Goal: Task Accomplishment & Management: Use online tool/utility

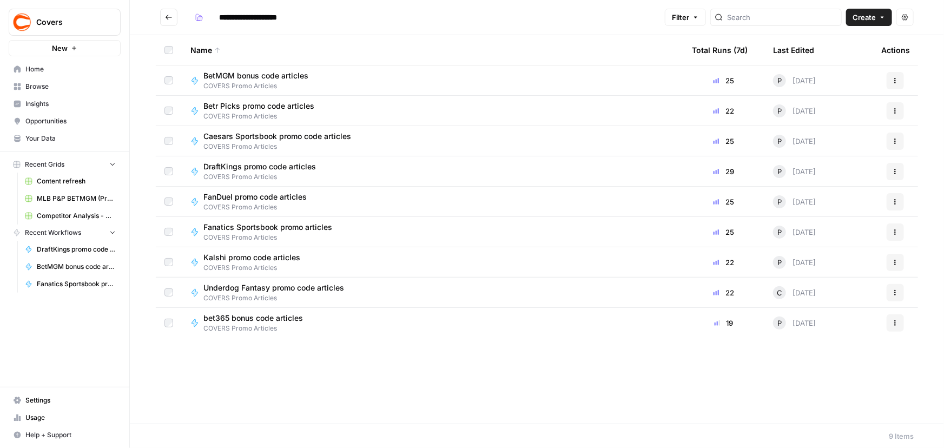
click at [253, 75] on span "BetMGM bonus code articles" at bounding box center [255, 75] width 105 height 11
click at [898, 81] on icon "button" at bounding box center [895, 80] width 6 height 6
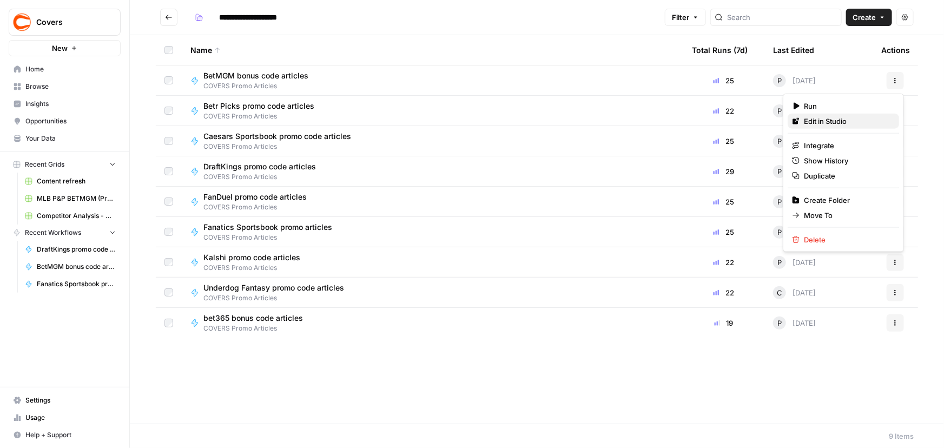
click at [827, 123] on span "Edit in Studio" at bounding box center [847, 121] width 87 height 11
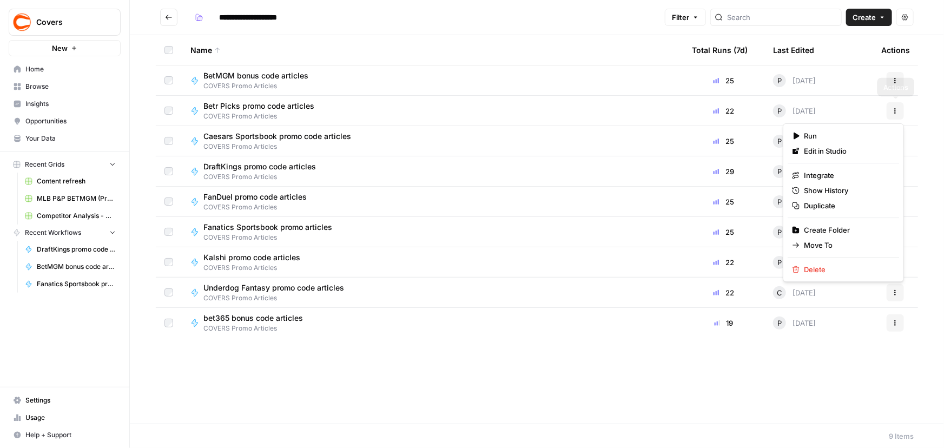
click at [897, 110] on icon "button" at bounding box center [895, 111] width 6 height 6
click at [808, 153] on span "Edit in Studio" at bounding box center [847, 151] width 87 height 11
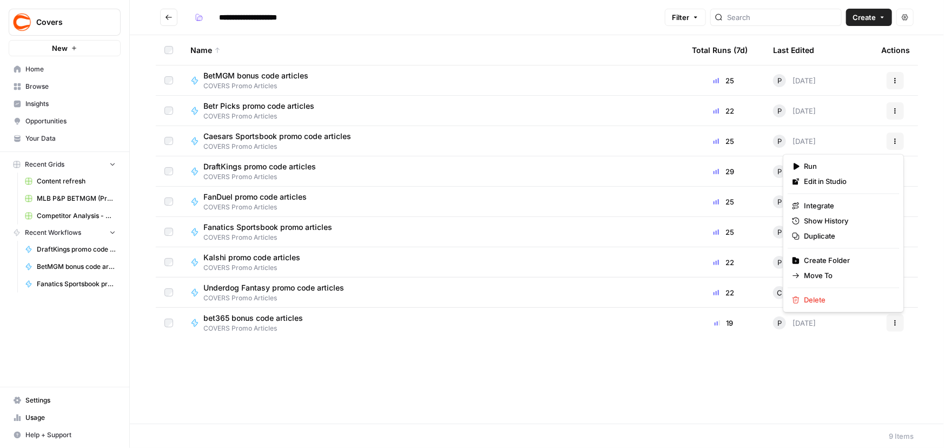
click at [897, 141] on icon "button" at bounding box center [895, 141] width 6 height 6
click at [839, 184] on span "Edit in Studio" at bounding box center [847, 181] width 87 height 11
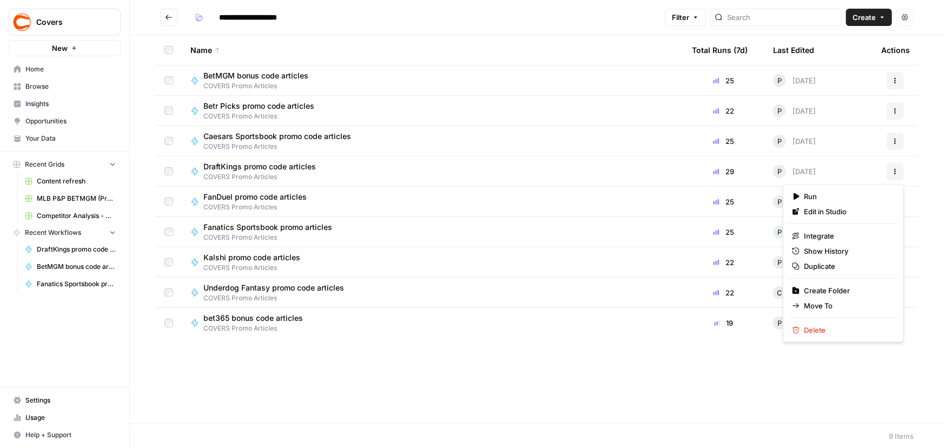
click at [898, 172] on icon "button" at bounding box center [895, 171] width 6 height 6
click at [833, 211] on span "Edit in Studio" at bounding box center [847, 211] width 87 height 11
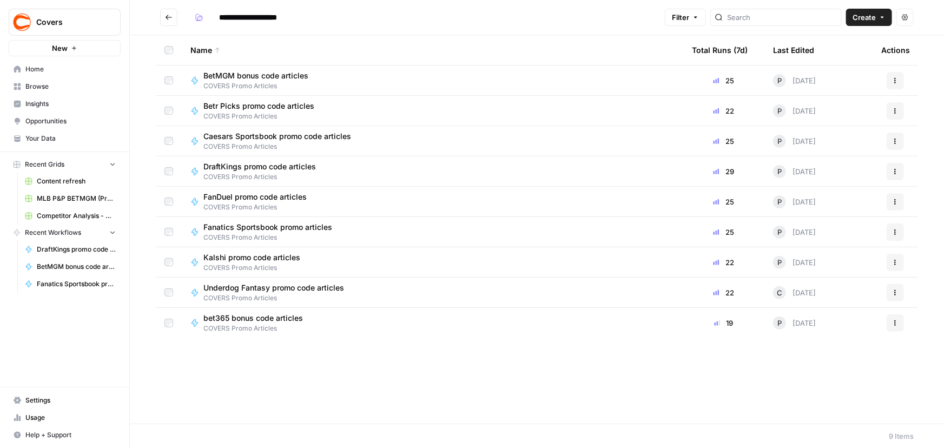
click at [893, 203] on icon "button" at bounding box center [895, 202] width 6 height 6
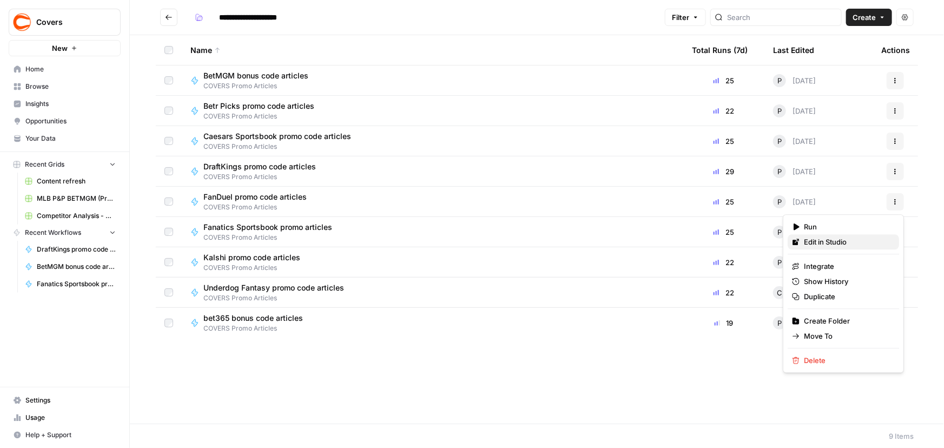
click at [813, 246] on span "Edit in Studio" at bounding box center [847, 241] width 87 height 11
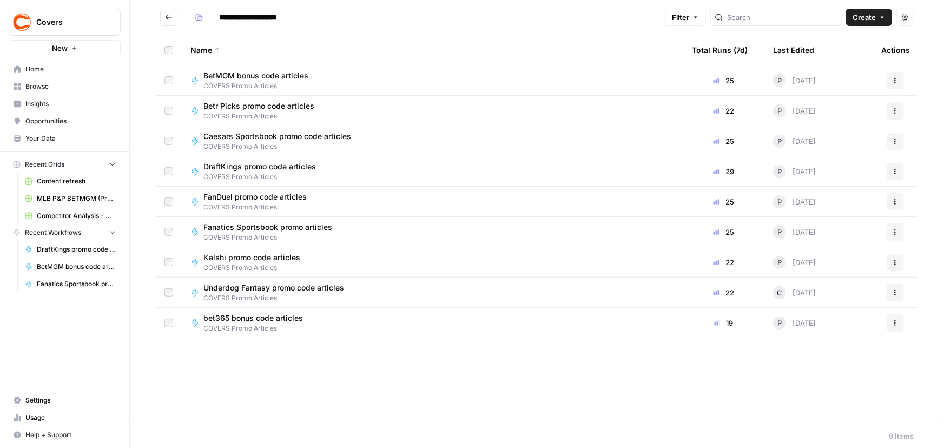
click at [892, 236] on button "Actions" at bounding box center [895, 231] width 17 height 17
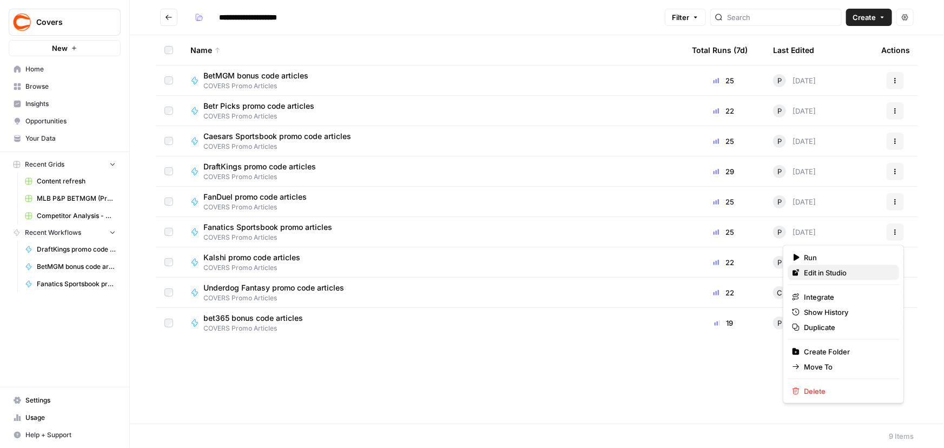
click at [818, 272] on span "Edit in Studio" at bounding box center [847, 272] width 87 height 11
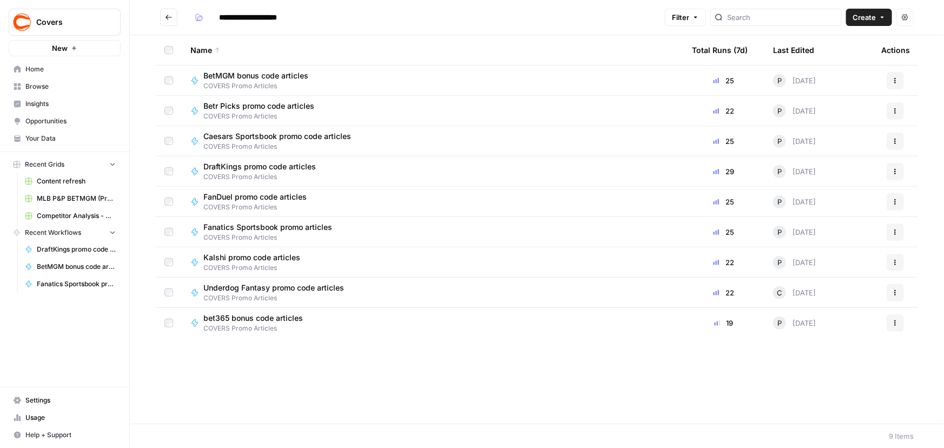
click at [897, 263] on icon "button" at bounding box center [895, 262] width 6 height 6
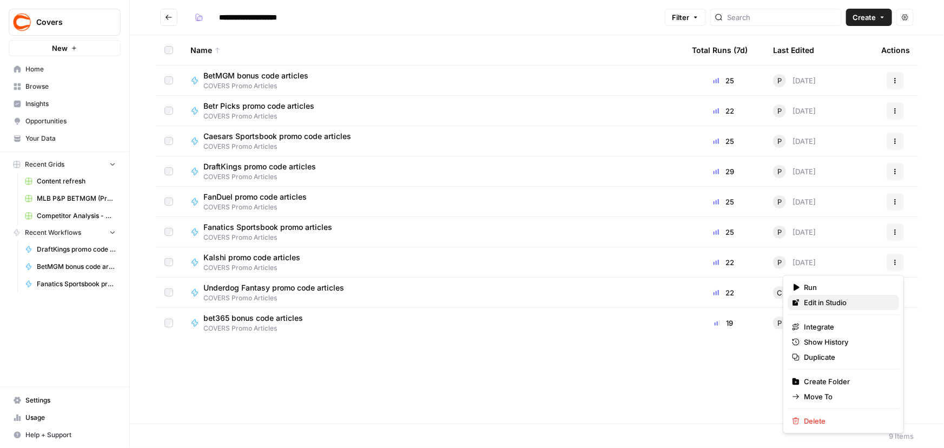
click at [823, 304] on span "Edit in Studio" at bounding box center [847, 302] width 87 height 11
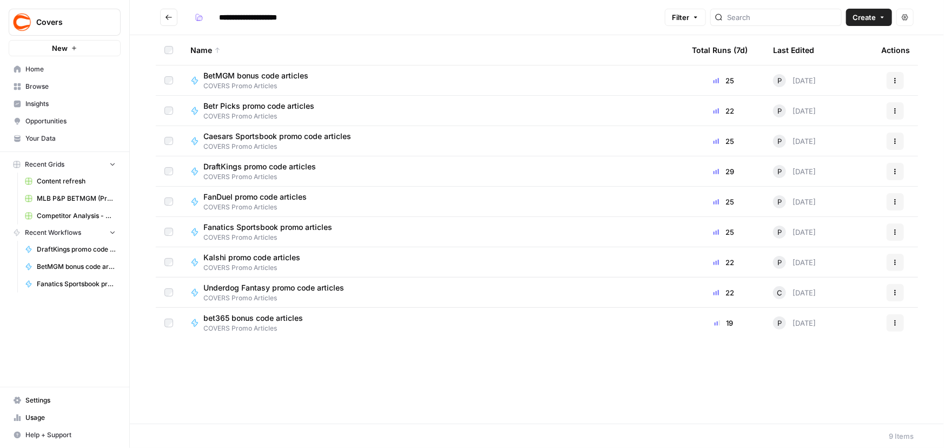
click at [898, 287] on button "Actions" at bounding box center [895, 292] width 17 height 17
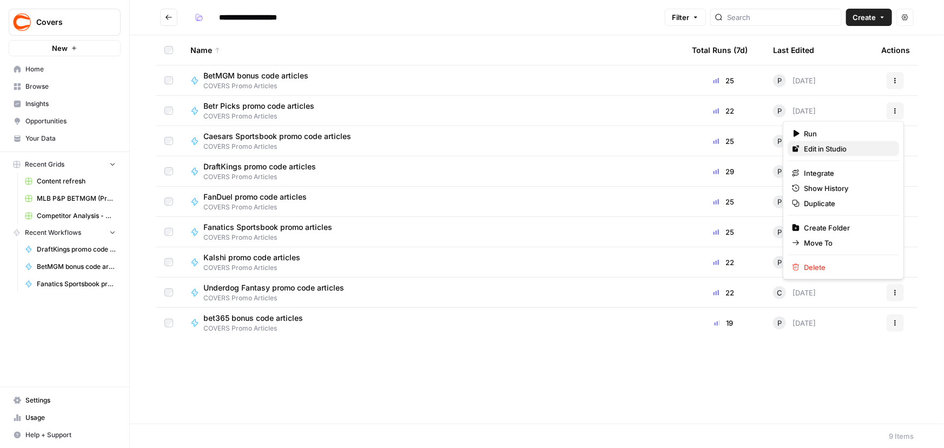
click at [817, 153] on span "Edit in Studio" at bounding box center [847, 148] width 87 height 11
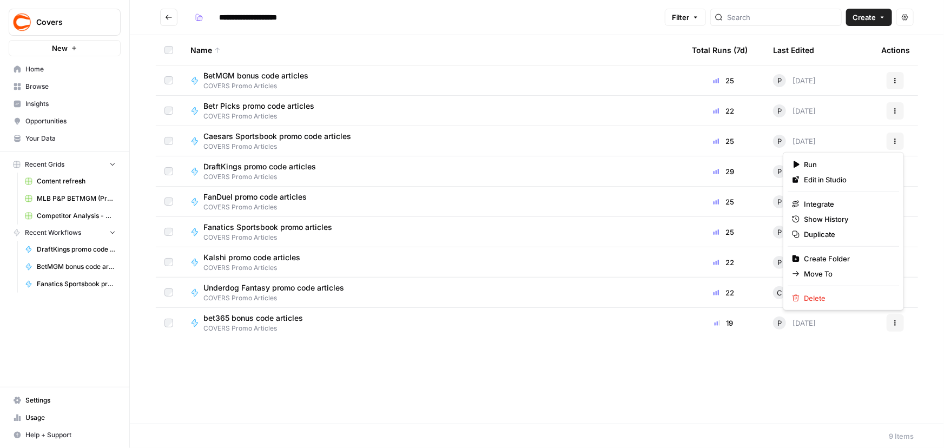
click at [893, 328] on button "Actions" at bounding box center [895, 322] width 17 height 17
click at [818, 175] on span "Edit in Studio" at bounding box center [847, 179] width 87 height 11
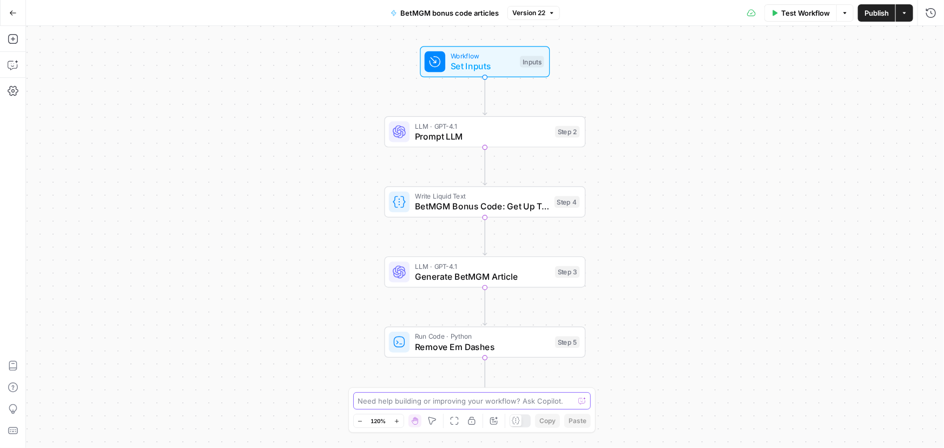
click at [427, 397] on textarea at bounding box center [466, 401] width 216 height 11
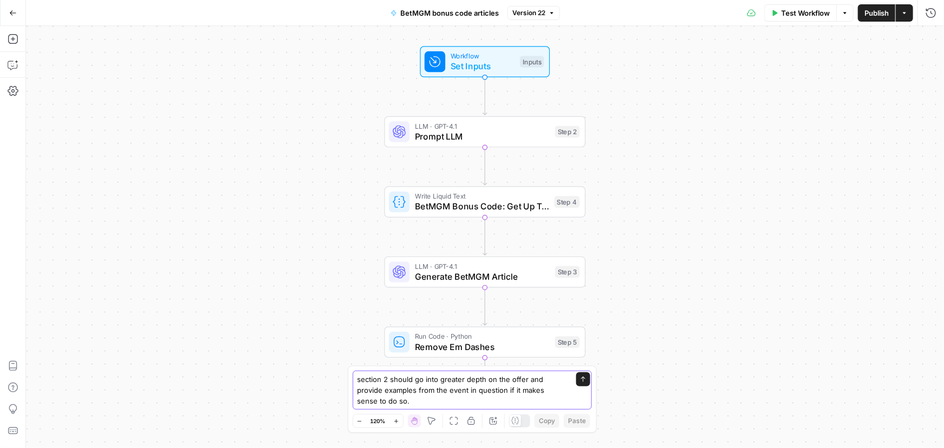
click at [451, 384] on textarea "section 2 should go into greater depth on the offer and provide examples from t…" at bounding box center [462, 390] width 208 height 32
click at [390, 388] on textarea "section 2 should go into greater depth on the offer and provide examples from t…" at bounding box center [462, 390] width 208 height 32
click at [391, 399] on textarea "section 2 should go into greater depth on the offer and provide examples from t…" at bounding box center [462, 390] width 208 height 32
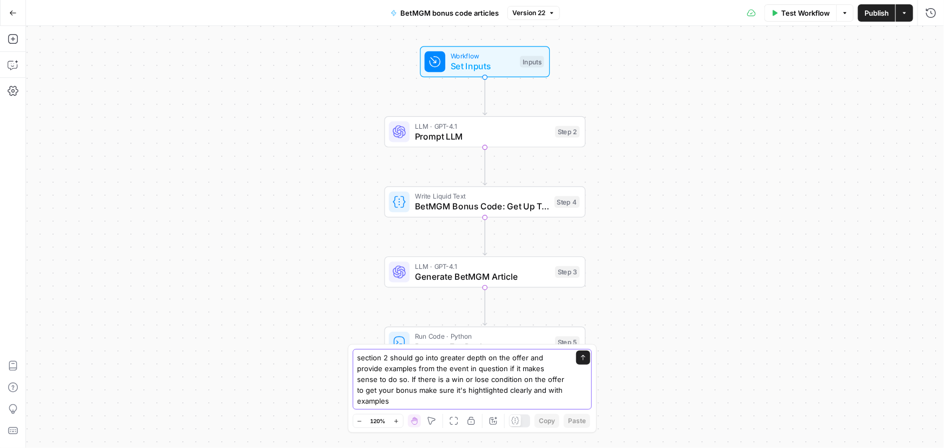
type textarea "section 2 should go into greater depth on the offer and provide examples from t…"
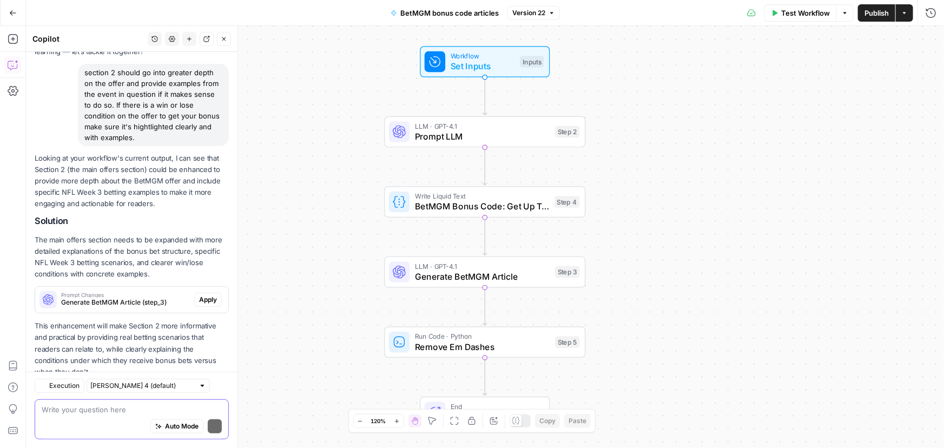
scroll to position [106, 0]
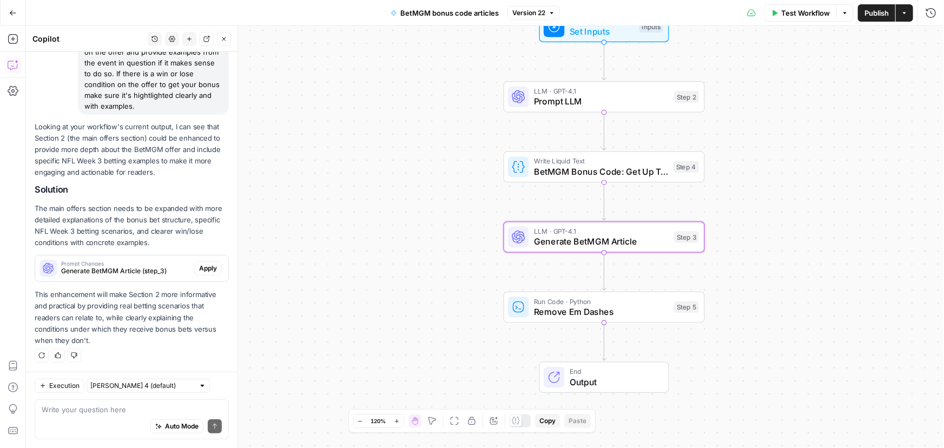
click at [207, 274] on button "Apply" at bounding box center [208, 268] width 28 height 14
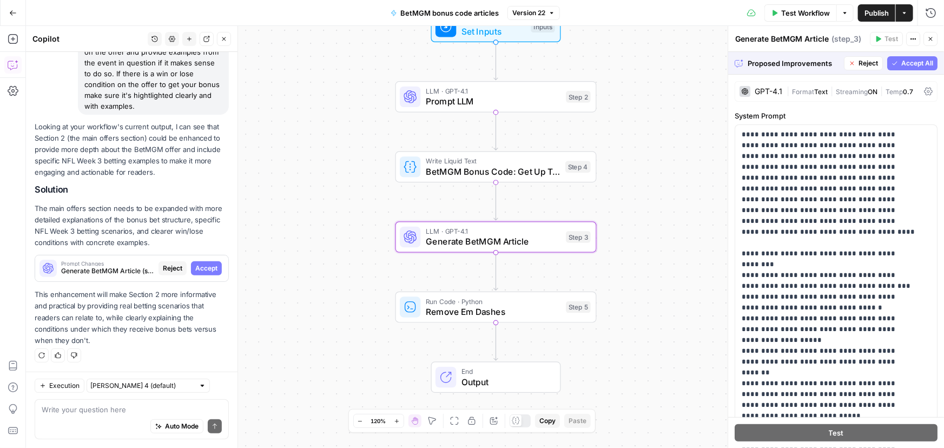
click at [195, 268] on span "Accept" at bounding box center [206, 269] width 22 height 10
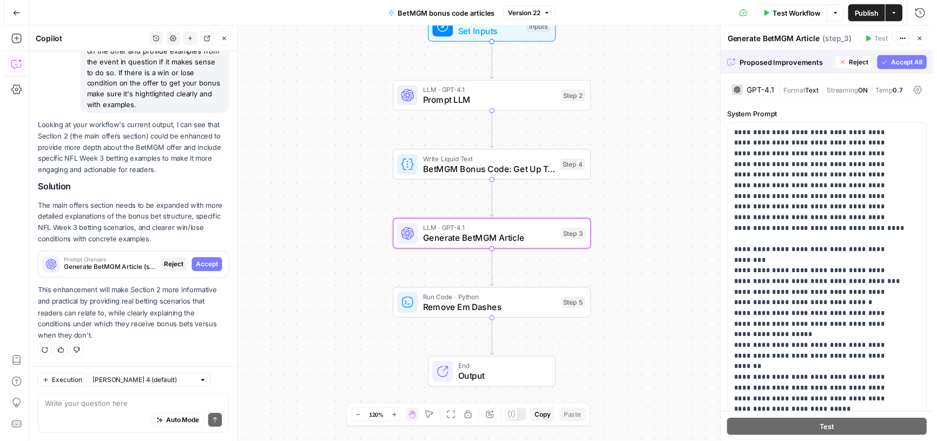
scroll to position [123, 0]
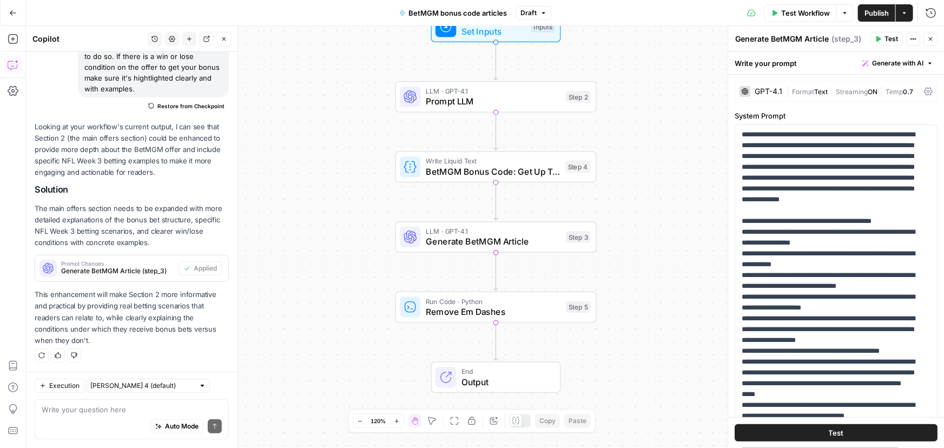
click at [786, 16] on span "Test Workflow" at bounding box center [805, 13] width 49 height 11
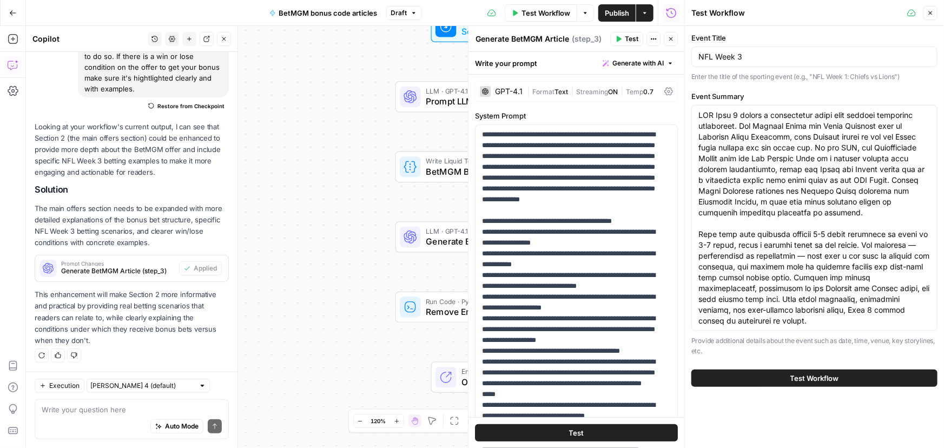
click at [798, 378] on span "Test Workflow" at bounding box center [815, 378] width 49 height 11
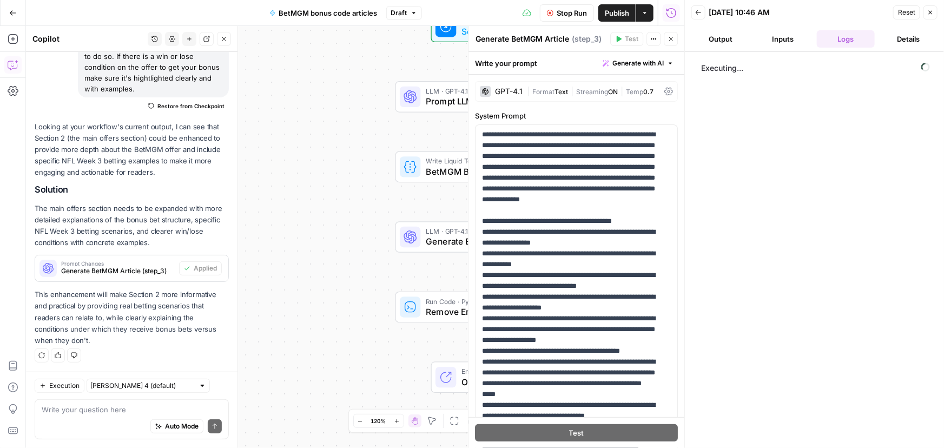
click at [732, 34] on button "Output" at bounding box center [721, 38] width 58 height 17
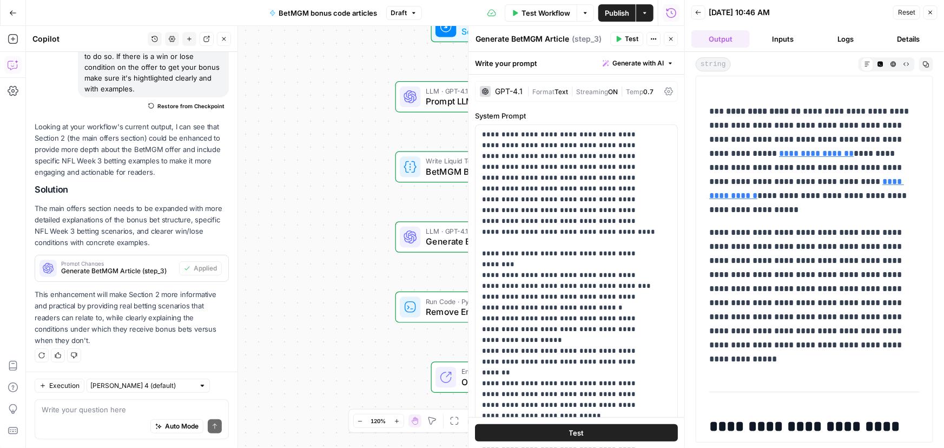
scroll to position [98, 0]
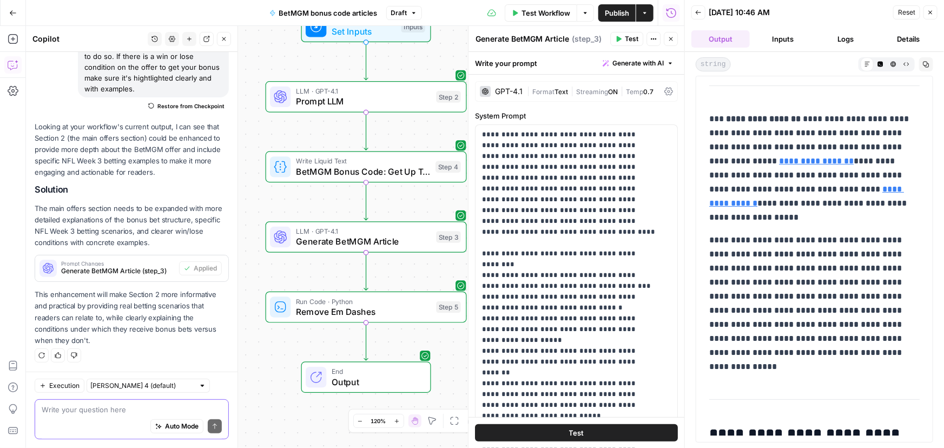
click at [82, 410] on textarea at bounding box center [132, 409] width 180 height 11
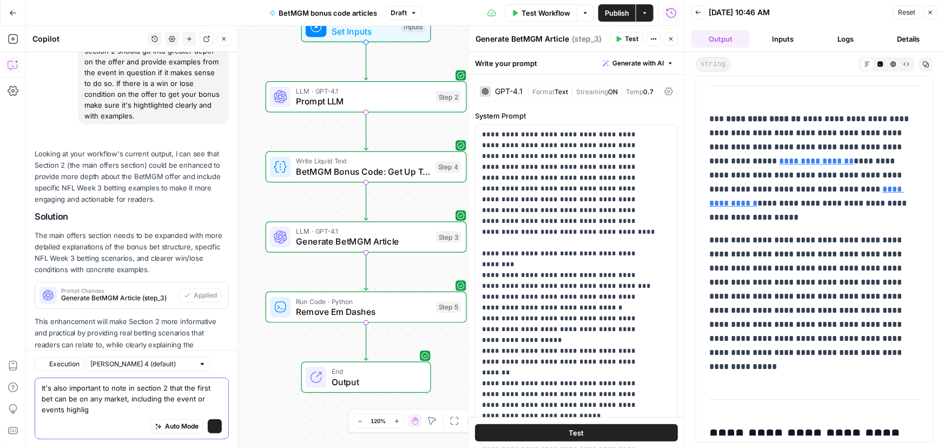
scroll to position [145, 0]
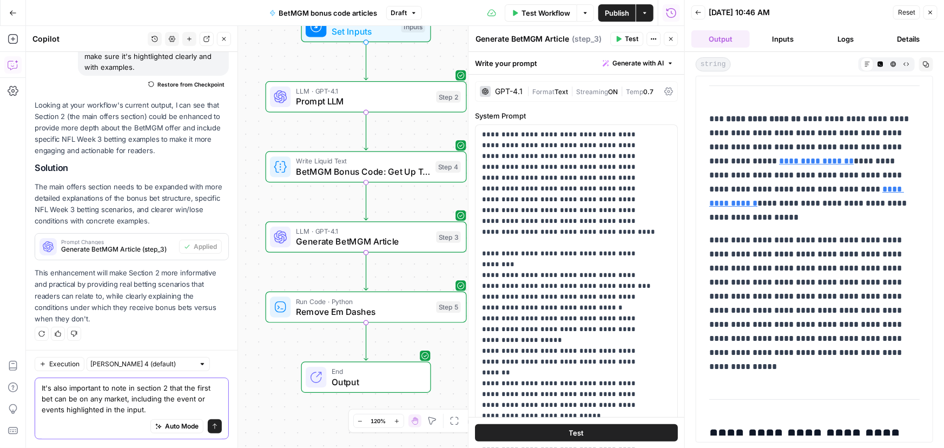
type textarea "It's also important to note in section 2 that the first bet can be on any marke…"
click at [212, 424] on icon "submit" at bounding box center [215, 426] width 6 height 6
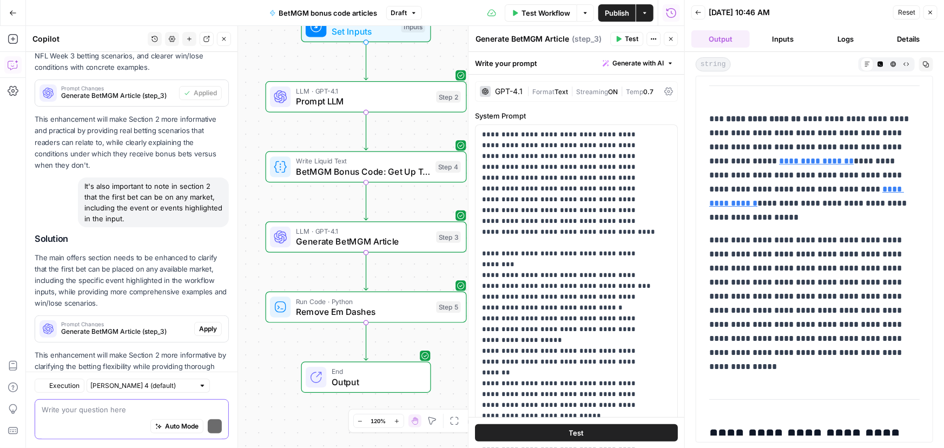
scroll to position [347, 0]
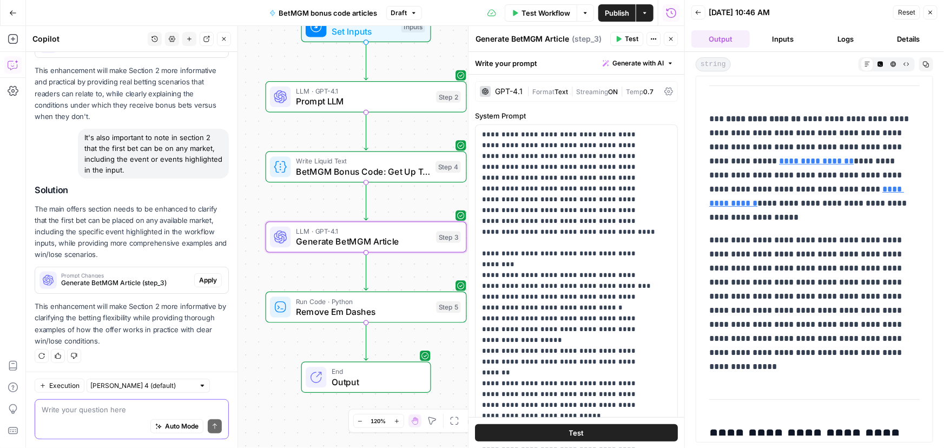
click at [199, 279] on span "Apply" at bounding box center [208, 280] width 18 height 10
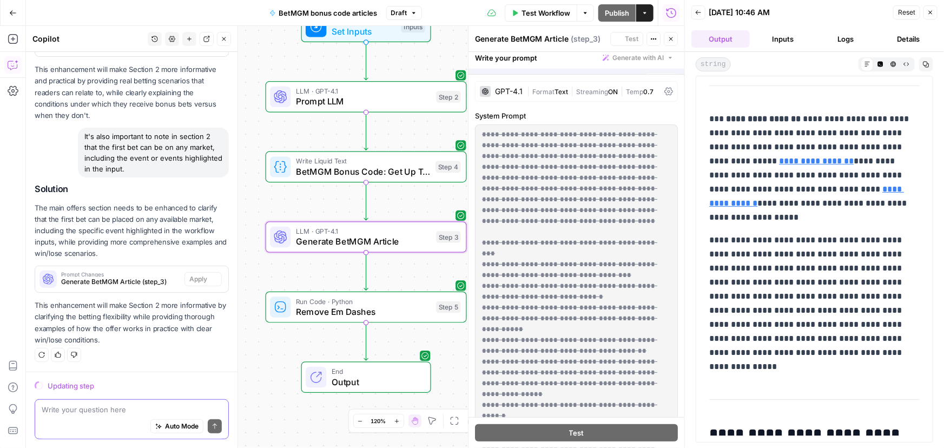
scroll to position [330, 0]
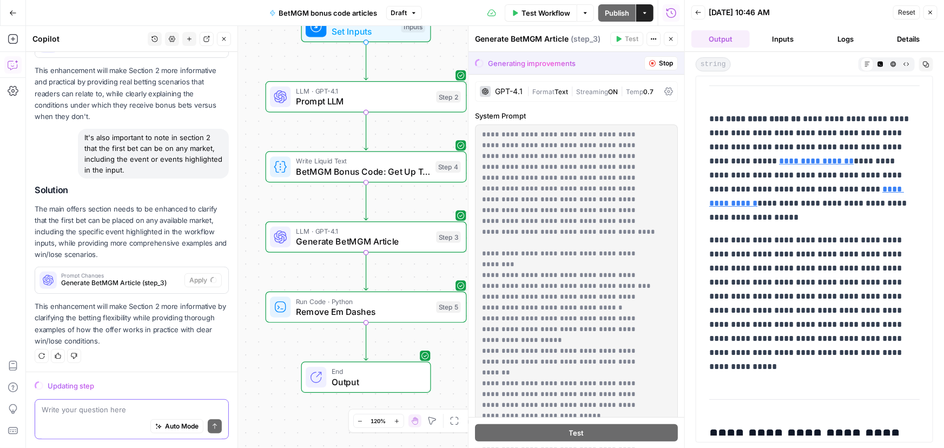
click at [38, 223] on p "The main offers section needs to be enhanced to clarify that the first bet can …" at bounding box center [132, 231] width 194 height 57
click at [213, 229] on p "The main offers section needs to be enhanced to clarify that the first bet can …" at bounding box center [132, 231] width 194 height 57
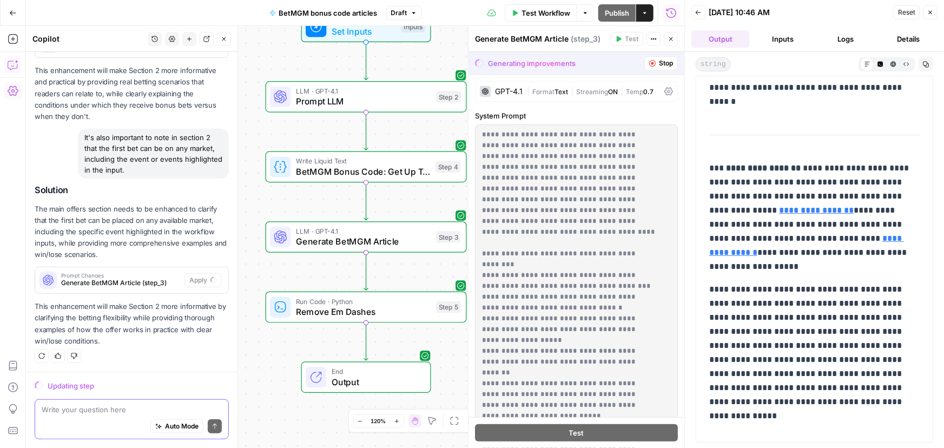
scroll to position [0, 0]
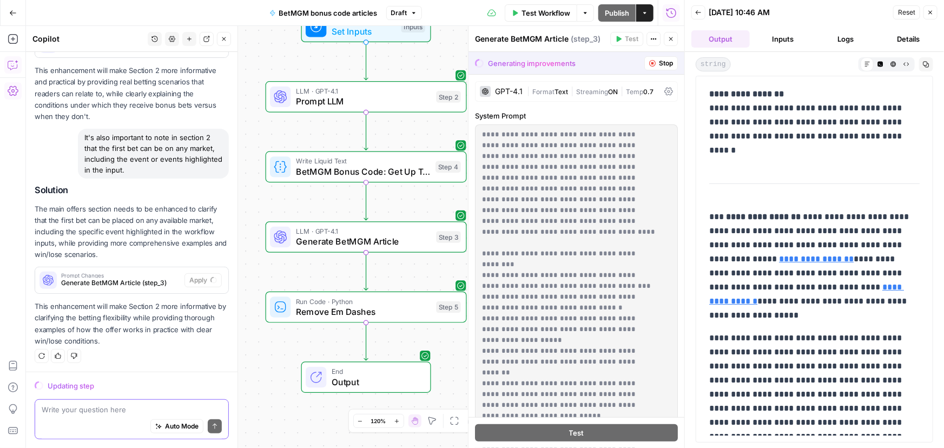
drag, startPoint x: 810, startPoint y: 216, endPoint x: 905, endPoint y: 220, distance: 94.8
click at [905, 220] on p "**********" at bounding box center [810, 266] width 203 height 113
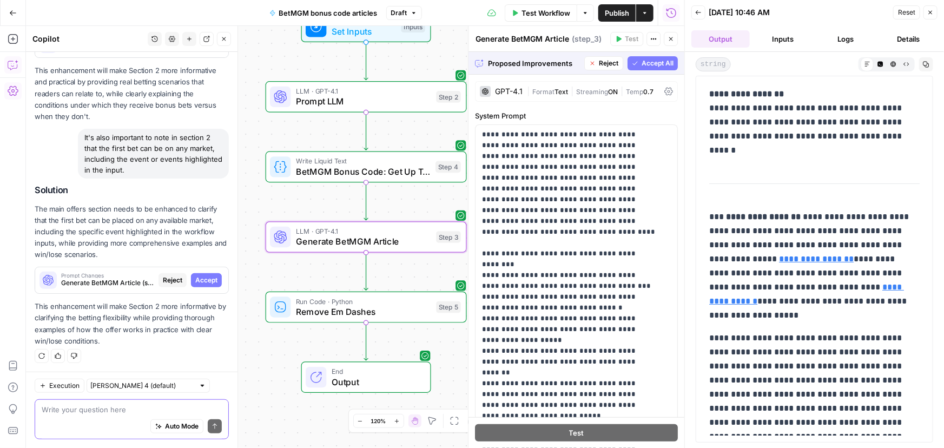
click at [199, 282] on span "Accept" at bounding box center [206, 280] width 22 height 10
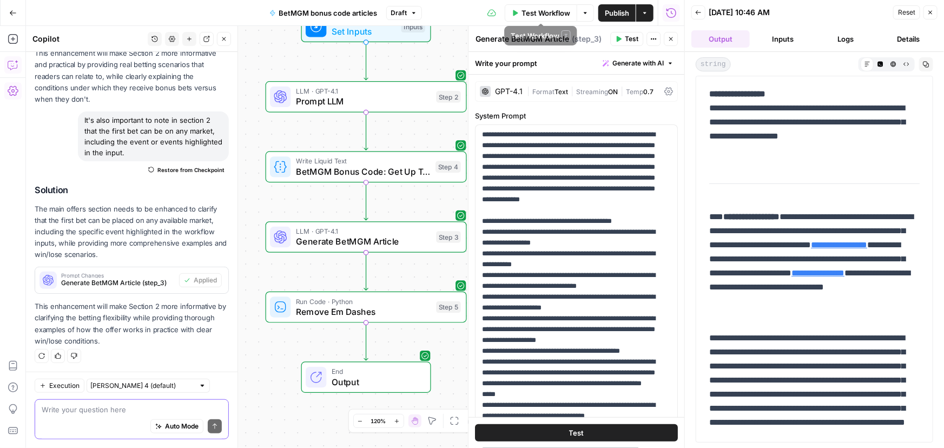
click at [516, 9] on button "Test Workflow" at bounding box center [541, 12] width 73 height 17
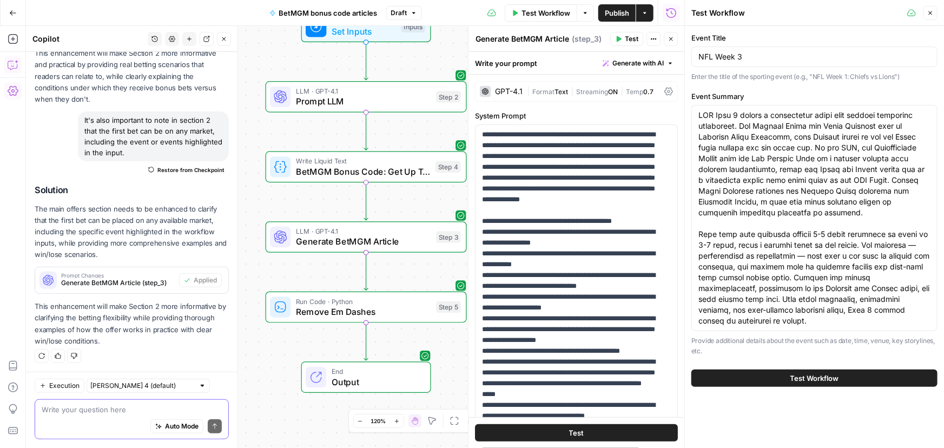
click at [784, 376] on button "Test Workflow" at bounding box center [815, 378] width 246 height 17
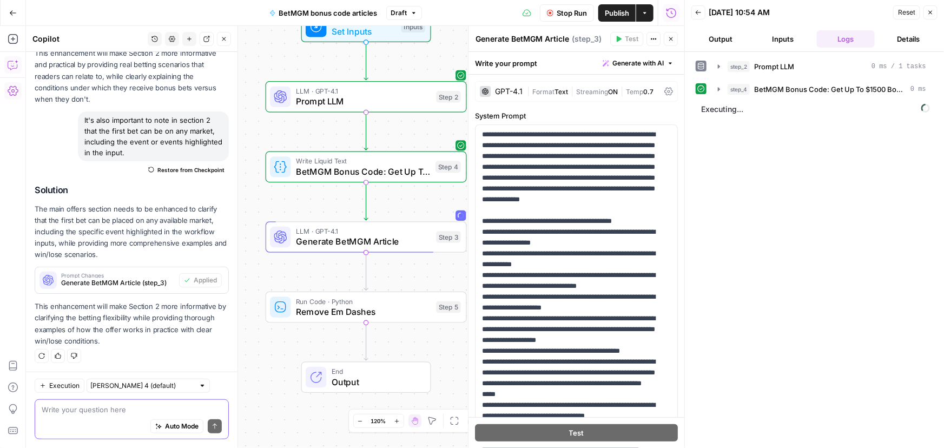
click at [718, 37] on button "Output" at bounding box center [721, 38] width 58 height 17
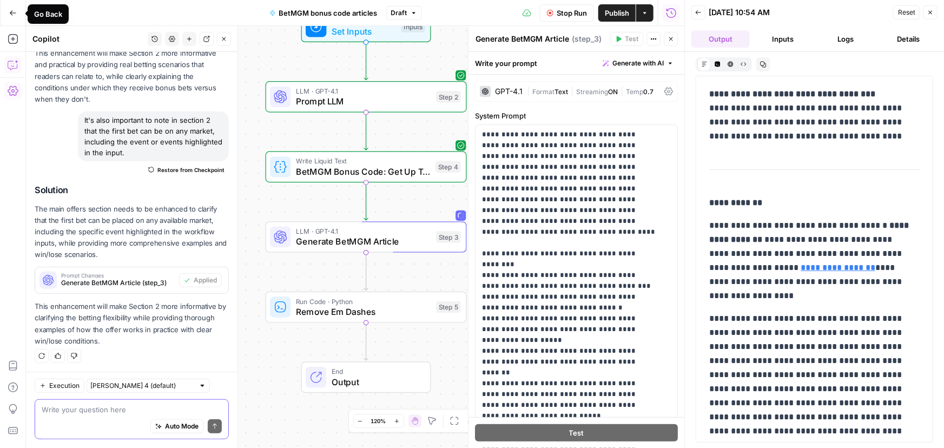
click at [9, 15] on icon "button" at bounding box center [13, 13] width 8 height 8
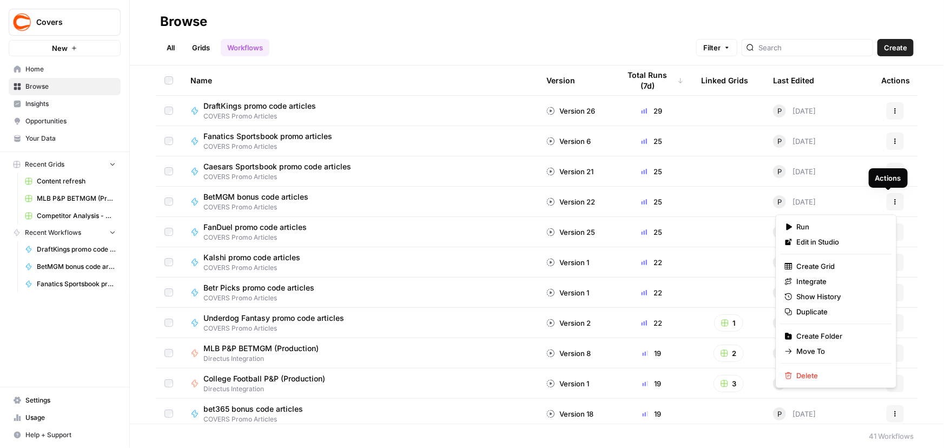
click at [893, 197] on button "Actions" at bounding box center [895, 201] width 17 height 17
click at [815, 245] on span "Edit in Studio" at bounding box center [840, 241] width 87 height 11
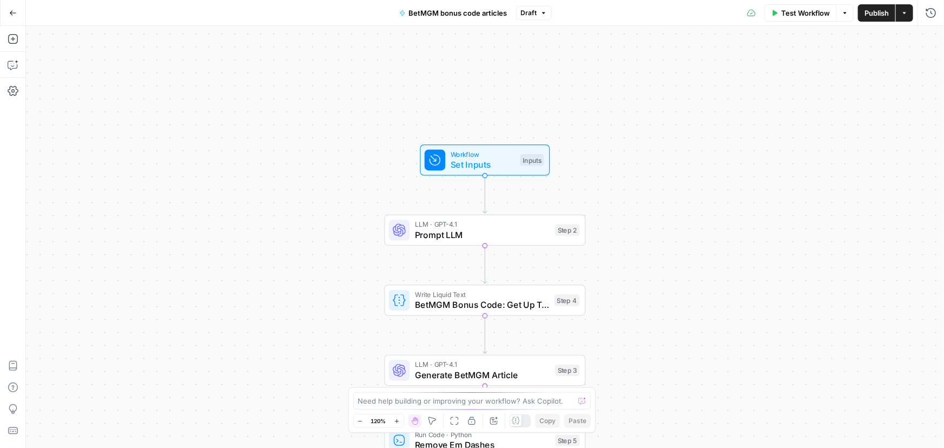
click at [458, 158] on span "Set Inputs" at bounding box center [483, 164] width 64 height 13
click at [843, 163] on icon "button" at bounding box center [845, 164] width 6 height 6
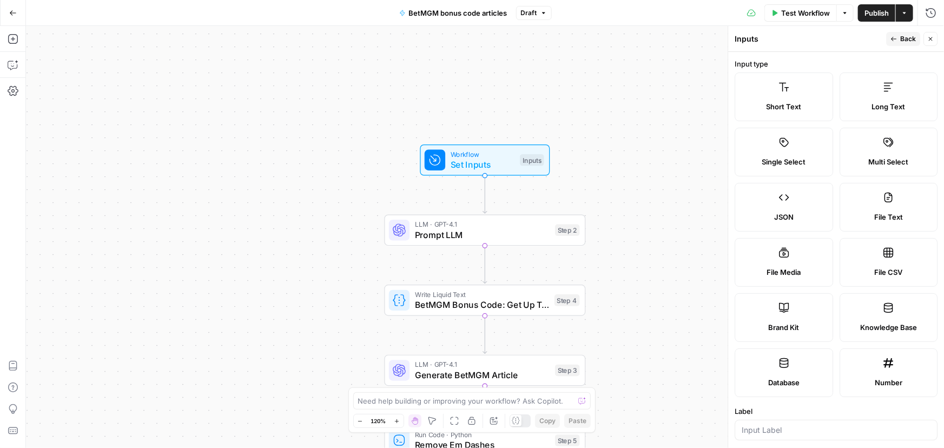
click at [804, 97] on label "Short Text" at bounding box center [784, 97] width 98 height 49
click at [795, 97] on label "Short Text" at bounding box center [784, 97] width 98 height 49
click at [782, 90] on icon at bounding box center [784, 87] width 11 height 11
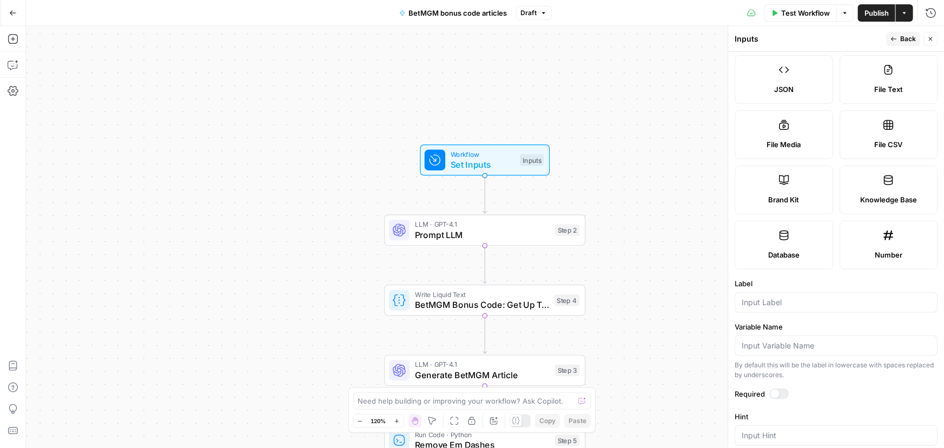
scroll to position [196, 0]
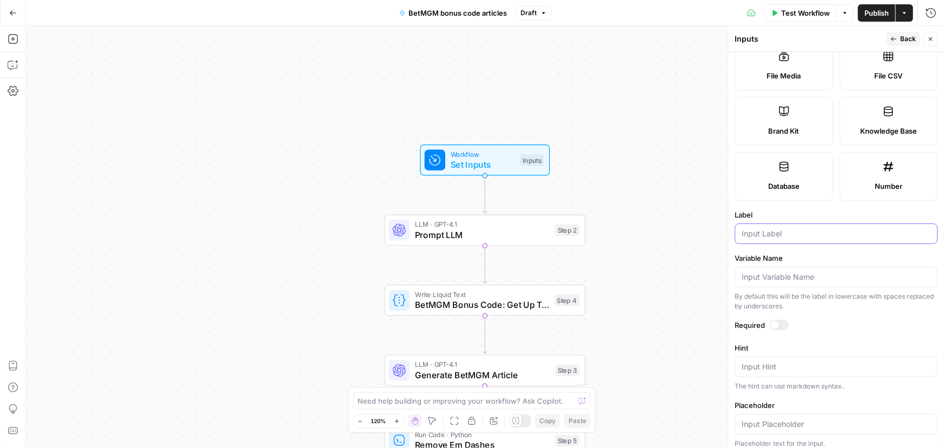
click at [823, 234] on input "Label" at bounding box center [836, 233] width 189 height 11
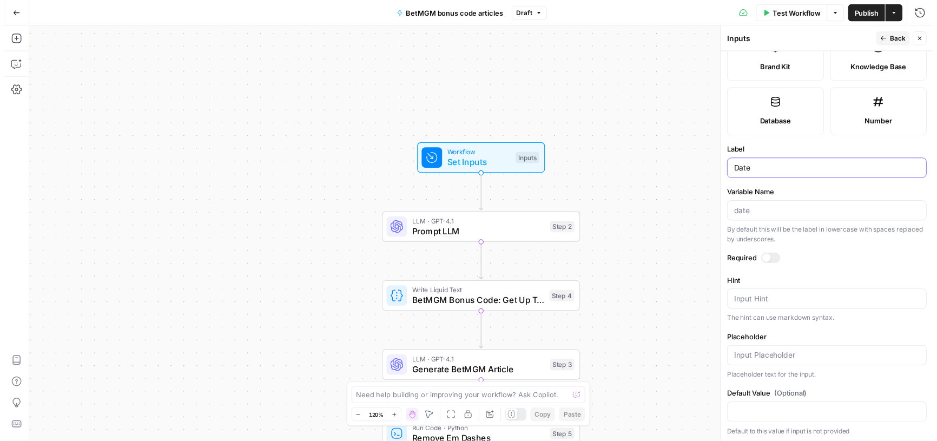
scroll to position [260, 0]
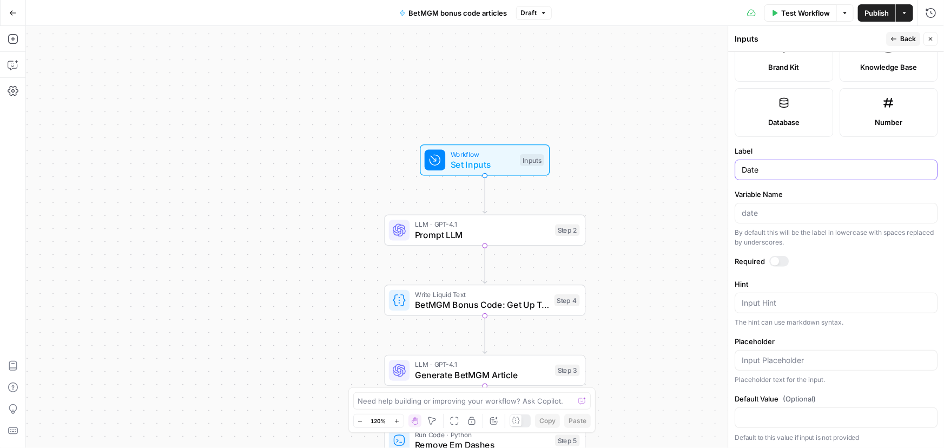
type input "Date"
click at [779, 259] on div at bounding box center [779, 261] width 19 height 11
click at [758, 305] on textarea "Hint" at bounding box center [836, 303] width 189 height 11
type textarea "S"
click at [842, 298] on textarea "Ex. Monday, September" at bounding box center [836, 303] width 189 height 11
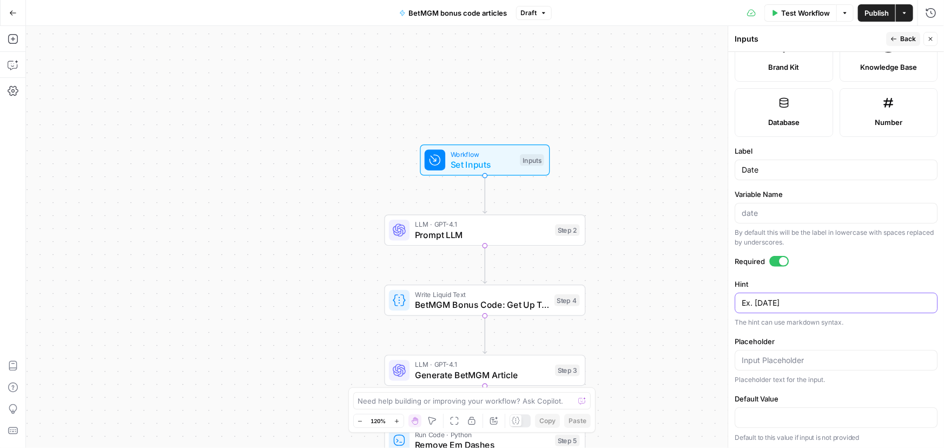
drag, startPoint x: 756, startPoint y: 303, endPoint x: 869, endPoint y: 301, distance: 113.1
click at [869, 301] on textarea "Ex. Monday, September 15" at bounding box center [836, 303] width 189 height 11
type textarea "Ex. Monday, September 15"
click at [770, 362] on input "Placeholder" at bounding box center [836, 360] width 189 height 11
type input "D"
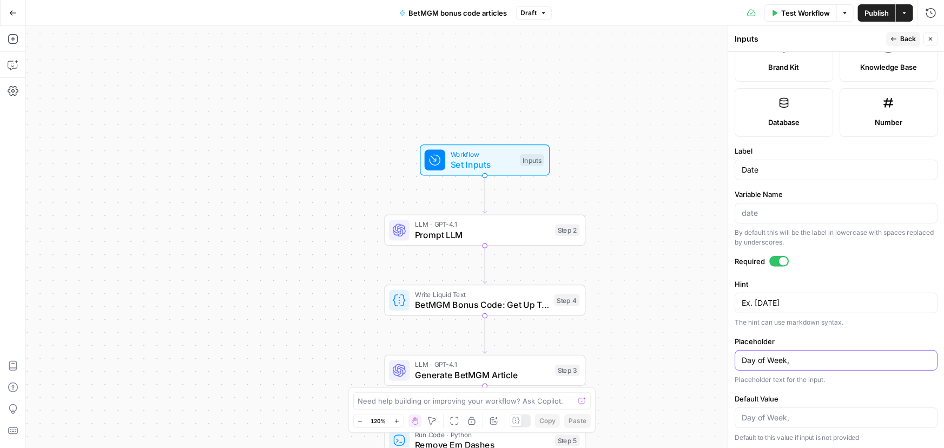
type input "M"
type input "Sunday, January 1"
click at [709, 205] on div "Workflow Set Inputs Inputs LLM · GPT-4.1 Prompt LLM Step 2 Write Liquid Text Be…" at bounding box center [485, 237] width 918 height 422
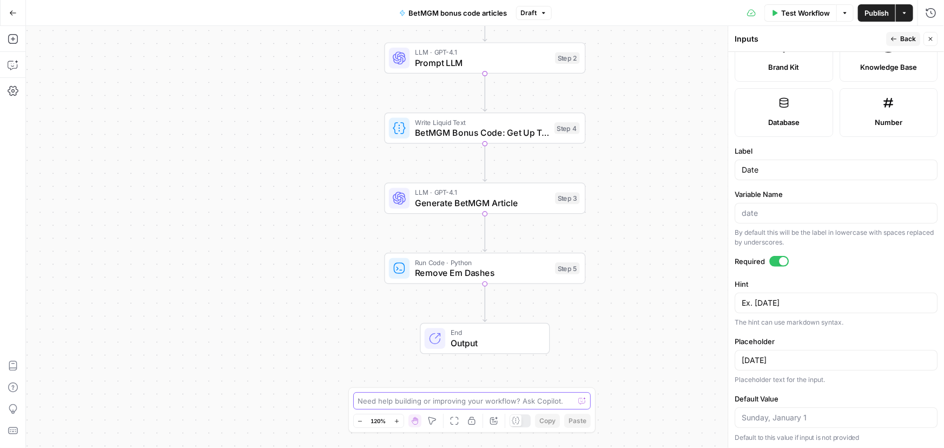
click at [407, 405] on textarea at bounding box center [466, 401] width 216 height 11
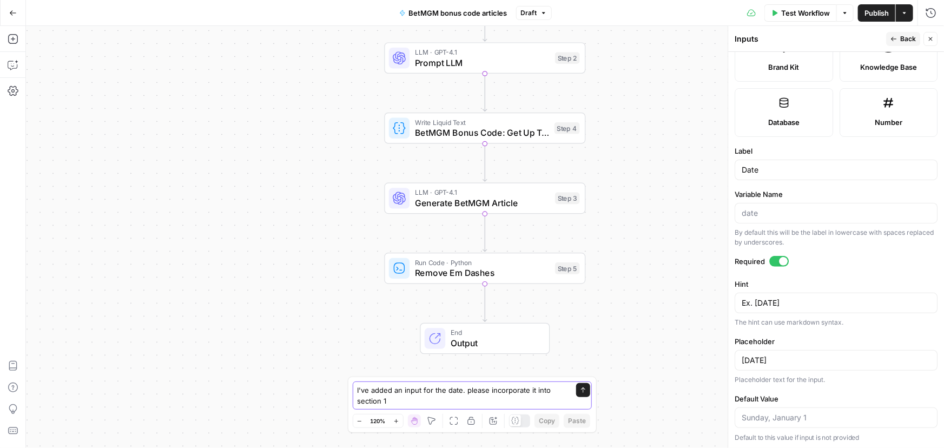
type textarea "I've added an input for the date. please incorporate it into section 1."
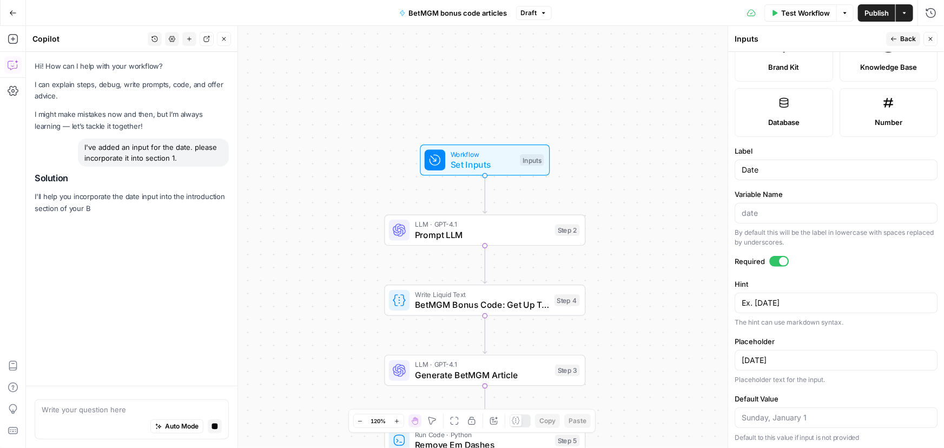
click at [905, 37] on span "Back" at bounding box center [908, 39] width 16 height 10
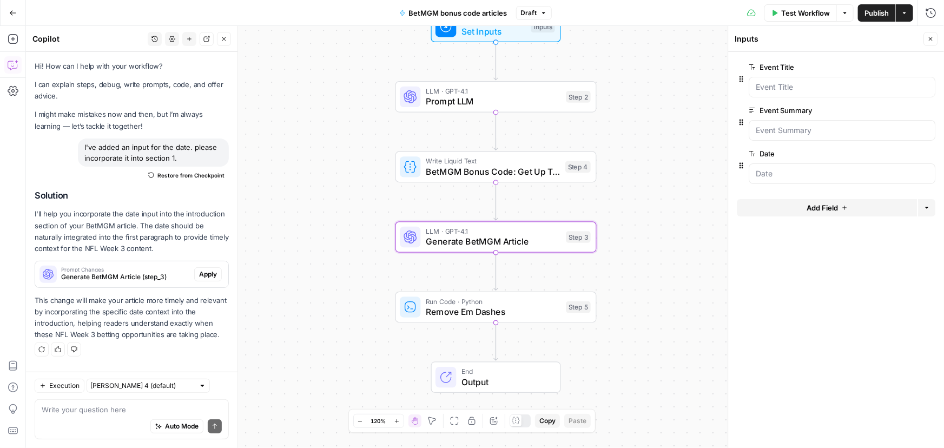
click at [207, 277] on span "Apply" at bounding box center [208, 274] width 18 height 10
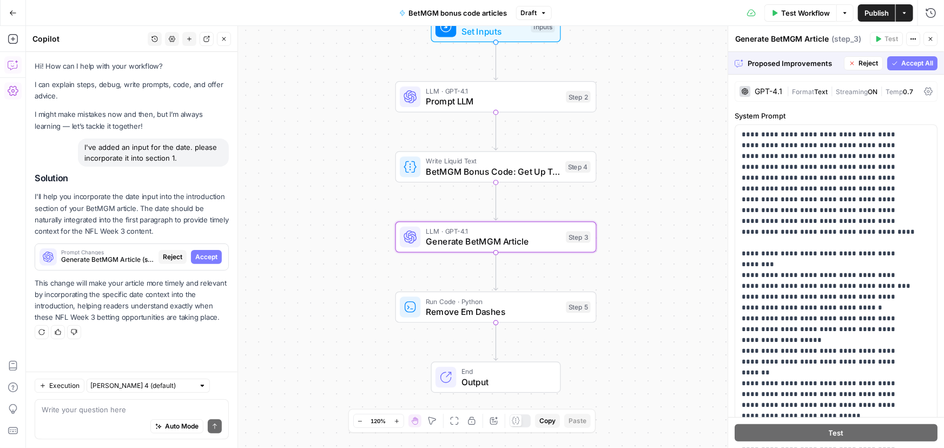
click at [204, 259] on span "Accept" at bounding box center [206, 257] width 22 height 10
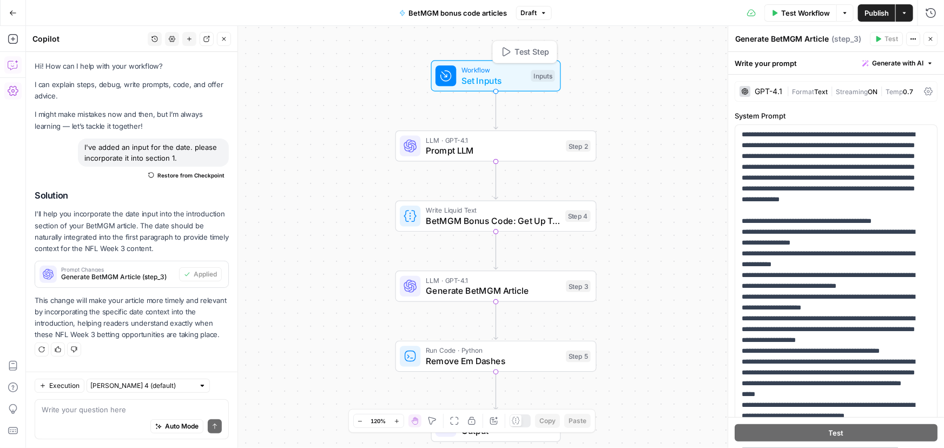
click at [492, 82] on span "Set Inputs" at bounding box center [494, 80] width 64 height 13
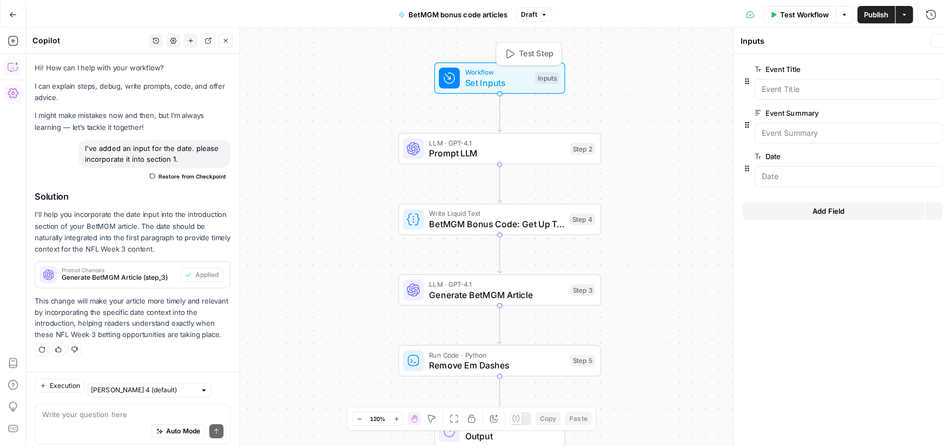
scroll to position [5, 0]
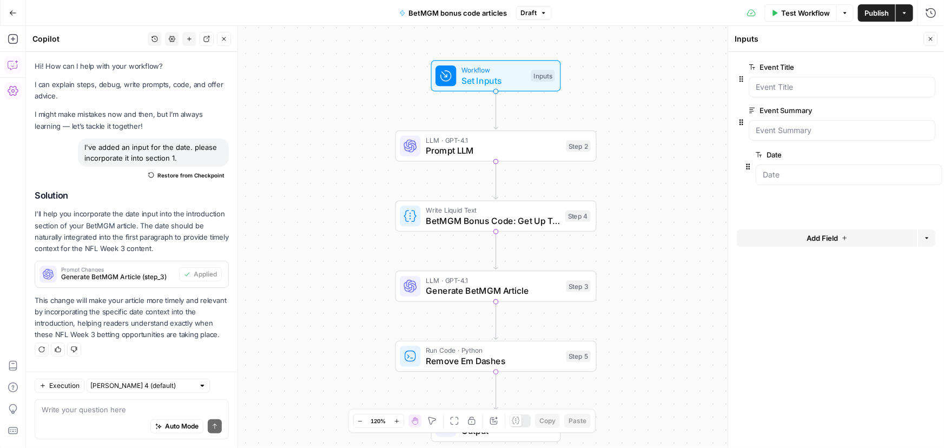
drag, startPoint x: 741, startPoint y: 168, endPoint x: 740, endPoint y: 161, distance: 6.6
drag, startPoint x: 744, startPoint y: 165, endPoint x: 756, endPoint y: 168, distance: 12.9
click at [912, 152] on icon "button" at bounding box center [913, 154] width 6 height 6
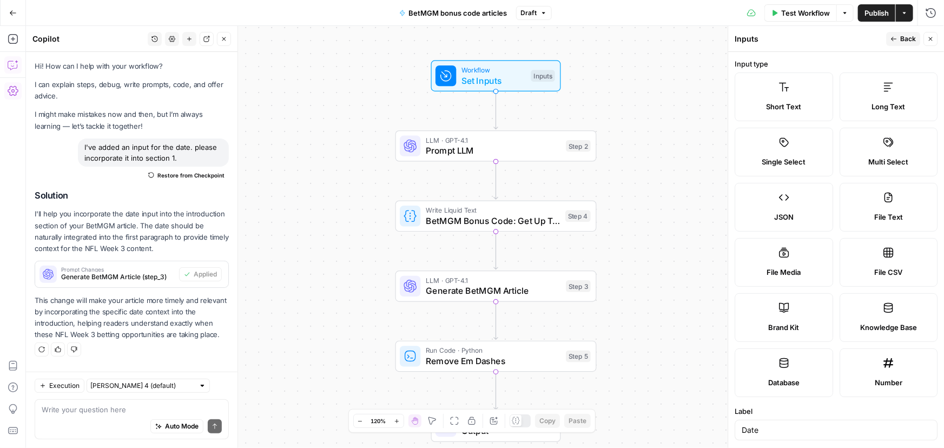
click at [926, 43] on button "Close" at bounding box center [931, 39] width 14 height 14
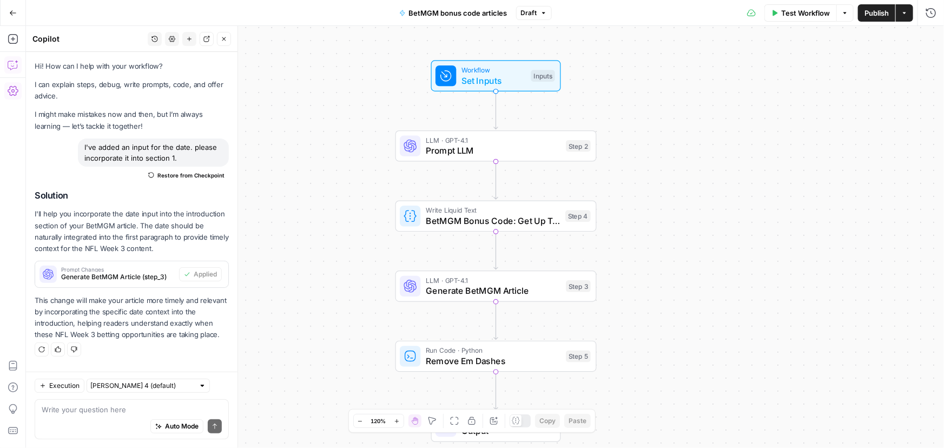
click at [486, 78] on span "Set Inputs" at bounding box center [494, 80] width 64 height 13
click at [928, 206] on icon "button" at bounding box center [927, 208] width 6 height 6
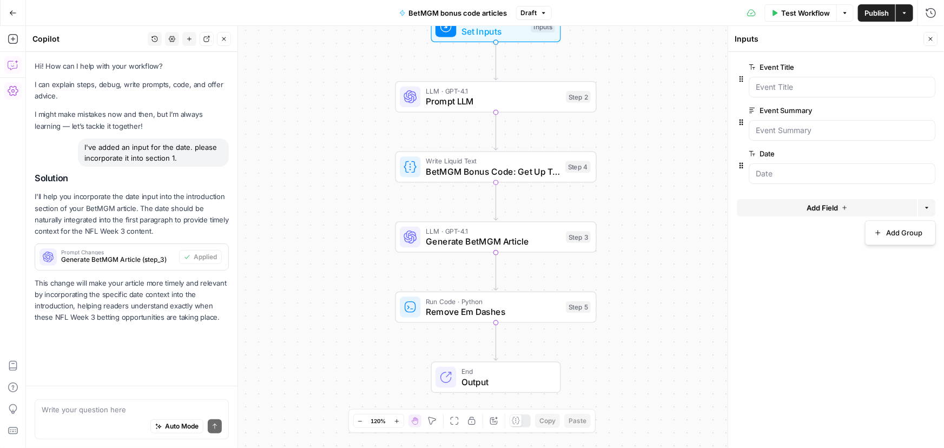
scroll to position [0, 0]
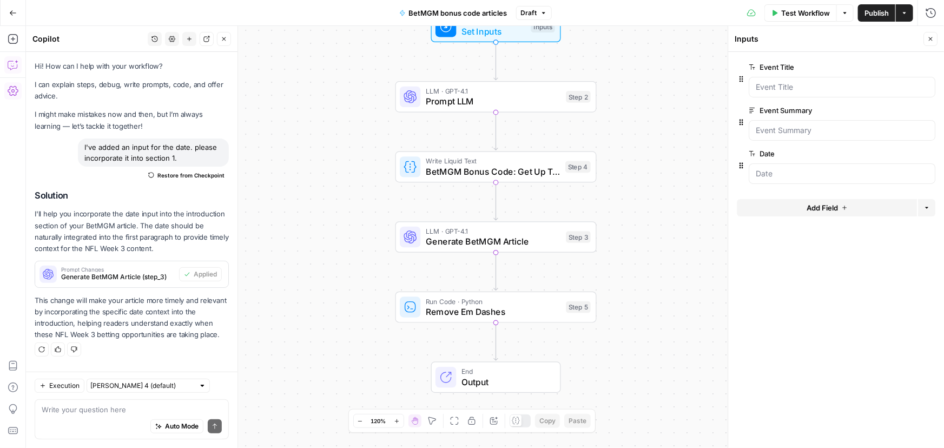
click at [900, 156] on span "edit field" at bounding box center [895, 153] width 24 height 9
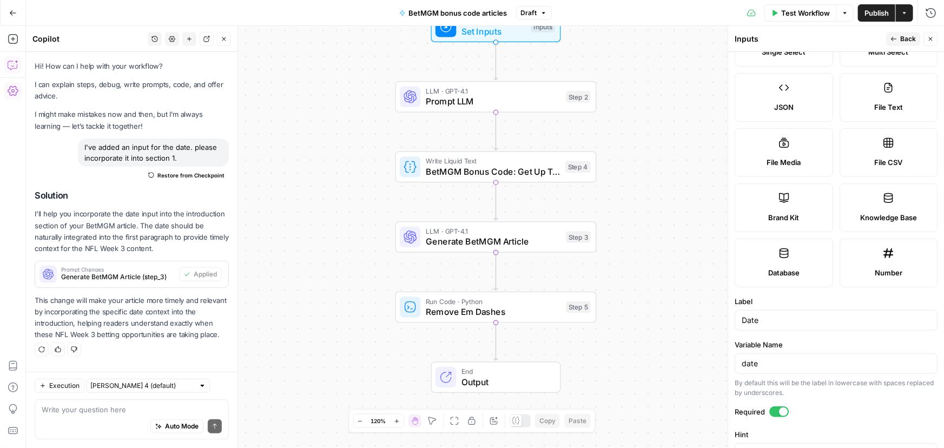
scroll to position [260, 0]
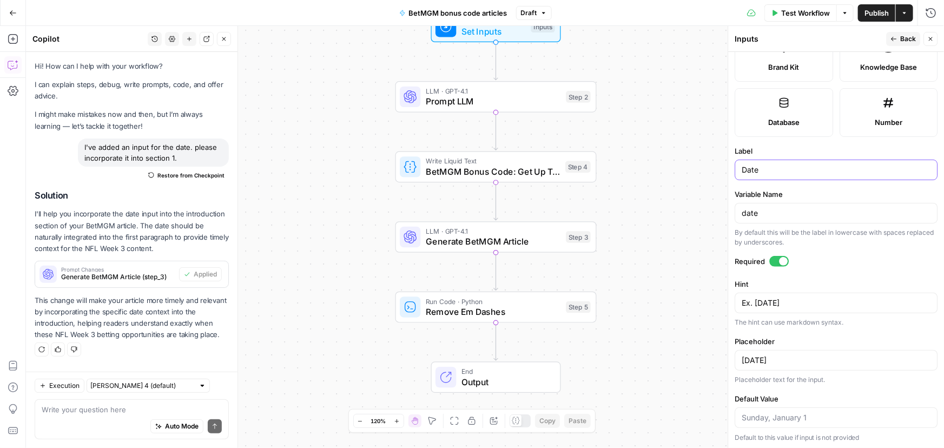
drag, startPoint x: 770, startPoint y: 172, endPoint x: 702, endPoint y: 173, distance: 67.6
click at [702, 173] on body "Covers New Home Browse Insights Opportunities Your Data Recent Grids Content re…" at bounding box center [472, 224] width 944 height 448
click at [831, 306] on textarea "Ex. [DATE]" at bounding box center [836, 303] width 189 height 11
click at [750, 355] on input "[DATE]" at bounding box center [836, 360] width 189 height 11
drag, startPoint x: 83, startPoint y: 145, endPoint x: 194, endPoint y: 159, distance: 111.2
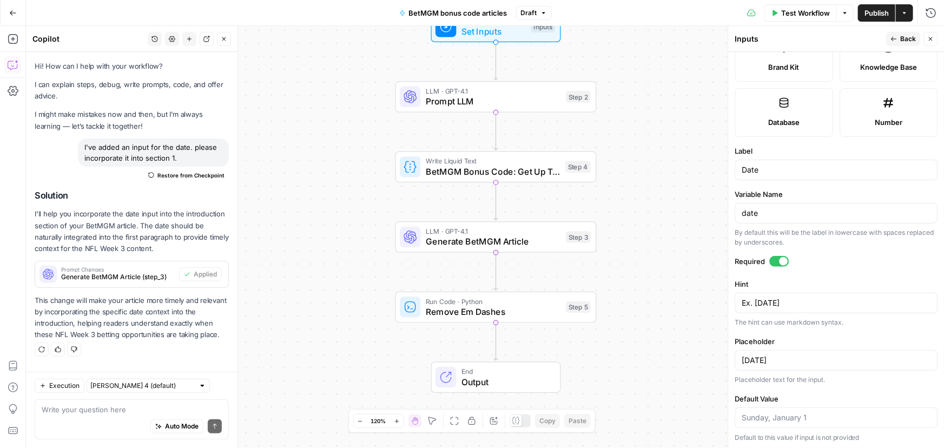
click at [194, 159] on div "I've added an input for the date. please incorporate it into section 1." at bounding box center [153, 153] width 151 height 28
copy div "I've added an input for the date. please incorporate it into section 1."
click at [812, 9] on span "Test Workflow" at bounding box center [805, 13] width 49 height 11
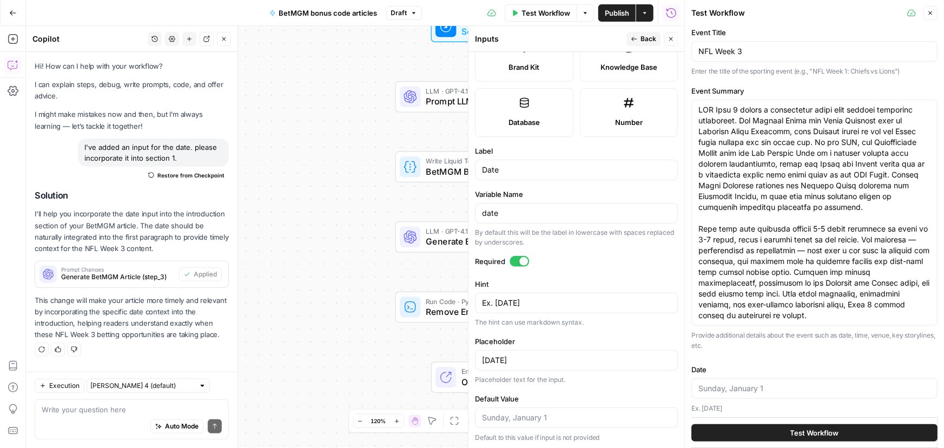
scroll to position [6, 0]
click at [766, 389] on input "Date" at bounding box center [815, 387] width 232 height 11
type input "Tuesday, September 16"
click at [814, 429] on span "Test Workflow" at bounding box center [815, 433] width 49 height 11
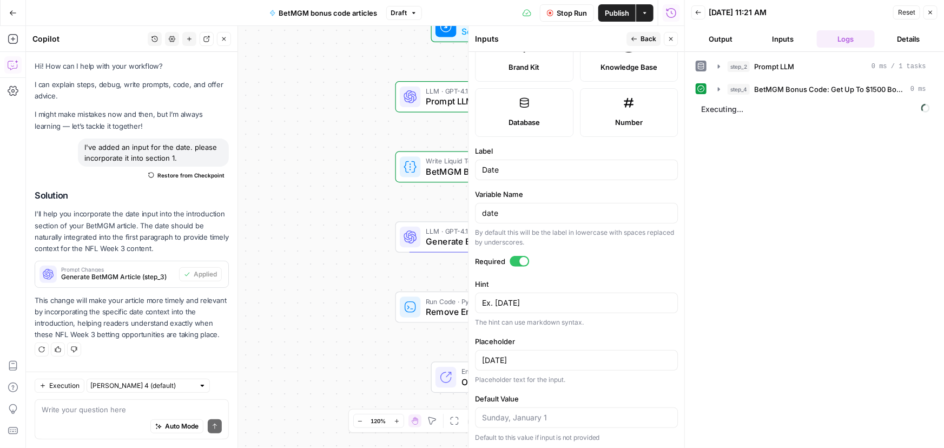
click at [719, 43] on button "Output" at bounding box center [721, 38] width 58 height 17
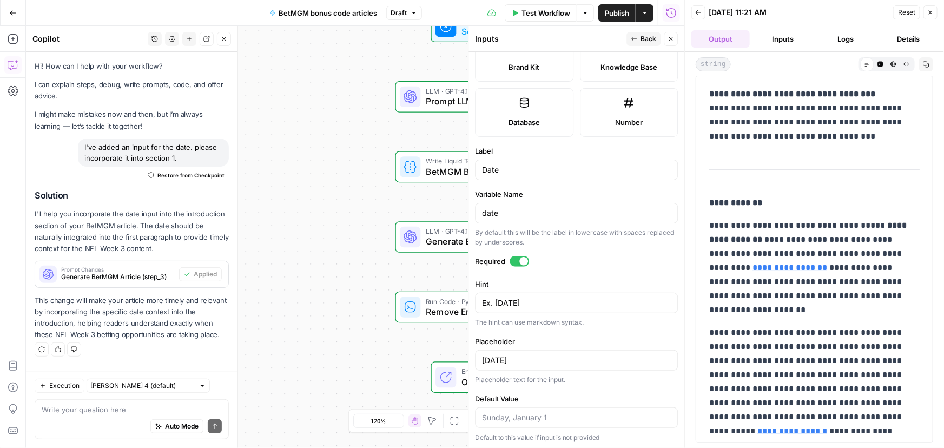
scroll to position [49, 0]
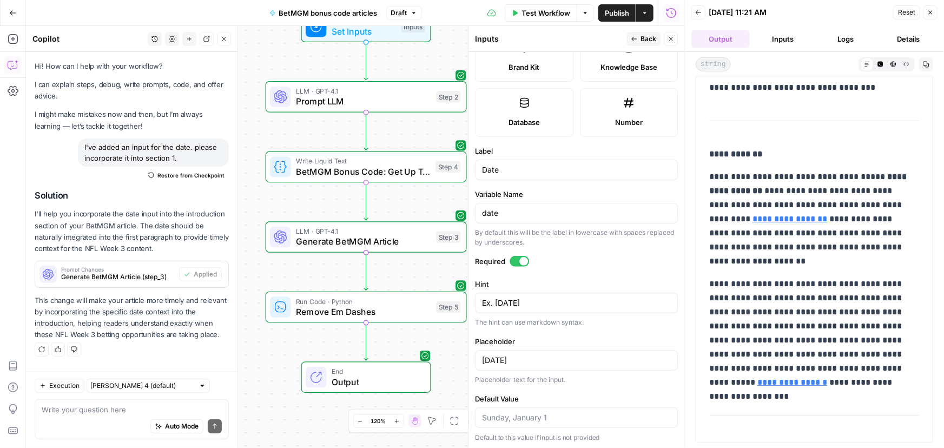
click at [74, 416] on div "Auto Mode Send" at bounding box center [132, 427] width 180 height 24
type textarea "N"
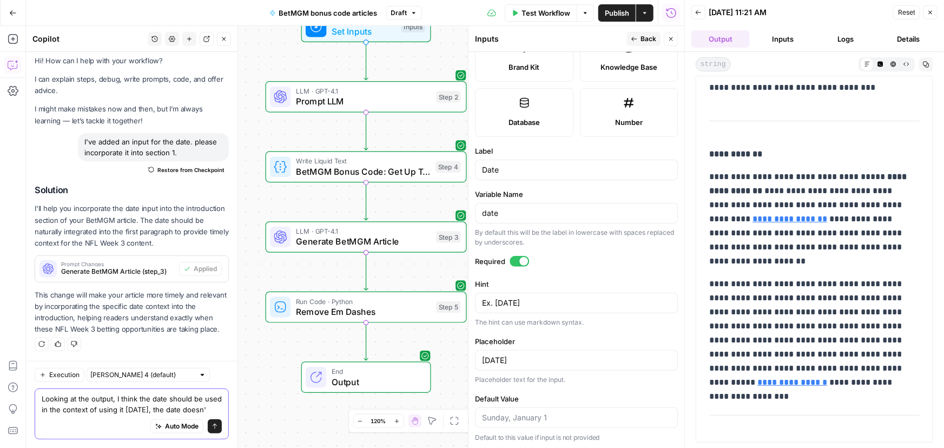
scroll to position [27, 0]
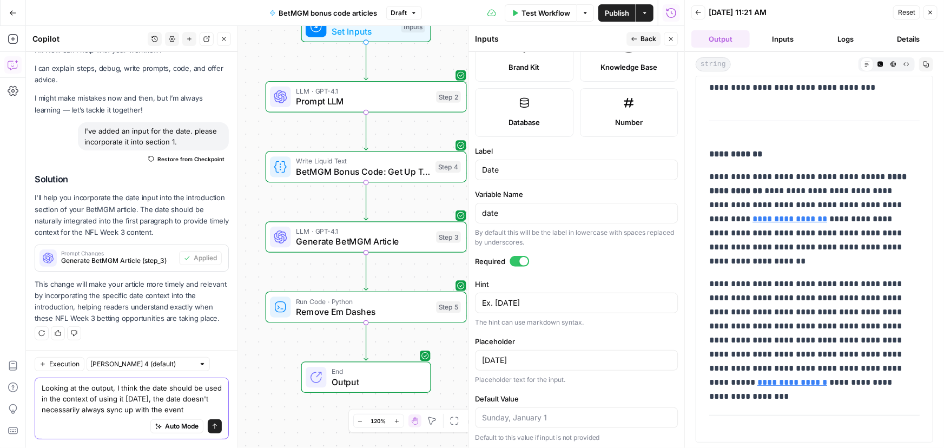
type textarea "Looking at the output, I think the date should be used in the context of using …"
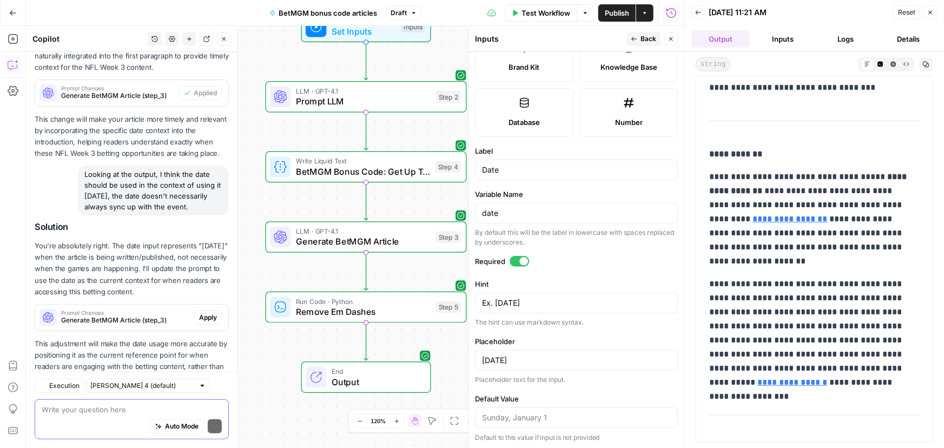
scroll to position [230, 0]
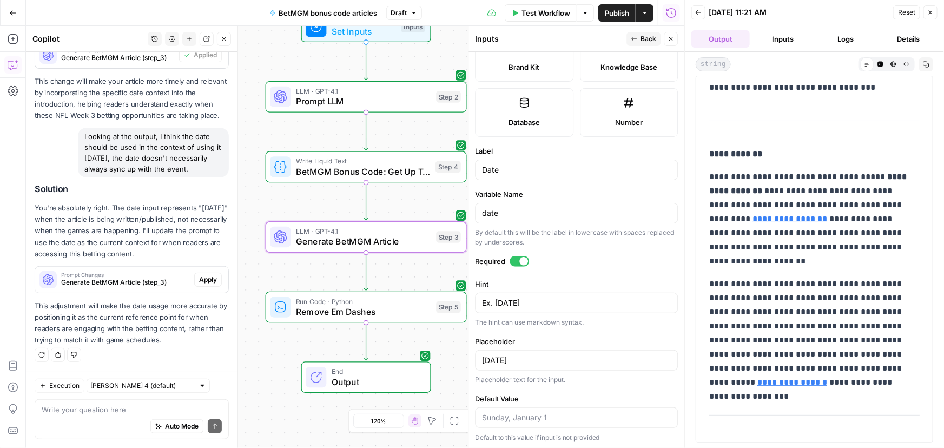
click at [207, 280] on span "Apply" at bounding box center [208, 280] width 18 height 10
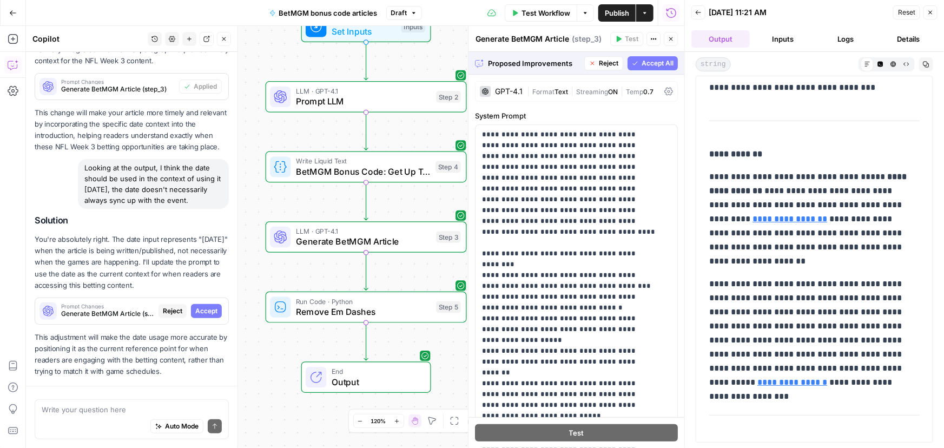
scroll to position [212, 0]
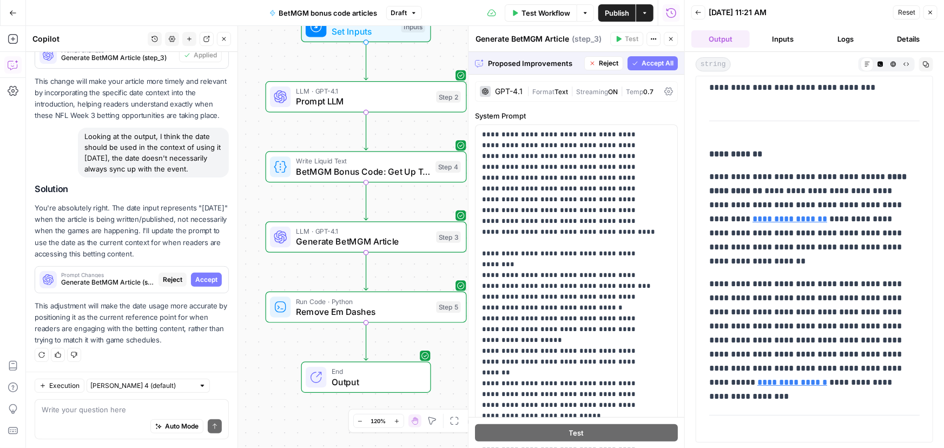
click at [73, 422] on div "Auto Mode Send" at bounding box center [132, 427] width 180 height 24
click at [201, 280] on span "Accept" at bounding box center [206, 280] width 22 height 10
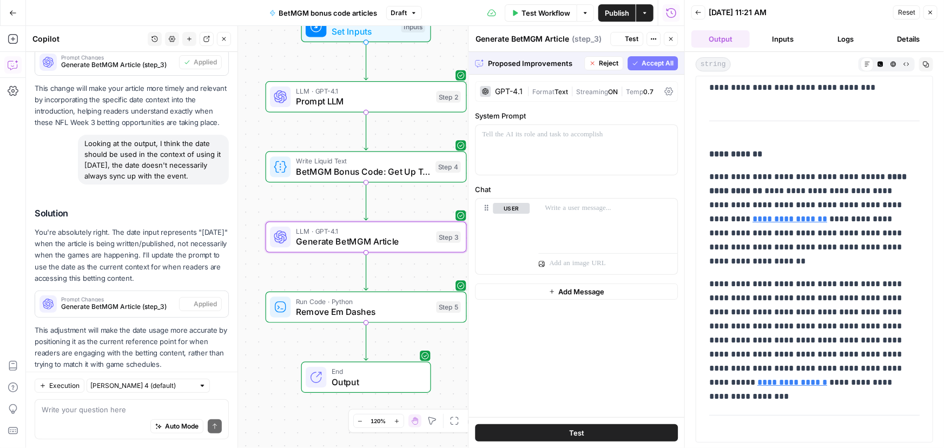
scroll to position [0, 0]
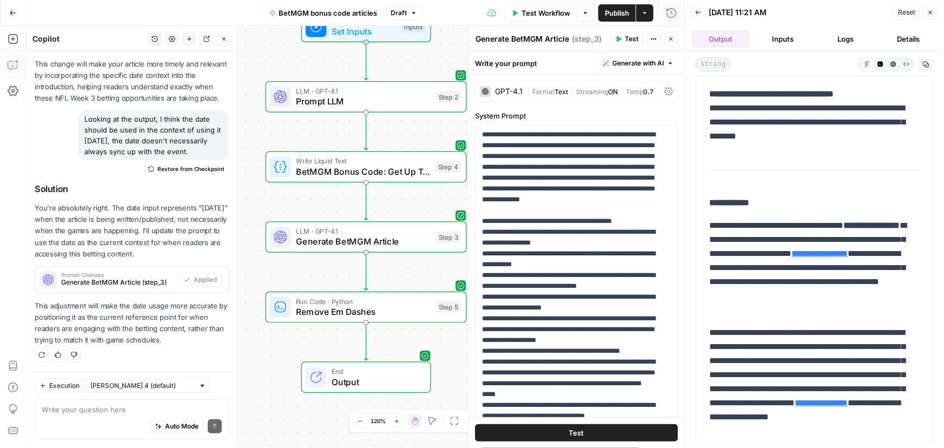
click at [541, 10] on span "Test Workflow" at bounding box center [546, 13] width 49 height 11
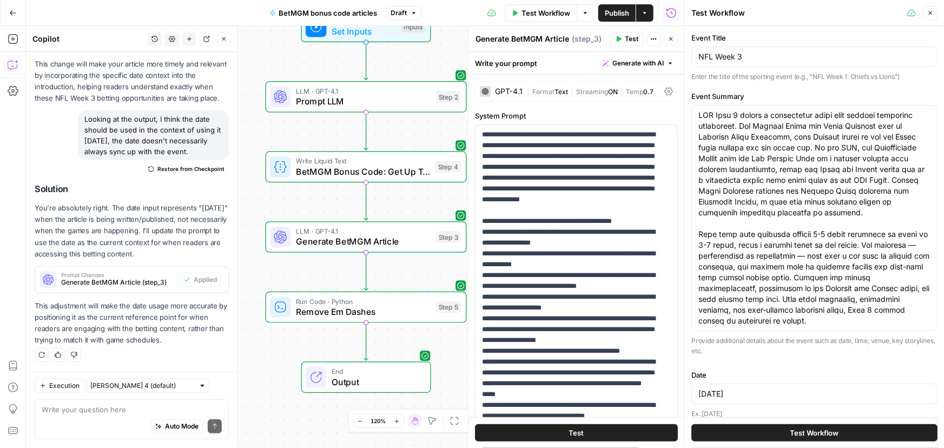
click at [800, 436] on span "Test Workflow" at bounding box center [815, 433] width 49 height 11
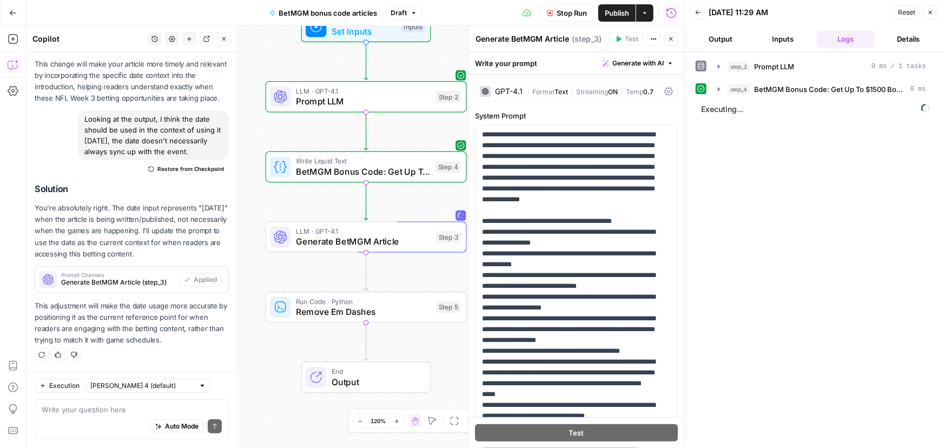
click at [720, 41] on button "Output" at bounding box center [721, 38] width 58 height 17
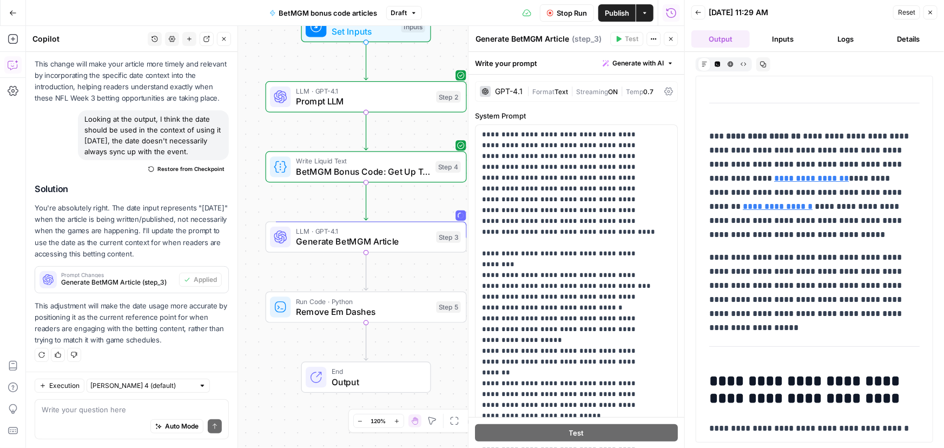
scroll to position [70, 0]
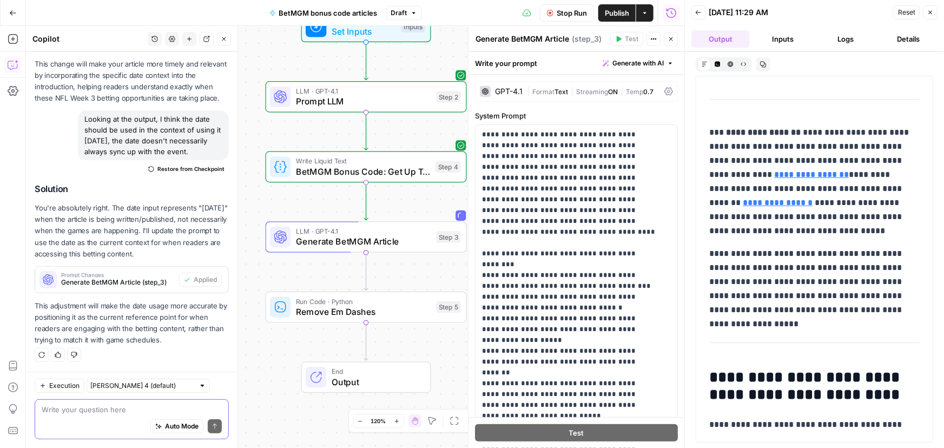
click at [83, 411] on textarea at bounding box center [132, 409] width 180 height 11
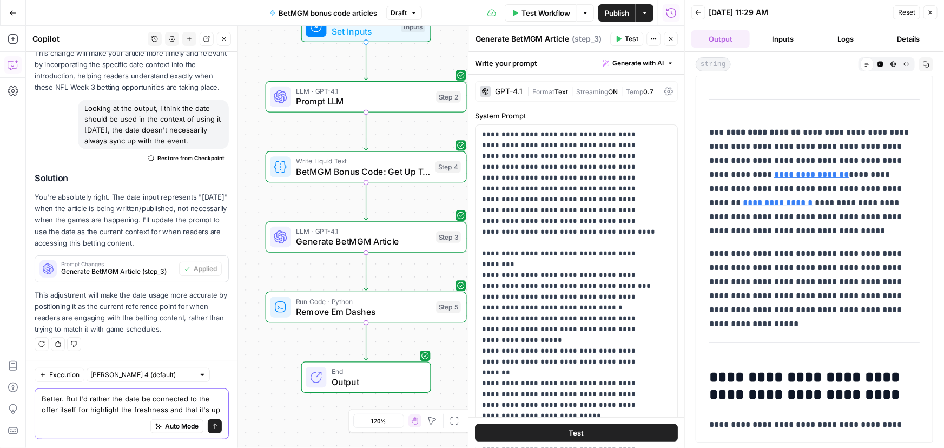
scroll to position [269, 0]
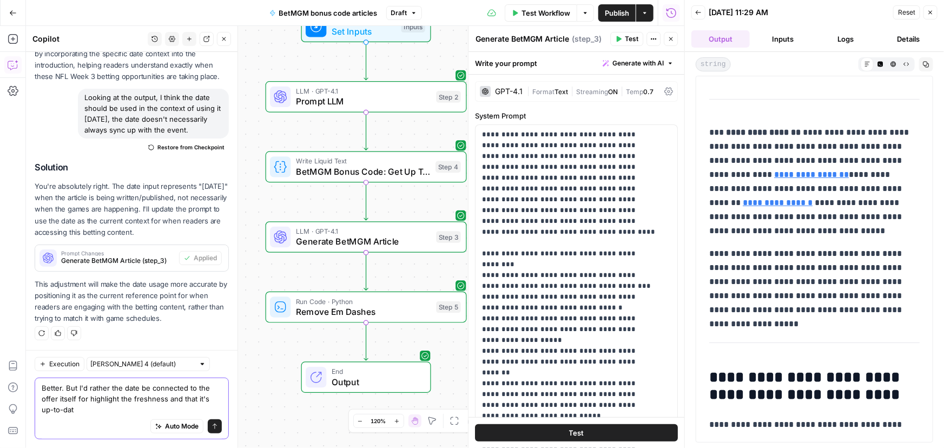
type textarea "Better. But I'd rather the date be connected to the offer itself for highlight …"
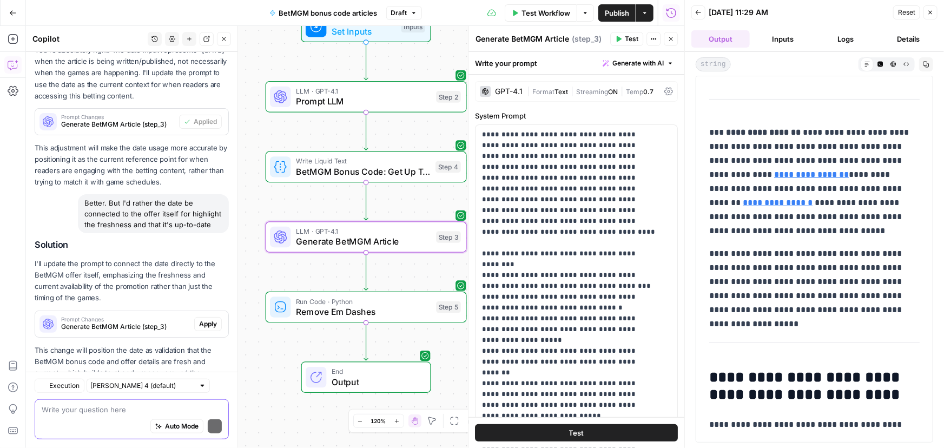
scroll to position [460, 0]
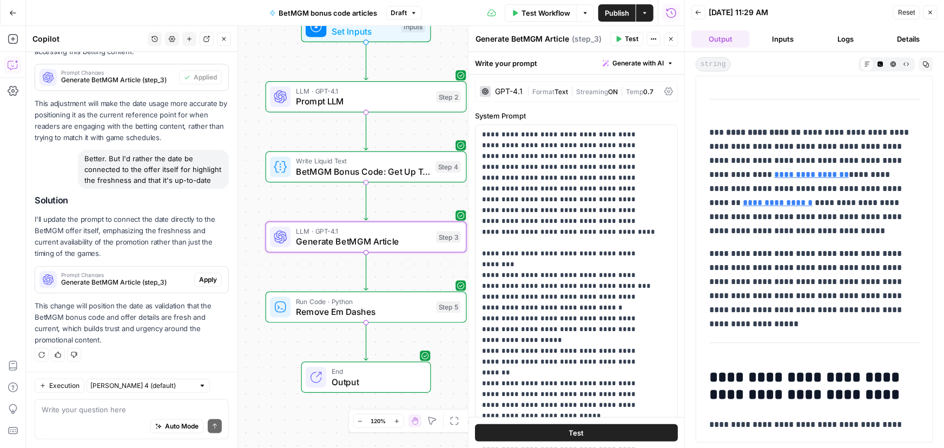
click at [200, 280] on span "Apply" at bounding box center [208, 280] width 18 height 10
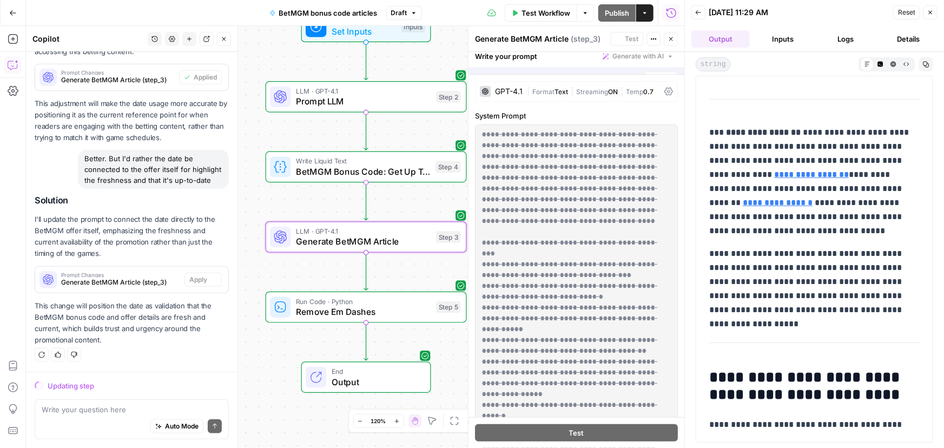
scroll to position [425, 0]
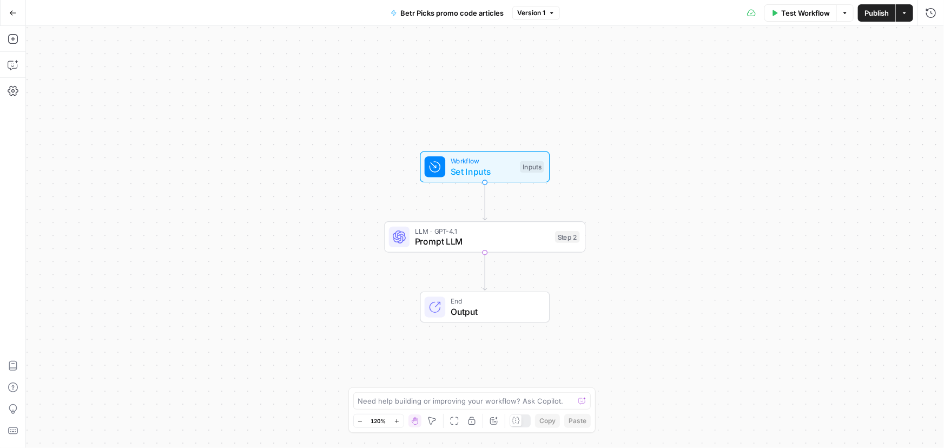
click at [424, 399] on div "Move M" at bounding box center [433, 400] width 30 height 10
click at [373, 399] on textarea at bounding box center [466, 401] width 216 height 11
paste textarea "section 2 should go into greater depth on the offer and provide examples from t…"
type textarea "section 2 should go into greater depth on the offer and provide examples from t…"
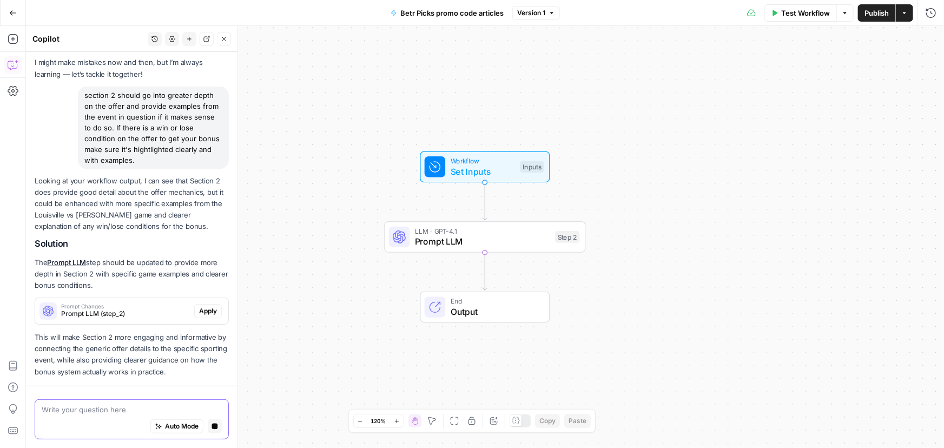
scroll to position [83, 0]
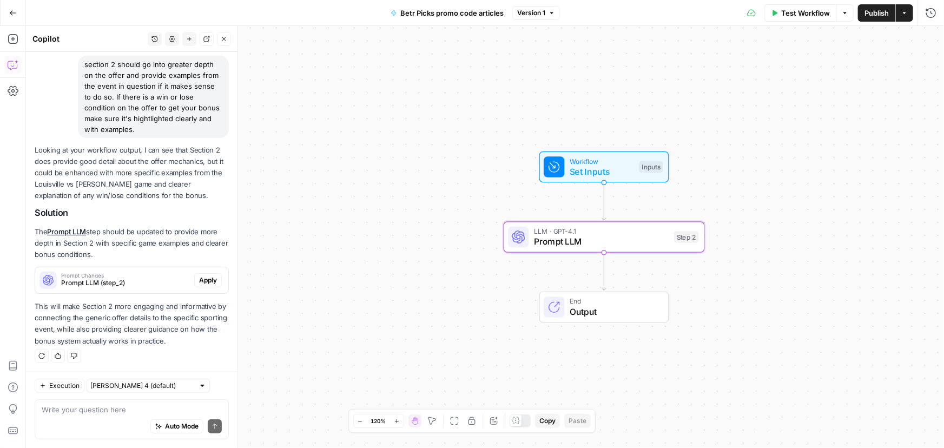
click at [203, 280] on span "Apply" at bounding box center [208, 280] width 18 height 10
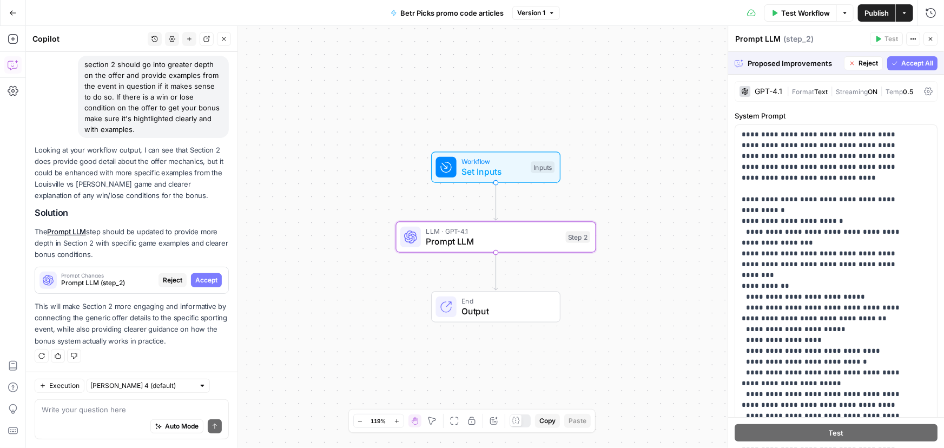
click at [200, 285] on button "Accept" at bounding box center [206, 280] width 31 height 14
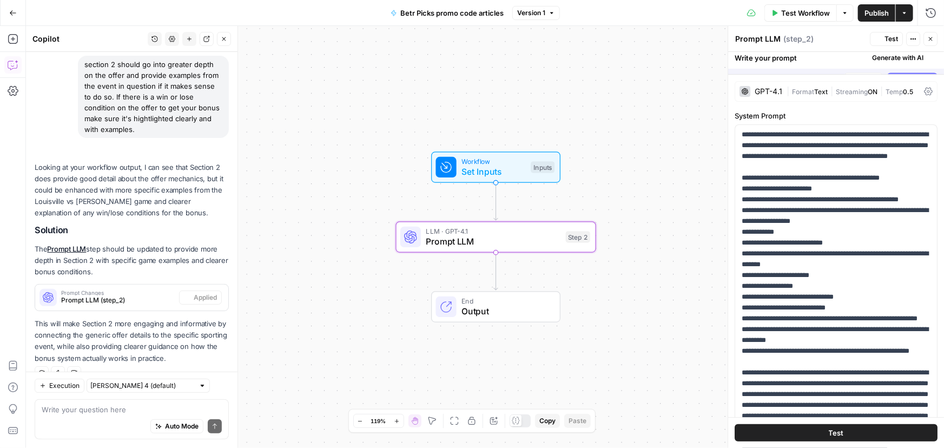
scroll to position [100, 0]
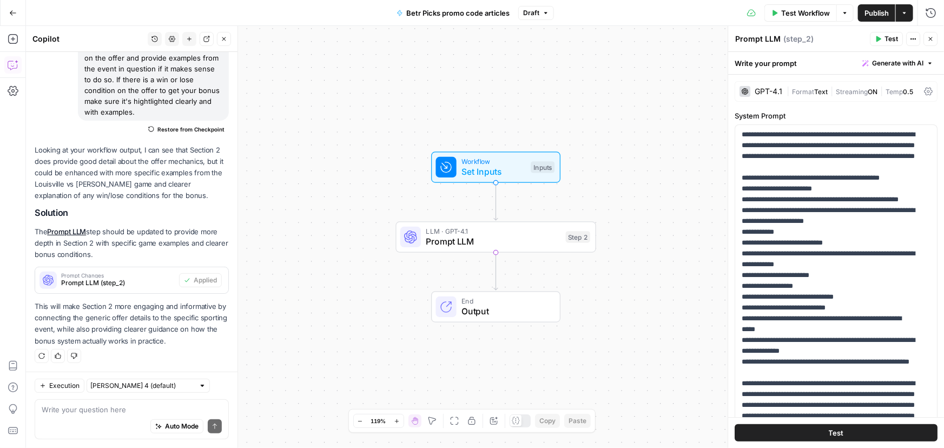
click at [90, 416] on div "Auto Mode Send" at bounding box center [132, 427] width 180 height 24
paste textarea "It's also important to note in section 2 that the first bet can be on any marke…"
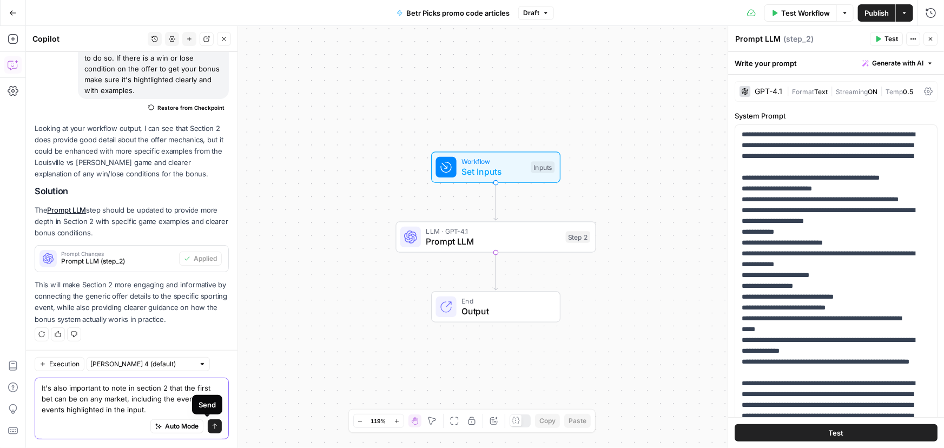
type textarea "It's also important to note in section 2 that the first bet can be on any marke…"
click at [212, 424] on icon "submit" at bounding box center [215, 426] width 6 height 6
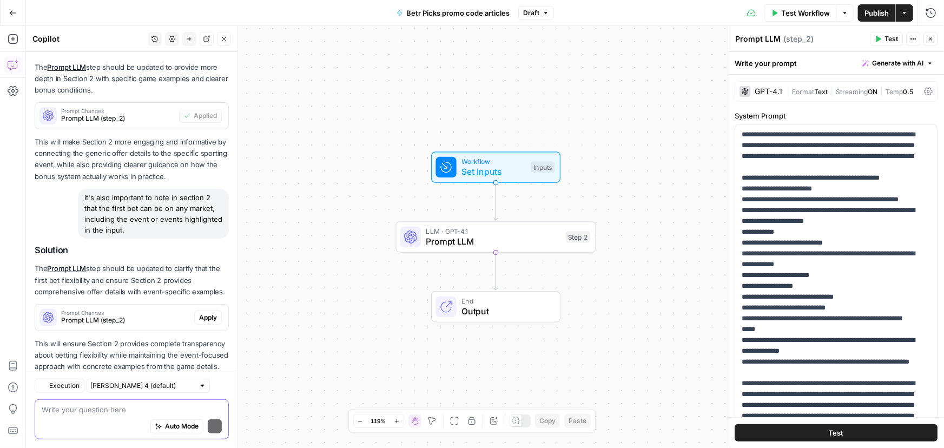
scroll to position [313, 0]
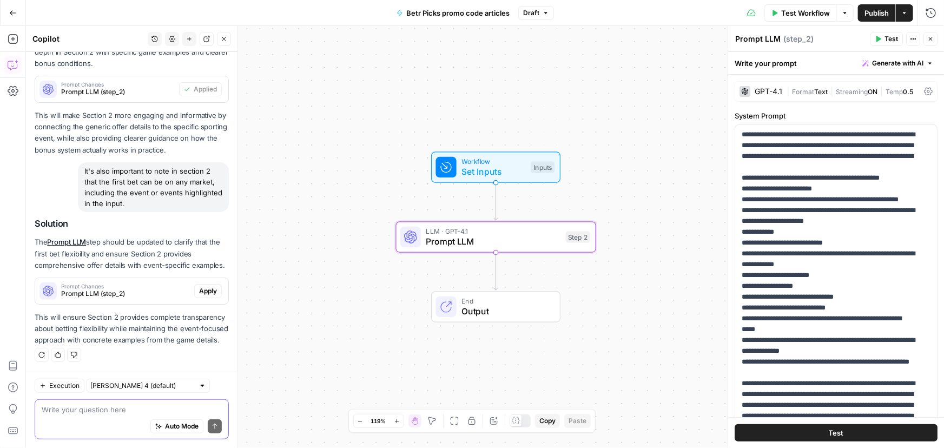
click at [205, 286] on span "Apply" at bounding box center [208, 291] width 18 height 10
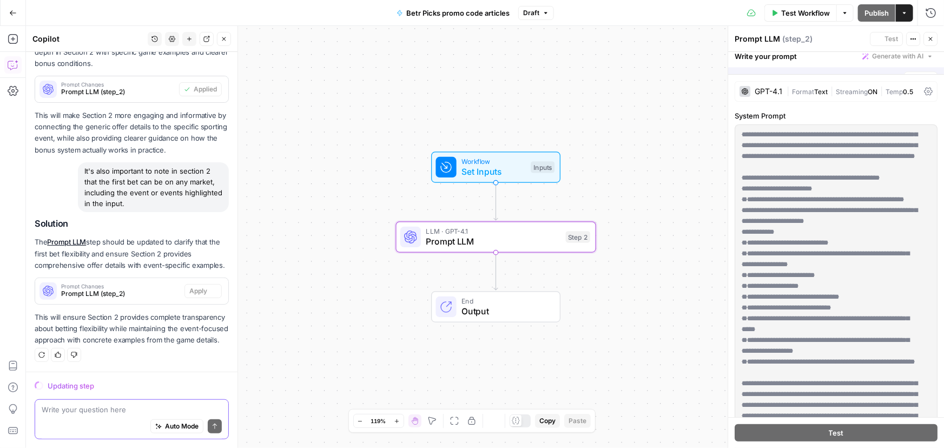
scroll to position [296, 0]
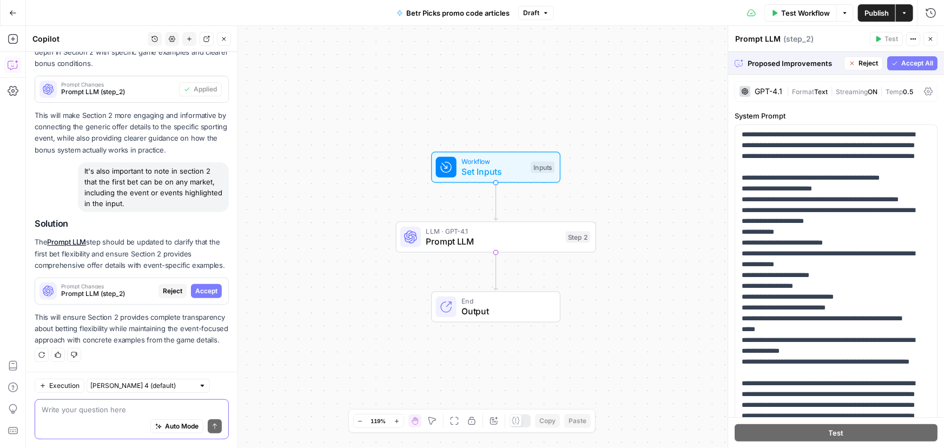
click at [267, 373] on div "Workflow Set Inputs Inputs LLM · GPT-4.1 Prompt LLM Step 2 End Output" at bounding box center [485, 237] width 918 height 422
click at [208, 284] on button "Accept" at bounding box center [206, 291] width 31 height 14
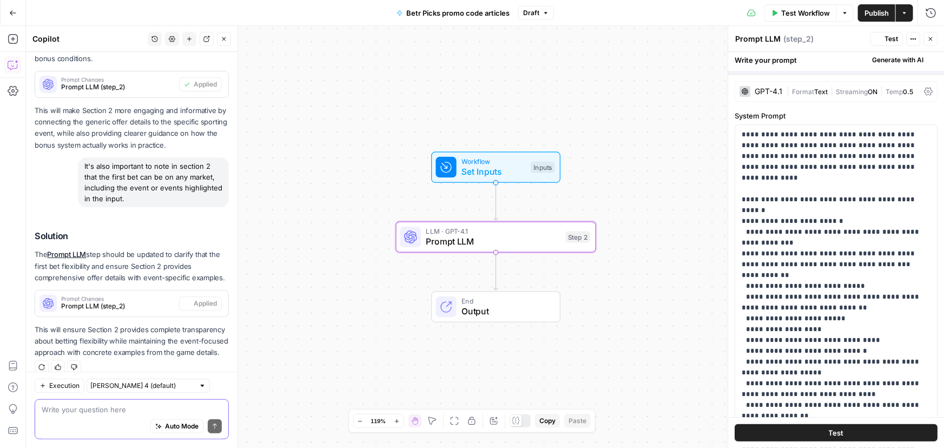
scroll to position [330, 0]
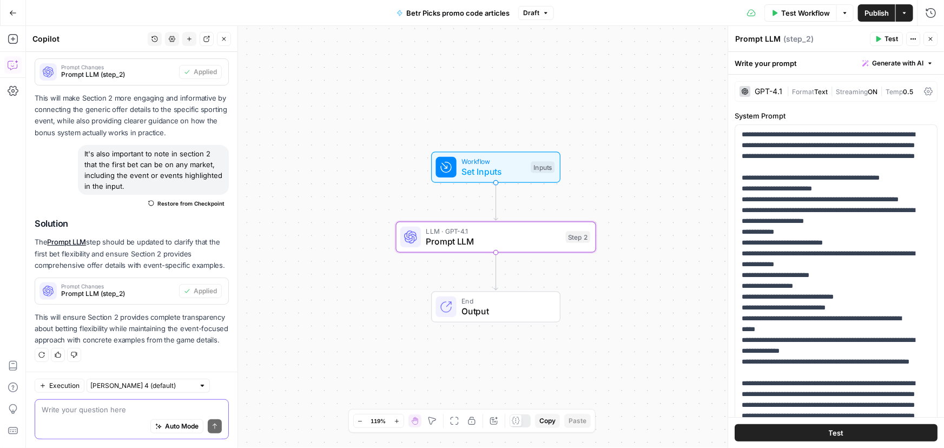
click at [171, 400] on div "Write your question here Auto Mode Send" at bounding box center [132, 419] width 194 height 40
paste textarea "I've added an input for the date. please incorporate it into section 1."
type textarea "I've added an input for the date. please incorporate it into section 1."
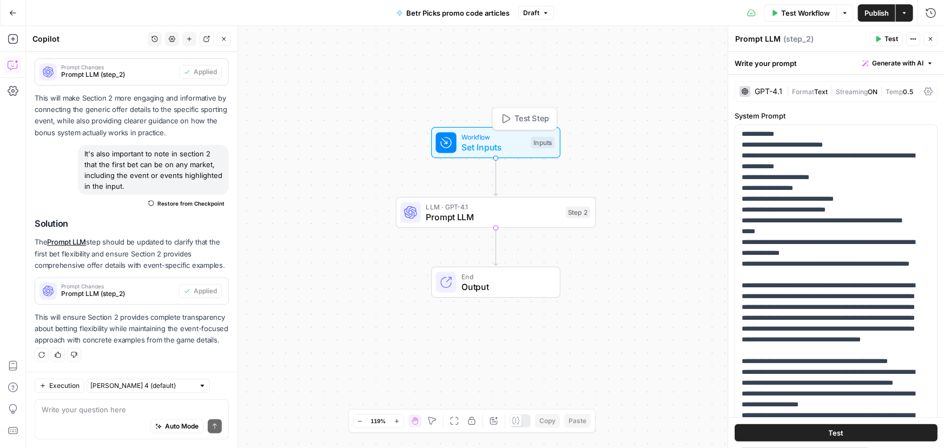
click at [474, 137] on span "Workflow" at bounding box center [494, 137] width 64 height 10
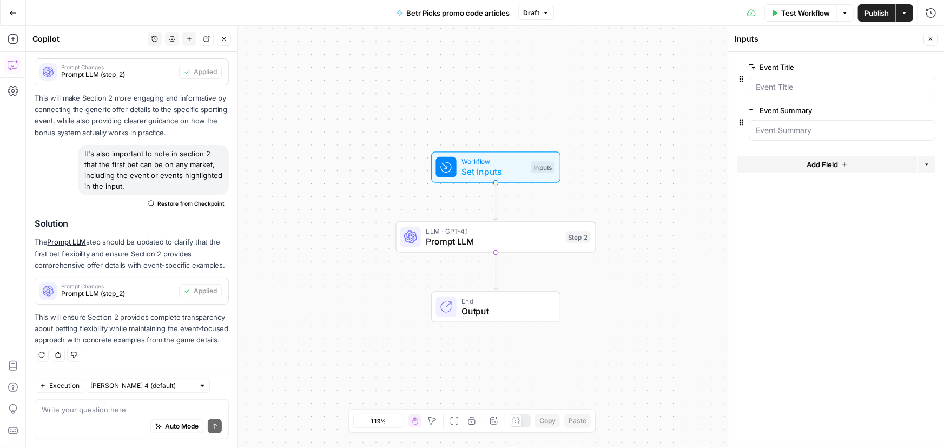
click at [829, 167] on span "Add Field" at bounding box center [822, 164] width 31 height 11
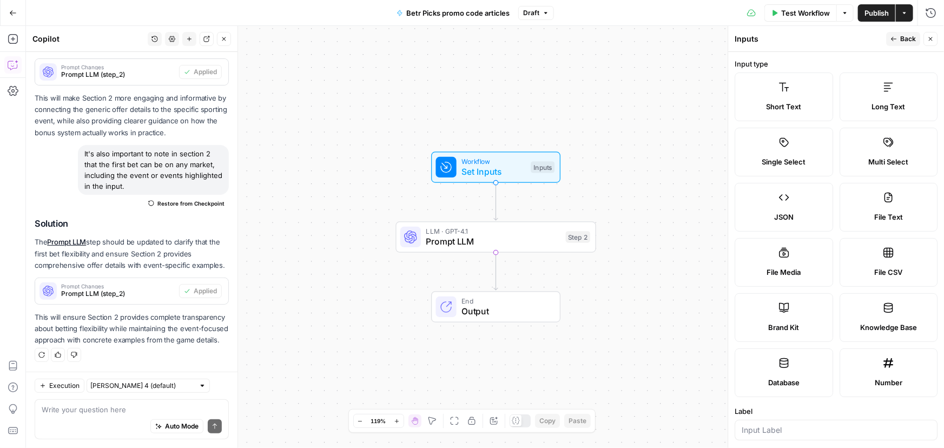
click at [762, 96] on label "Short Text" at bounding box center [784, 97] width 98 height 49
click at [781, 97] on label "Short Text" at bounding box center [784, 97] width 98 height 49
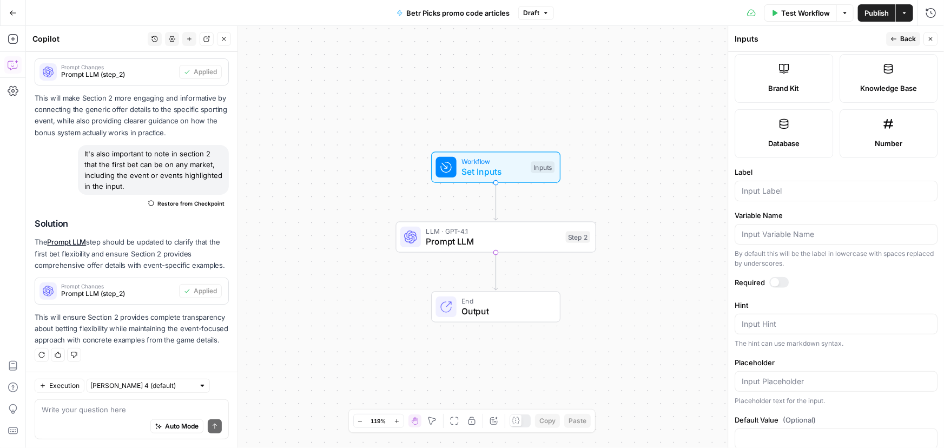
scroll to position [260, 0]
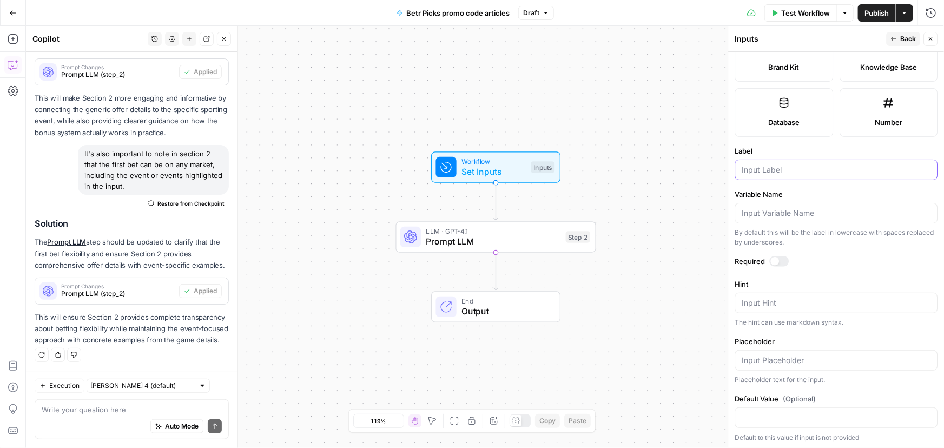
click at [769, 168] on input "Label" at bounding box center [836, 170] width 189 height 11
paste input "Date"
type input "Date"
click at [756, 303] on textarea "Hint" at bounding box center [836, 303] width 189 height 11
paste textarea "Ex. Monday, September 15"
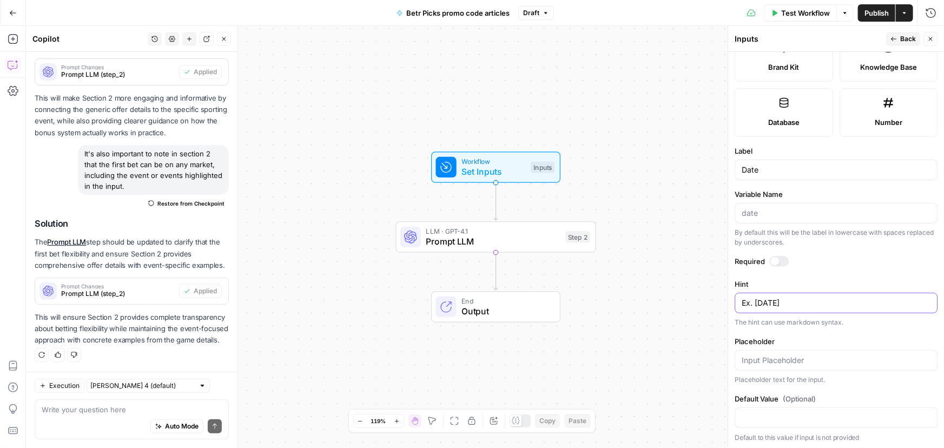
type textarea "Ex. Monday, September 15"
click at [774, 358] on input "Placeholder" at bounding box center [836, 360] width 189 height 11
paste input "Sunday, January 1"
type input "Sunday, January 1"
click at [686, 151] on div "Workflow Set Inputs Inputs LLM · GPT-4.1 Prompt LLM Step 2 End Output" at bounding box center [485, 237] width 918 height 422
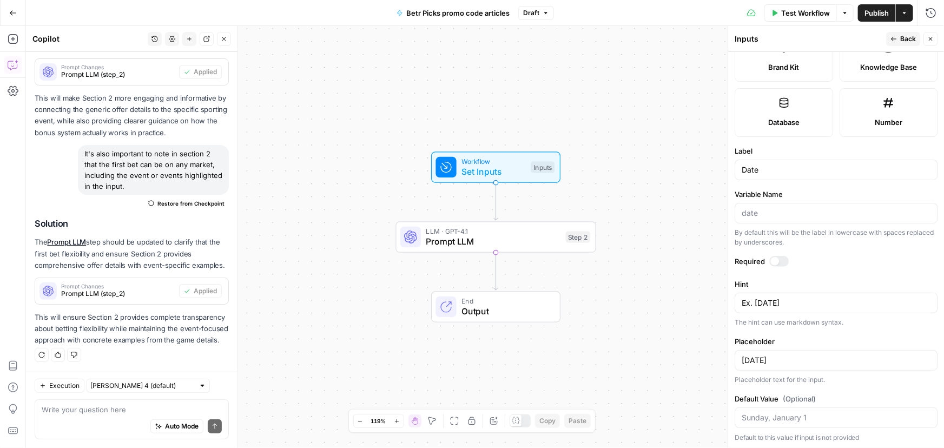
click at [903, 38] on span "Back" at bounding box center [908, 39] width 16 height 10
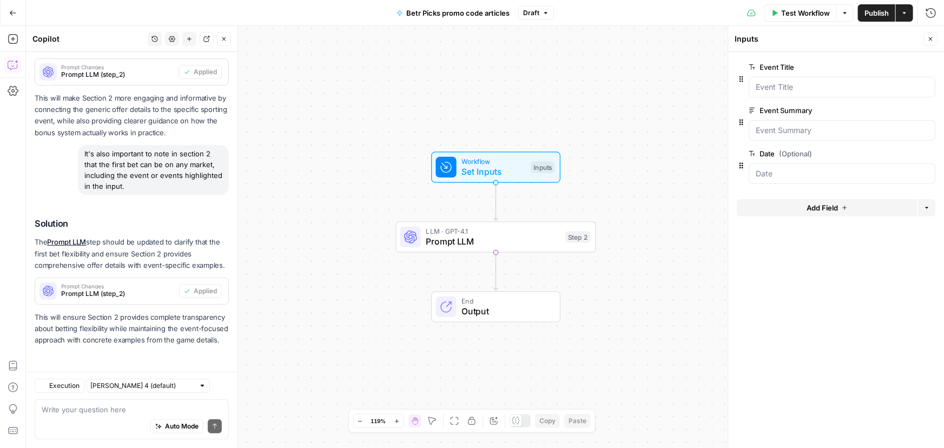
scroll to position [330, 0]
click at [905, 153] on span "edit field" at bounding box center [895, 153] width 24 height 9
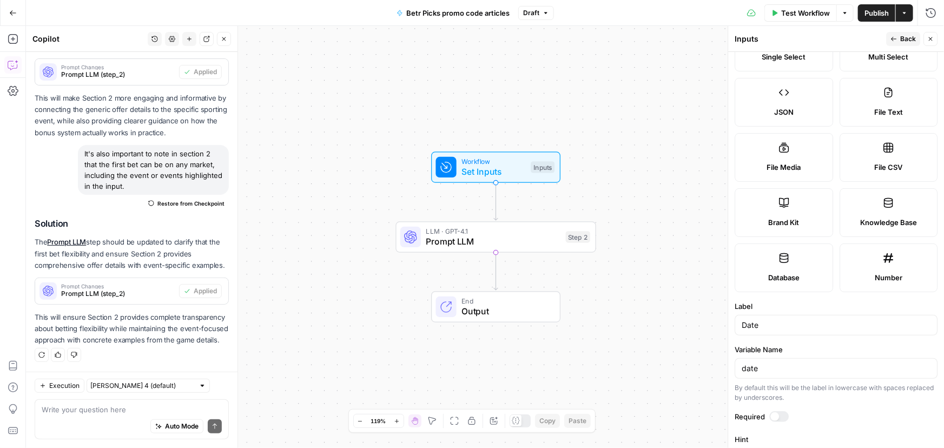
scroll to position [246, 0]
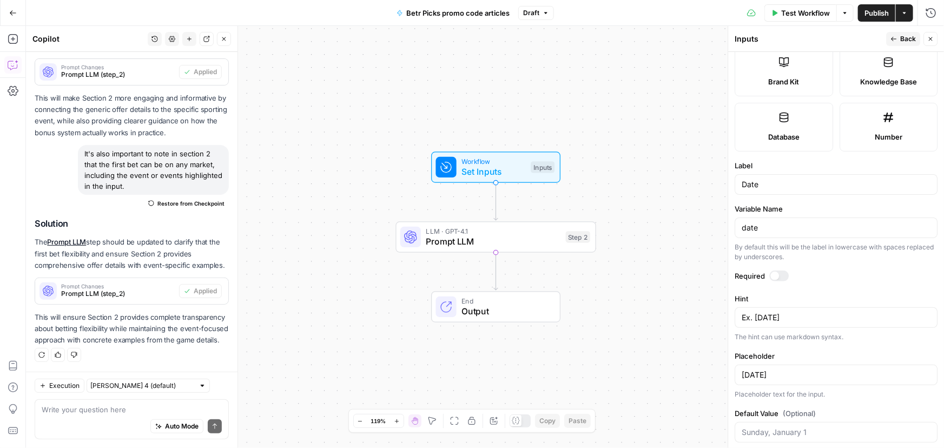
click at [785, 274] on div at bounding box center [779, 276] width 19 height 11
click at [740, 320] on div "Ex. Monday, September 15 Ex. Monday, September 15" at bounding box center [836, 317] width 203 height 21
paste textarea "DATE OF PUBLISH"
click at [799, 312] on textarea "DATE OF PUBLISH" at bounding box center [836, 317] width 189 height 11
paste textarea "(Sunday, January 1)"
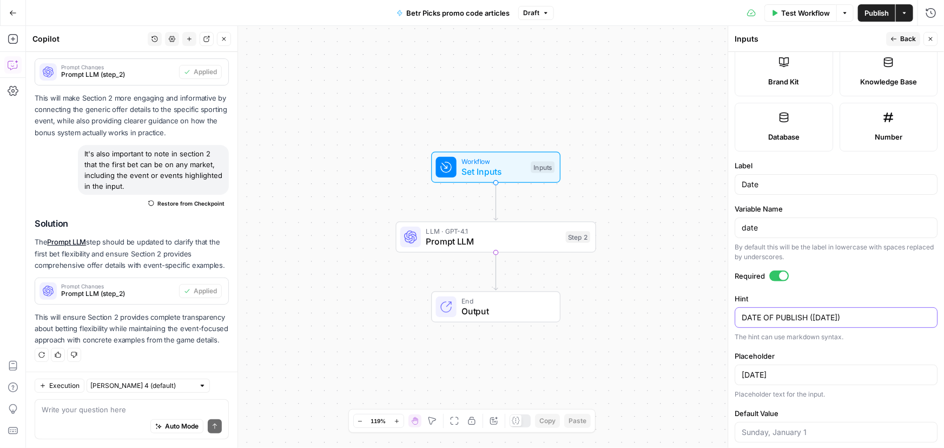
type textarea "DATE OF PUBLISH (Sunday, January 1)"
drag, startPoint x: 824, startPoint y: 372, endPoint x: 735, endPoint y: 371, distance: 88.2
click at [735, 371] on div "Sunday, January 1" at bounding box center [836, 375] width 203 height 21
click at [123, 408] on textarea at bounding box center [132, 409] width 180 height 11
paste textarea "Please update the introduction section to incorporate the date variable to emph…"
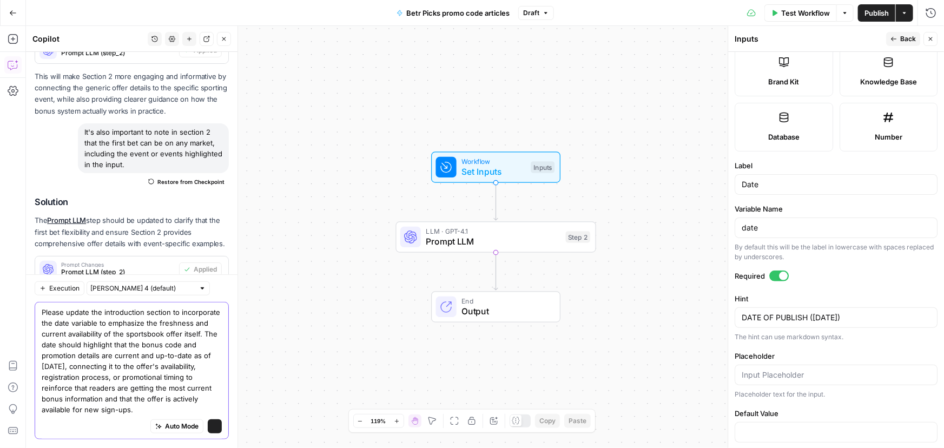
scroll to position [428, 0]
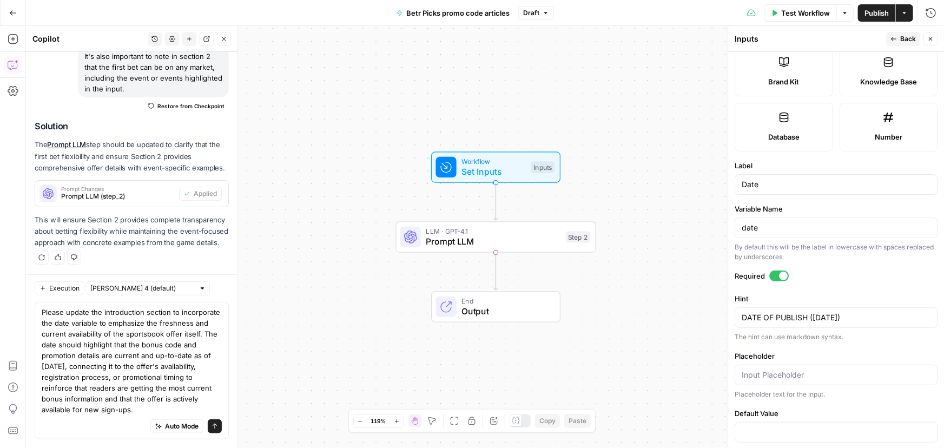
click at [38, 310] on div "Please update the introduction section to incorporate the date variable to emph…" at bounding box center [132, 370] width 194 height 137
click at [40, 309] on div "Please update the introduction section to incorporate the date variable to emph…" at bounding box center [132, 370] width 194 height 137
drag, startPoint x: 47, startPoint y: 311, endPoint x: 8, endPoint y: 313, distance: 38.5
click at [5, 313] on body "Covers New Home Browse Insights Opportunities Your Data Recent Grids Content re…" at bounding box center [472, 224] width 944 height 448
paste textarea "I've added an input for the date. please incorporate it into section 1."
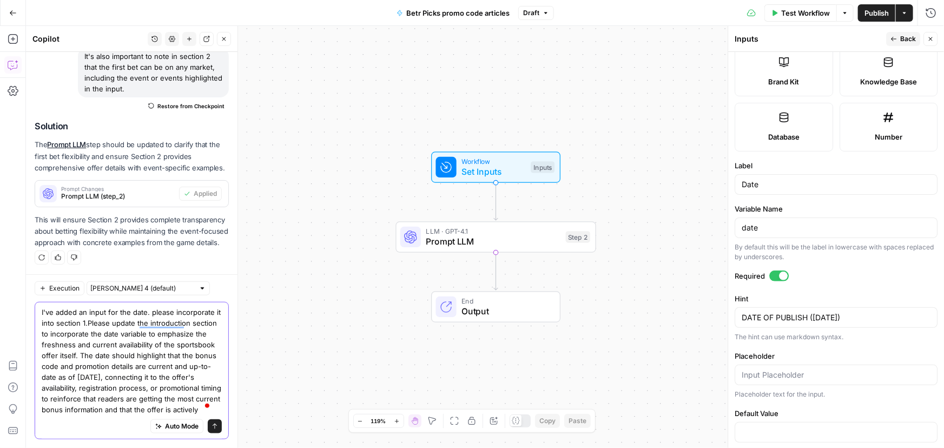
scroll to position [438, 0]
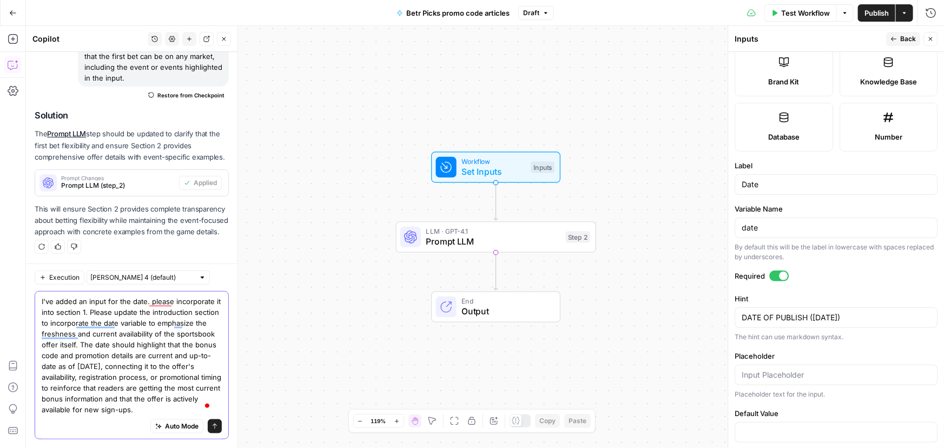
type textarea "I've added an input for the date. please incorporate it into section 1. Please …"
click at [212, 428] on icon "submit" at bounding box center [215, 426] width 6 height 6
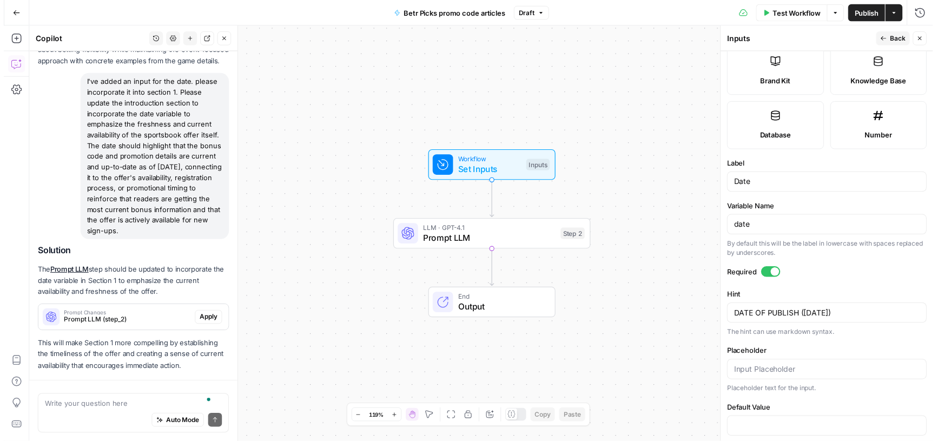
scroll to position [640, 0]
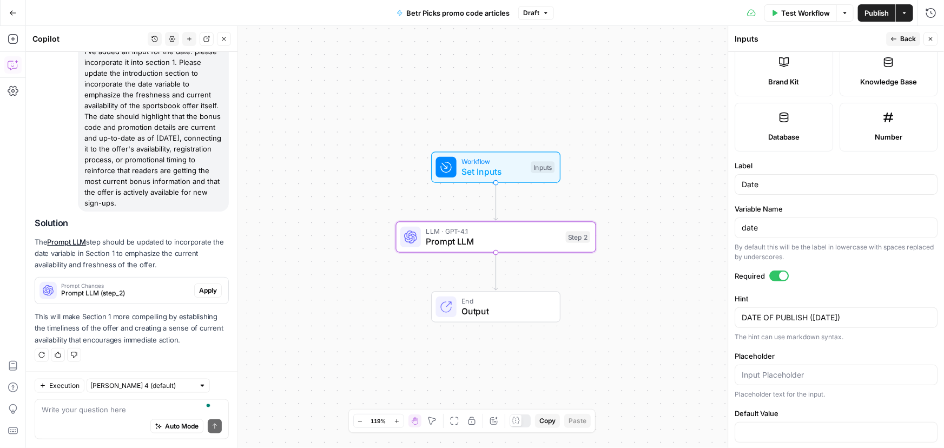
click at [211, 290] on button "Apply" at bounding box center [208, 291] width 28 height 14
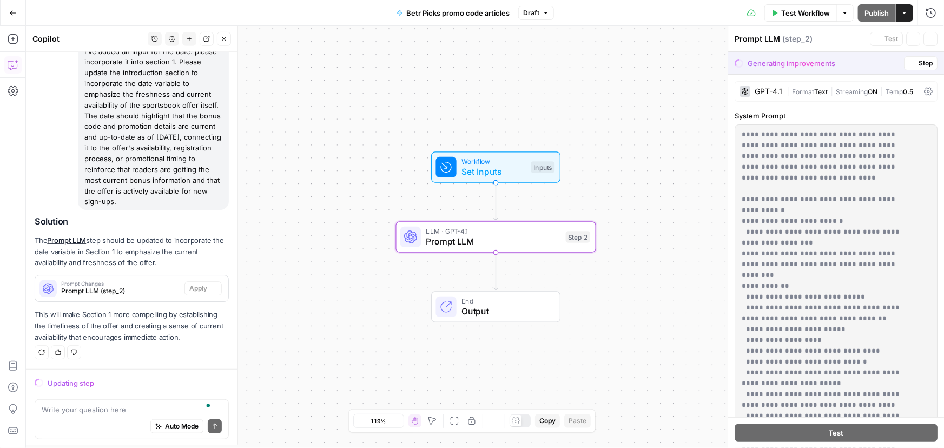
scroll to position [605, 0]
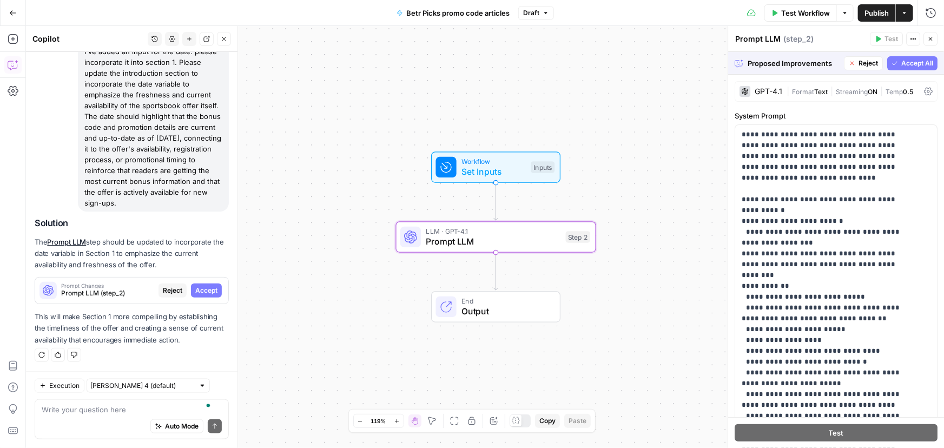
click at [205, 293] on span "Accept" at bounding box center [206, 291] width 22 height 10
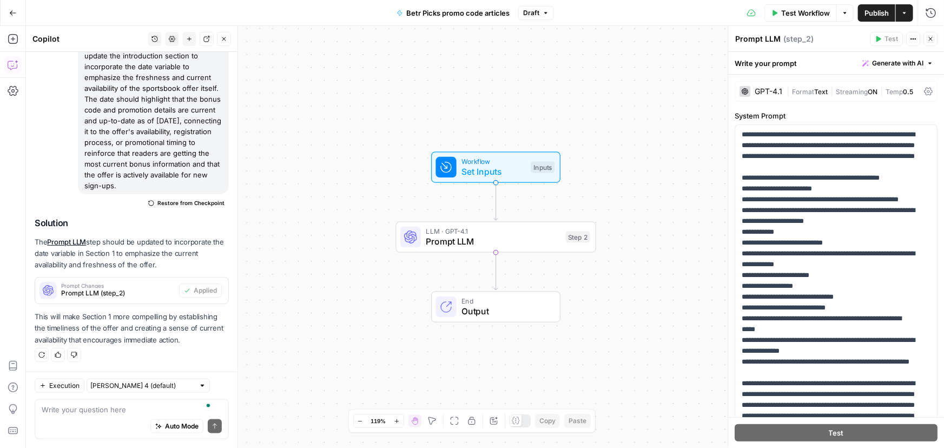
scroll to position [655, 0]
click at [871, 14] on span "Publish" at bounding box center [877, 13] width 24 height 11
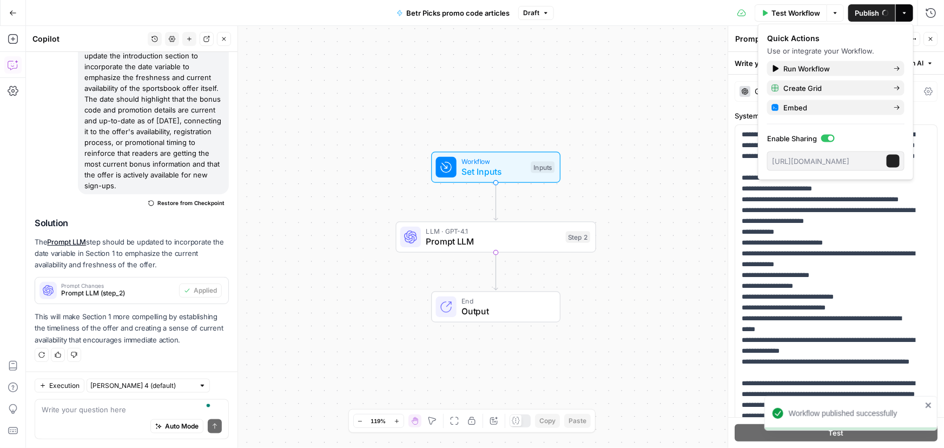
scroll to position [657, 0]
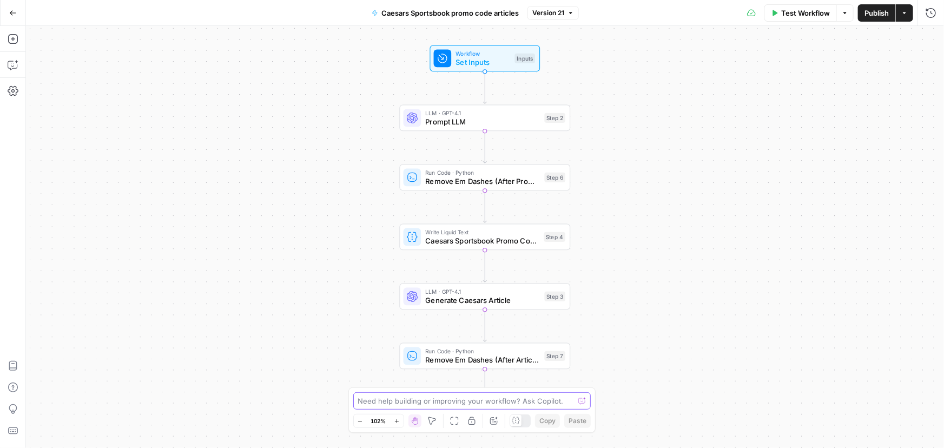
click at [385, 401] on textarea at bounding box center [466, 401] width 216 height 11
paste textarea "section 2 should go into greater depth on the offer and provide examples from t…"
type textarea "section 2 should go into greater depth on the offer and provide examples from t…"
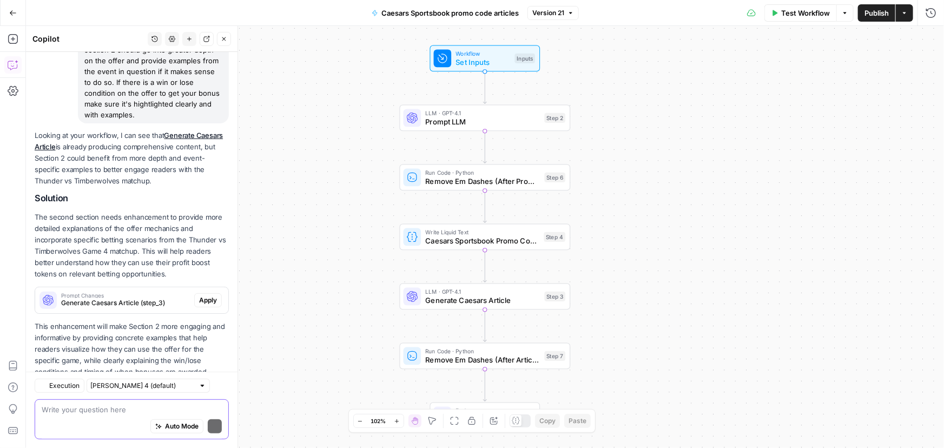
scroll to position [129, 0]
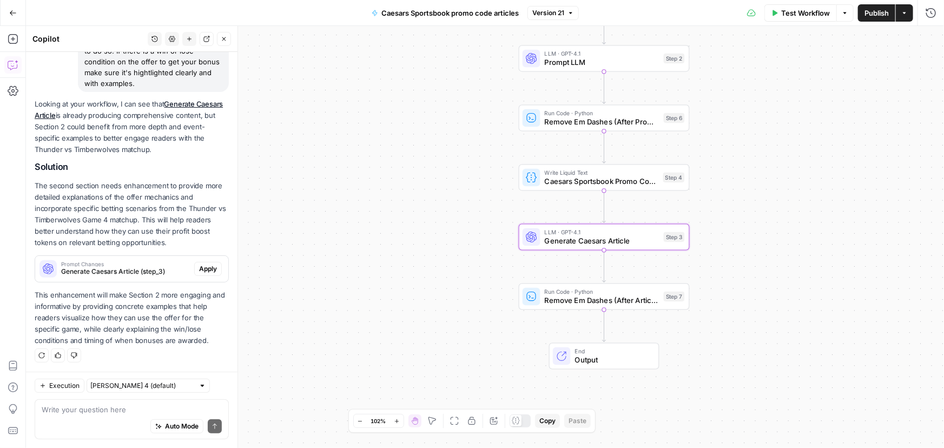
click at [200, 268] on span "Apply" at bounding box center [208, 269] width 18 height 10
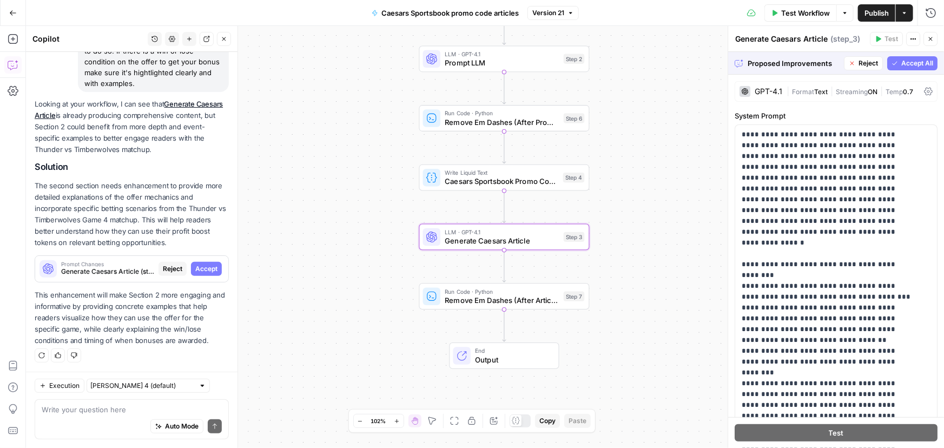
click at [195, 272] on span "Accept" at bounding box center [206, 269] width 22 height 10
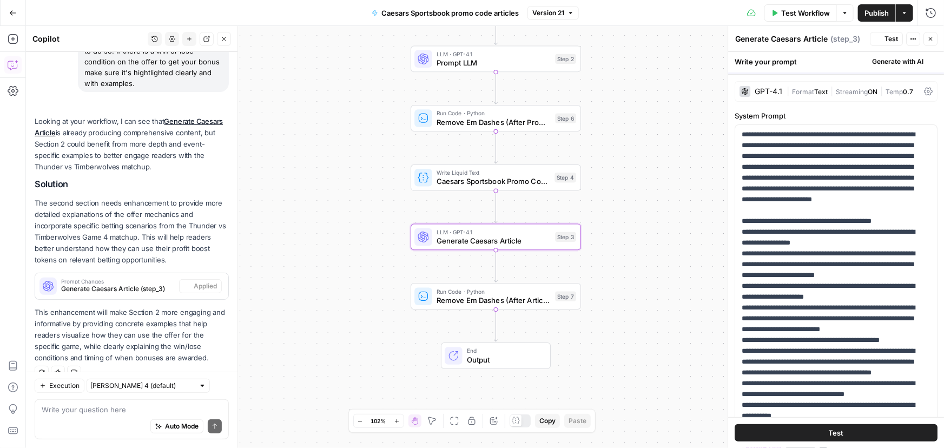
scroll to position [146, 0]
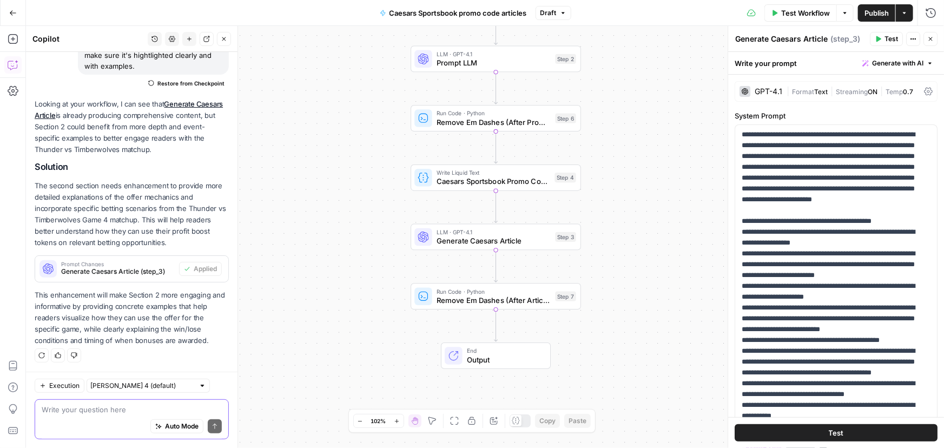
click at [85, 406] on textarea at bounding box center [132, 409] width 180 height 11
paste textarea "It's also important to note in section 2 that the first bet can be on any marke…"
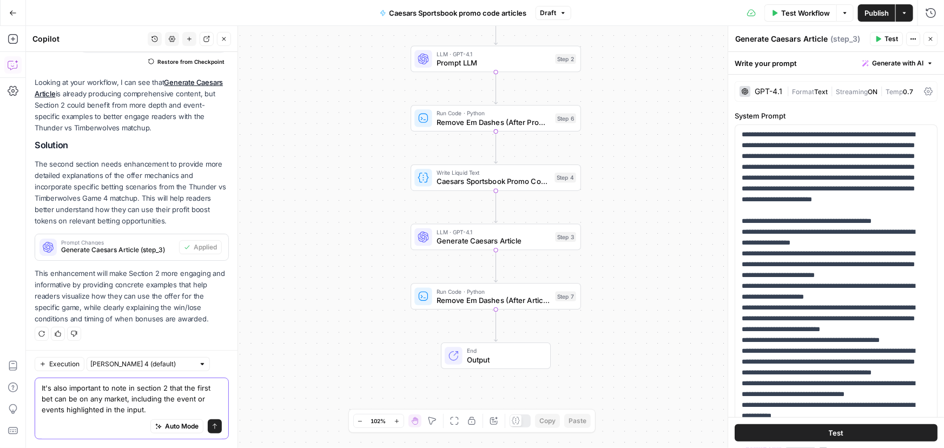
type textarea "It's also important to note in section 2 that the first bet can be on any marke…"
click at [212, 424] on icon "submit" at bounding box center [215, 426] width 6 height 6
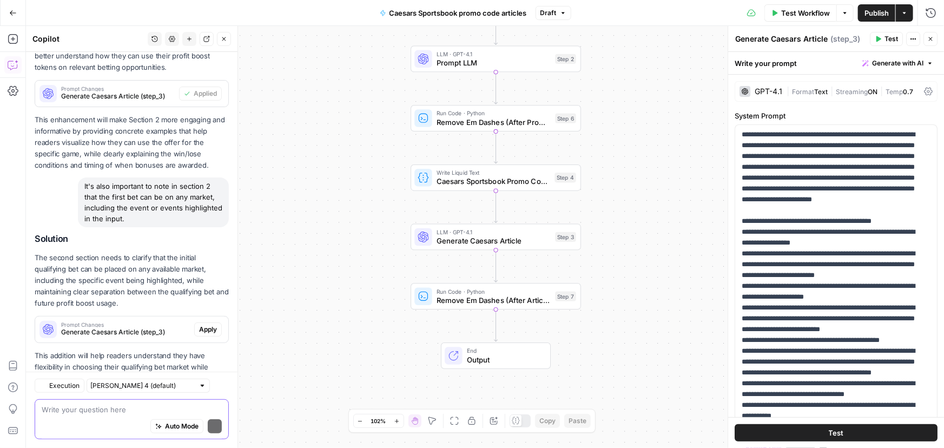
scroll to position [370, 0]
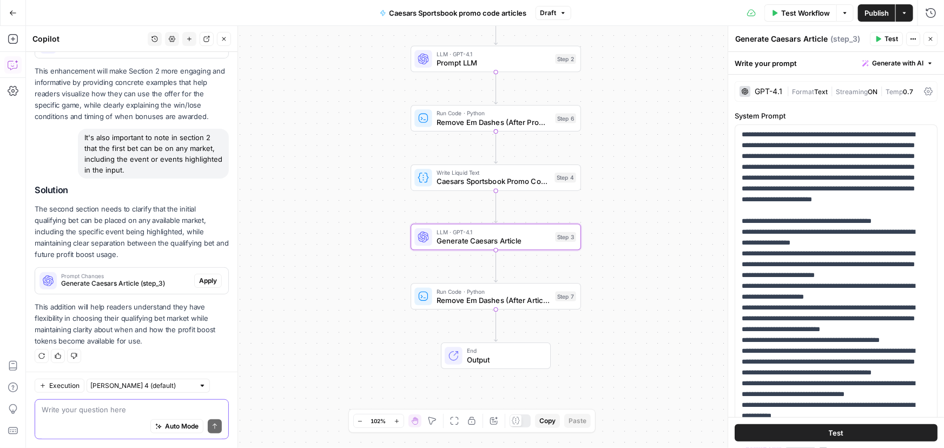
click at [202, 281] on span "Apply" at bounding box center [208, 281] width 18 height 10
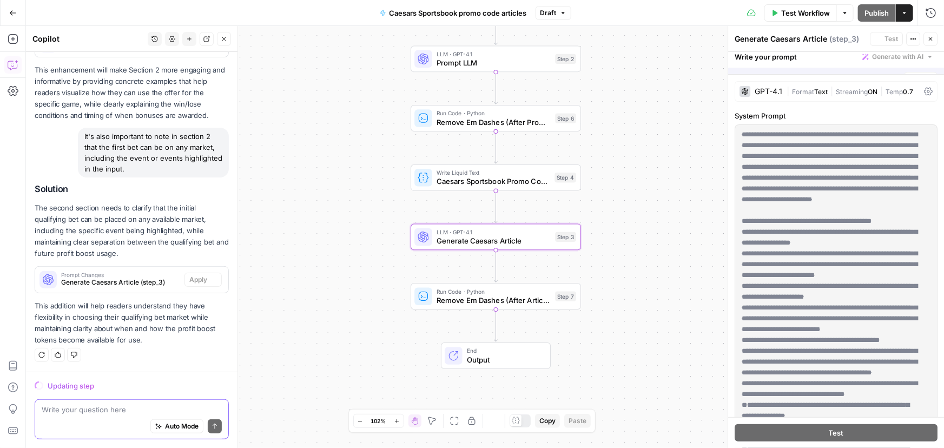
scroll to position [353, 0]
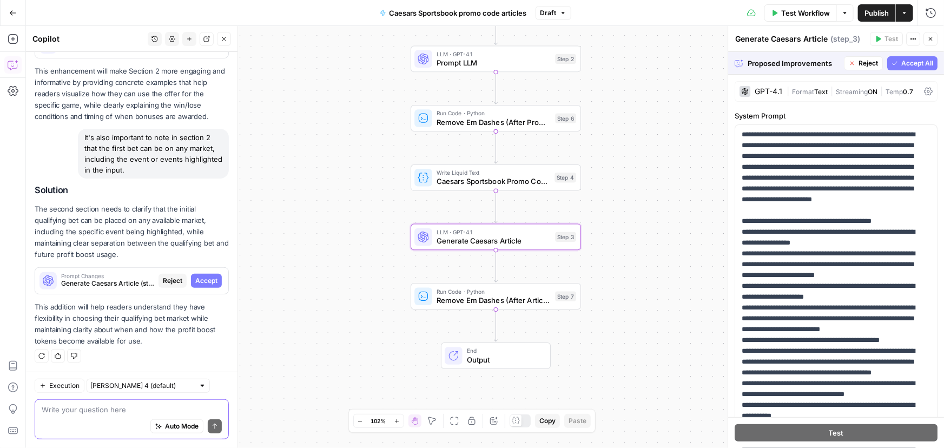
click at [196, 279] on span "Accept" at bounding box center [206, 281] width 22 height 10
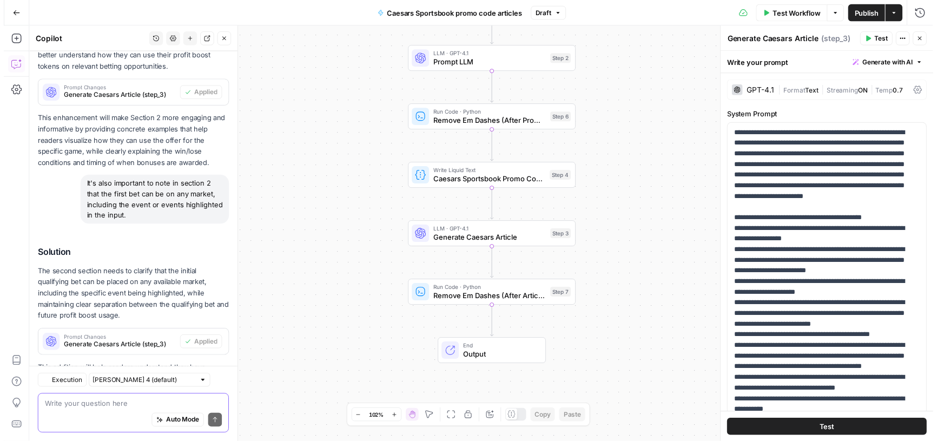
scroll to position [387, 0]
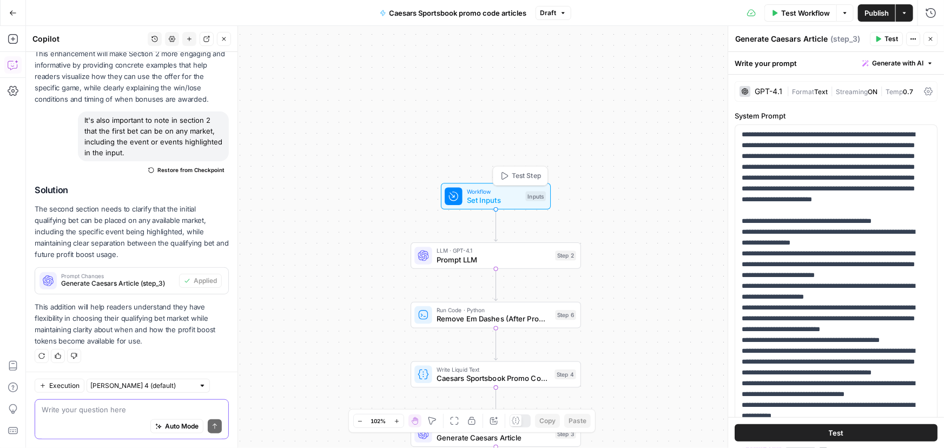
click at [481, 187] on span "Workflow" at bounding box center [494, 191] width 55 height 9
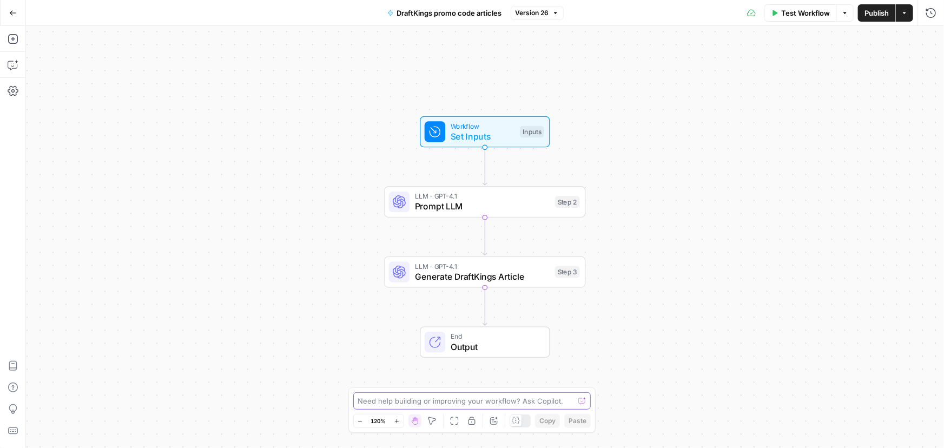
click at [395, 400] on textarea at bounding box center [466, 401] width 216 height 11
paste textarea "section 2 should go into greater depth on the offer and provide examples from t…"
type textarea "section 2 should go into greater depth on the offer and provide examples from t…"
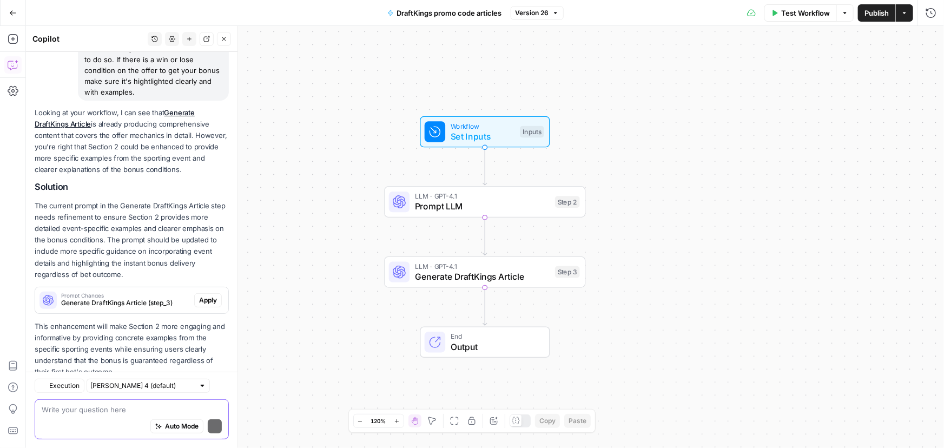
scroll to position [152, 0]
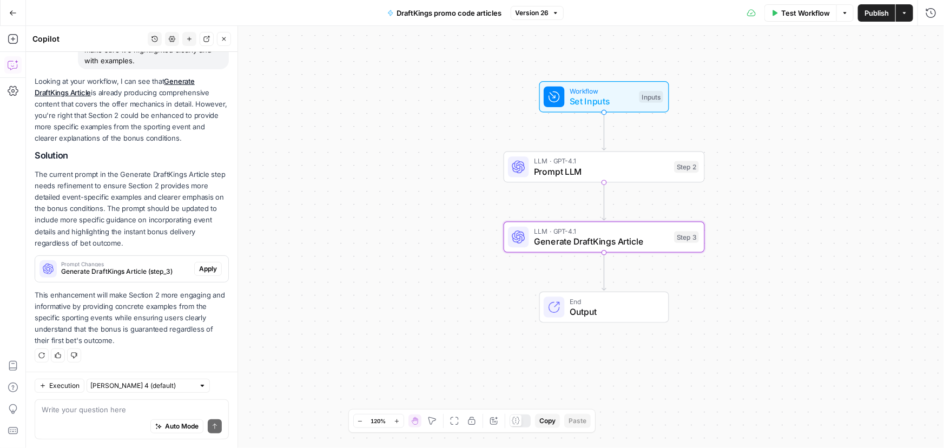
click at [202, 265] on span "Apply" at bounding box center [208, 269] width 18 height 10
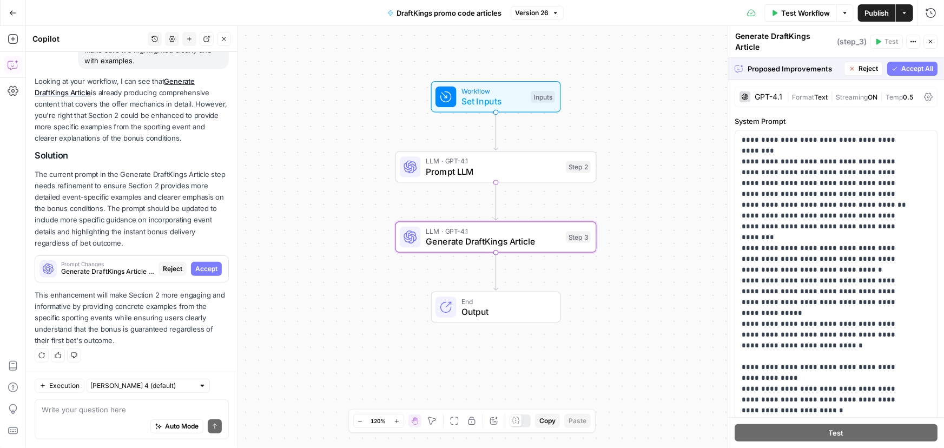
click at [200, 264] on span "Accept" at bounding box center [206, 269] width 22 height 10
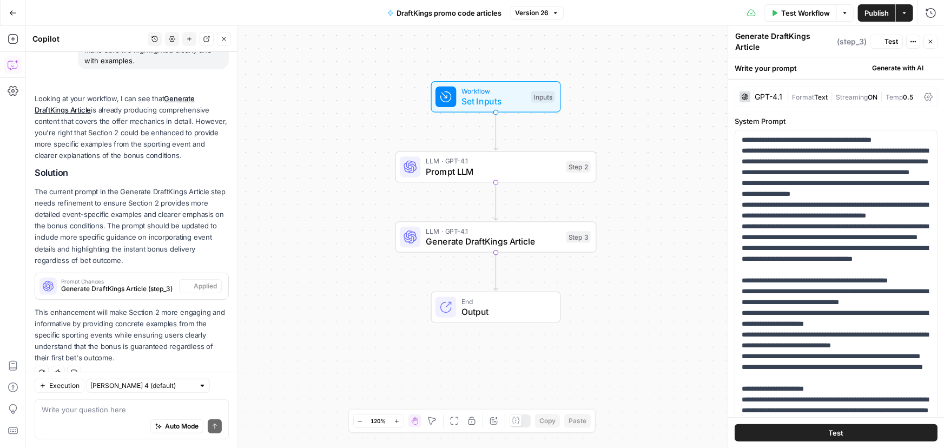
scroll to position [169, 0]
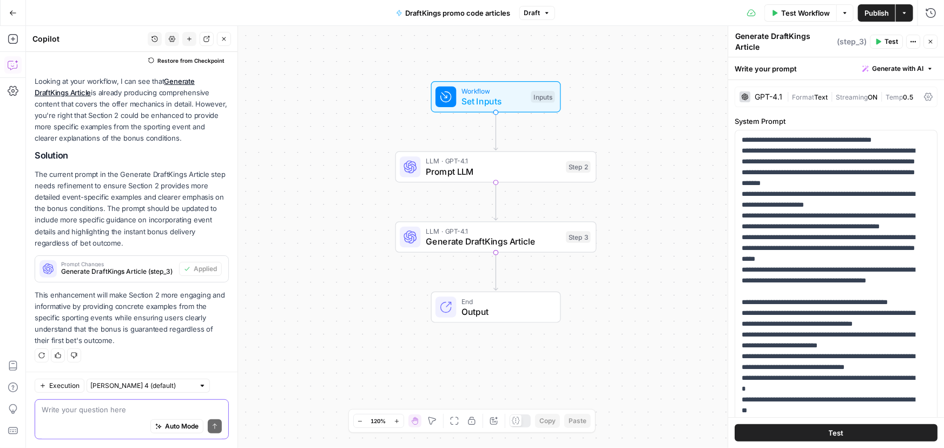
click at [109, 413] on textarea at bounding box center [132, 409] width 180 height 11
paste textarea "It's also important to note in section 2 that the first bet can be on any marke…"
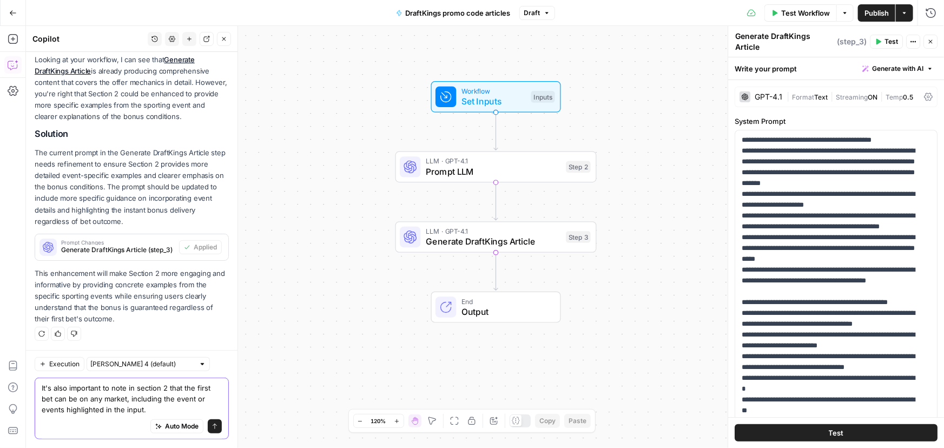
type textarea "It's also important to note in section 2 that the first bet can be on any marke…"
click at [212, 424] on icon "submit" at bounding box center [215, 426] width 6 height 6
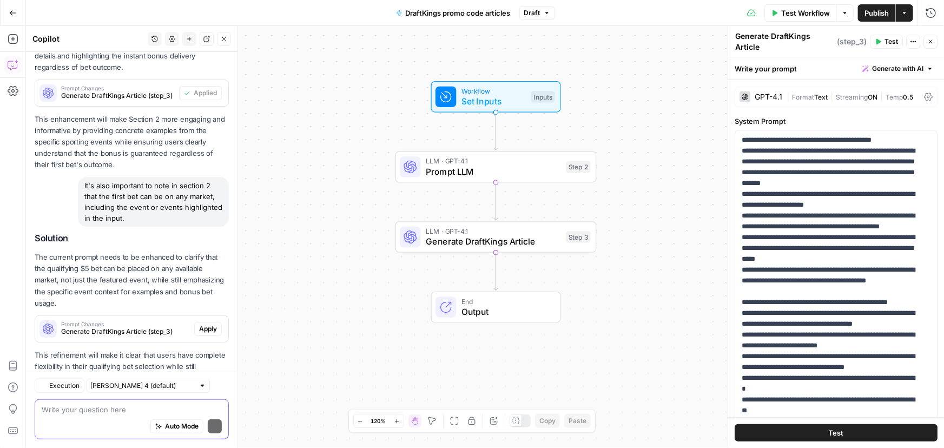
scroll to position [393, 0]
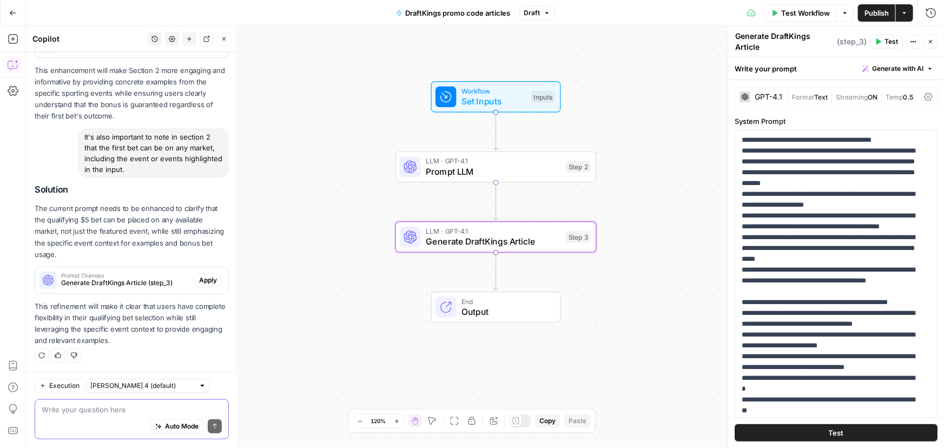
click at [201, 280] on span "Apply" at bounding box center [208, 280] width 18 height 10
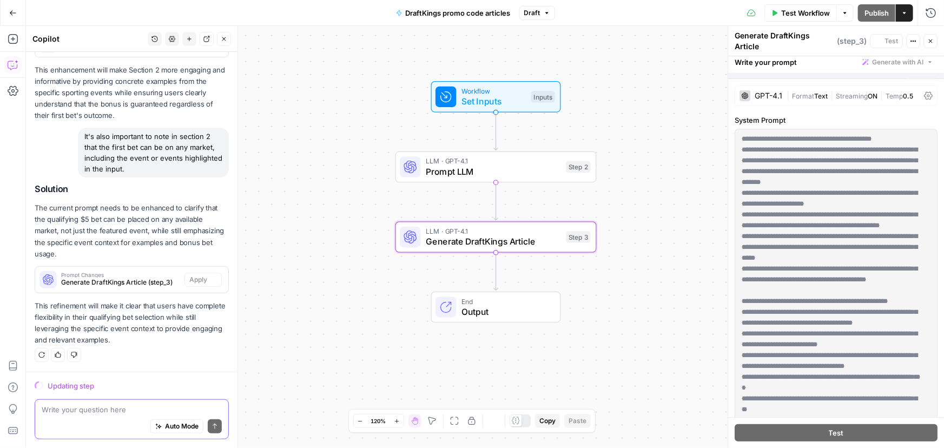
scroll to position [376, 0]
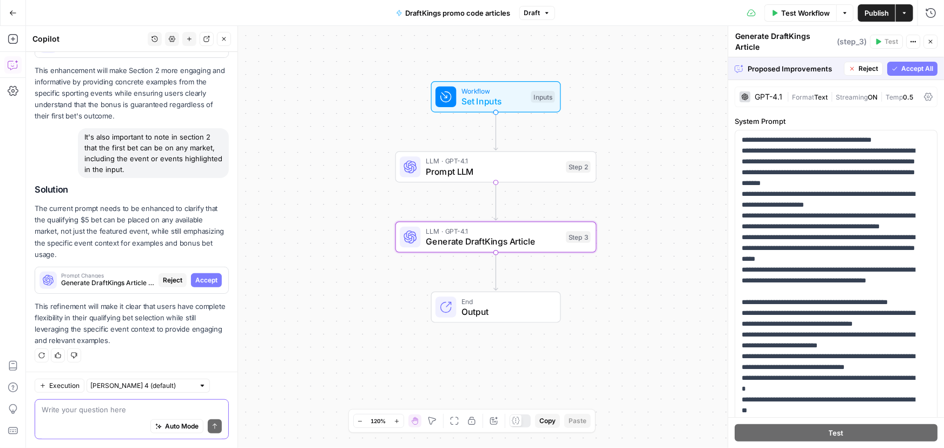
click at [198, 284] on span "Accept" at bounding box center [206, 280] width 22 height 10
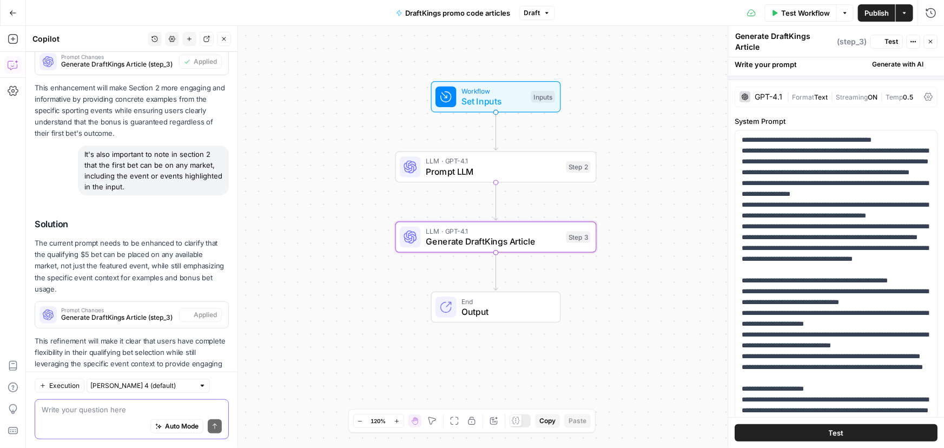
scroll to position [411, 0]
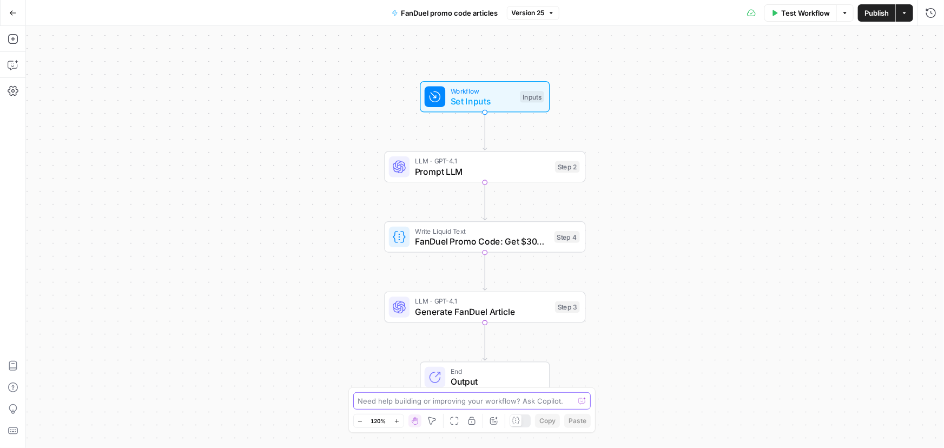
click at [378, 400] on textarea at bounding box center [466, 401] width 216 height 11
paste textarea "section 2 should go into greater depth on the offer and provide examples from t…"
type textarea "section 2 should go into greater depth on the offer and provide examples from t…"
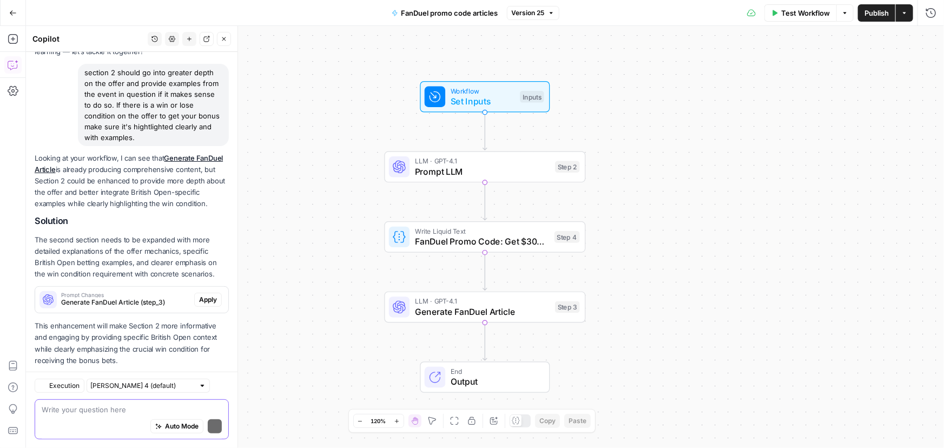
scroll to position [106, 0]
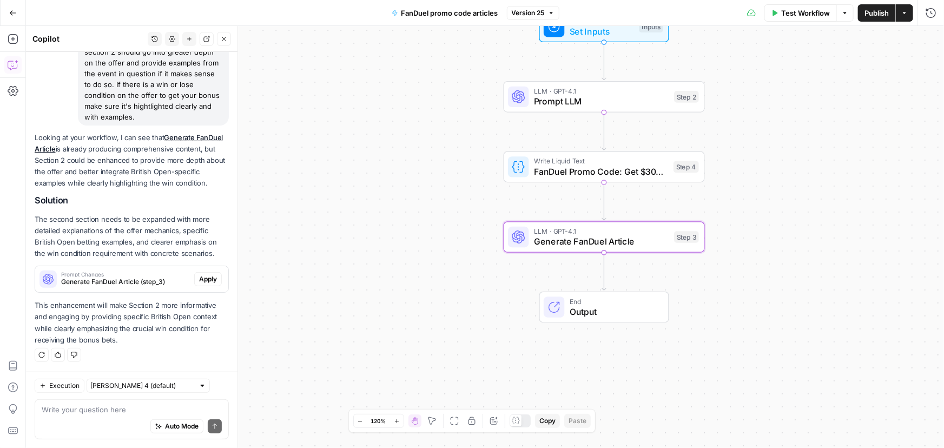
click at [213, 281] on button "Apply" at bounding box center [208, 279] width 28 height 14
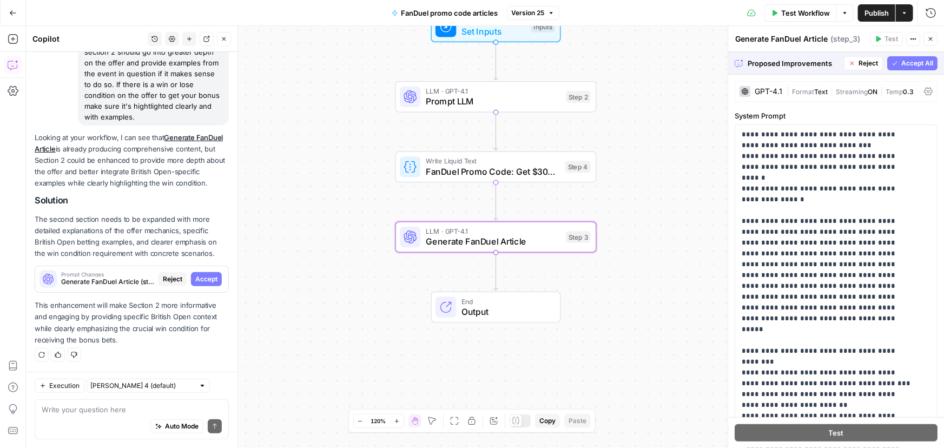
click at [195, 280] on span "Accept" at bounding box center [206, 279] width 22 height 10
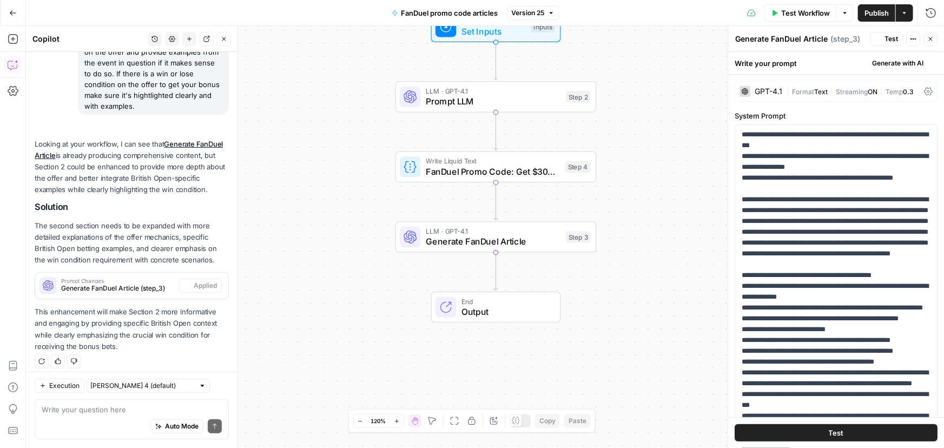
scroll to position [123, 0]
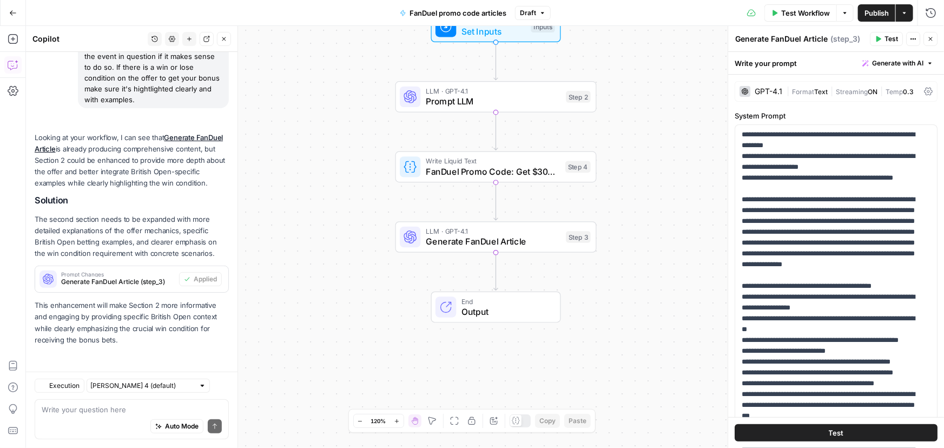
click at [122, 420] on div "Auto Mode Send" at bounding box center [132, 427] width 180 height 24
paste textarea "It's also important to note in section 2 that the first bet can be on any marke…"
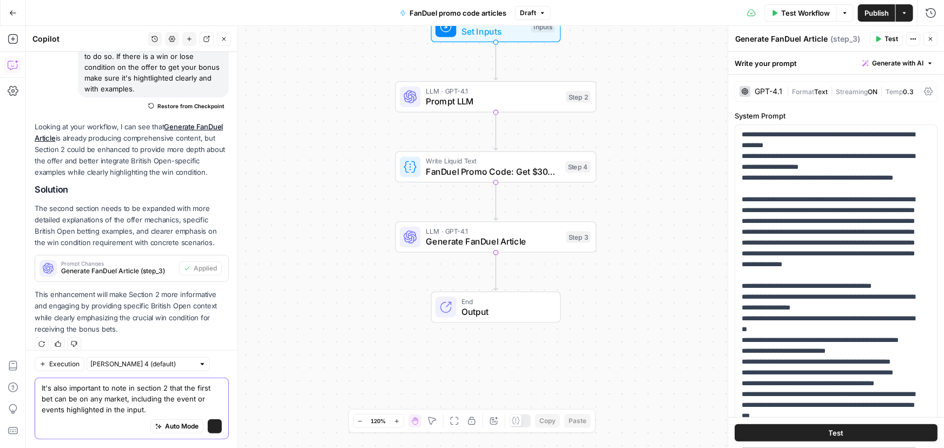
scroll to position [145, 0]
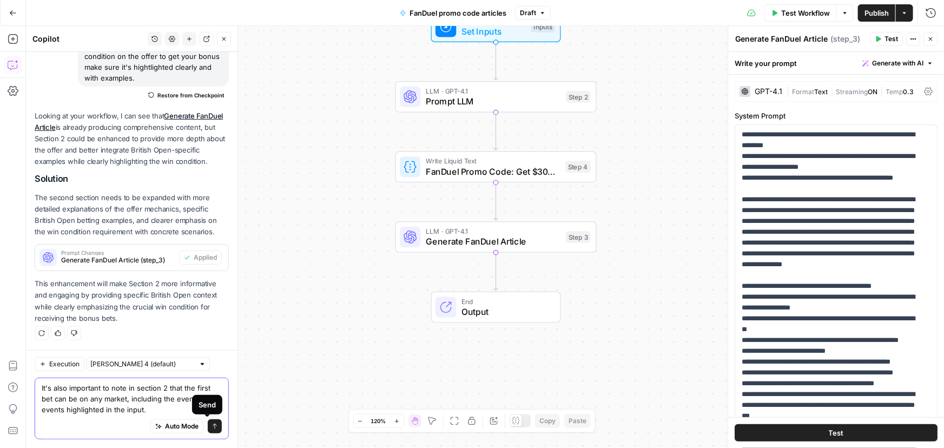
type textarea "It's also important to note in section 2 that the first bet can be on any marke…"
click at [213, 425] on icon "submit" at bounding box center [215, 426] width 4 height 5
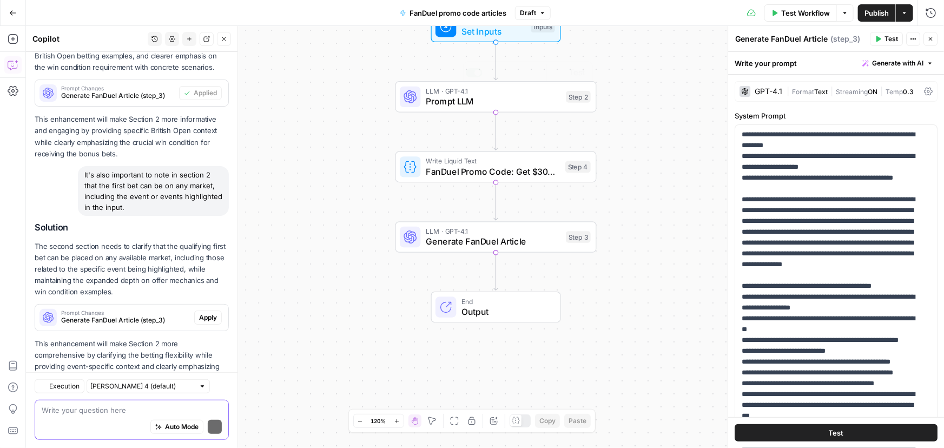
scroll to position [347, 0]
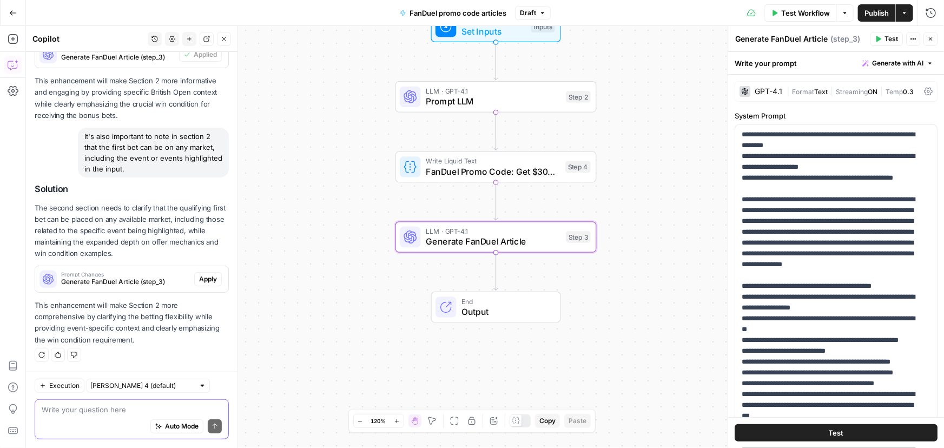
click at [205, 281] on span "Apply" at bounding box center [208, 279] width 18 height 10
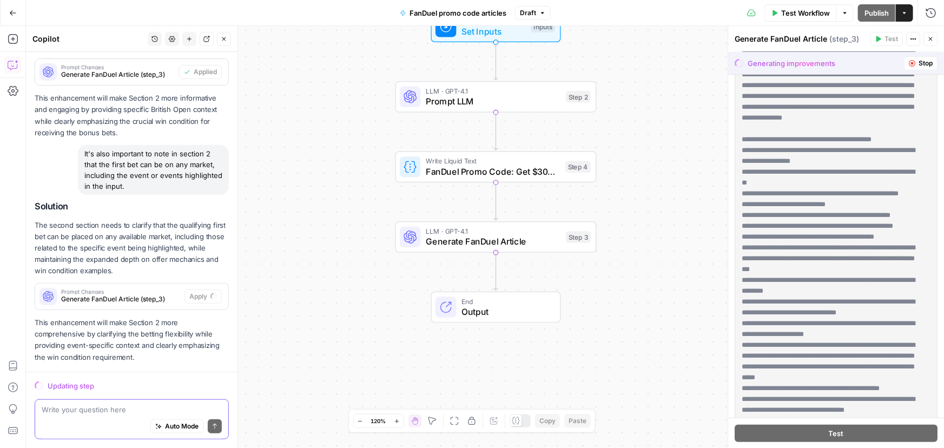
scroll to position [330, 0]
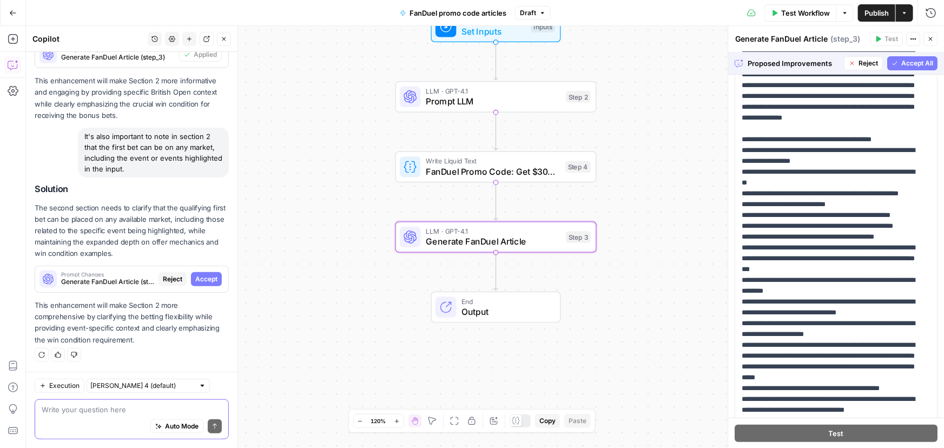
click at [202, 284] on span "Accept" at bounding box center [206, 279] width 22 height 10
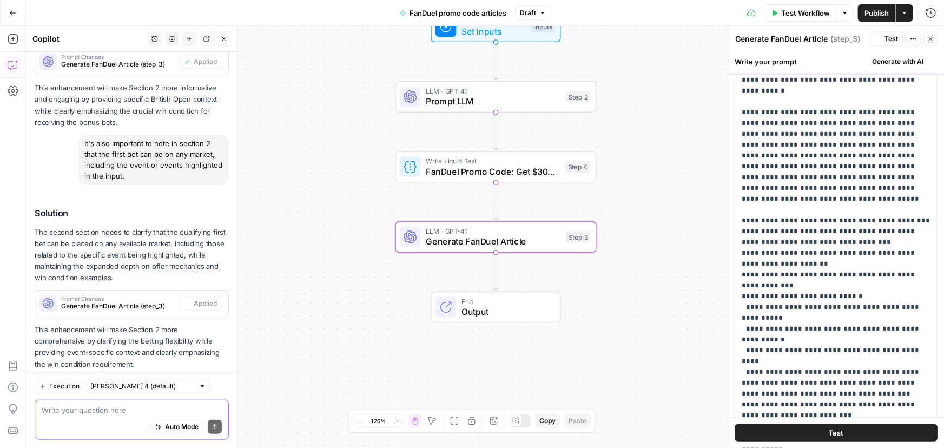
scroll to position [0, 0]
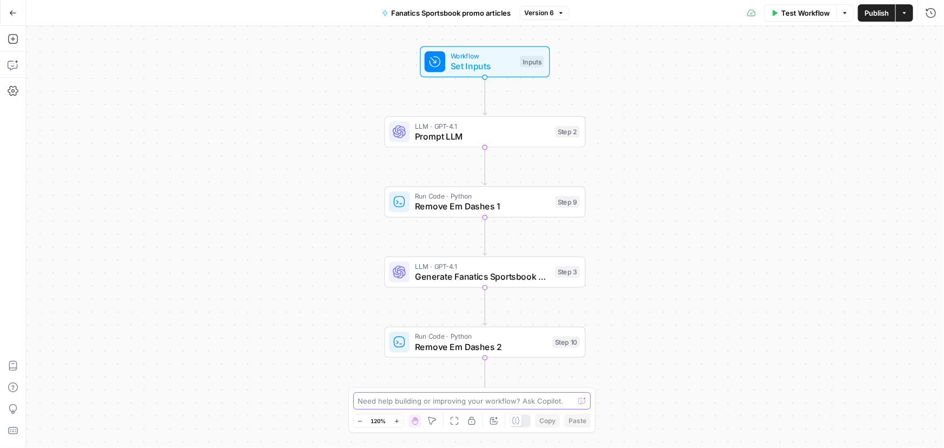
click at [392, 403] on textarea at bounding box center [466, 401] width 216 height 11
paste textarea "section 2 should go into greater depth on the offer and provide examples from t…"
type textarea "section 2 should go into greater depth on the offer and provide examples from t…"
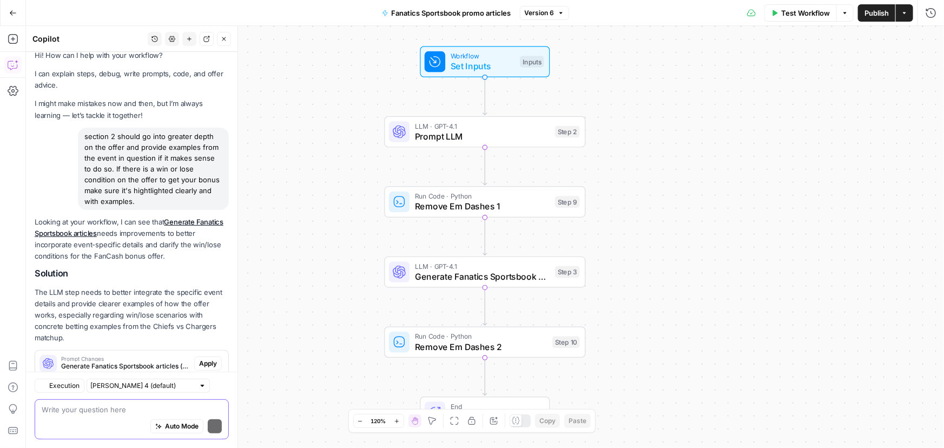
scroll to position [42, 0]
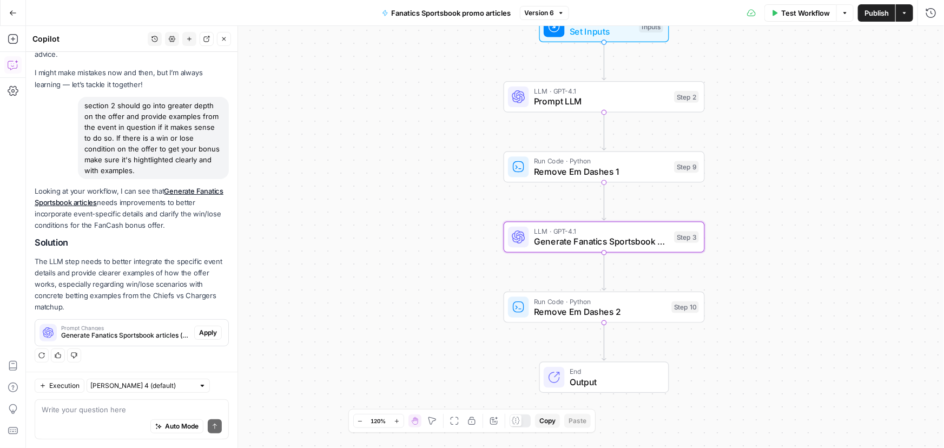
click at [199, 331] on span "Apply" at bounding box center [208, 333] width 18 height 10
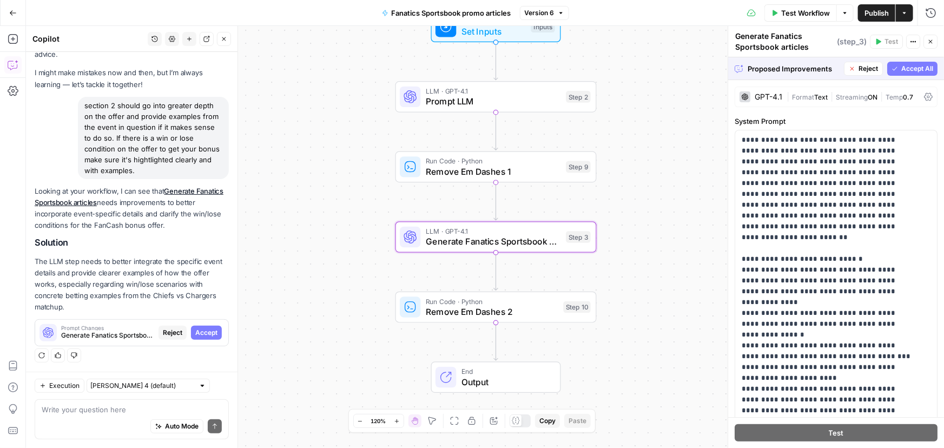
click at [199, 336] on span "Accept" at bounding box center [206, 333] width 22 height 10
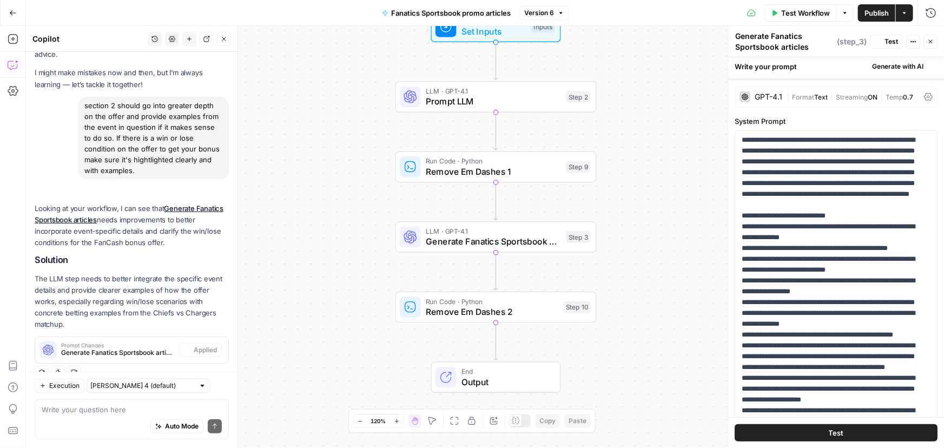
scroll to position [59, 0]
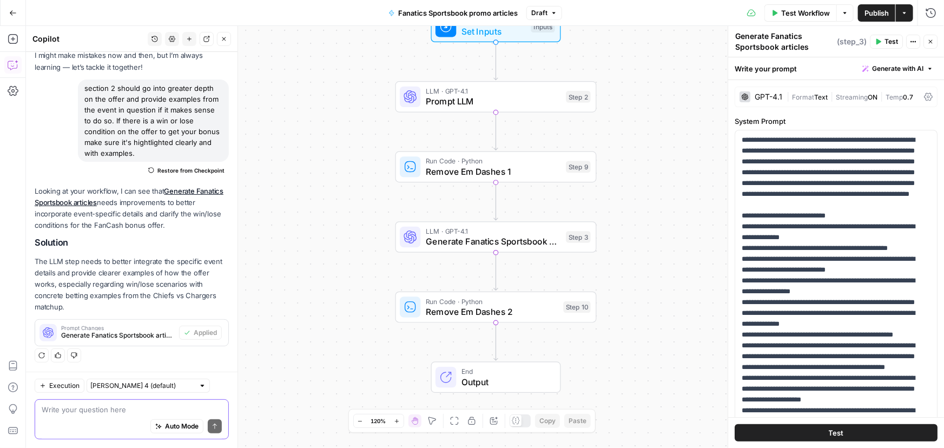
click at [142, 411] on textarea at bounding box center [132, 409] width 180 height 11
paste textarea "It's also important to note in section 2 that the first bet can be on any marke…"
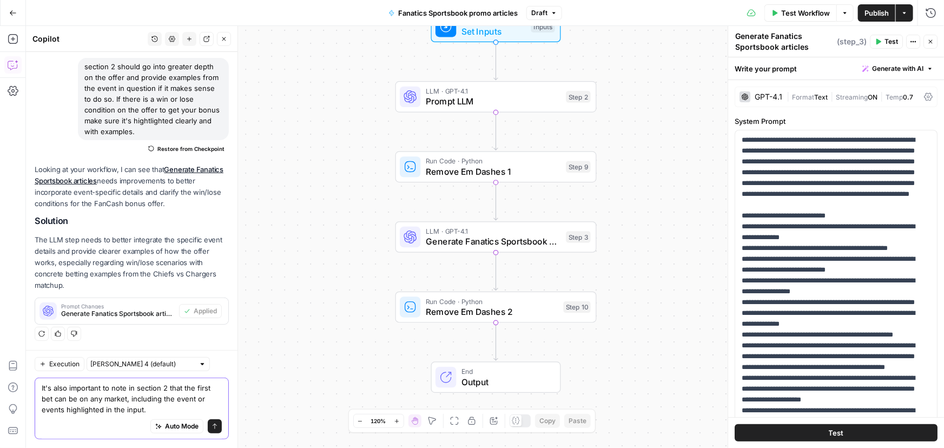
type textarea "It's also important to note in section 2 that the first bet can be on any marke…"
click at [212, 429] on icon "submit" at bounding box center [215, 426] width 6 height 6
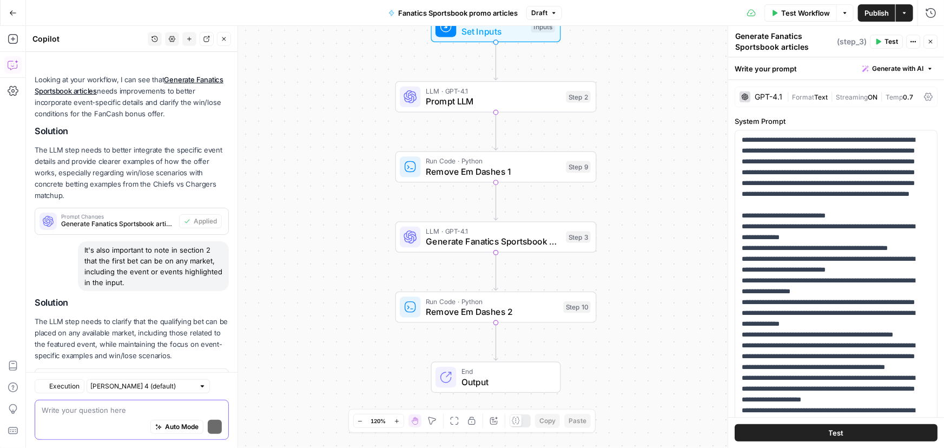
scroll to position [219, 0]
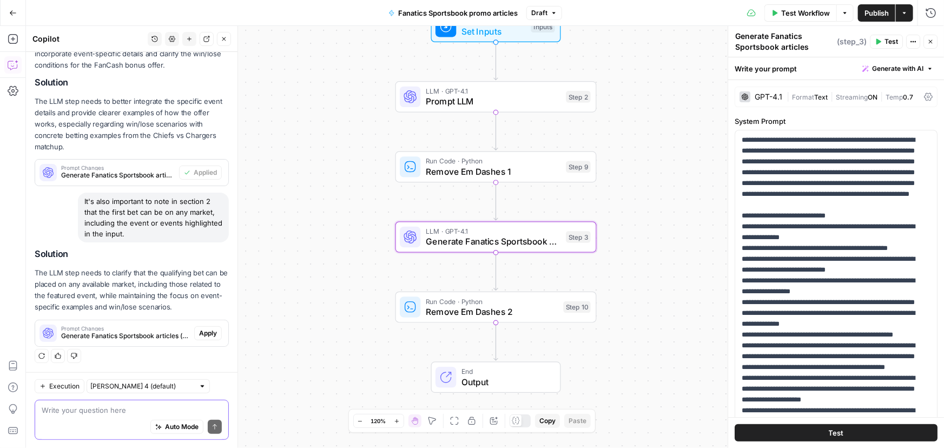
click at [207, 330] on span "Apply" at bounding box center [208, 333] width 18 height 10
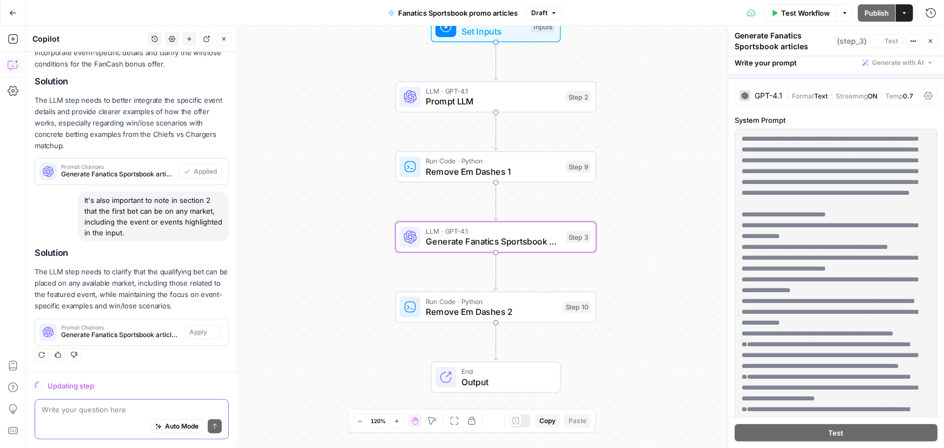
scroll to position [202, 0]
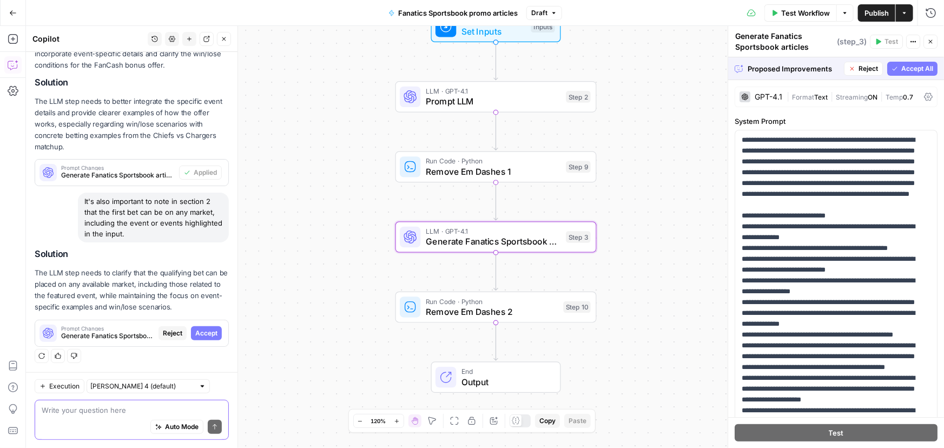
click at [206, 336] on span "Accept" at bounding box center [206, 333] width 22 height 10
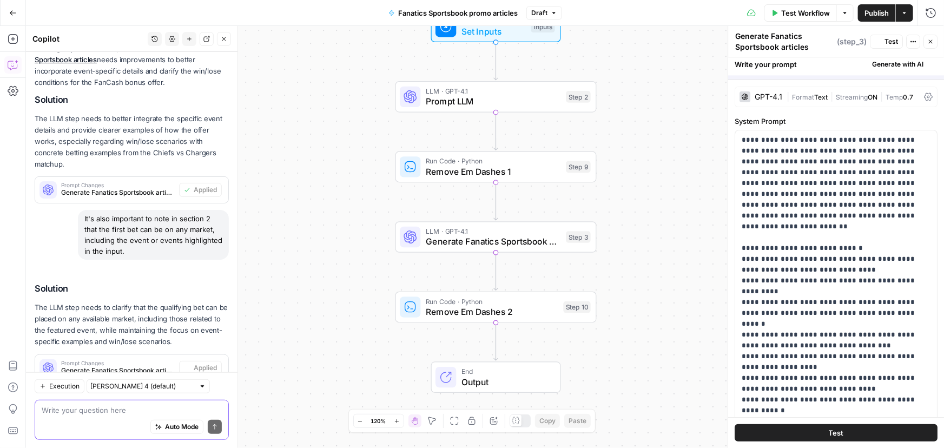
scroll to position [236, 0]
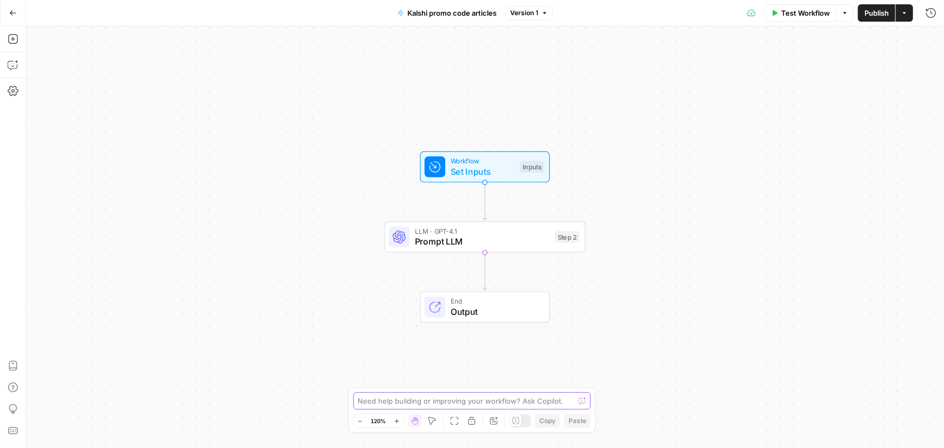
click at [391, 404] on textarea at bounding box center [466, 401] width 216 height 11
paste textarea "section 2 should go into greater depth on the offer and provide examples from t…"
type textarea "section 2 should go into greater depth on the offer and provide examples from t…"
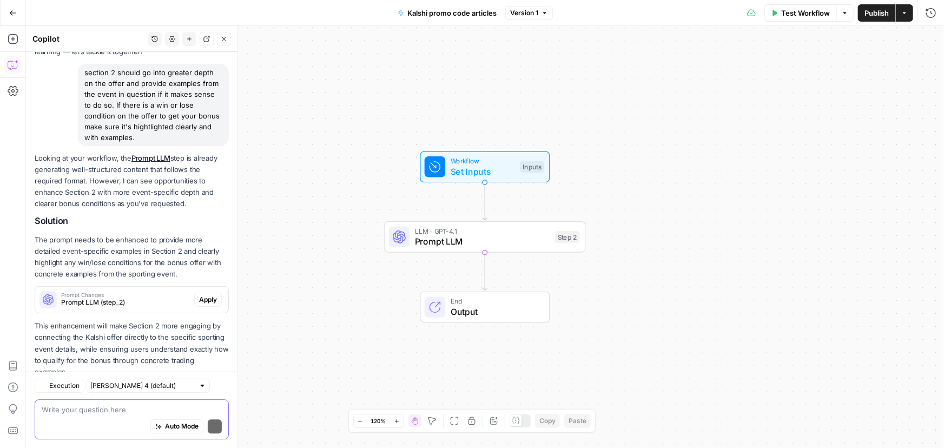
scroll to position [106, 0]
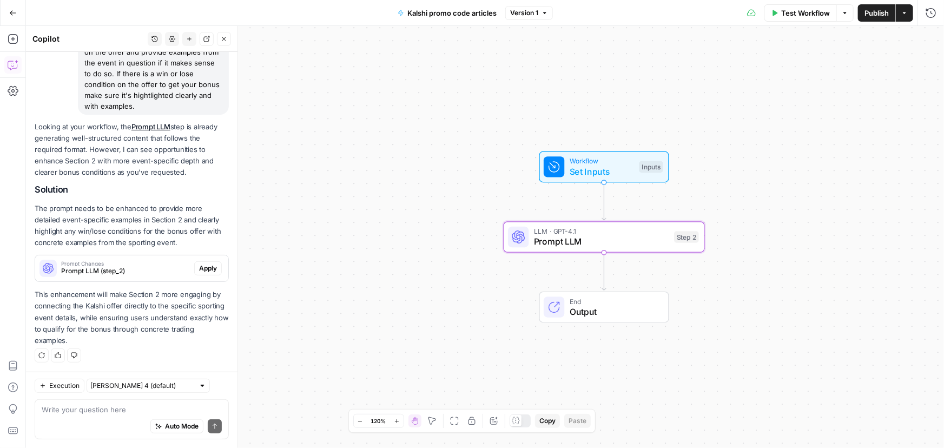
click at [203, 268] on span "Apply" at bounding box center [208, 269] width 18 height 10
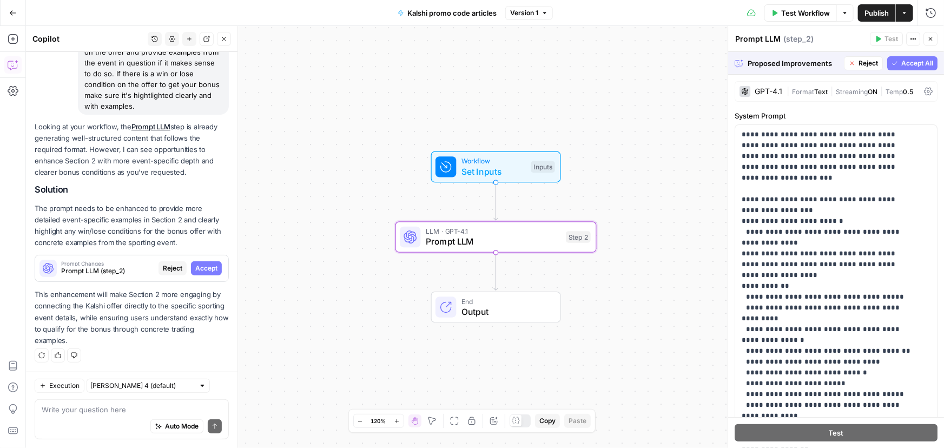
click at [200, 265] on span "Accept" at bounding box center [206, 269] width 22 height 10
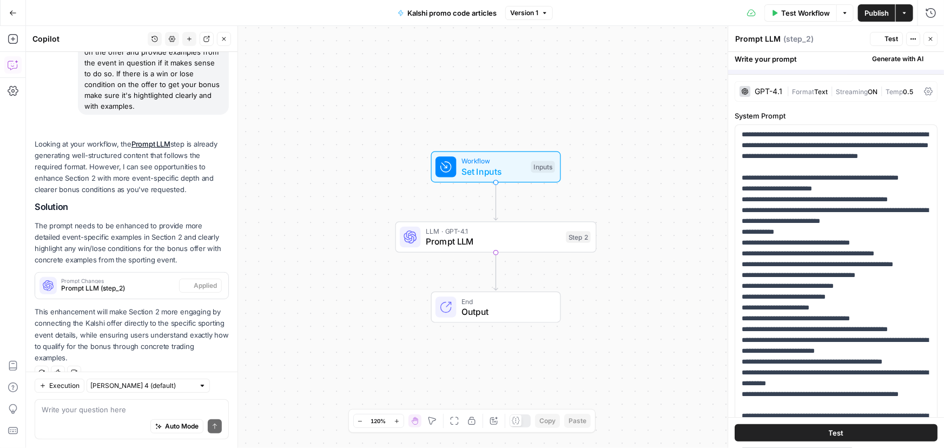
scroll to position [123, 0]
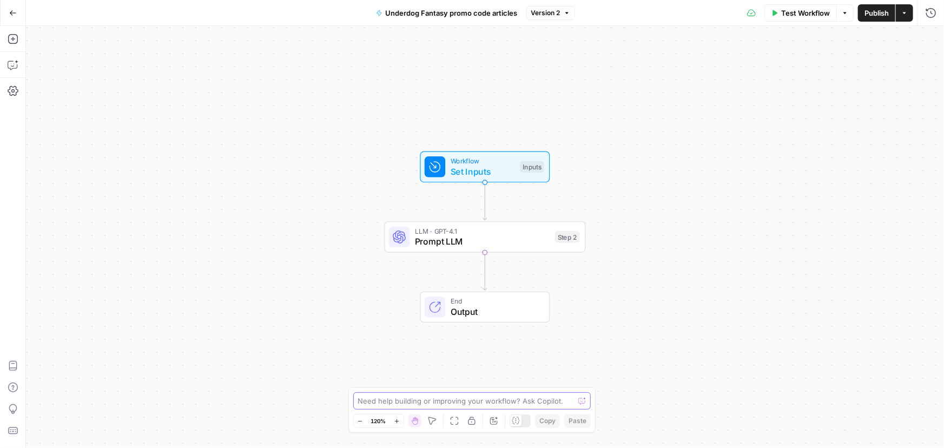
click at [396, 404] on textarea at bounding box center [466, 401] width 216 height 11
paste textarea "section 2 should go into greater depth on the offer and provide examples from t…"
type textarea "section 2 should go into greater depth on the offer and provide examples from t…"
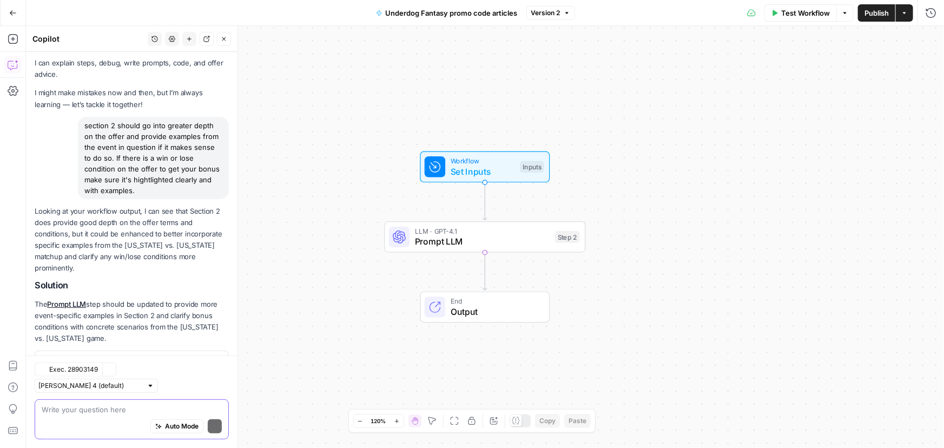
scroll to position [69, 0]
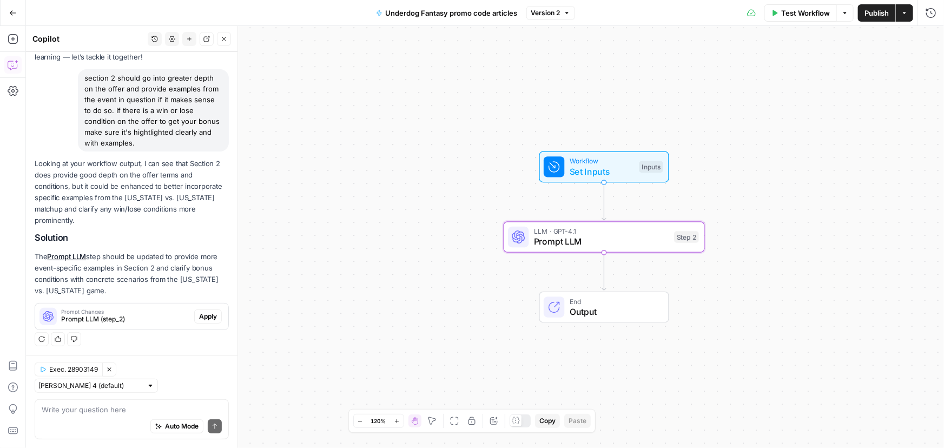
click at [199, 313] on span "Apply" at bounding box center [208, 317] width 18 height 10
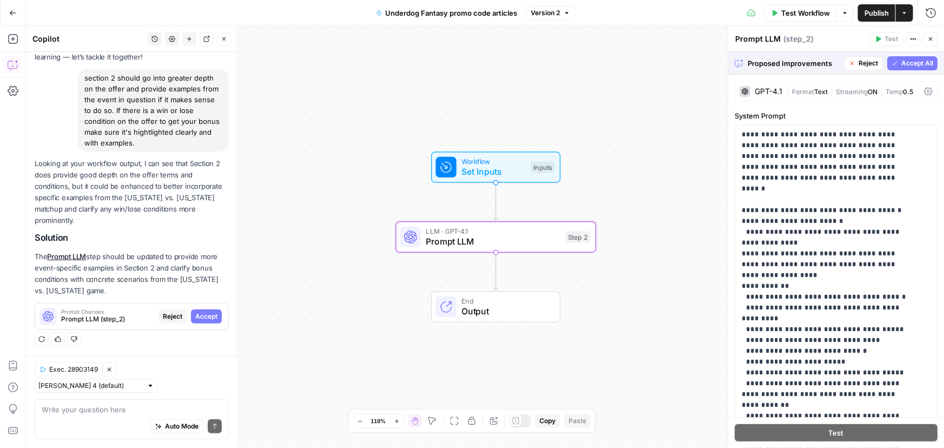
click at [202, 315] on span "Accept" at bounding box center [206, 317] width 22 height 10
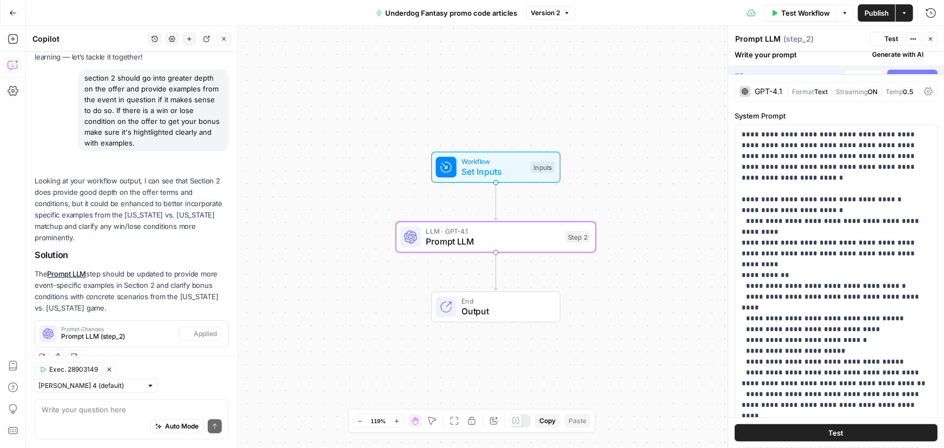
scroll to position [87, 0]
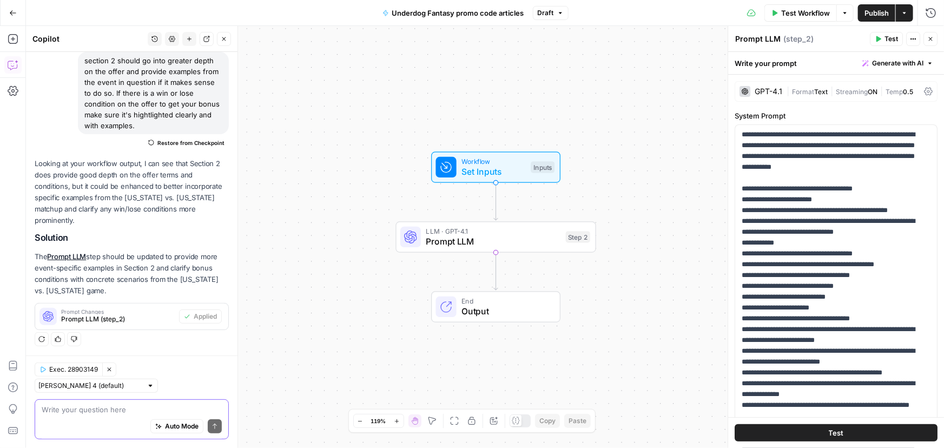
click at [91, 411] on textarea at bounding box center [132, 409] width 180 height 11
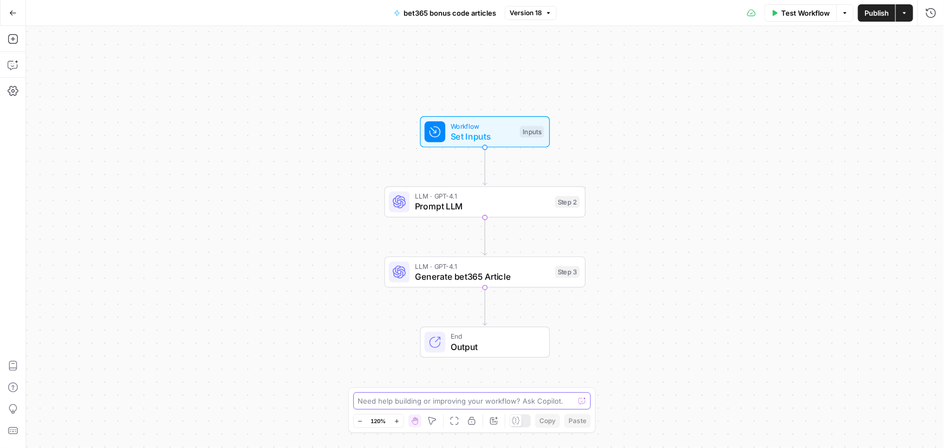
click at [410, 403] on textarea at bounding box center [466, 401] width 216 height 11
paste textarea "section 2 should go into greater depth on the offer and provide examples from t…"
type textarea "section 2 should go into greater depth on the offer and provide examples from t…"
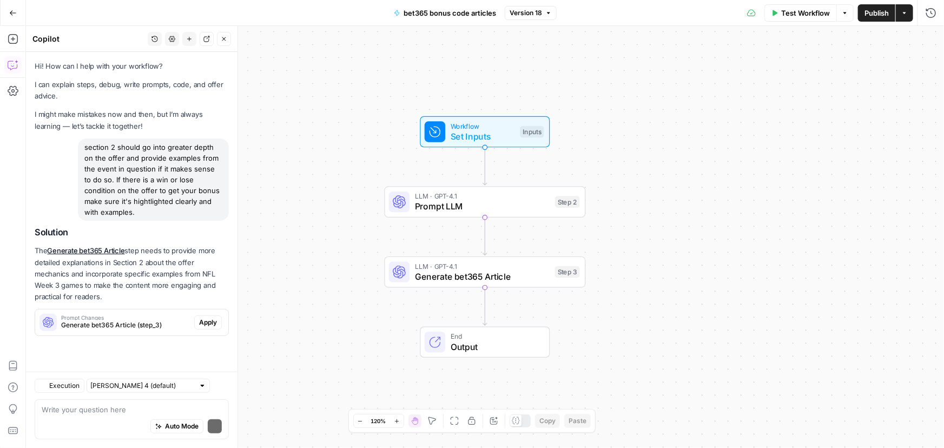
click at [156, 320] on span "Generate bet365 Article (step_3)" at bounding box center [125, 325] width 129 height 10
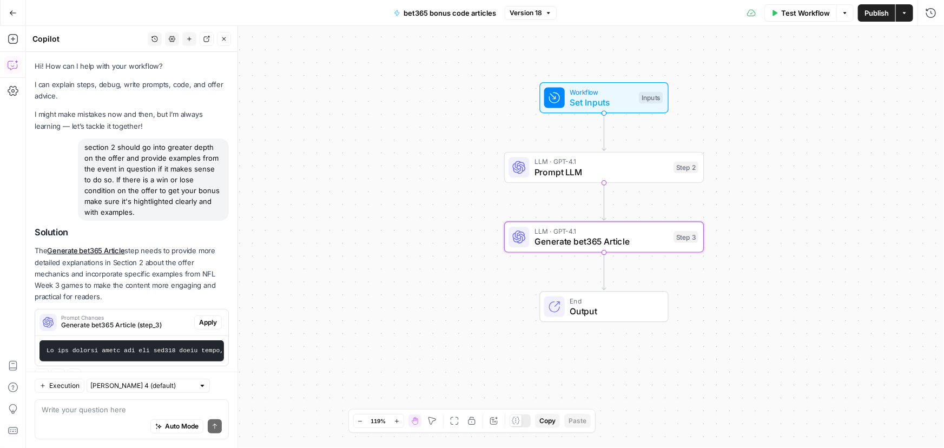
click at [199, 321] on span "Apply" at bounding box center [208, 323] width 18 height 10
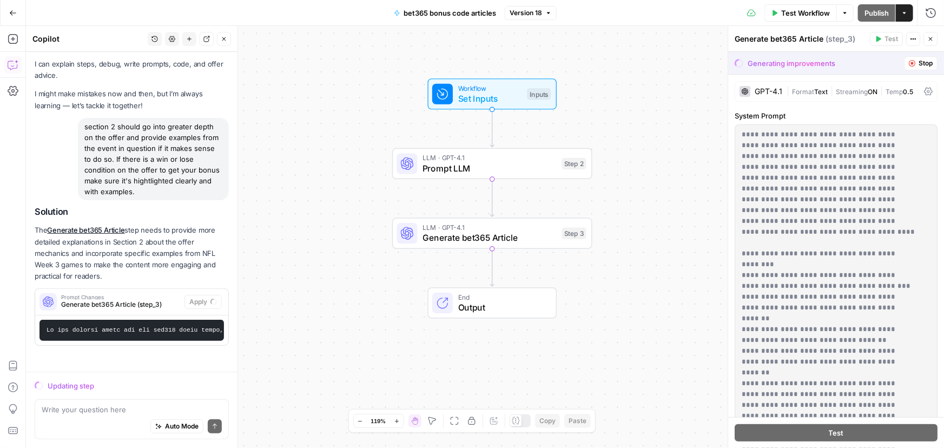
scroll to position [27, 0]
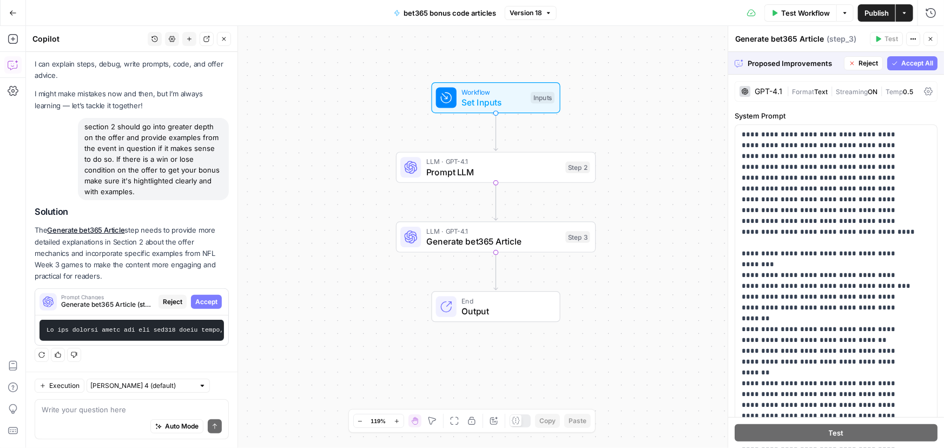
click at [419, 365] on div "Workflow Set Inputs Inputs LLM · GPT-4.1 Prompt LLM Step 2 LLM · GPT-4.1 Genera…" at bounding box center [485, 237] width 918 height 422
click at [52, 197] on div "Hi! How can I help with your workflow? I can explain steps, debug, write prompt…" at bounding box center [132, 201] width 212 height 340
click at [202, 297] on span "Accept" at bounding box center [206, 302] width 22 height 10
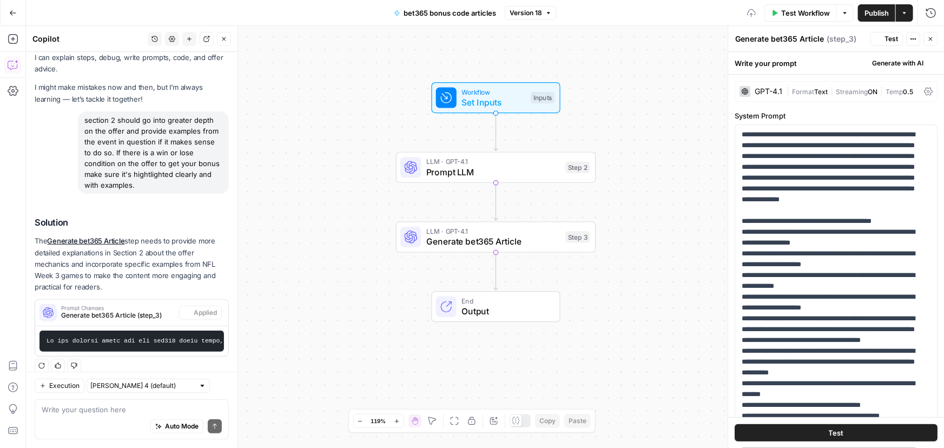
scroll to position [44, 0]
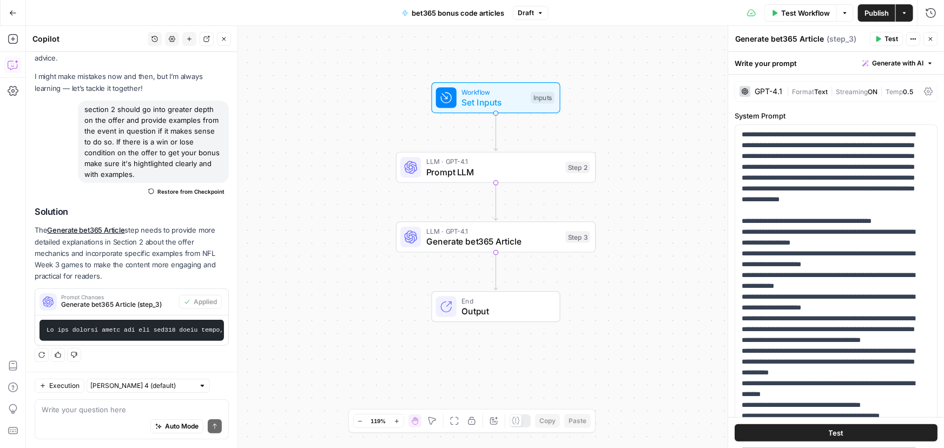
click at [85, 420] on div "Auto Mode Send" at bounding box center [132, 427] width 180 height 24
paste textarea "It's also important to note in section 2 that the first bet can be on any marke…"
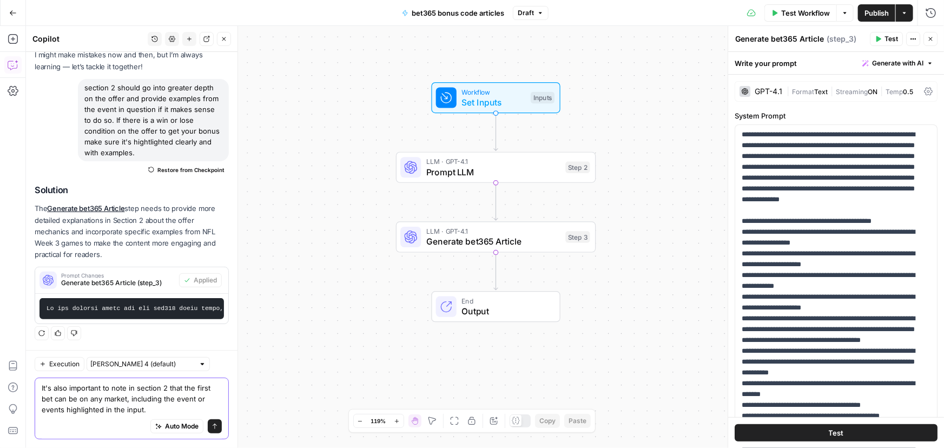
type textarea "It's also important to note in section 2 that the first bet can be on any marke…"
click at [212, 425] on button "Send" at bounding box center [215, 426] width 14 height 14
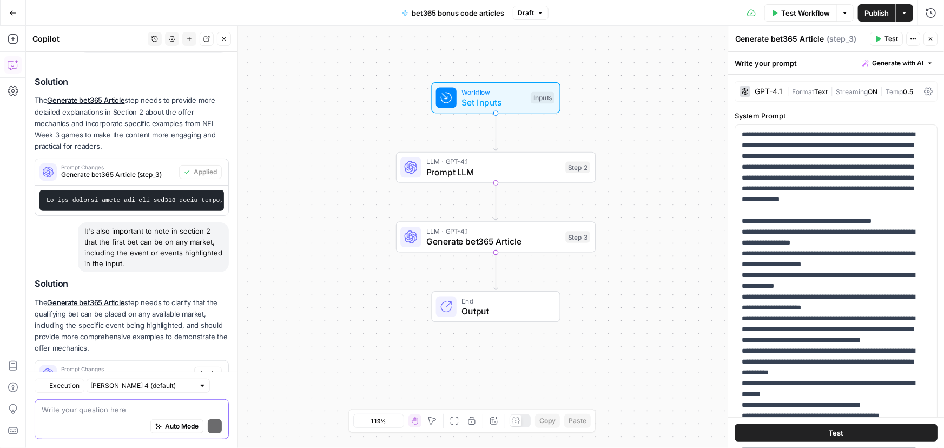
scroll to position [216, 0]
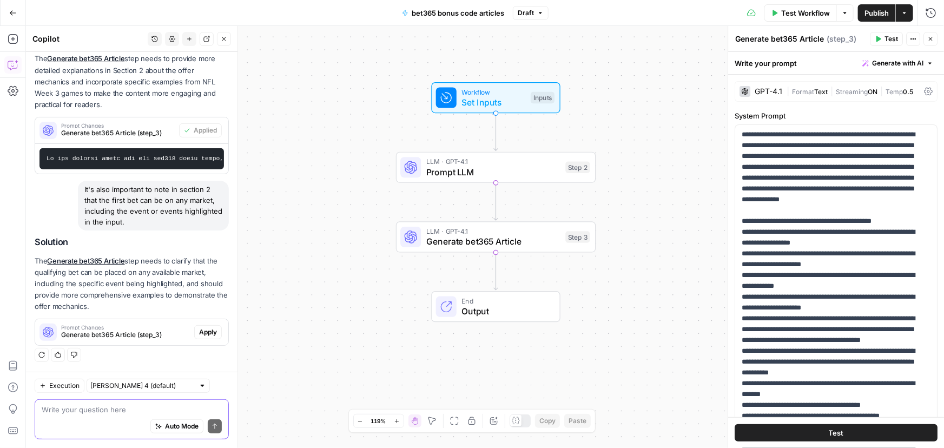
click at [61, 250] on div "Solution The Generate bet365 Article step needs to clarify that the qualifying …" at bounding box center [132, 291] width 194 height 109
click at [209, 333] on span "Apply" at bounding box center [208, 332] width 18 height 10
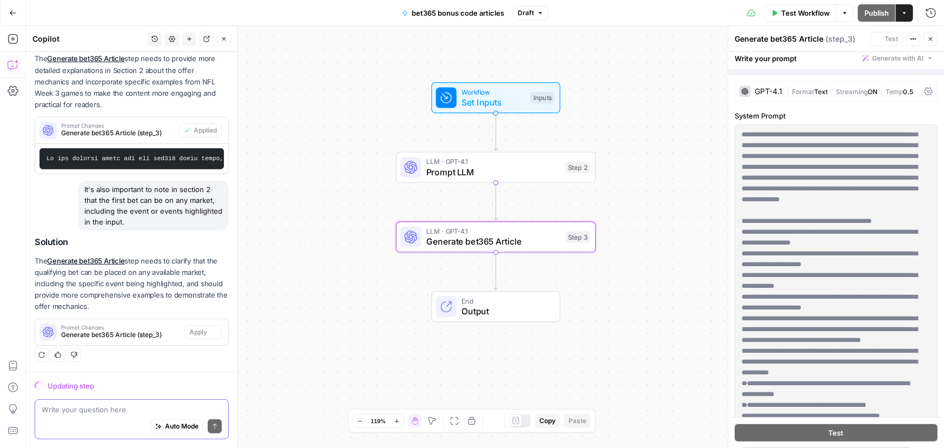
scroll to position [199, 0]
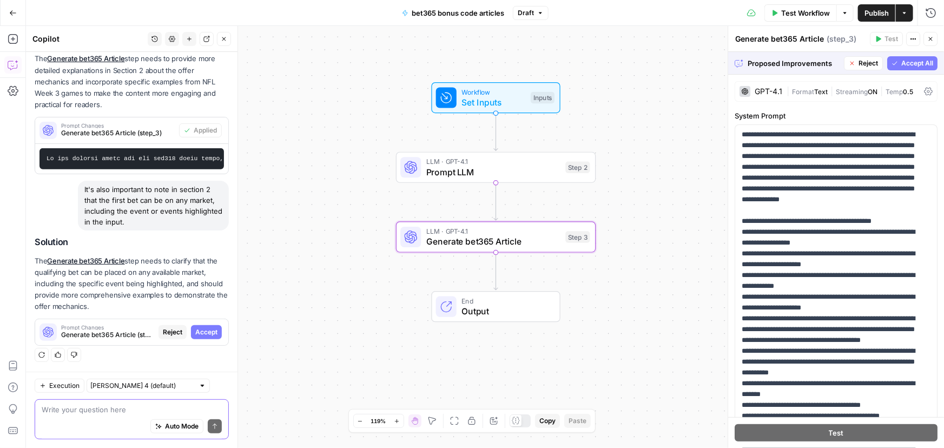
click at [195, 334] on span "Accept" at bounding box center [206, 332] width 22 height 10
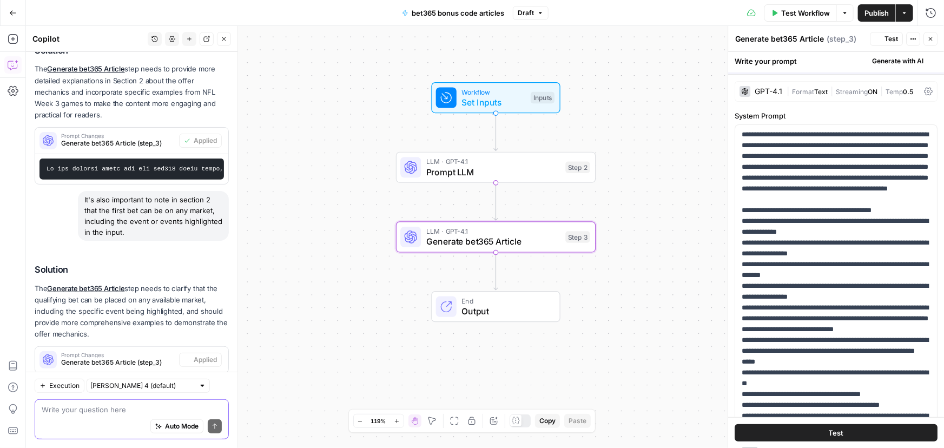
scroll to position [233, 0]
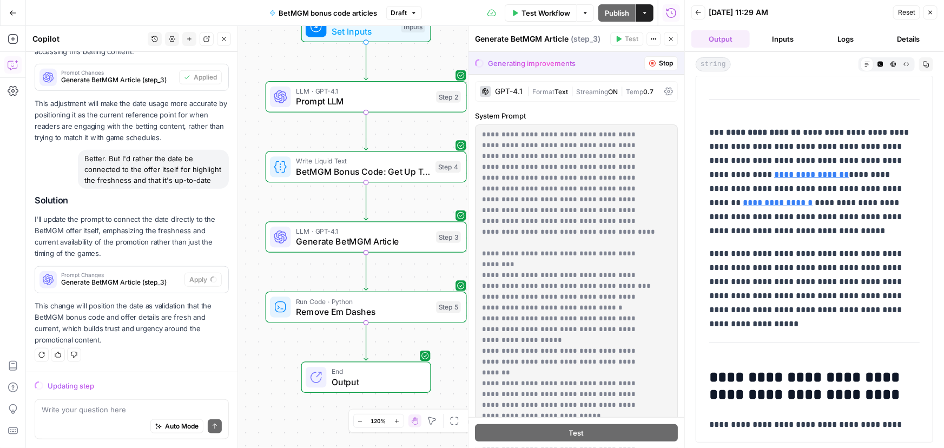
scroll to position [425, 0]
click at [137, 324] on p "This change will position the date as validation that the BetMGM bonus code and…" at bounding box center [132, 323] width 194 height 46
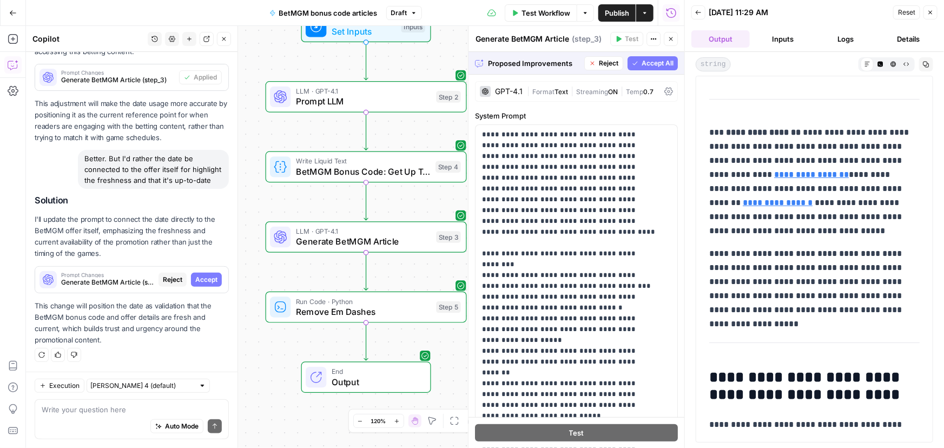
click at [121, 346] on div "Solution I'll update the prompt to connect the date directly to the BetMGM offe…" at bounding box center [132, 279] width 194 height 168
click at [196, 281] on span "Accept" at bounding box center [206, 280] width 22 height 10
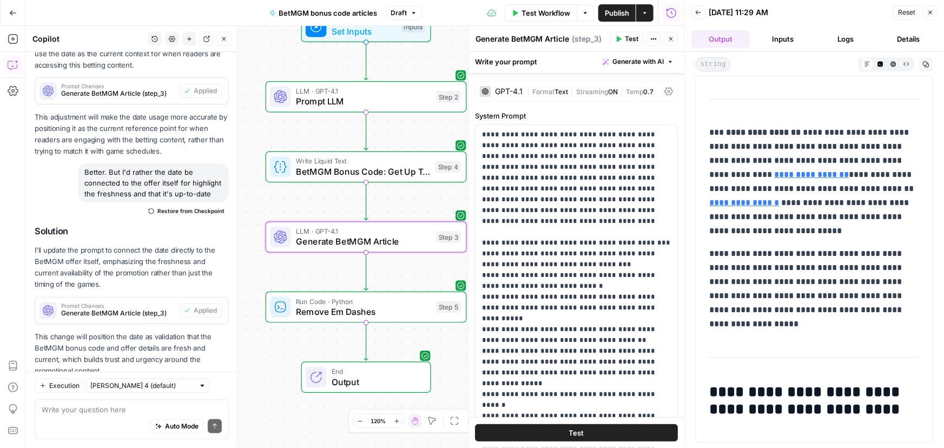
scroll to position [0, 0]
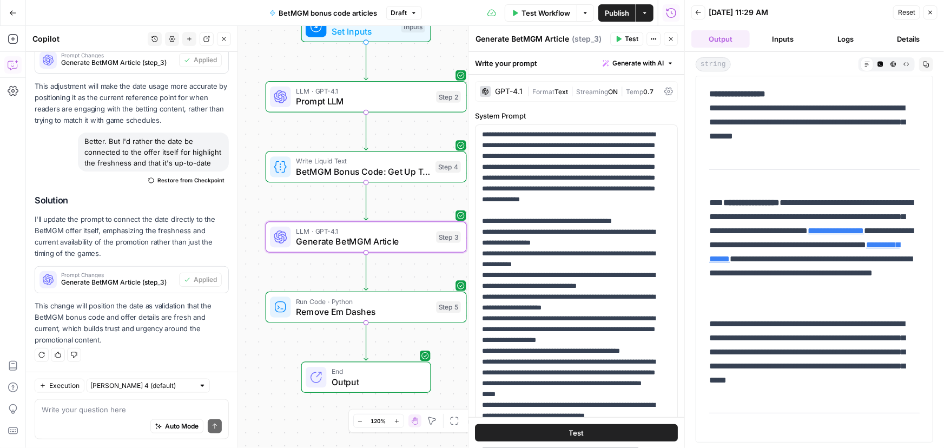
click at [543, 9] on span "Test Workflow" at bounding box center [546, 13] width 49 height 11
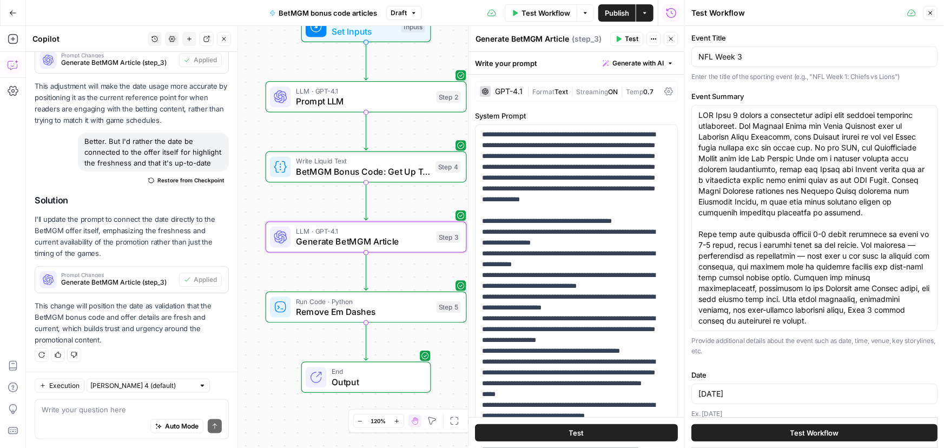
click at [782, 432] on button "Test Workflow" at bounding box center [815, 432] width 246 height 17
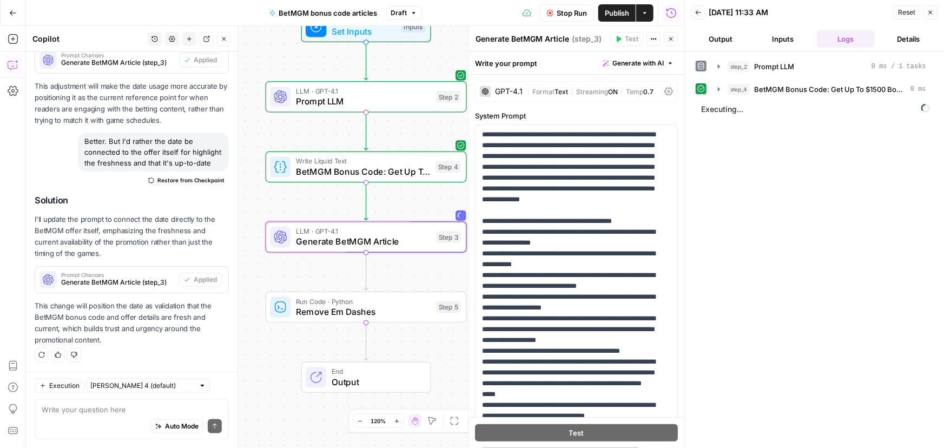
click at [722, 41] on button "Output" at bounding box center [721, 38] width 58 height 17
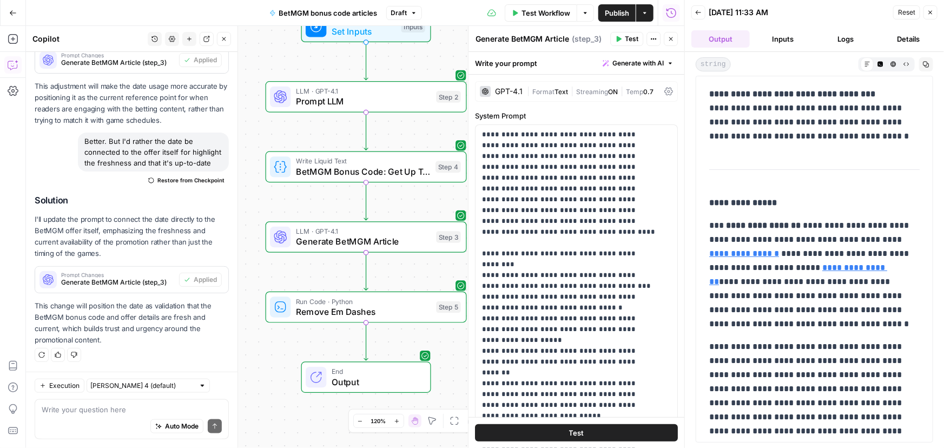
click at [119, 416] on div "Auto Mode Send" at bounding box center [132, 427] width 180 height 24
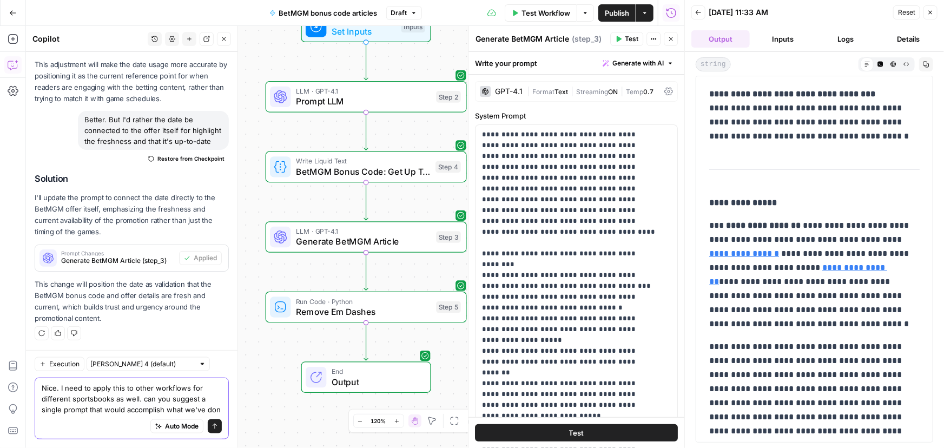
scroll to position [510, 0]
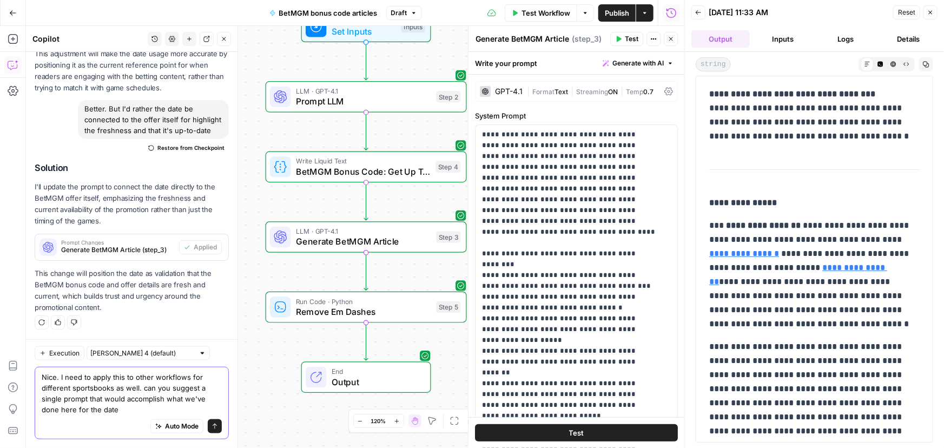
type textarea "Nice. I need to apply this to other workflows for different sportsbooks as well…"
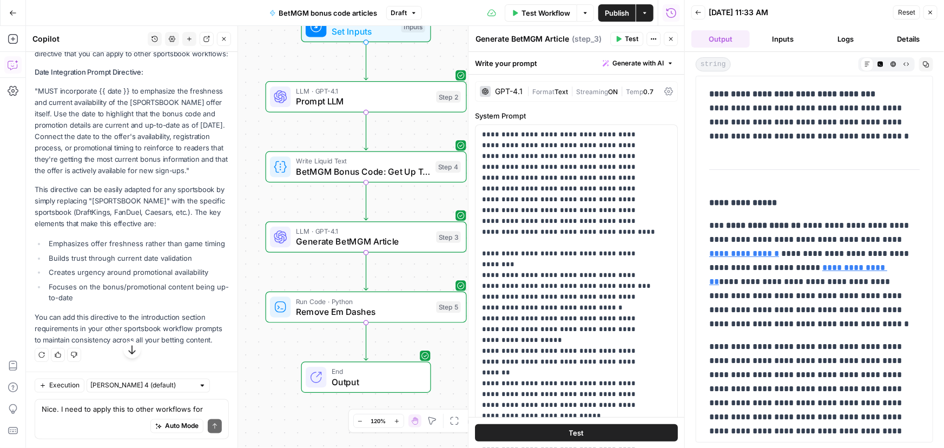
scroll to position [893, 0]
click at [88, 417] on div "Auto Mode Send" at bounding box center [132, 427] width 180 height 24
type textarea "I meant a prompt to the copilot in my other workflows"
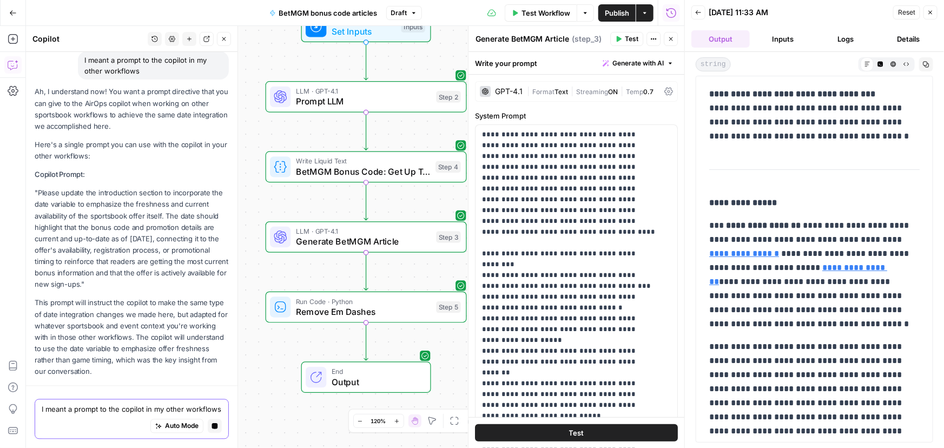
scroll to position [1226, 0]
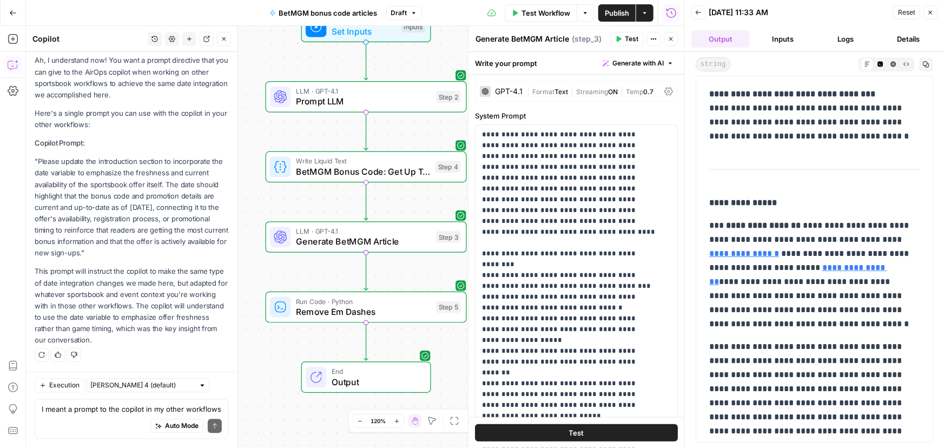
drag, startPoint x: 35, startPoint y: 162, endPoint x: 120, endPoint y: 248, distance: 121.3
click at [120, 248] on p ""Please update the introduction section to incorporate the date variable to emp…" at bounding box center [132, 207] width 194 height 103
click at [55, 168] on p ""Please update the introduction section to incorporate the date variable to emp…" at bounding box center [132, 207] width 194 height 103
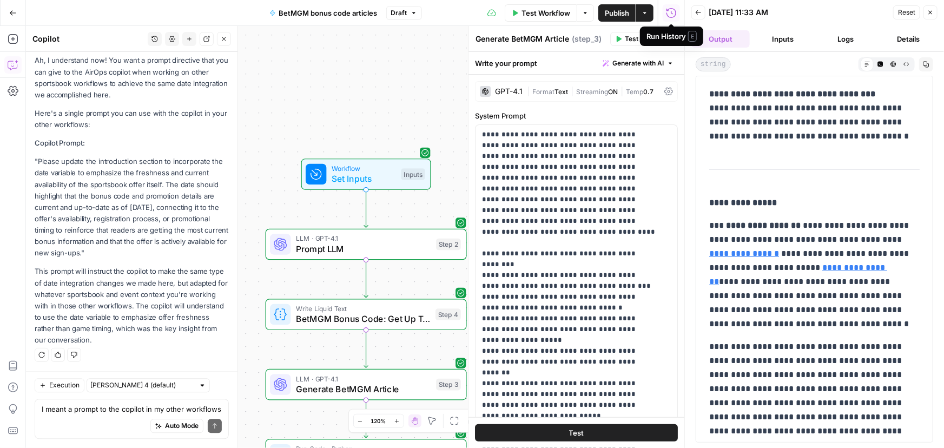
click at [351, 173] on span "Set Inputs" at bounding box center [364, 178] width 64 height 13
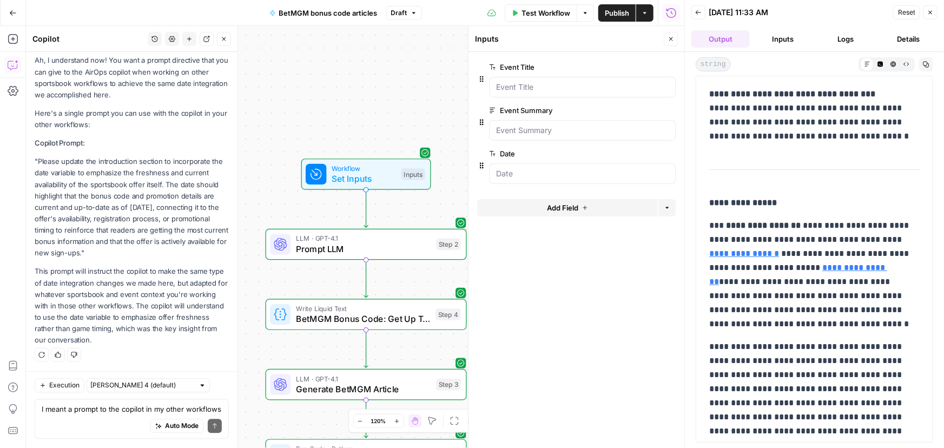
click at [373, 167] on span "Workflow" at bounding box center [364, 168] width 64 height 10
click at [640, 155] on span "edit field" at bounding box center [635, 153] width 24 height 9
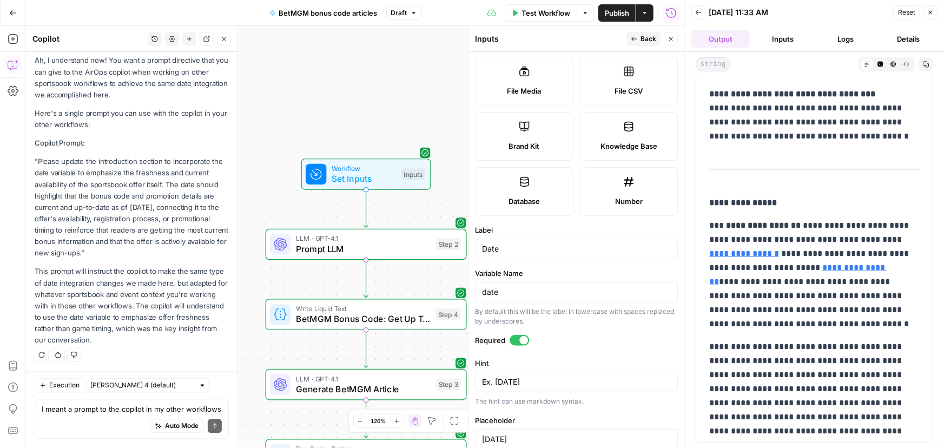
scroll to position [246, 0]
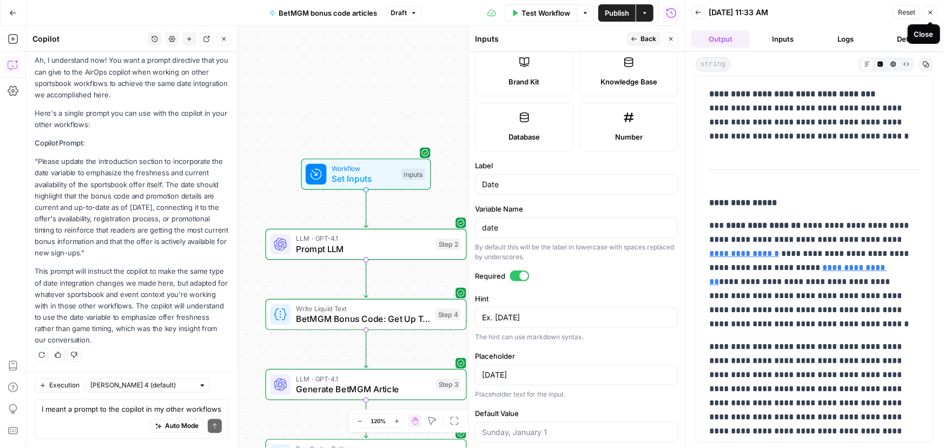
click at [929, 11] on icon "button" at bounding box center [931, 12] width 6 height 6
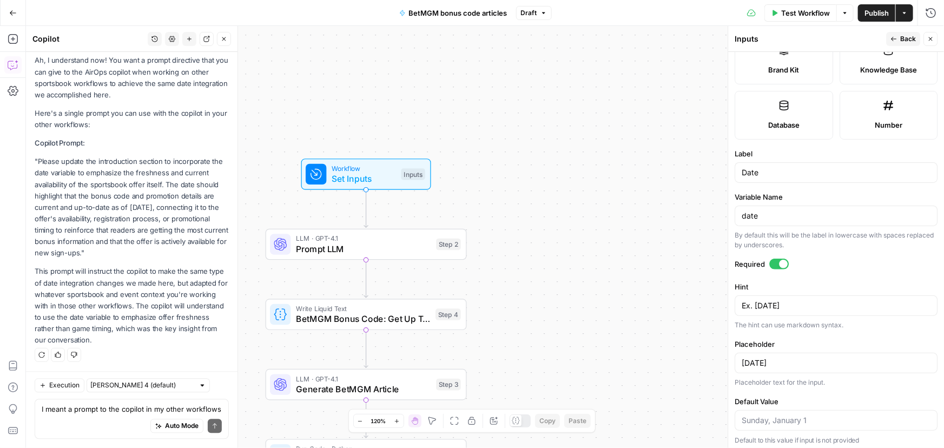
scroll to position [260, 0]
click at [803, 173] on input "Date" at bounding box center [836, 170] width 189 height 11
click at [762, 294] on div "Ex. Monday, September 15 Ex. Monday, September 15" at bounding box center [836, 303] width 203 height 21
click at [762, 365] on div "[DATE]" at bounding box center [836, 360] width 203 height 21
drag, startPoint x: 795, startPoint y: 167, endPoint x: 609, endPoint y: 167, distance: 185.6
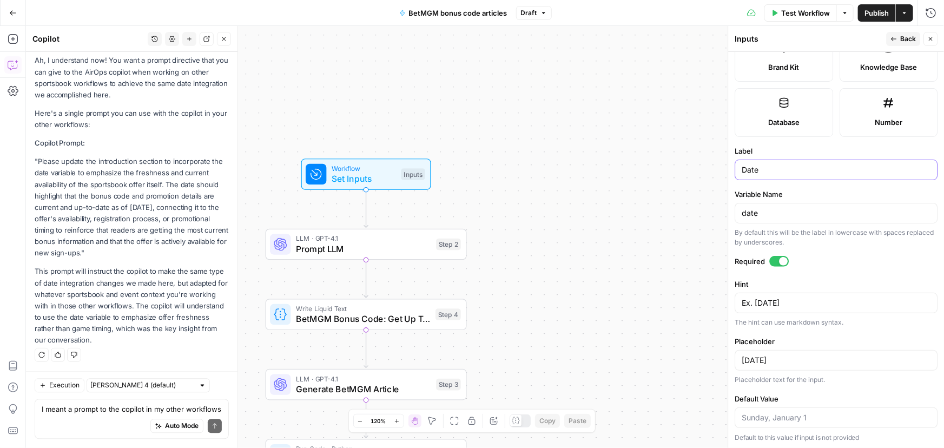
click at [609, 167] on body "Covers New Home Browse Insights Opportunities Your Data Recent Grids Content re…" at bounding box center [472, 224] width 944 height 448
click at [831, 299] on textarea "Ex. Monday, September 15" at bounding box center [836, 303] width 189 height 11
click at [759, 298] on textarea "Ex. Monday, September 15" at bounding box center [836, 303] width 189 height 11
paste textarea "DATE OF PUBLISH"
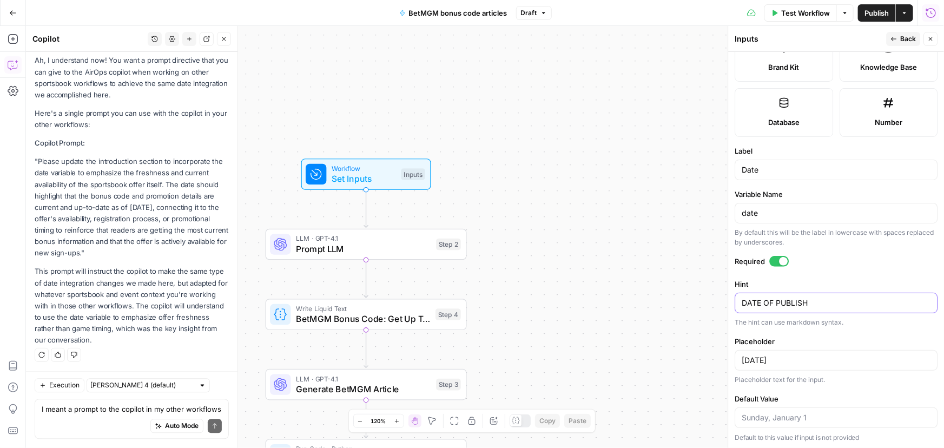
type textarea "DATE OF PUBLISH"
click at [806, 362] on input "[DATE]" at bounding box center [836, 360] width 189 height 11
drag, startPoint x: 833, startPoint y: 413, endPoint x: 689, endPoint y: 409, distance: 144.6
click at [689, 409] on body "Covers New Home Browse Insights Opportunities Your Data Recent Grids Content re…" at bounding box center [472, 224] width 944 height 448
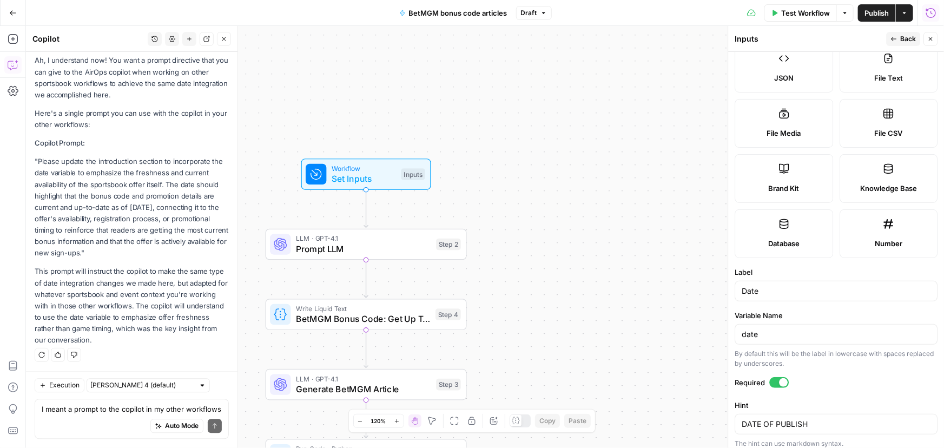
scroll to position [113, 0]
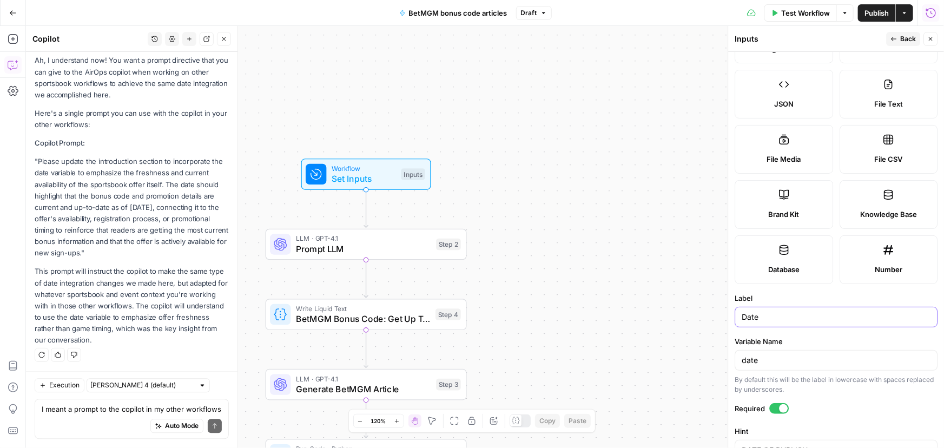
click at [793, 318] on input "Date" at bounding box center [836, 317] width 189 height 11
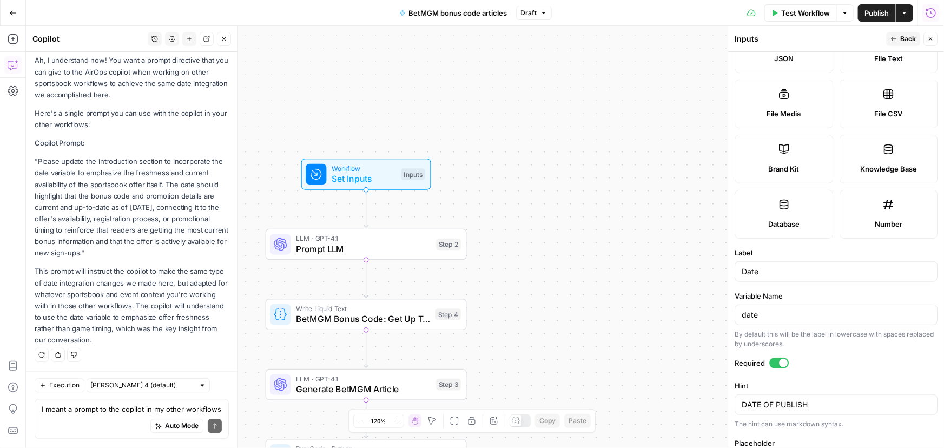
scroll to position [211, 0]
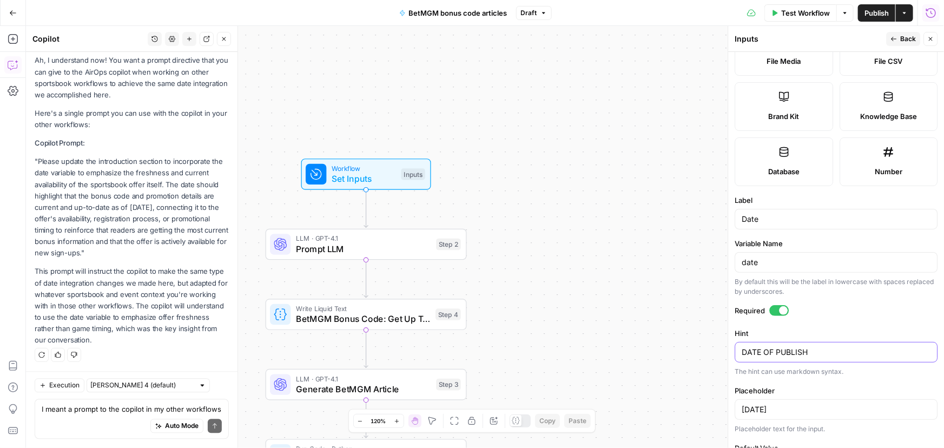
click at [831, 353] on textarea "DATE OF PUBLISH" at bounding box center [836, 352] width 189 height 11
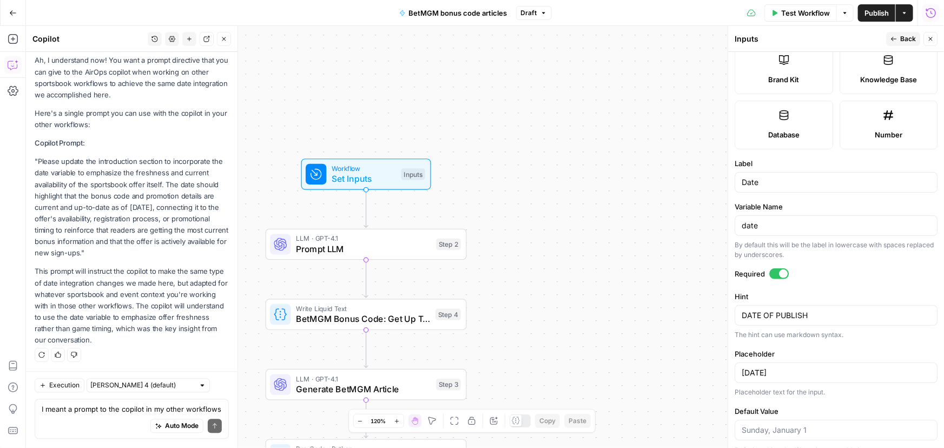
scroll to position [260, 0]
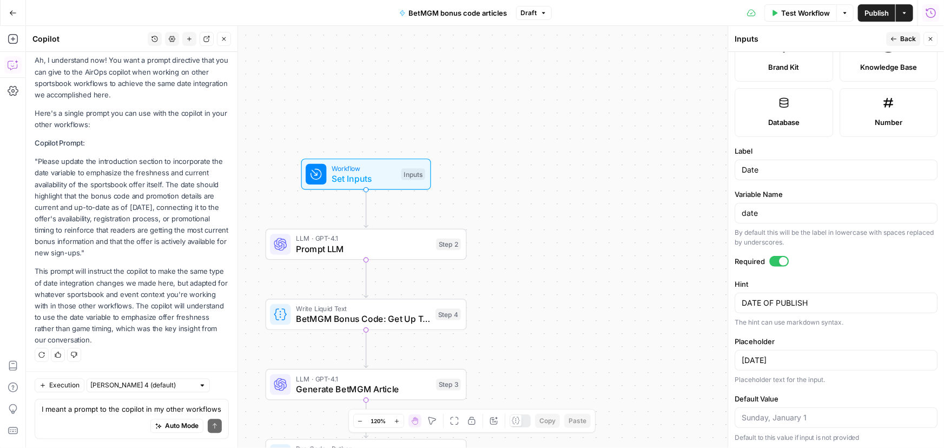
click at [815, 352] on div "[DATE]" at bounding box center [836, 360] width 203 height 21
drag, startPoint x: 791, startPoint y: 163, endPoint x: 741, endPoint y: 166, distance: 49.9
click at [586, 165] on body "Covers New Home Browse Insights Opportunities Your Data Recent Grids Content re…" at bounding box center [472, 224] width 944 height 448
click at [822, 358] on input "[DATE]" at bounding box center [836, 360] width 189 height 11
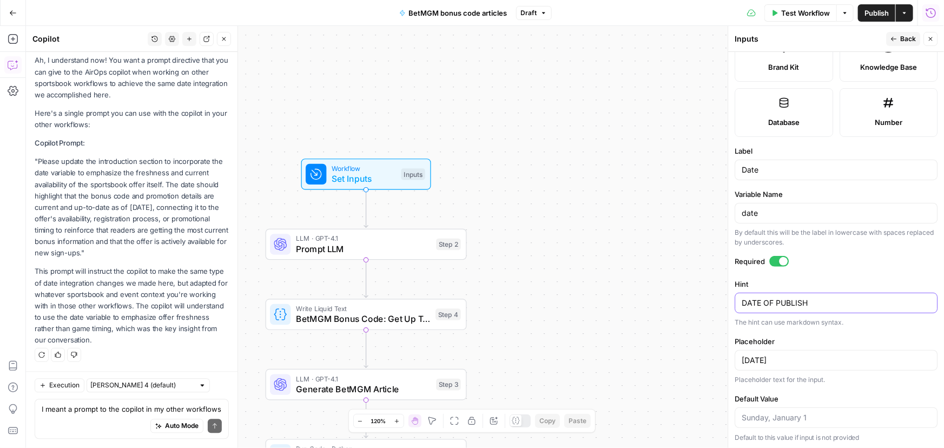
click at [831, 306] on textarea "DATE OF PUBLISH" at bounding box center [836, 303] width 189 height 11
click at [806, 352] on div "[DATE]" at bounding box center [836, 360] width 203 height 21
drag, startPoint x: 794, startPoint y: 180, endPoint x: 780, endPoint y: 176, distance: 14.6
click at [780, 179] on form "Input type Short Text Long Text Single Select Multi Select JSON File Text File …" at bounding box center [836, 250] width 216 height 396
drag, startPoint x: 782, startPoint y: 170, endPoint x: 640, endPoint y: 162, distance: 142.0
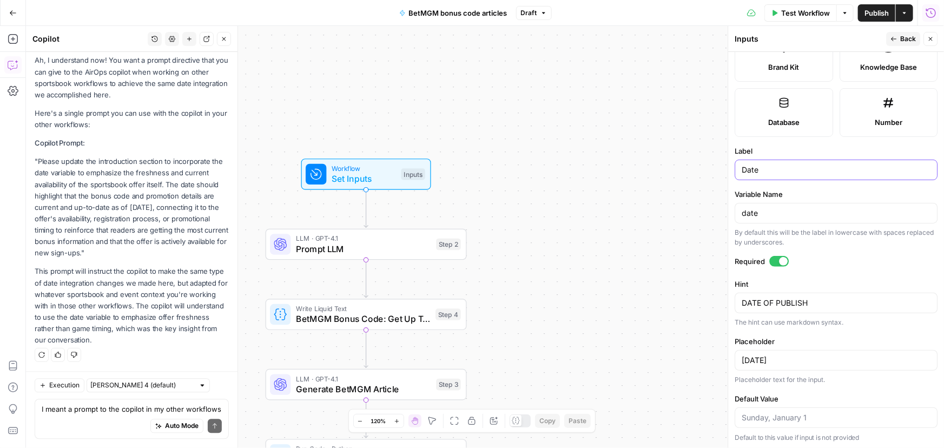
click at [640, 162] on body "Covers New Home Browse Insights Opportunities Your Data Recent Grids Content re…" at bounding box center [472, 224] width 944 height 448
click at [794, 357] on input "Sunday, January 1" at bounding box center [836, 360] width 189 height 11
click at [838, 303] on textarea "DATE OF PUBLISH" at bounding box center [836, 303] width 189 height 11
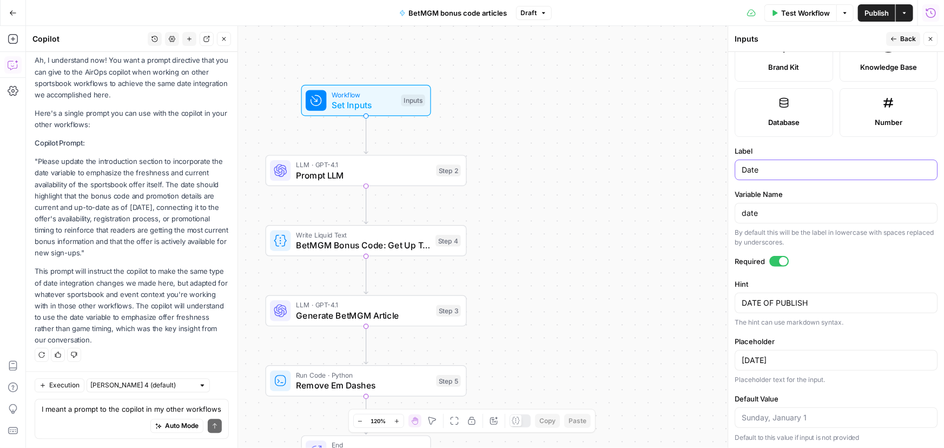
drag, startPoint x: 780, startPoint y: 168, endPoint x: 655, endPoint y: 162, distance: 125.7
click at [655, 162] on body "Covers New Home Browse Insights Opportunities Your Data Recent Grids Content re…" at bounding box center [472, 224] width 944 height 448
click at [818, 420] on input "Default Value" at bounding box center [836, 417] width 189 height 11
click at [817, 355] on input "Sunday, January 1" at bounding box center [836, 360] width 189 height 11
drag, startPoint x: 819, startPoint y: 354, endPoint x: 601, endPoint y: 358, distance: 218.1
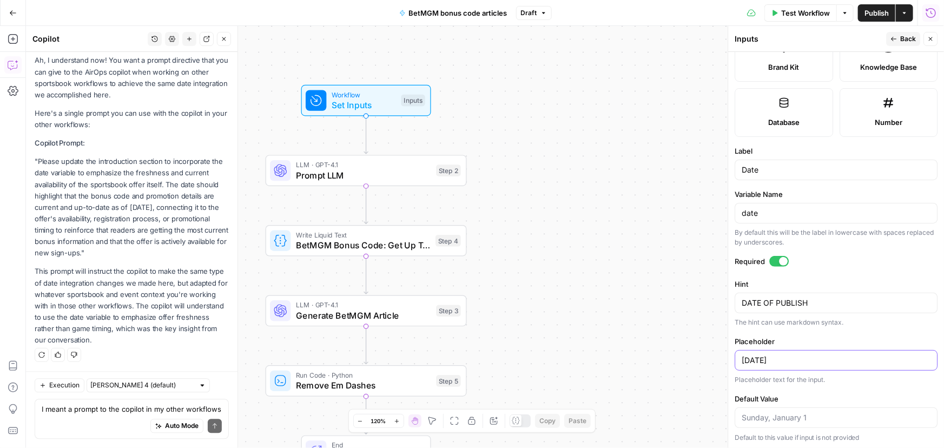
click at [601, 358] on body "Covers New Home Browse Insights Opportunities Your Data Recent Grids Content re…" at bounding box center [472, 224] width 944 height 448
drag, startPoint x: 819, startPoint y: 356, endPoint x: 725, endPoint y: 357, distance: 93.6
click at [728, 357] on div "Inputs Back Close Input type Short Text Long Text Single Select Multi Select JS…" at bounding box center [836, 237] width 216 height 422
click at [827, 293] on div "DATE OF PUBLISH DATE OF PUBLISH" at bounding box center [836, 303] width 203 height 21
click at [827, 298] on textarea "DATE OF PUBLISH" at bounding box center [836, 303] width 189 height 11
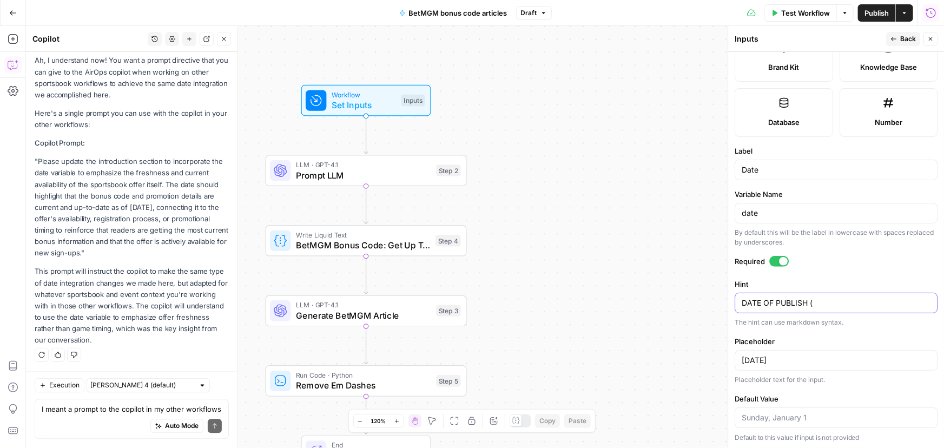
paste textarea "Sunday, January 1"
type textarea "DATE OF PUBLISH ([DATE])"
drag, startPoint x: 844, startPoint y: 359, endPoint x: 705, endPoint y: 366, distance: 139.3
click at [705, 366] on body "Covers New Home Browse Insights Opportunities Your Data Recent Grids Content re…" at bounding box center [472, 224] width 944 height 448
click at [839, 364] on div "Sunday, January 1" at bounding box center [836, 360] width 203 height 21
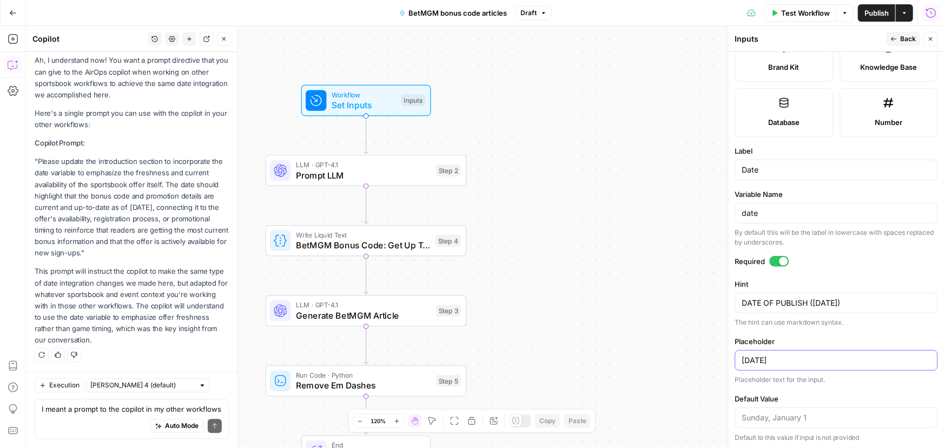
drag, startPoint x: 836, startPoint y: 362, endPoint x: 728, endPoint y: 359, distance: 108.3
click at [728, 359] on div "Inputs Back Close Input type Short Text Long Text Single Select Multi Select JS…" at bounding box center [836, 237] width 216 height 422
click at [798, 293] on div "DATE OF PUBLISH (Sunday, January 1) DATE OF PUBLISH (Sunday, January 1)" at bounding box center [836, 303] width 203 height 21
click at [781, 161] on div "Date" at bounding box center [836, 170] width 203 height 21
click at [764, 299] on textarea "DATE OF PUBLISH ([DATE])" at bounding box center [836, 303] width 189 height 11
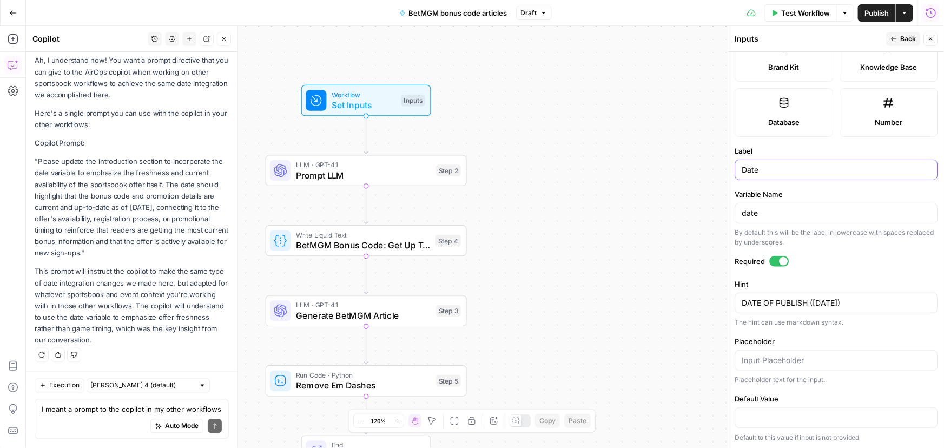
click at [783, 172] on input "Date" at bounding box center [836, 170] width 189 height 11
click at [806, 303] on textarea "DATE OF PUBLISH ([DATE])" at bounding box center [836, 303] width 189 height 11
click at [74, 190] on p ""Please update the introduction section to incorporate the date variable to emp…" at bounding box center [132, 207] width 194 height 103
drag, startPoint x: 38, startPoint y: 160, endPoint x: 120, endPoint y: 258, distance: 127.1
click at [120, 258] on p ""Please update the introduction section to incorporate the date variable to emp…" at bounding box center [132, 207] width 194 height 103
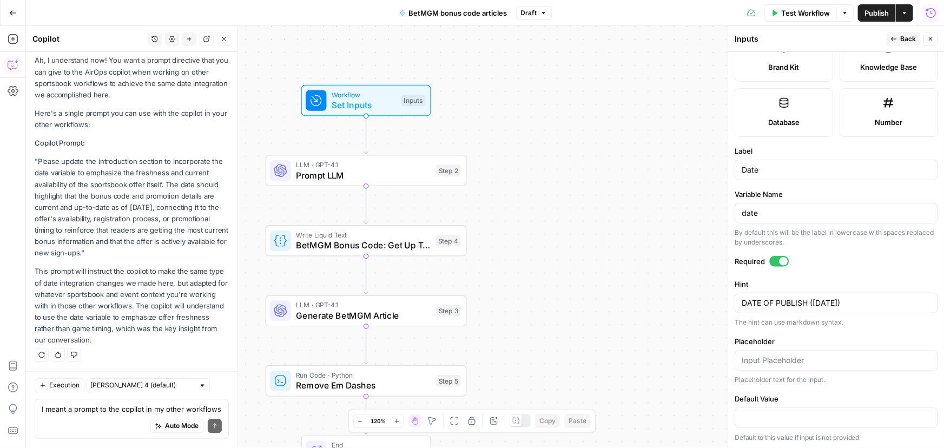
copy p "Please update the introduction section to incorporate the date variable to emph…"
click at [108, 413] on textarea "I meant a prompt to the copilot in my other workflows" at bounding box center [132, 409] width 180 height 11
click at [929, 38] on icon "button" at bounding box center [931, 39] width 6 height 6
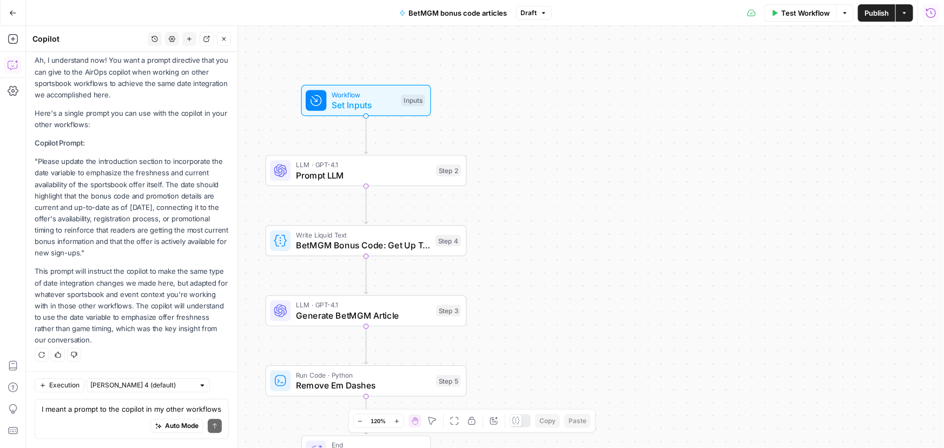
click at [62, 417] on div "Auto Mode Send" at bounding box center [132, 427] width 180 height 24
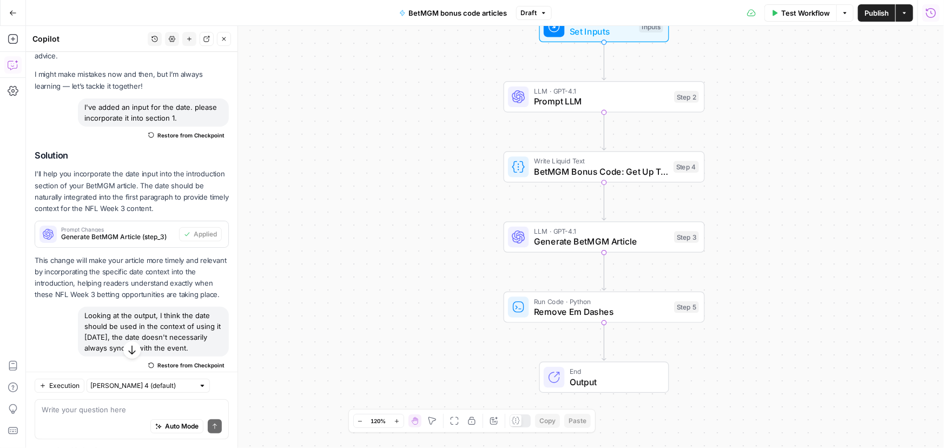
scroll to position [0, 0]
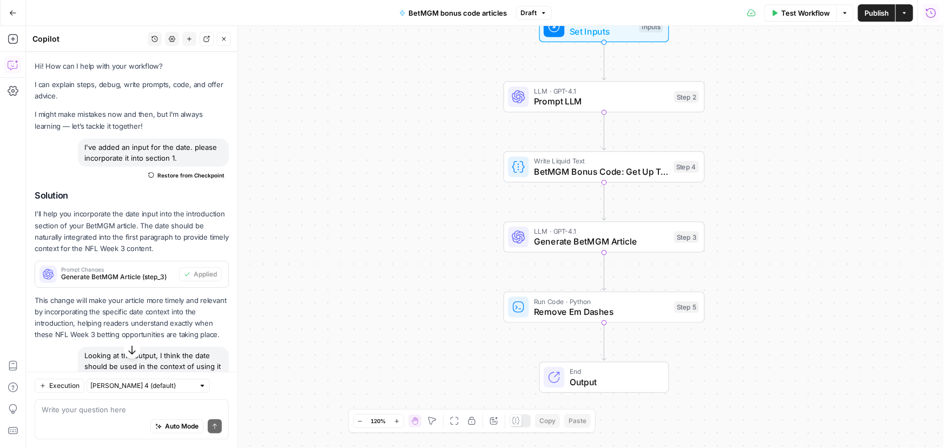
drag, startPoint x: 83, startPoint y: 146, endPoint x: 187, endPoint y: 153, distance: 103.6
click at [187, 153] on div "I've added an input for the date. please incorporate it into section 1." at bounding box center [153, 153] width 151 height 28
copy div "I've added an input for the date. please incorporate it into section 1."
click at [127, 350] on icon "button" at bounding box center [132, 350] width 11 height 11
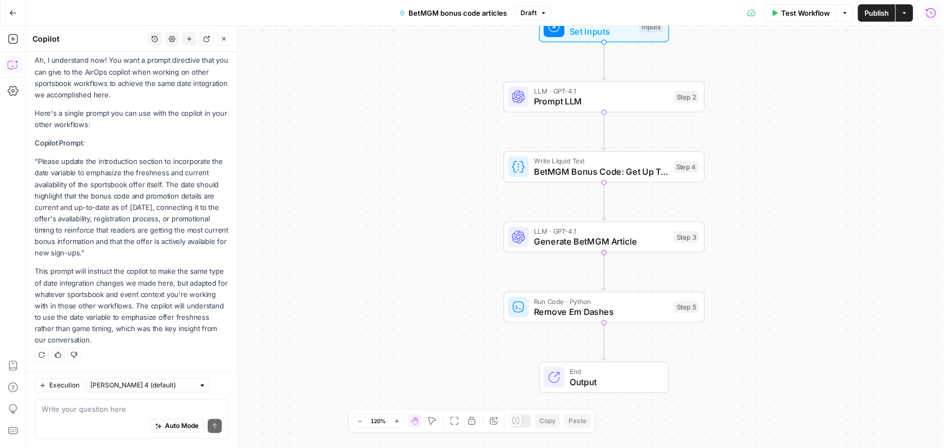
scroll to position [1260, 0]
click at [880, 14] on span "Publish" at bounding box center [877, 13] width 24 height 11
click at [14, 15] on icon "button" at bounding box center [13, 13] width 8 height 8
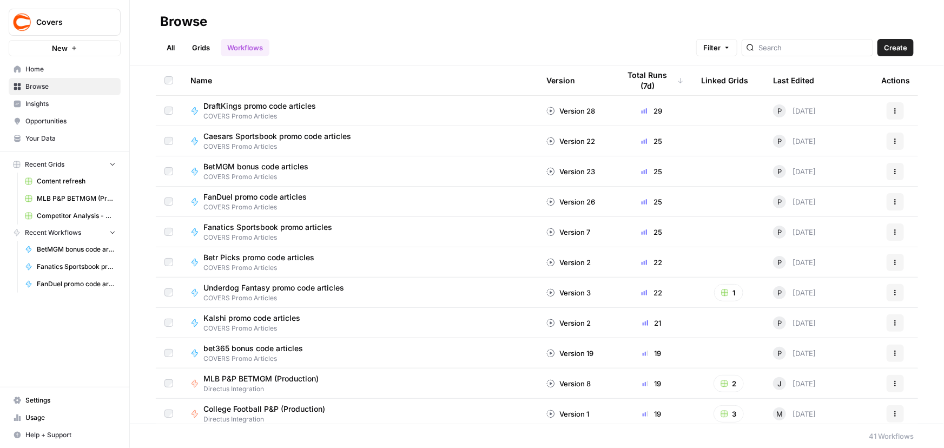
click at [253, 173] on span "COVERS Promo Articles" at bounding box center [260, 177] width 114 height 10
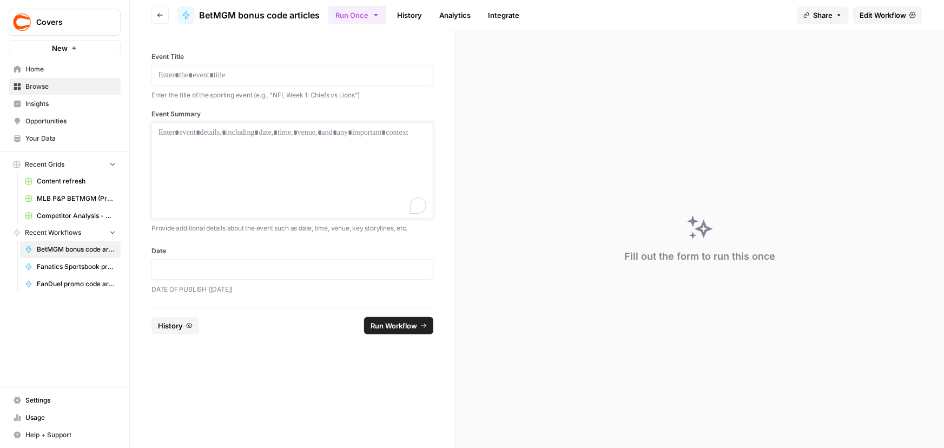
click at [289, 166] on div "To enrich screen reader interactions, please activate Accessibility in Grammarl…" at bounding box center [293, 170] width 268 height 87
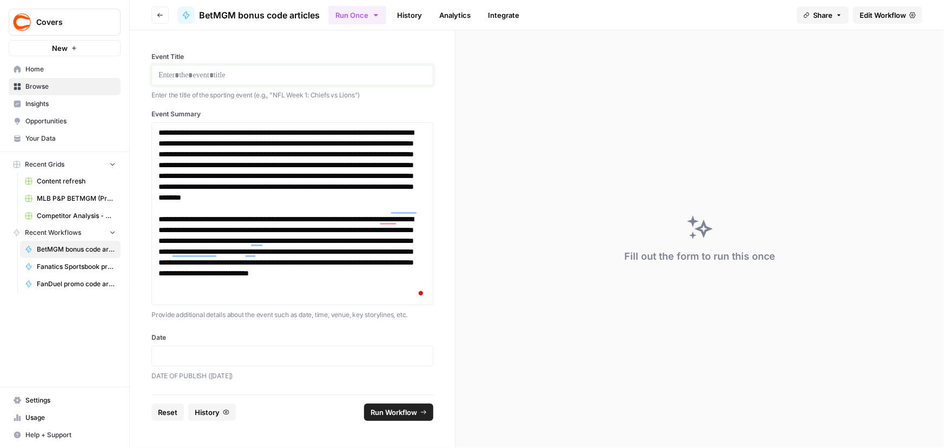
click at [247, 75] on p at bounding box center [293, 75] width 268 height 11
click at [246, 357] on p at bounding box center [293, 356] width 268 height 11
click at [407, 418] on button "Run Workflow" at bounding box center [398, 412] width 69 height 17
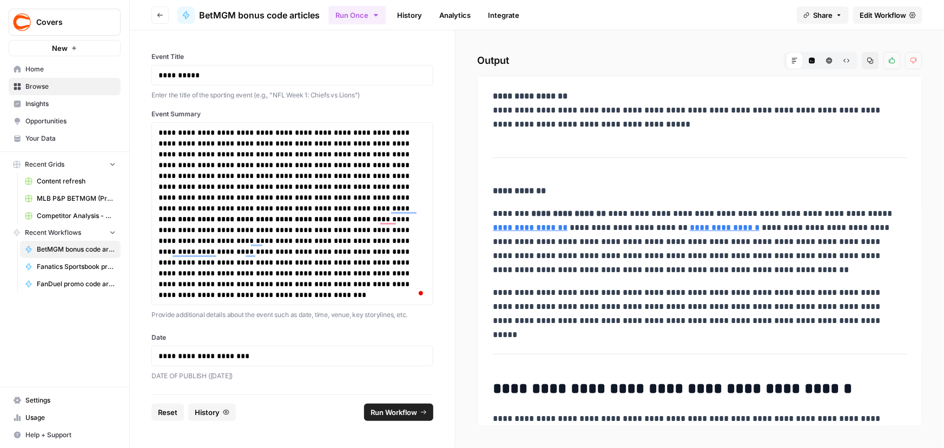
drag, startPoint x: 488, startPoint y: 110, endPoint x: 747, endPoint y: 140, distance: 260.4
copy p "**********"
drag, startPoint x: 492, startPoint y: 214, endPoint x: 839, endPoint y: 320, distance: 362.7
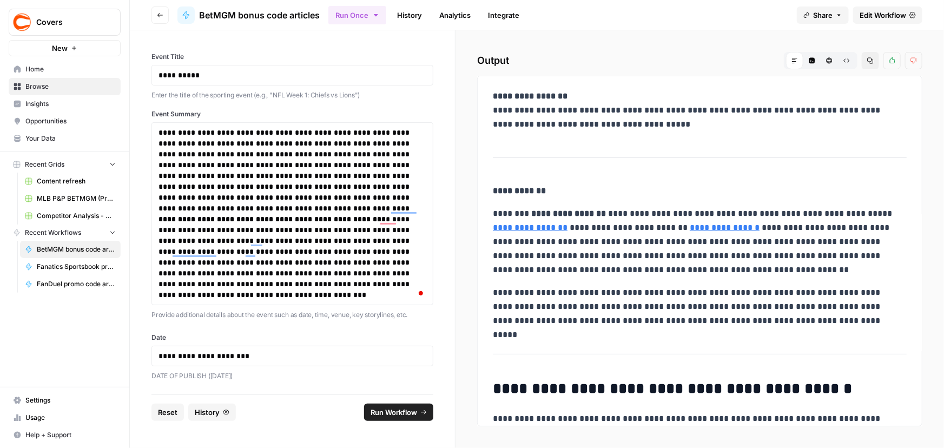
copy div "**********"
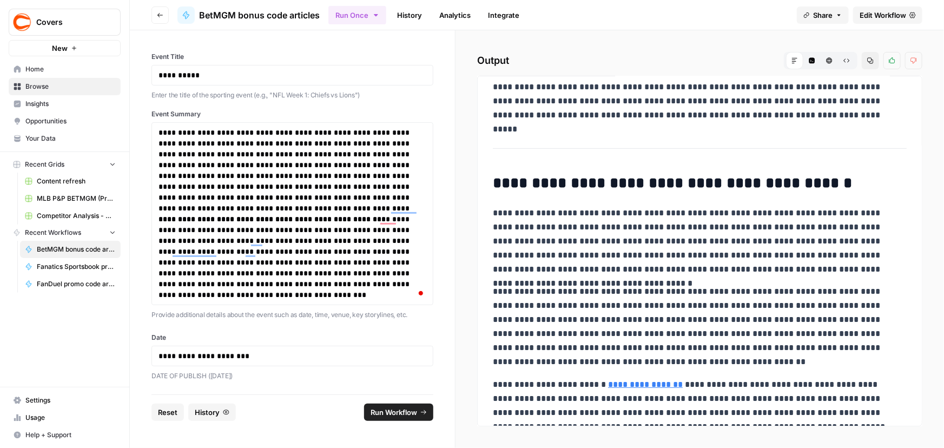
scroll to position [344, 0]
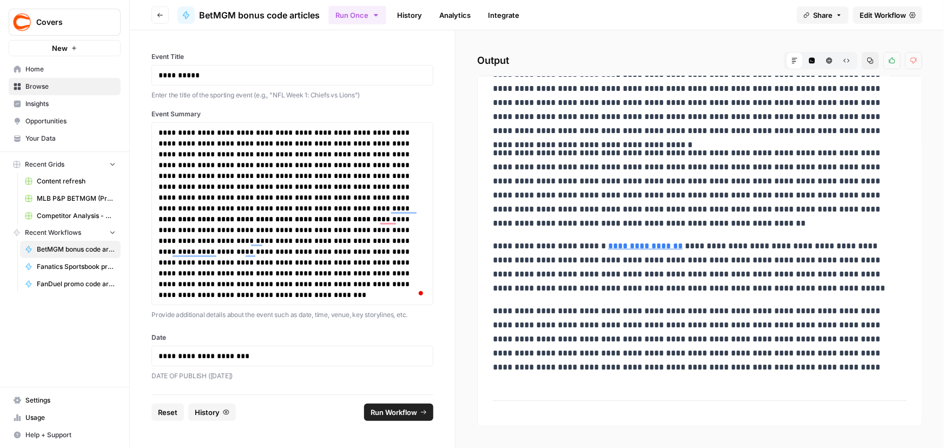
drag, startPoint x: 491, startPoint y: 269, endPoint x: 778, endPoint y: 376, distance: 306.7
click at [778, 376] on div "**********" at bounding box center [700, 229] width 427 height 977
copy div "**********"
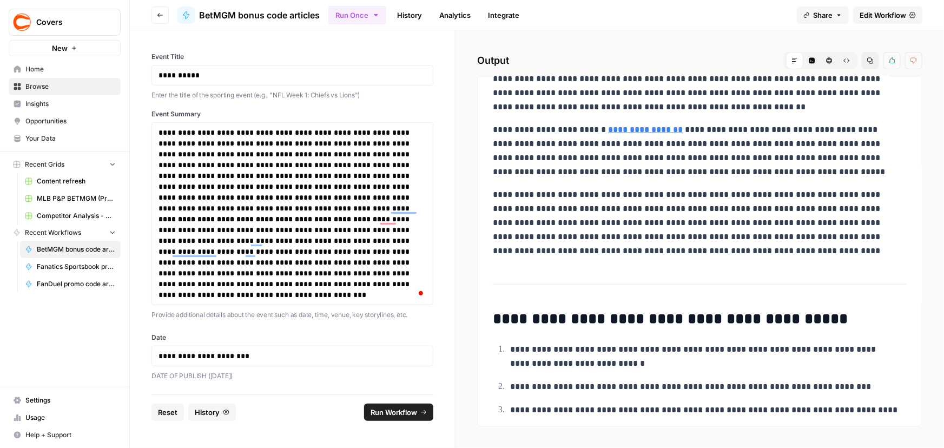
scroll to position [541, 0]
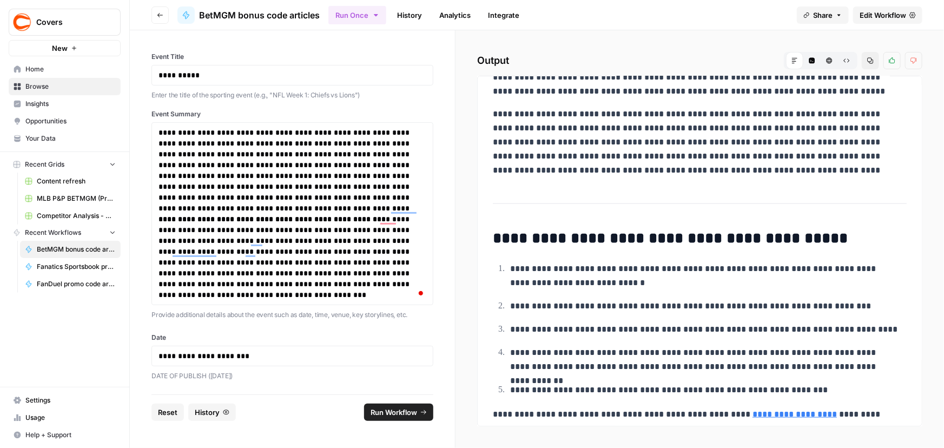
drag, startPoint x: 494, startPoint y: 272, endPoint x: 530, endPoint y: 275, distance: 36.4
click at [530, 275] on ol "**********" at bounding box center [700, 328] width 414 height 135
click at [514, 274] on p "**********" at bounding box center [705, 276] width 390 height 28
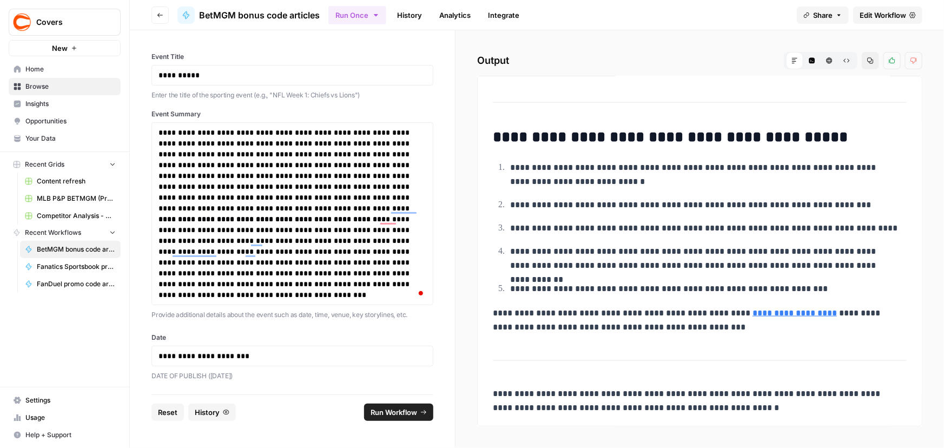
scroll to position [644, 0]
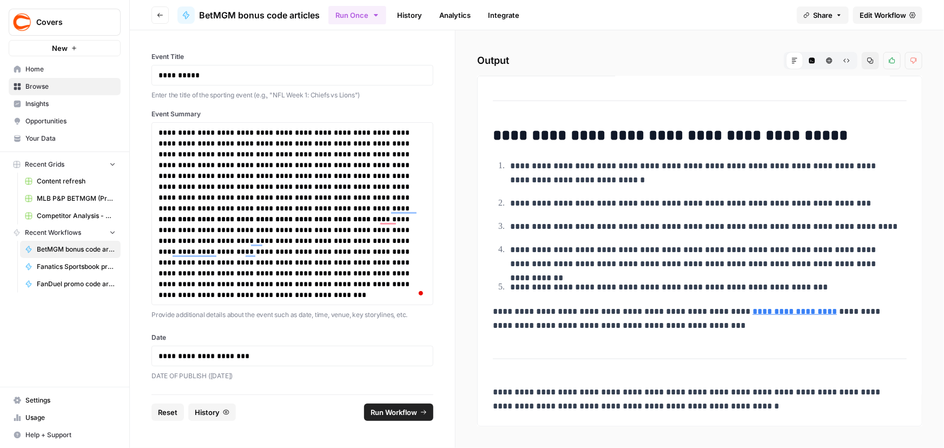
drag, startPoint x: 507, startPoint y: 270, endPoint x: 805, endPoint y: 403, distance: 326.3
copy div "**********"
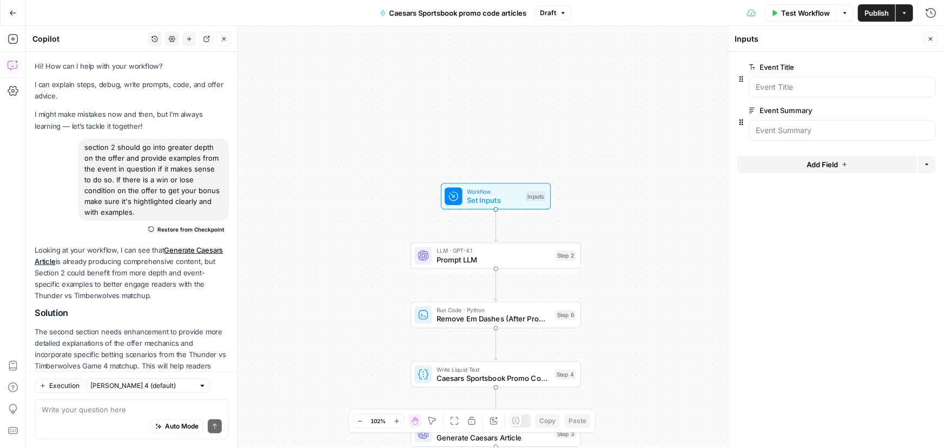
scroll to position [387, 0]
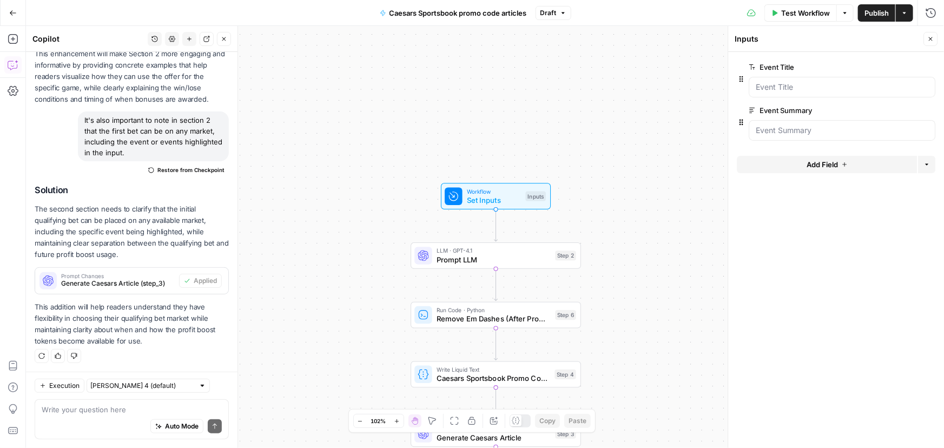
click at [797, 165] on button "Add Field" at bounding box center [827, 164] width 180 height 17
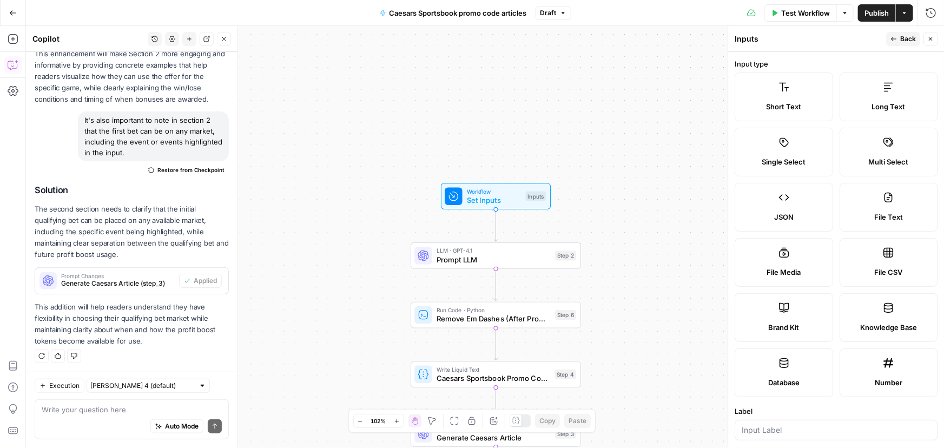
click at [787, 103] on span "Short Text" at bounding box center [784, 106] width 35 height 11
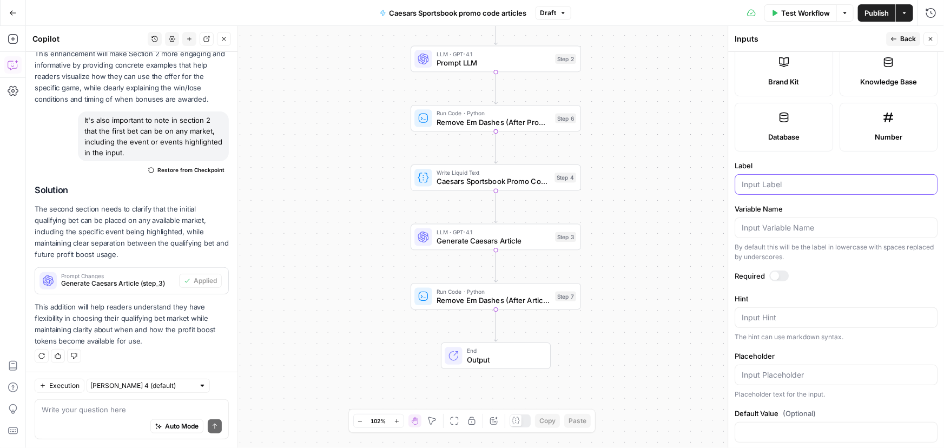
click at [773, 180] on input "Label" at bounding box center [836, 184] width 189 height 11
paste input "Date"
type input "Date"
click at [785, 318] on textarea "Hint" at bounding box center [836, 317] width 189 height 11
paste textarea "Ex. Monday, September 15"
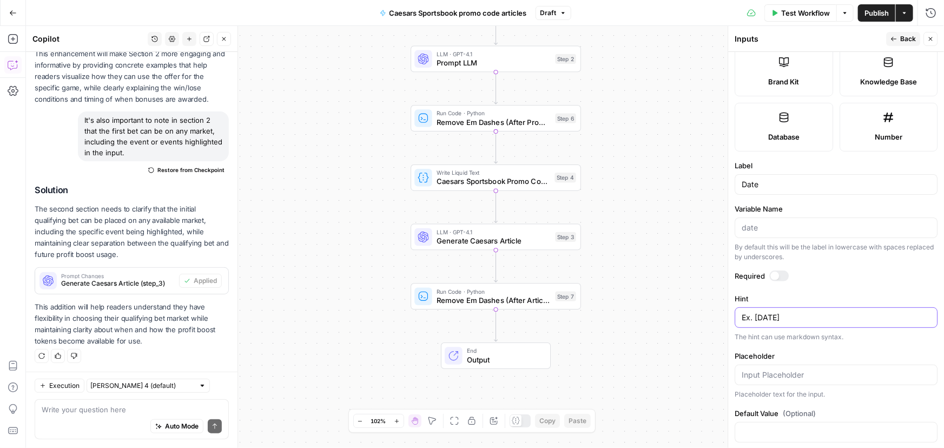
type textarea "Ex. Monday, September 15"
click at [774, 370] on input "Placeholder" at bounding box center [836, 375] width 189 height 11
paste input "Sunday, January 1"
type input "Sunday, January 1"
click at [681, 70] on div "Workflow Set Inputs Inputs LLM · GPT-4.1 Prompt LLM Step 2 Run Code · Python Re…" at bounding box center [485, 237] width 918 height 422
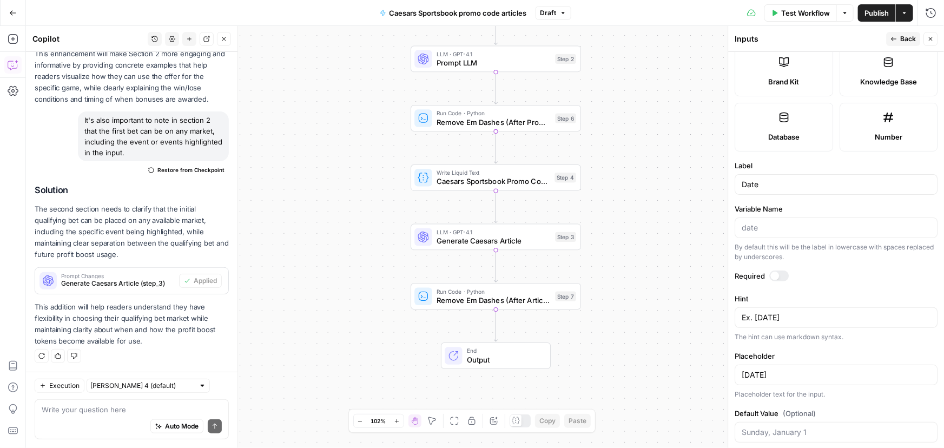
click at [898, 38] on button "Back" at bounding box center [903, 39] width 34 height 14
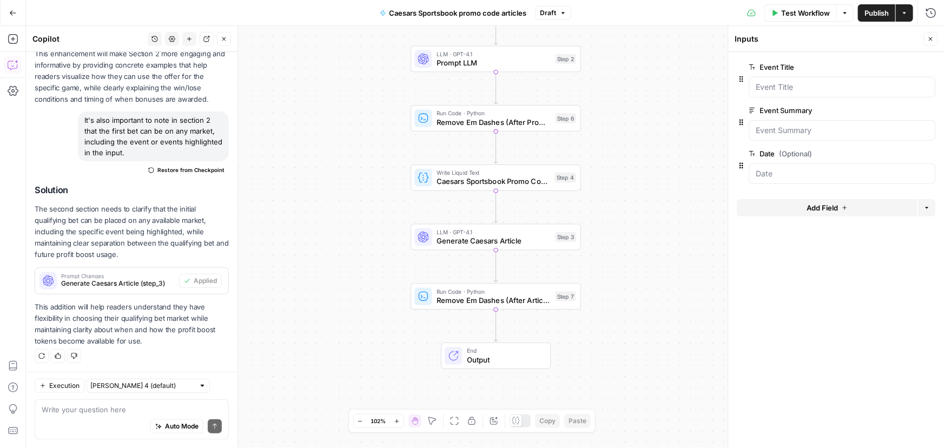
click span "edit field"
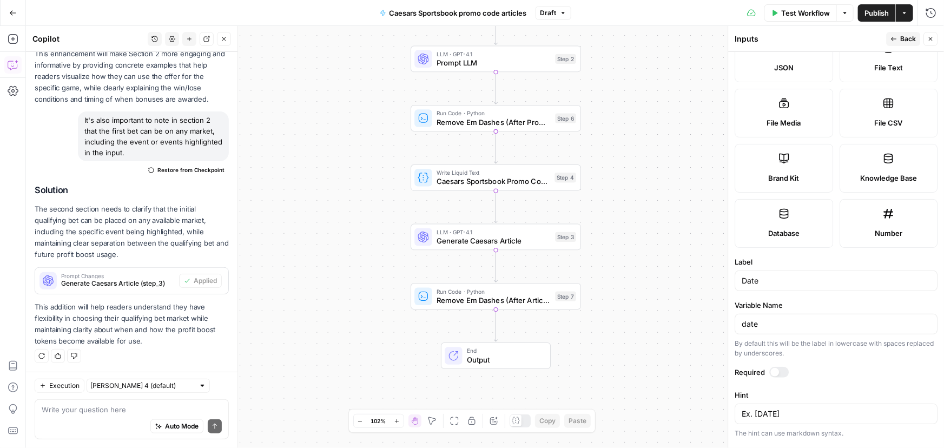
scroll to position [246, 0]
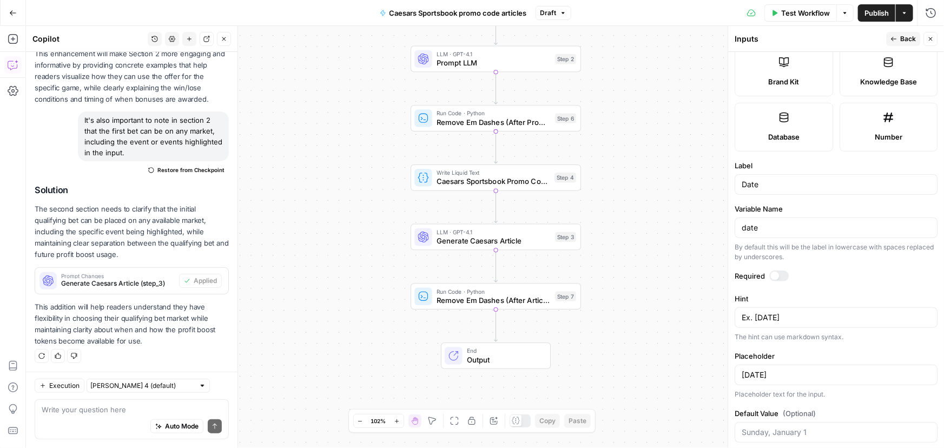
click div
click div "Ex. Monday, September 15 Ex. Monday, September 15"
paste textarea "DATE OF PUBLISH"
click div "Sunday, January 1"
click textarea "DATE OF PUBLISH"
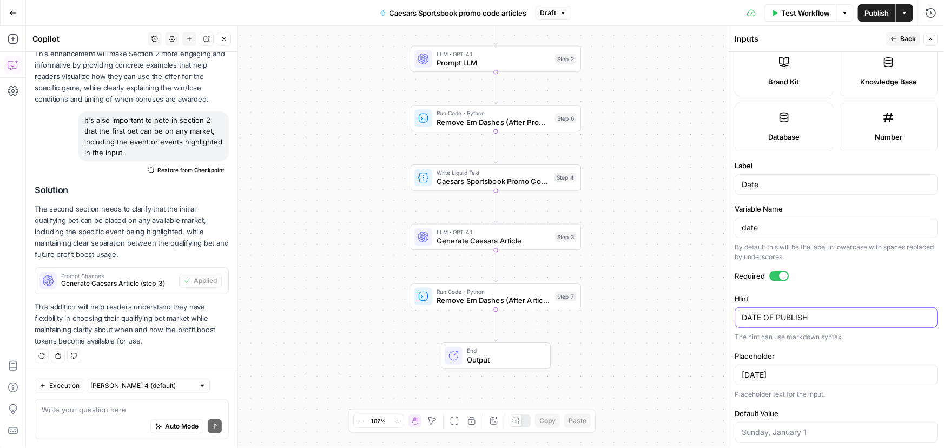
paste textarea "(Sunday, January 1)"
type textarea "DATE OF PUBLISH ([DATE])"
drag, startPoint x: 819, startPoint y: 370, endPoint x: 725, endPoint y: 365, distance: 94.8
click div "Inputs Back Close Input type Short Text Long Text Single Select Multi Select JS…"
click div "Execution Claude Sonnet 4 (default) Write your question here Auto Mode Send"
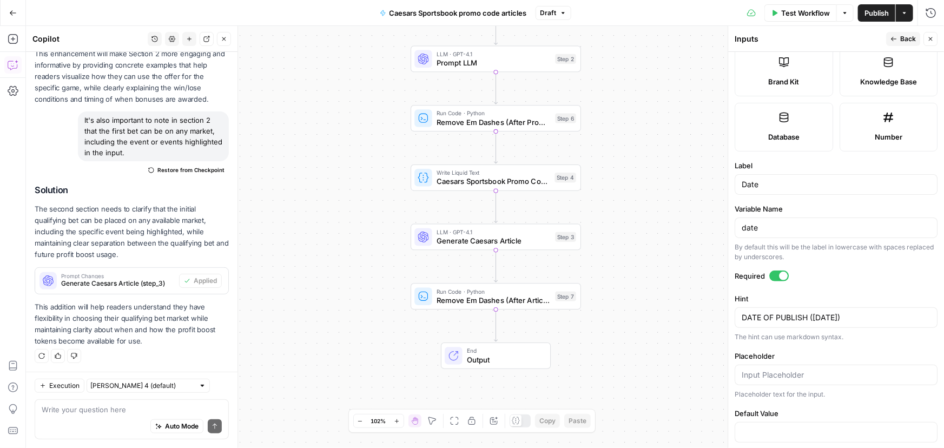
click div "Auto Mode Send"
paste textarea "I've added an input for the date. please incorporate it into section 1. Please …"
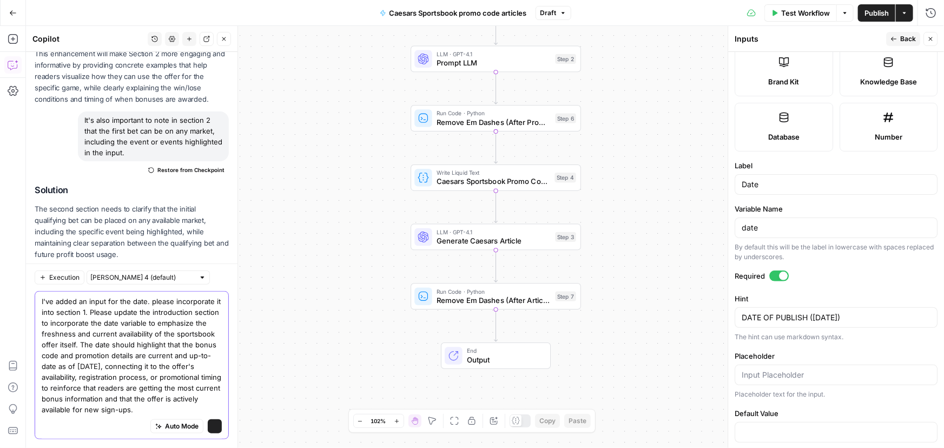
scroll to position [496, 0]
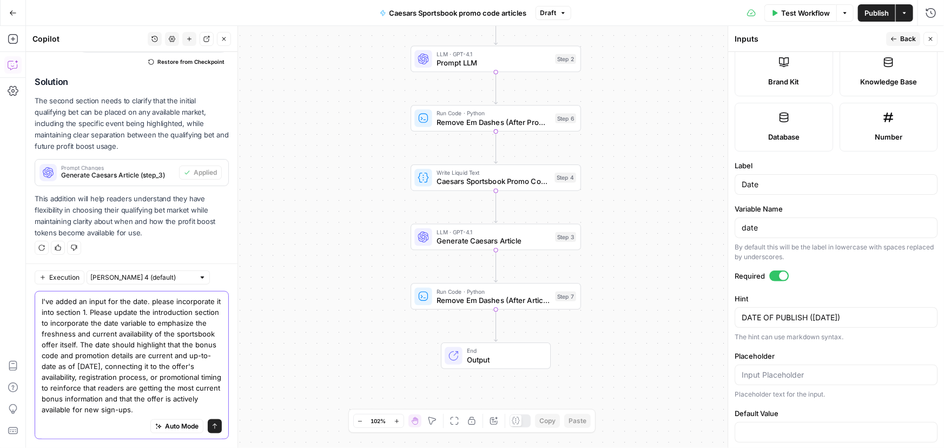
type textarea "I've added an input for the date. please incorporate it into section 1. Please …"
click button "Send"
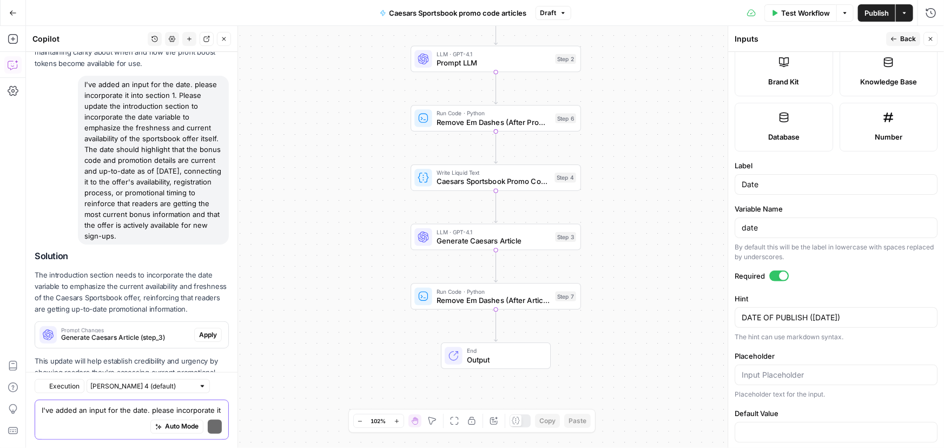
scroll to position [731, 0]
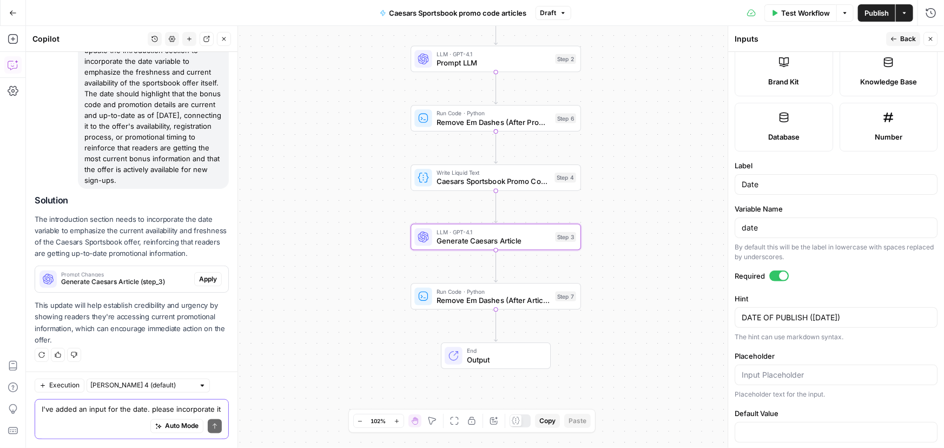
click button "Apply"
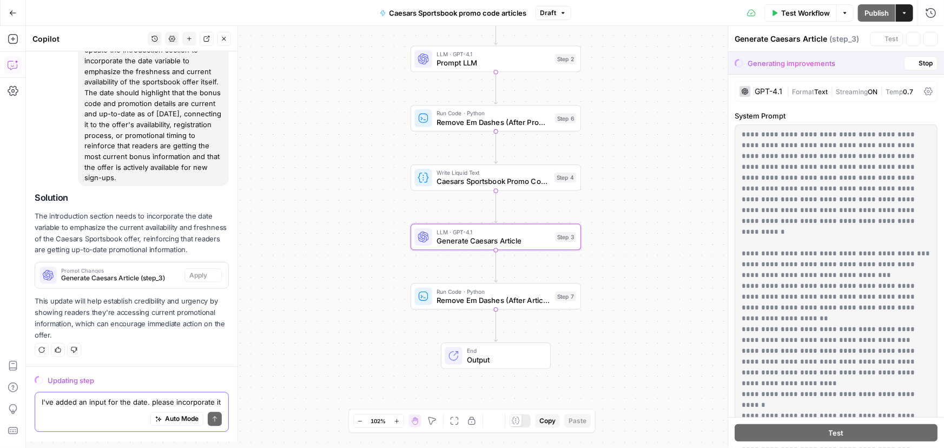
scroll to position [696, 0]
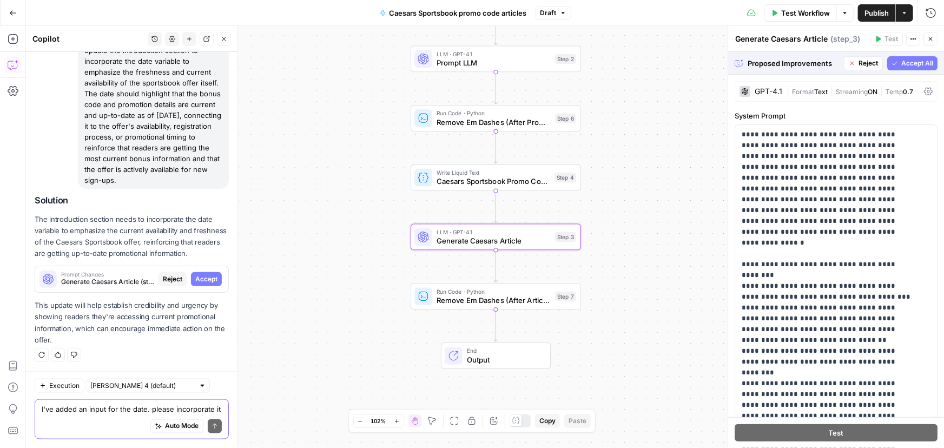
click span "Accept"
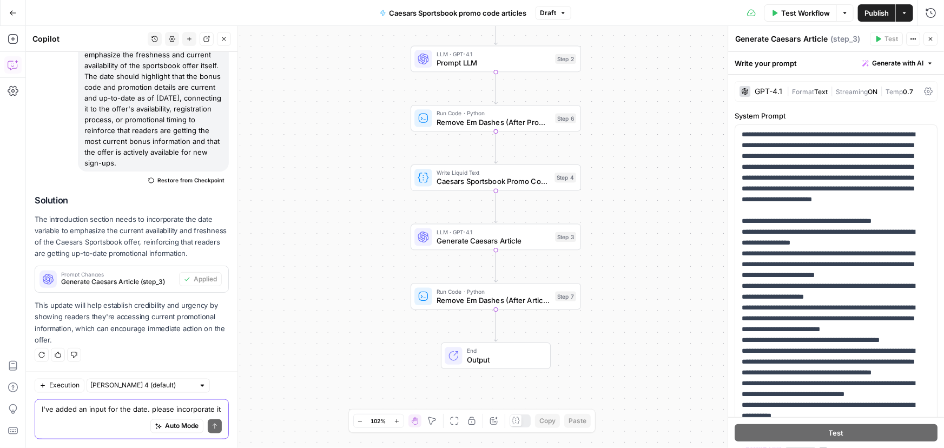
scroll to position [747, 0]
click span "Publish"
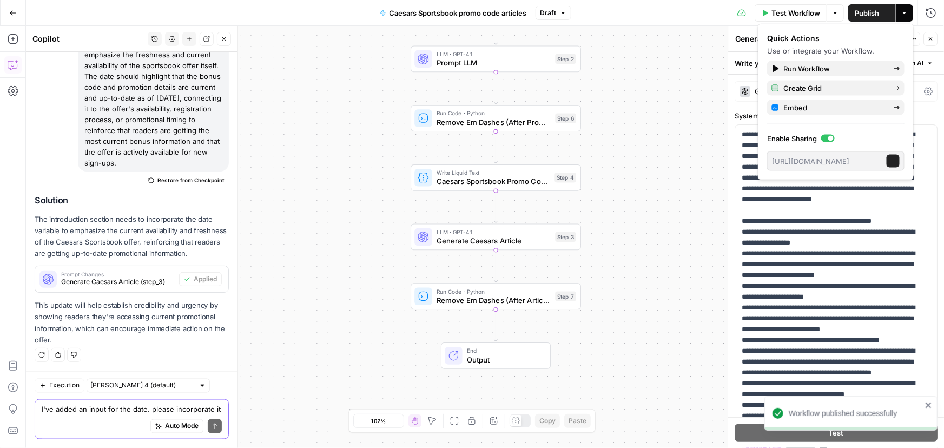
scroll to position [748, 0]
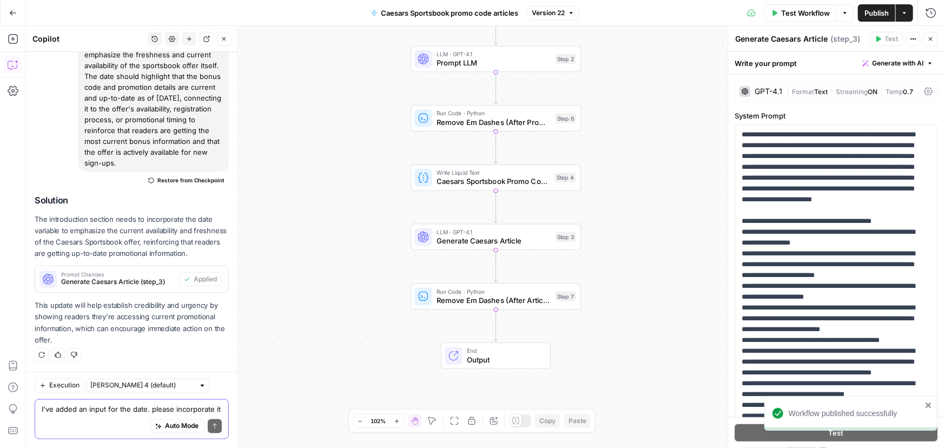
drag, startPoint x: 11, startPoint y: 14, endPoint x: 16, endPoint y: 15, distance: 5.5
click icon "button"
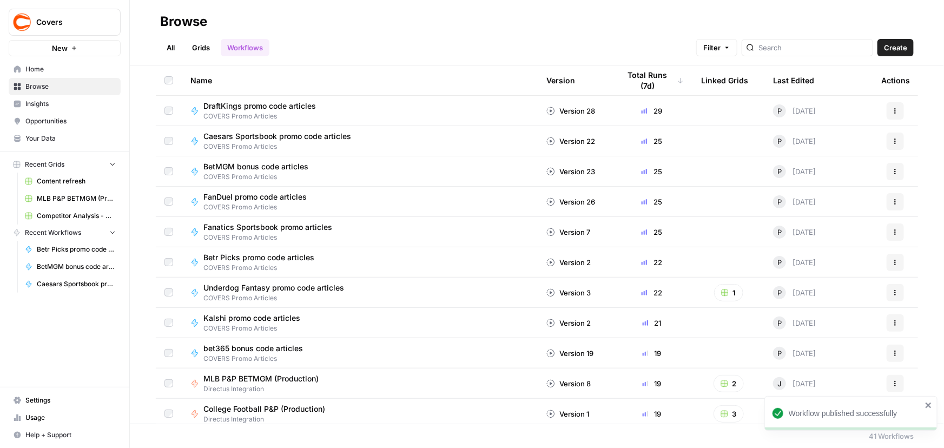
click span "COVERS Promo Articles"
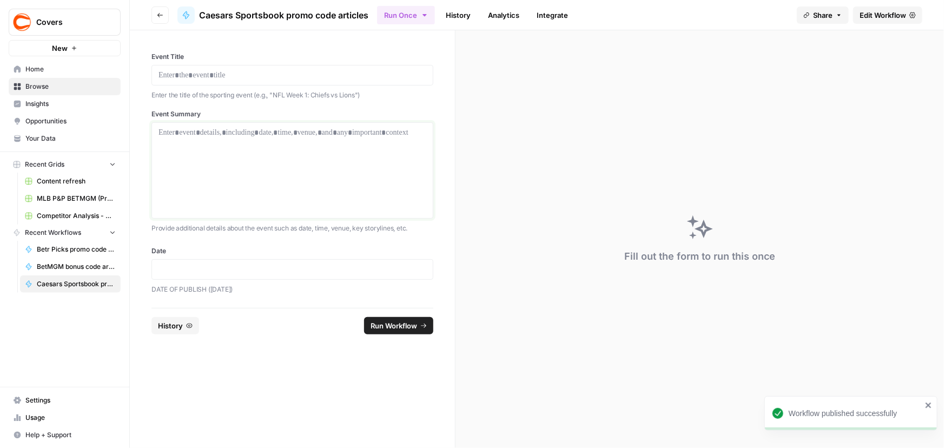
click div
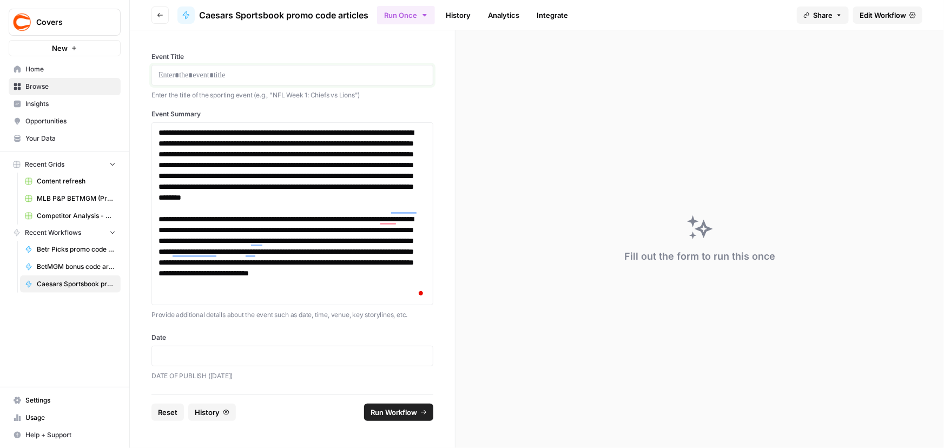
click p
click p "DATE OF PUBLISH ([DATE])"
click p
click span "Run Workflow"
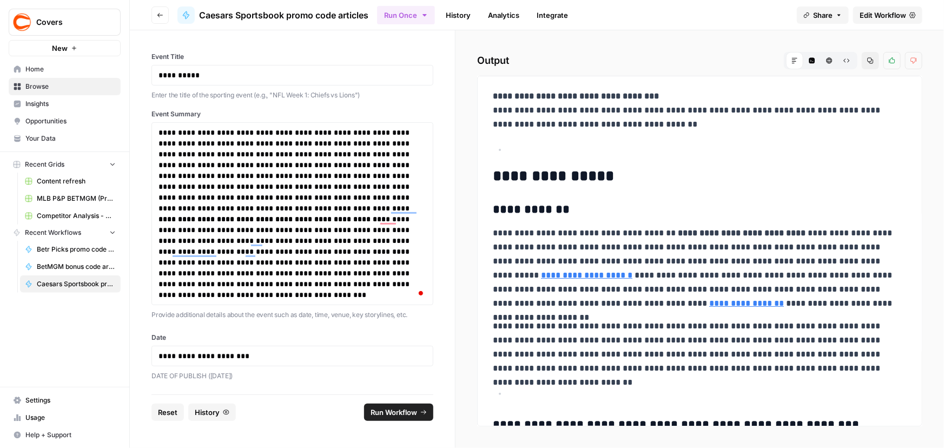
drag, startPoint x: 492, startPoint y: 108, endPoint x: 731, endPoint y: 122, distance: 239.1
click p "**********"
copy p "**********"
drag, startPoint x: 493, startPoint y: 234, endPoint x: 849, endPoint y: 369, distance: 380.5
click div "**********"
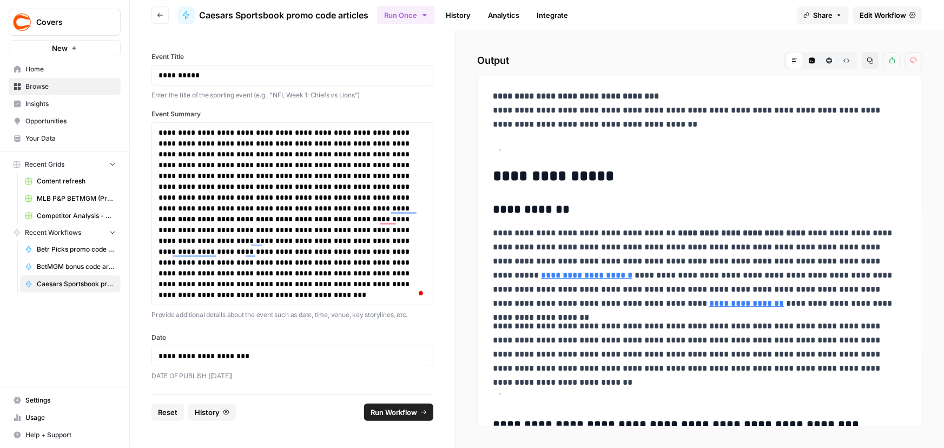
copy div "**********"
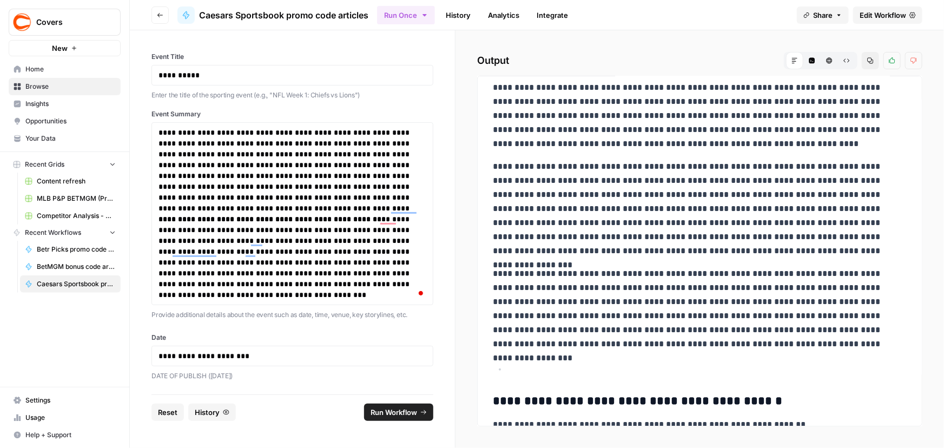
scroll to position [393, 0]
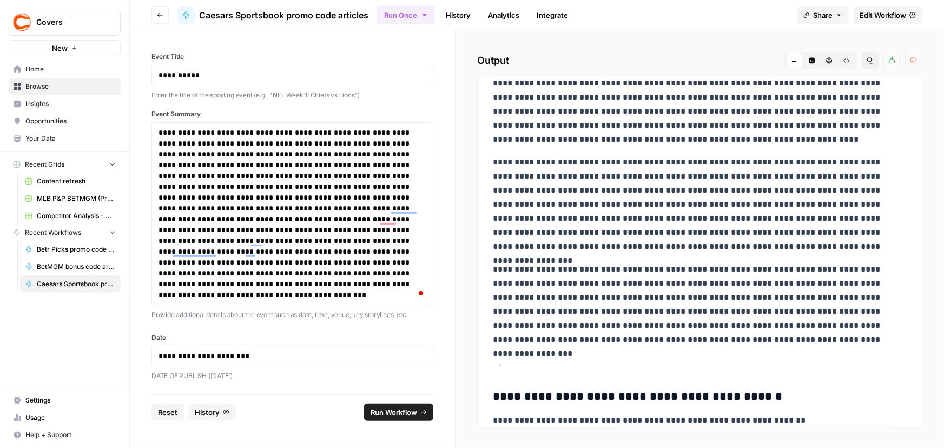
drag, startPoint x: 494, startPoint y: 250, endPoint x: 746, endPoint y: 341, distance: 268.6
click div "**********"
copy div "**********"
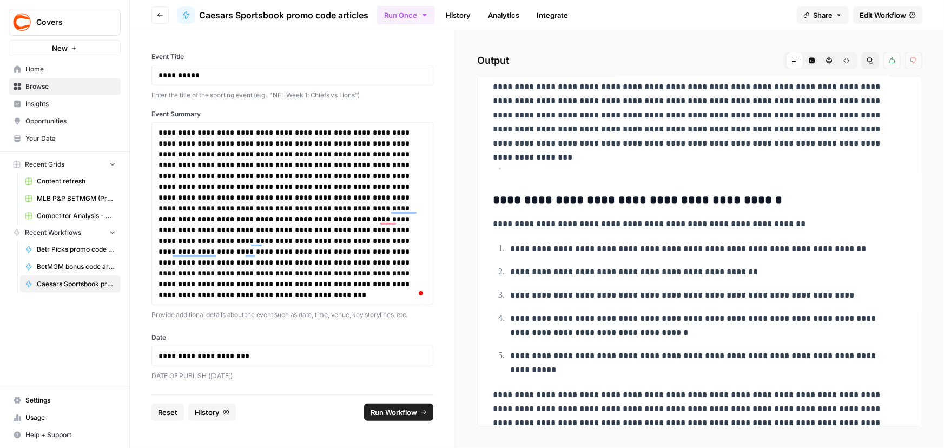
scroll to position [635, 0]
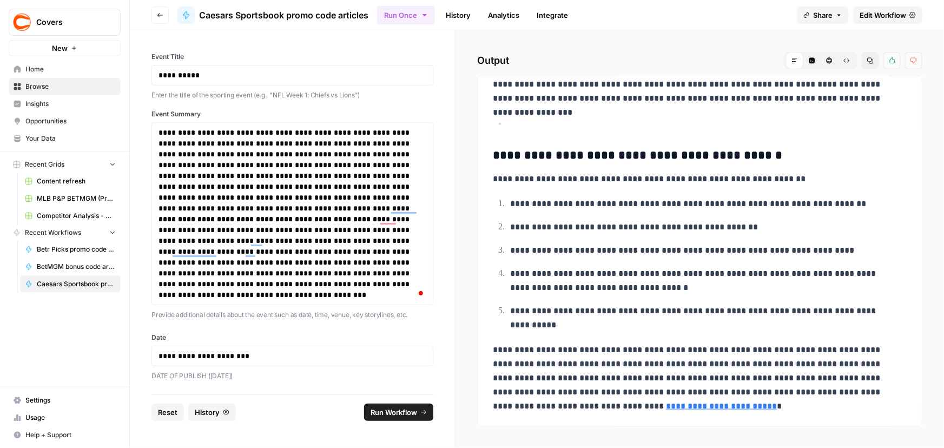
drag, startPoint x: 495, startPoint y: 221, endPoint x: 885, endPoint y: 405, distance: 432.1
click div "**********"
copy div "**********"
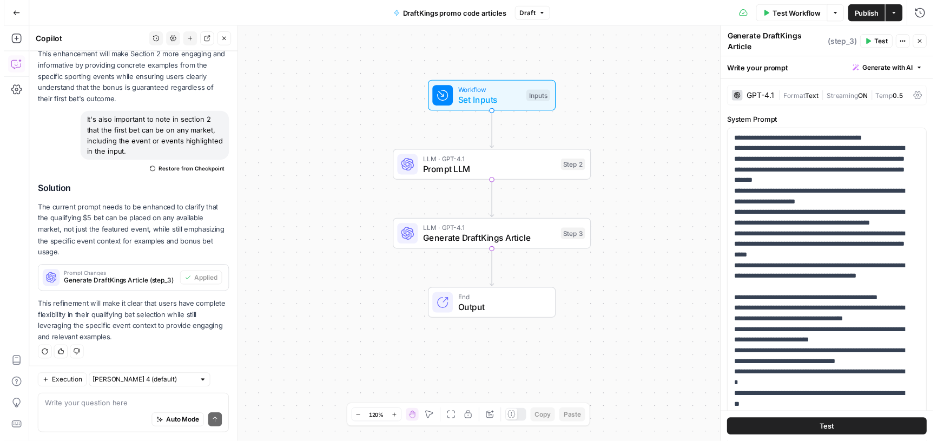
scroll to position [409, 0]
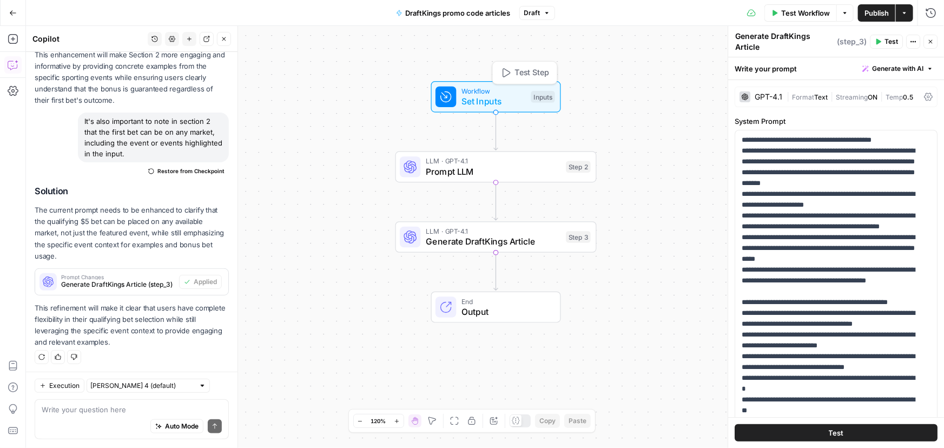
click at [502, 95] on span "Set Inputs" at bounding box center [494, 101] width 64 height 13
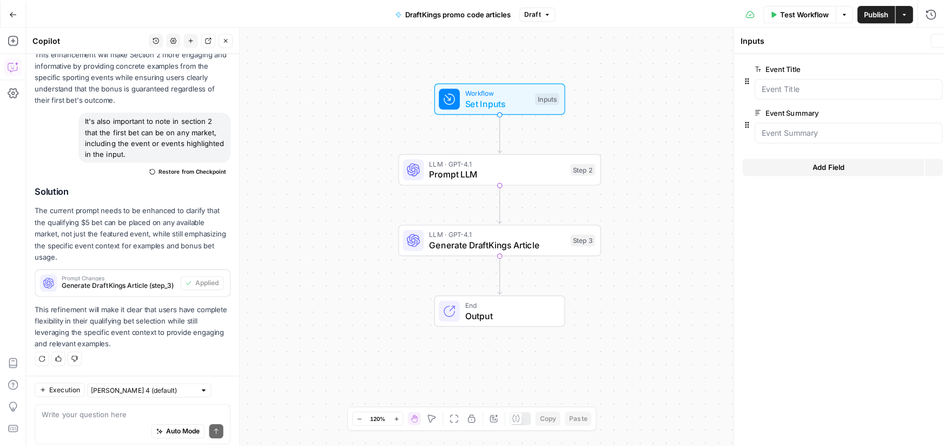
scroll to position [411, 0]
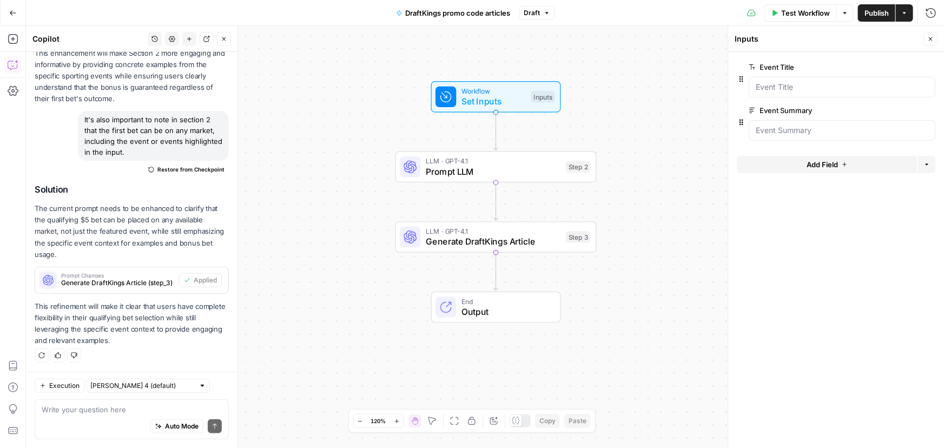
click at [835, 163] on span "Add Field" at bounding box center [822, 164] width 31 height 11
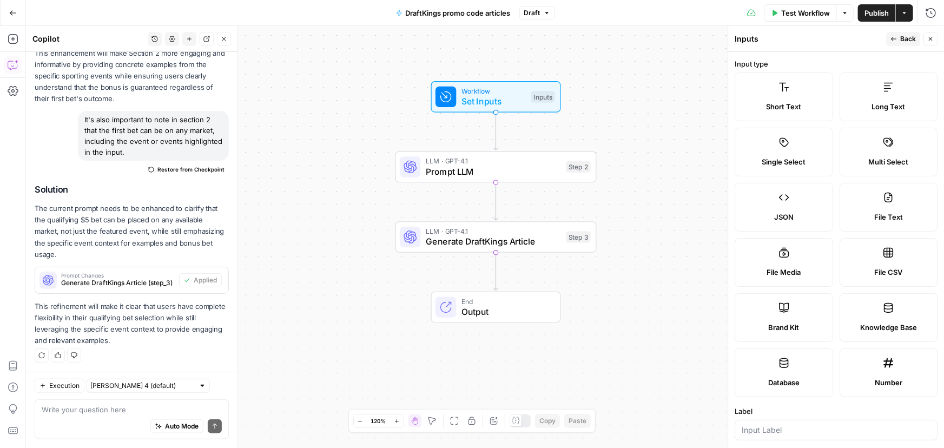
scroll to position [246, 0]
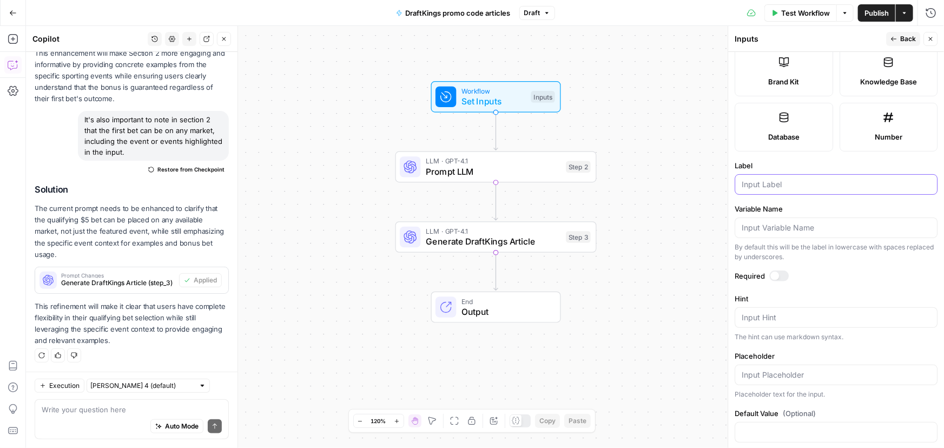
click at [786, 179] on input "Label" at bounding box center [836, 184] width 189 height 11
paste input "Date"
type input "Date"
click at [779, 275] on div at bounding box center [775, 276] width 9 height 9
click at [805, 320] on textarea "Hint" at bounding box center [836, 317] width 189 height 11
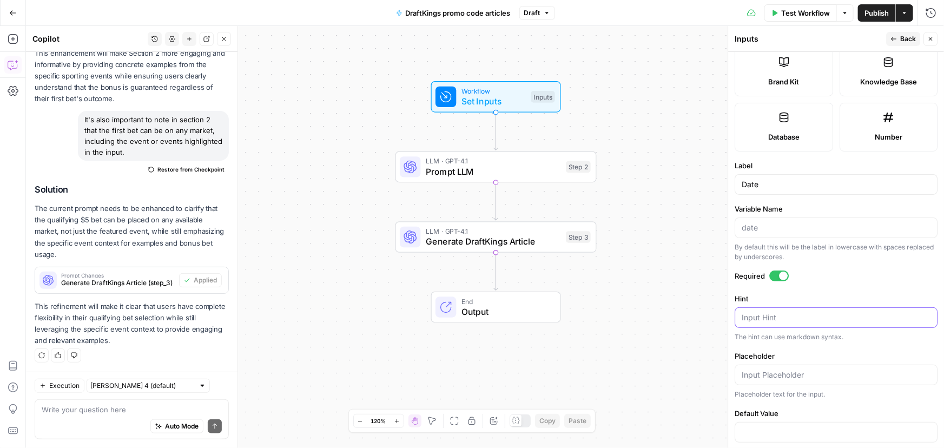
paste textarea "Ex. [DATE]"
click at [740, 318] on div "Ex. [DATE] Ex. [DATE]" at bounding box center [836, 317] width 203 height 21
drag, startPoint x: 753, startPoint y: 313, endPoint x: 740, endPoint y: 308, distance: 13.7
click at [740, 308] on div "Ex. [DATE] Ex. [DATE]" at bounding box center [836, 317] width 203 height 21
drag, startPoint x: 852, startPoint y: 314, endPoint x: 728, endPoint y: 308, distance: 124.0
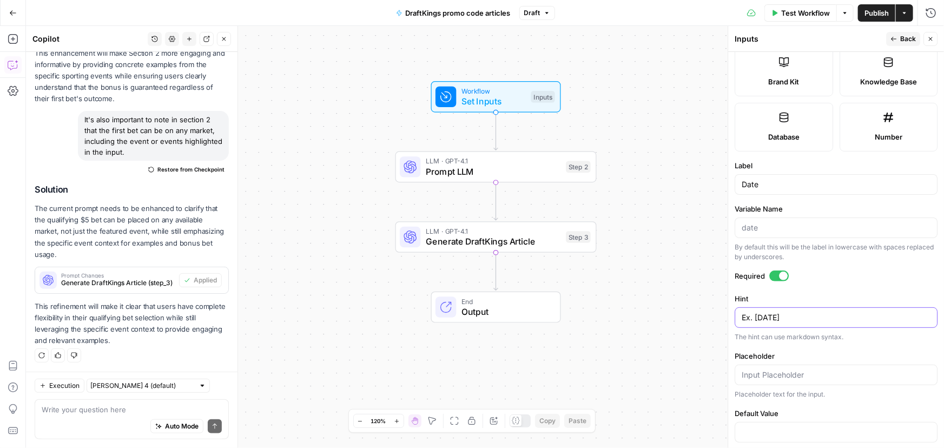
click at [728, 308] on div "Inputs Back Close Input type Short Text Long Text Single Select Multi Select JS…" at bounding box center [836, 237] width 216 height 422
type textarea "DATE OF PUBLISH"
click at [768, 371] on input "Placeholder" at bounding box center [836, 375] width 189 height 11
paste input "[DATE]"
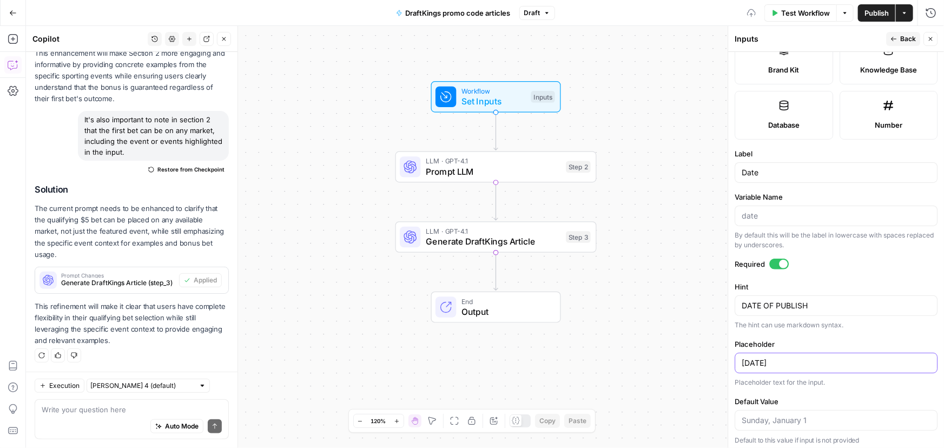
scroll to position [260, 0]
click at [806, 417] on input "Default Value" at bounding box center [836, 417] width 189 height 11
drag, startPoint x: 827, startPoint y: 420, endPoint x: 653, endPoint y: 406, distance: 174.8
click at [653, 406] on body "Covers New Home Browse Insights Opportunities Your Data Recent Grids Content re…" at bounding box center [472, 224] width 944 height 448
click at [809, 355] on input "[DATE]" at bounding box center [836, 360] width 189 height 11
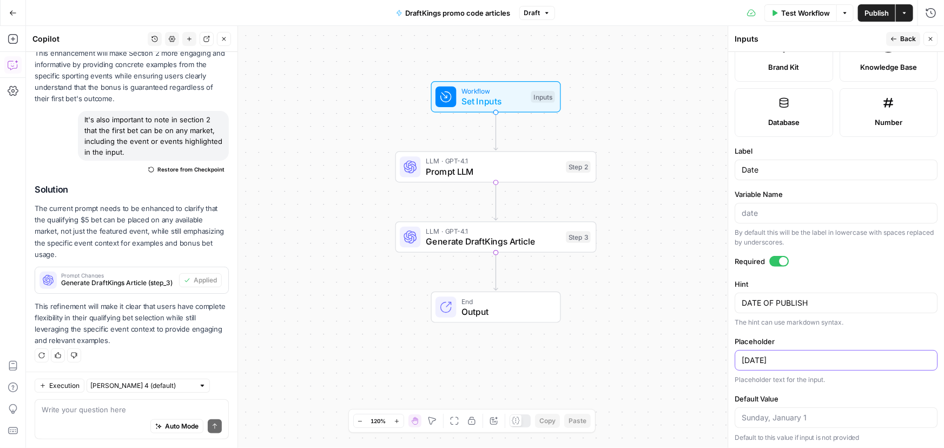
paste input "DATE OF PUBLISH ([DATE])"
type input "DATE OF PUBLISH ([DATE])"
click at [853, 299] on textarea "DATE OF PUBLISH" at bounding box center [836, 303] width 189 height 11
paste textarea "([DATE])"
type textarea "DATE OF PUBLISH ([DATE])"
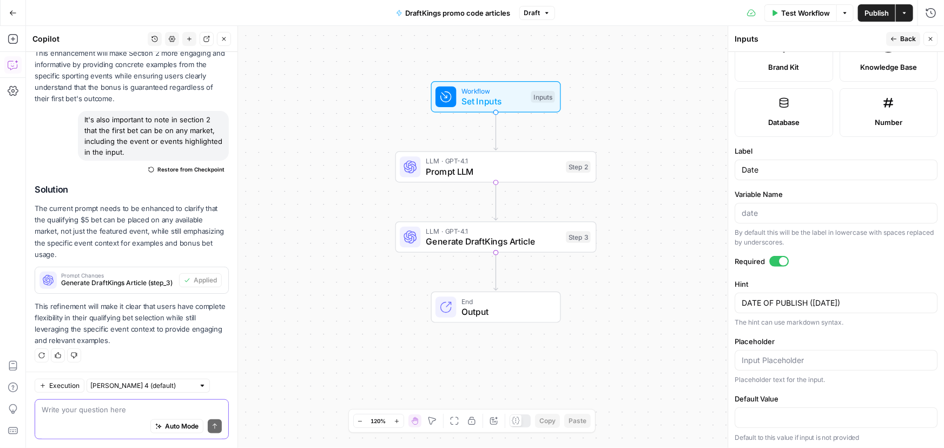
click at [121, 412] on textarea at bounding box center [132, 409] width 180 height 11
paste textarea "I've added an input for the date. please incorporate it into section 1. Please …"
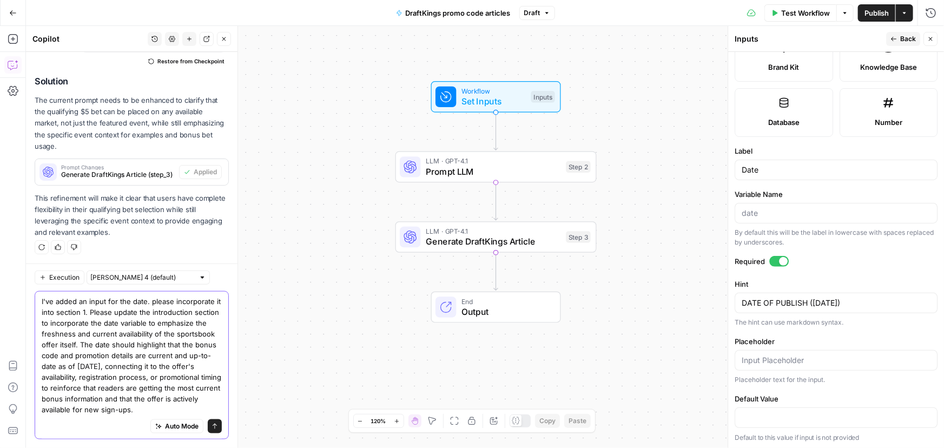
type textarea "I've added an input for the date. please incorporate it into section 1. Please …"
click at [213, 426] on icon "submit" at bounding box center [215, 426] width 4 height 5
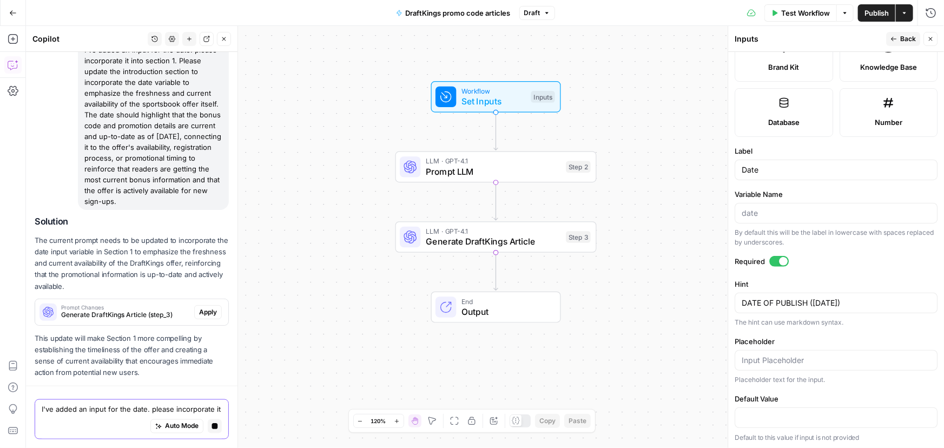
scroll to position [754, 0]
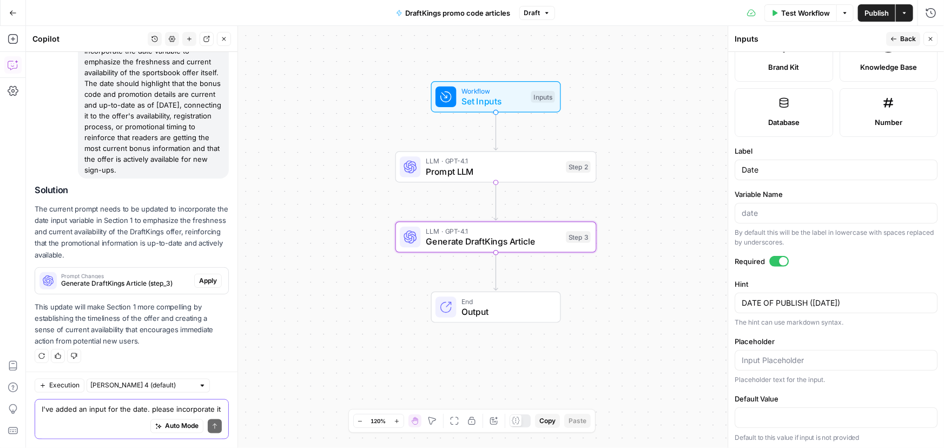
drag, startPoint x: 194, startPoint y: 279, endPoint x: 268, endPoint y: 22, distance: 267.9
click at [199, 279] on span "Apply" at bounding box center [208, 281] width 18 height 10
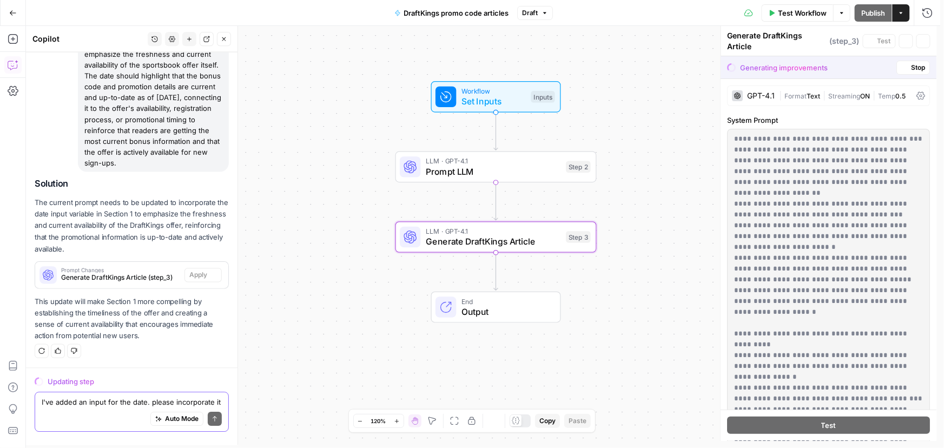
scroll to position [720, 0]
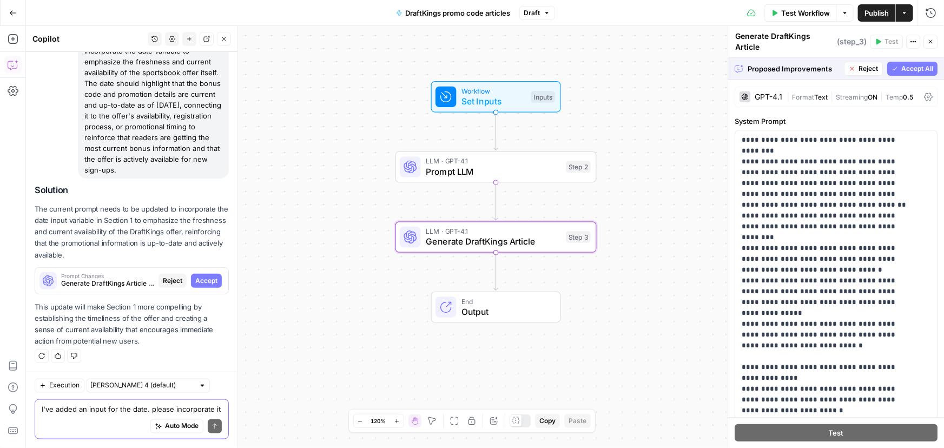
click at [195, 284] on span "Accept" at bounding box center [206, 281] width 22 height 10
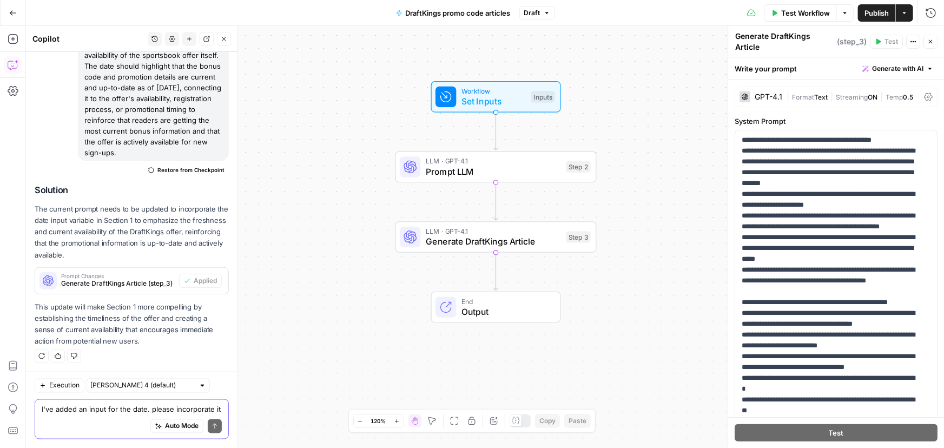
scroll to position [770, 0]
click at [872, 8] on span "Publish" at bounding box center [877, 13] width 24 height 11
click at [884, 10] on span "Publish" at bounding box center [877, 13] width 24 height 11
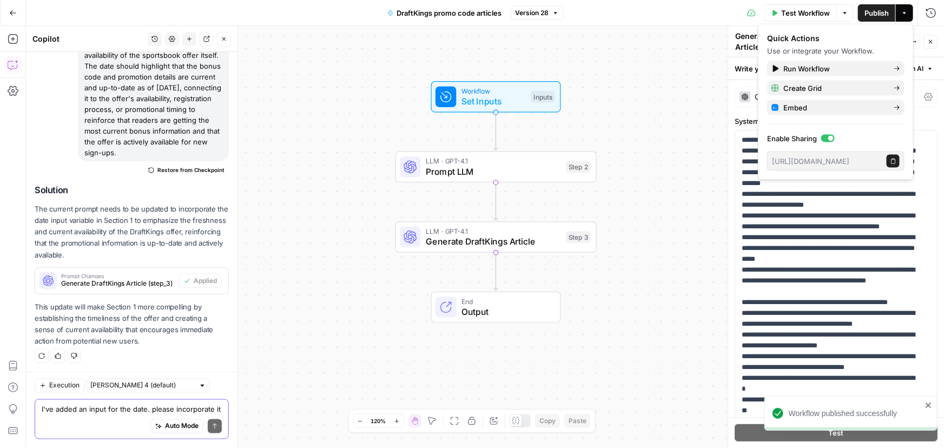
click at [15, 15] on icon "button" at bounding box center [13, 13] width 8 height 8
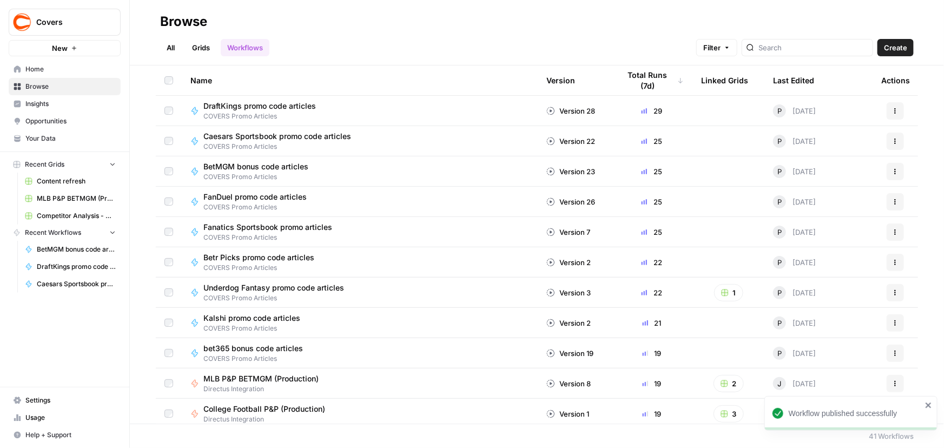
click at [229, 109] on span "DraftKings promo code articles" at bounding box center [259, 106] width 113 height 11
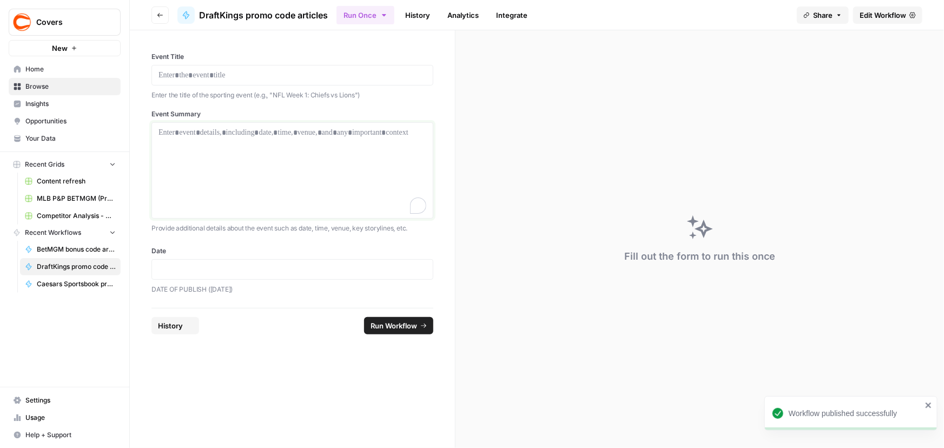
click at [242, 148] on div "To enrich screen reader interactions, please activate Accessibility in Grammarl…" at bounding box center [293, 170] width 268 height 87
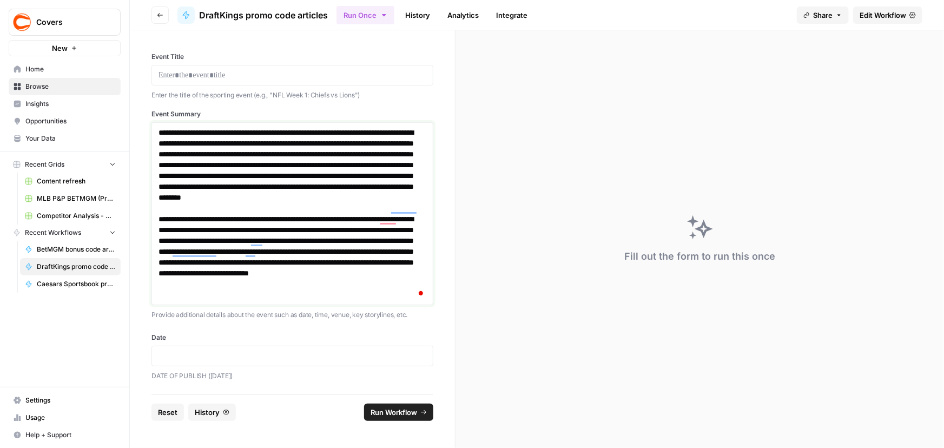
click at [227, 164] on p "**********" at bounding box center [293, 170] width 268 height 87
copy p "**********"
click at [189, 73] on p at bounding box center [293, 75] width 268 height 11
click at [227, 352] on p at bounding box center [293, 356] width 268 height 11
click at [400, 414] on span "Run Workflow" at bounding box center [394, 412] width 47 height 11
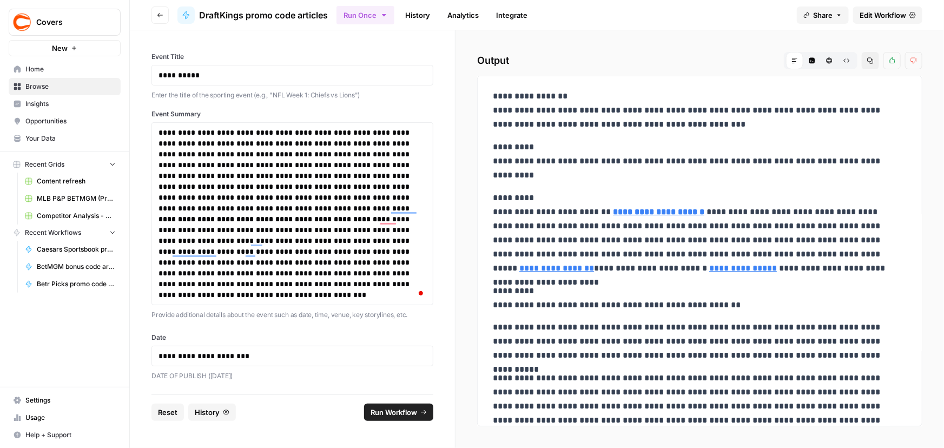
drag, startPoint x: 494, startPoint y: 111, endPoint x: 758, endPoint y: 122, distance: 264.9
click at [743, 124] on p "**********" at bounding box center [696, 110] width 407 height 42
drag, startPoint x: 494, startPoint y: 211, endPoint x: 864, endPoint y: 265, distance: 374.6
click at [864, 265] on p "**********" at bounding box center [696, 233] width 407 height 84
copy p "**********"
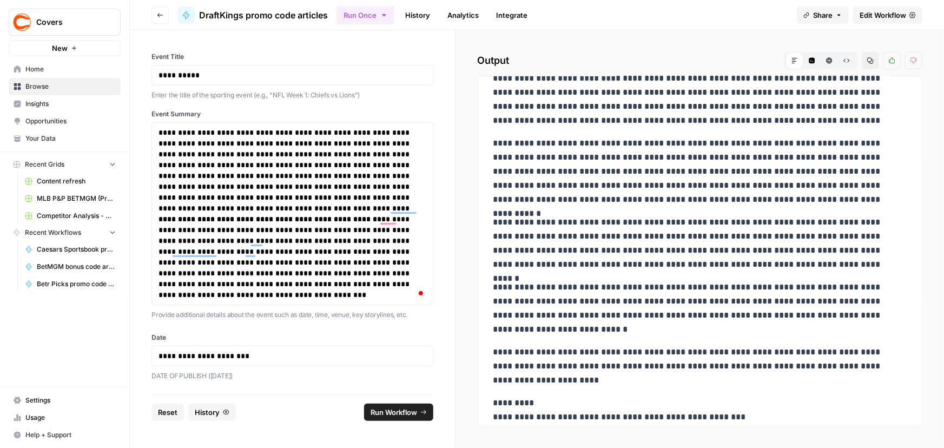
scroll to position [393, 0]
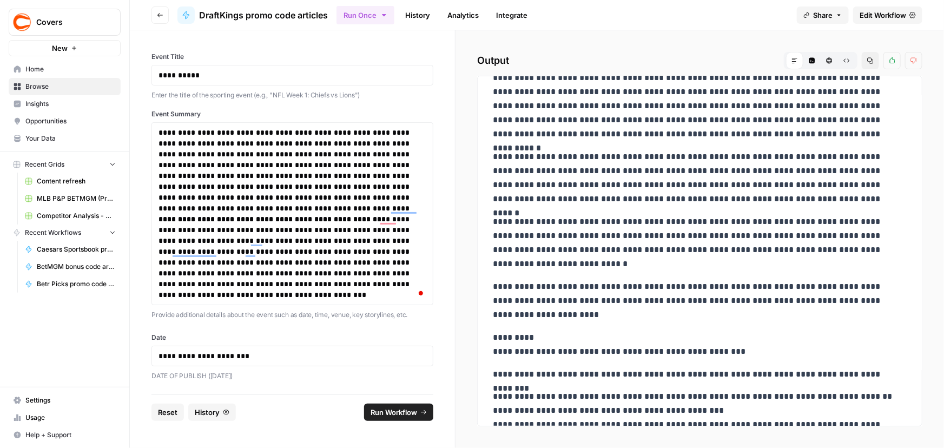
drag, startPoint x: 492, startPoint y: 326, endPoint x: 879, endPoint y: 314, distance: 386.6
click at [879, 314] on div "**********" at bounding box center [700, 118] width 427 height 852
copy div "**********"
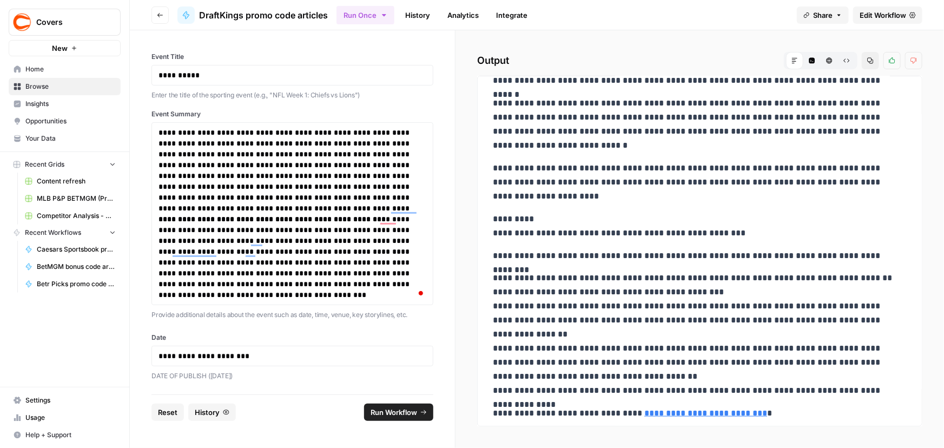
scroll to position [520, 0]
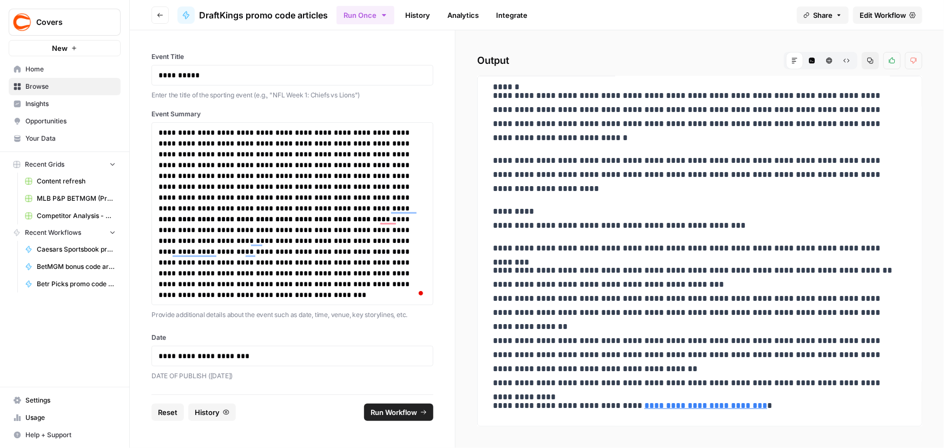
drag, startPoint x: 491, startPoint y: 247, endPoint x: 816, endPoint y: 412, distance: 364.5
copy div "**********"
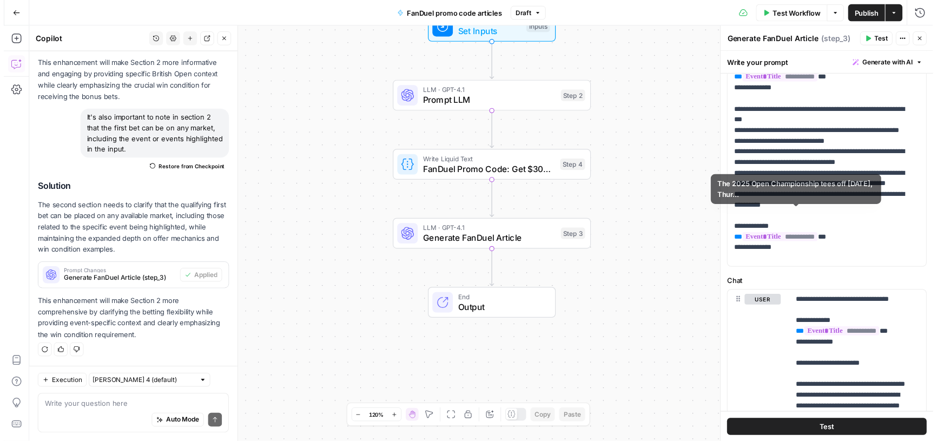
scroll to position [196, 0]
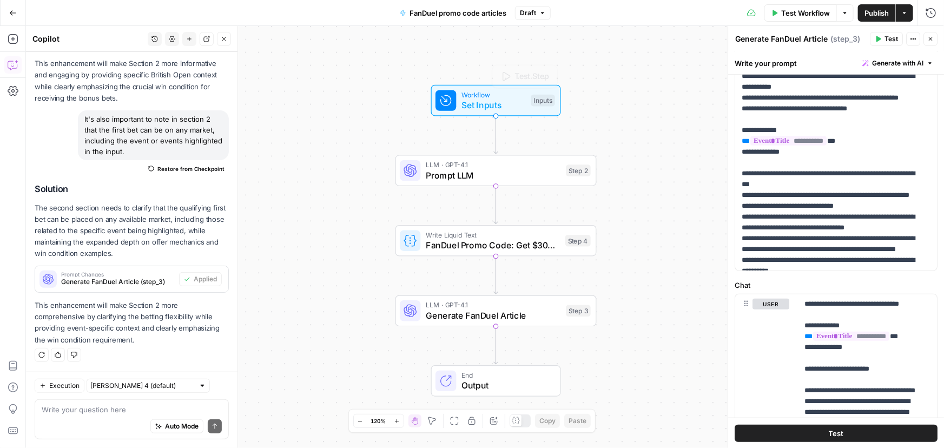
click at [476, 111] on div "Workflow Set Inputs Inputs Test Step" at bounding box center [496, 100] width 130 height 31
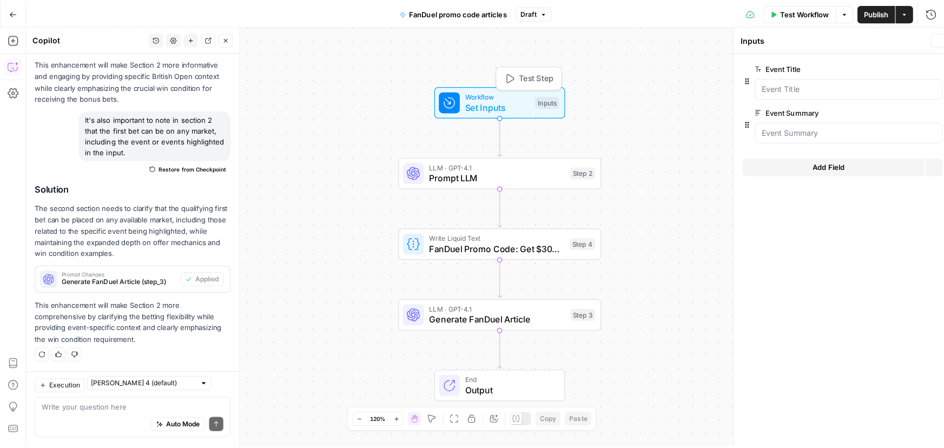
scroll to position [365, 0]
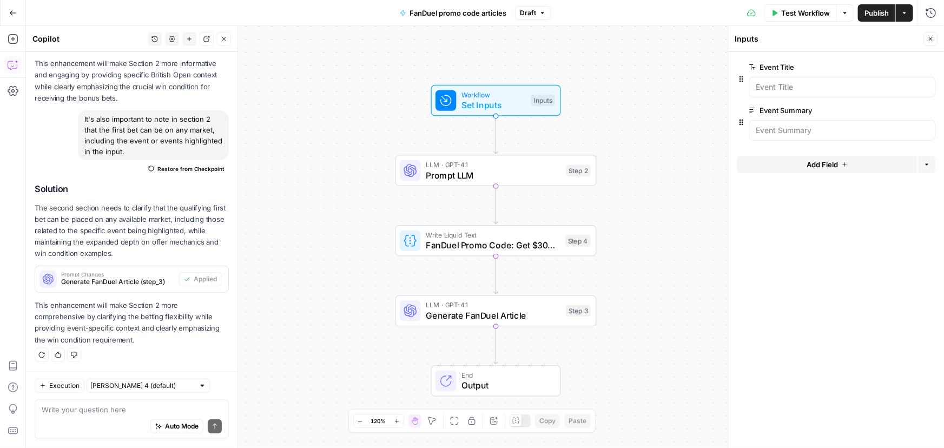
click at [773, 161] on button "Add Field" at bounding box center [827, 164] width 180 height 17
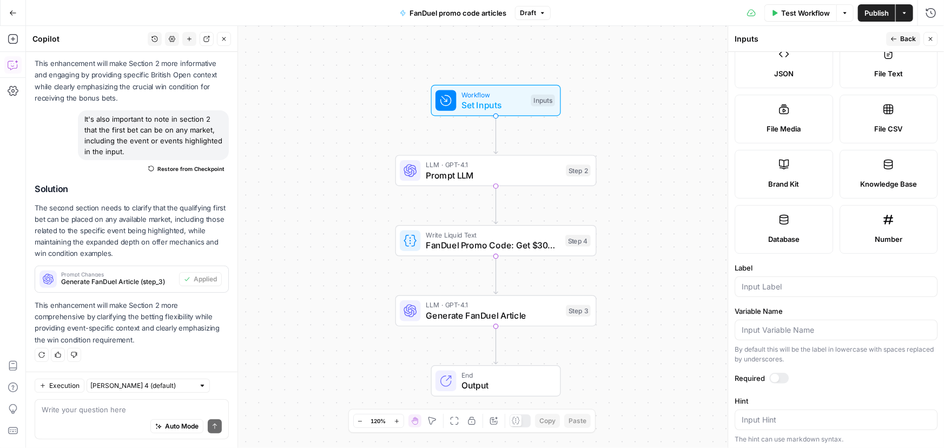
scroll to position [246, 0]
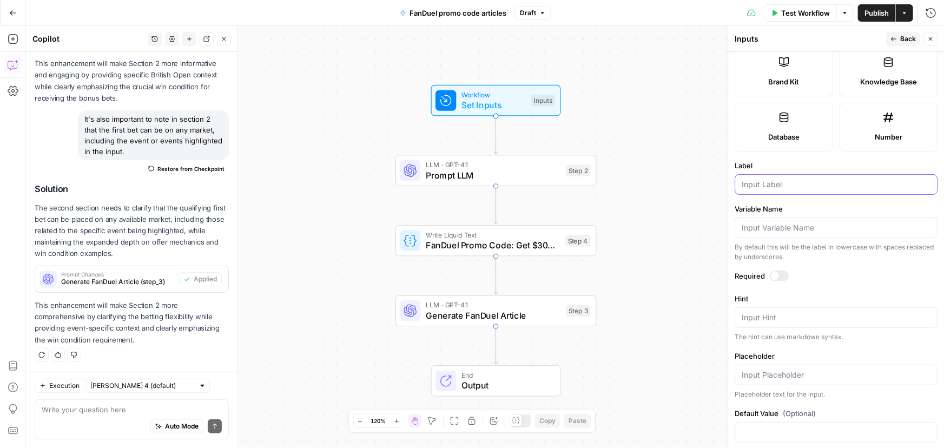
click at [768, 185] on input "Label" at bounding box center [836, 184] width 189 height 11
paste input "Date"
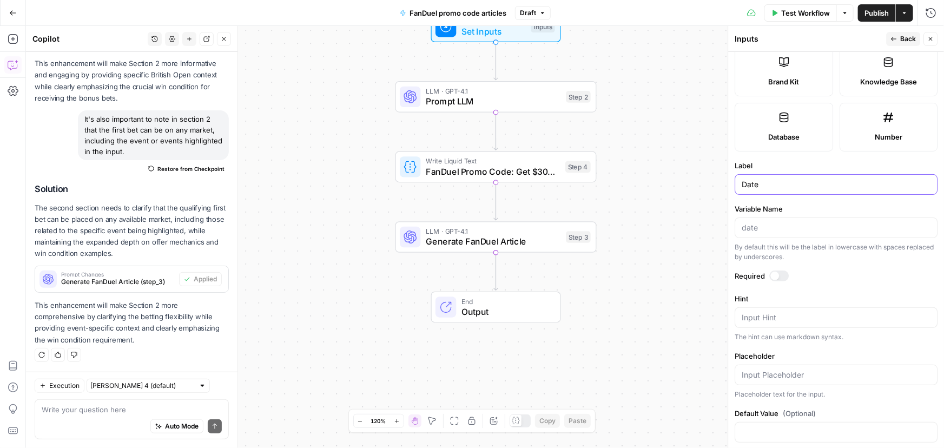
type input "Date"
click at [783, 271] on div at bounding box center [779, 276] width 19 height 11
click at [808, 314] on textarea "Hint" at bounding box center [836, 317] width 189 height 11
paste textarea "DATE OF PUBLISH"
type textarea "DATE OF PUBLISH"
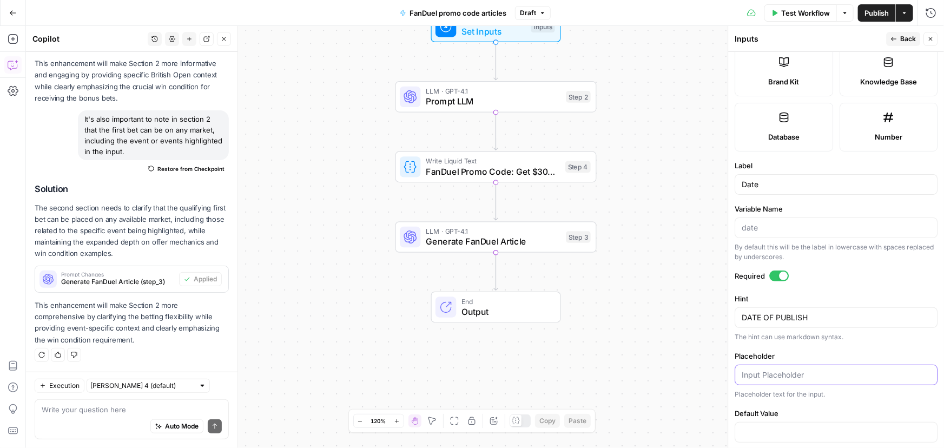
click at [760, 376] on input "Placeholder" at bounding box center [836, 375] width 189 height 11
paste input "[DATE]"
type input "[DATE]"
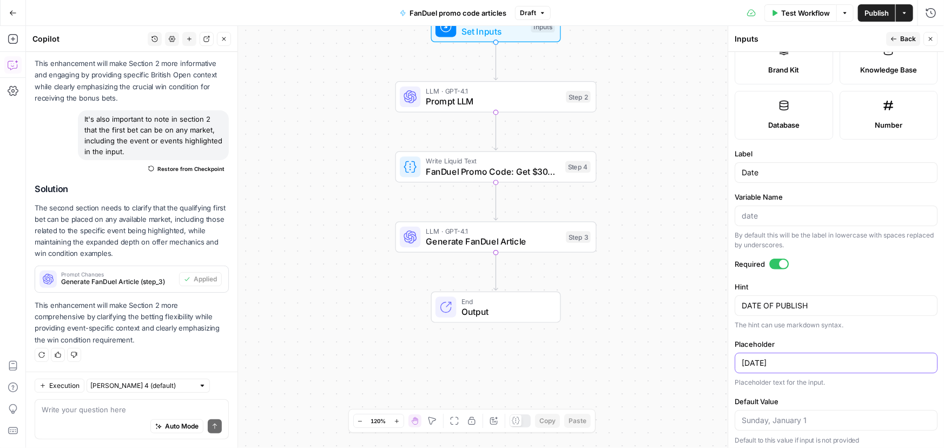
scroll to position [260, 0]
click at [818, 299] on textarea "DATE OF PUBLISH" at bounding box center [836, 303] width 189 height 11
paste textarea "([DATE])"
type textarea "DATE OF PUBLISH ([DATE])"
drag, startPoint x: 826, startPoint y: 361, endPoint x: 725, endPoint y: 350, distance: 101.8
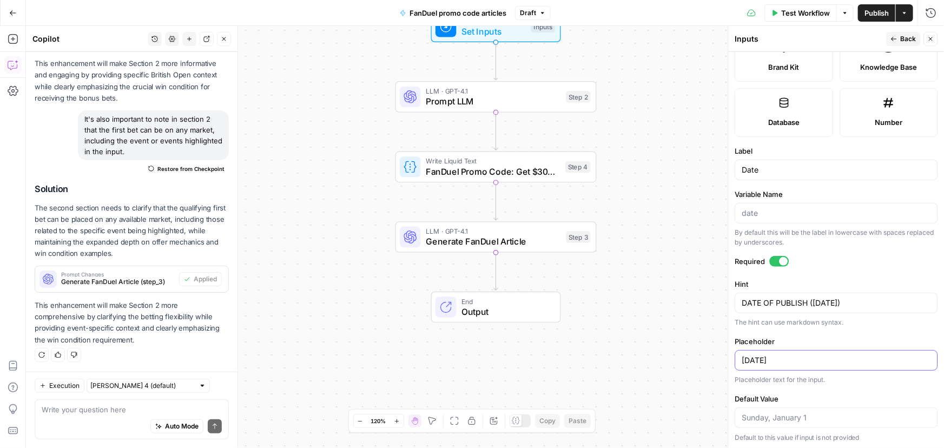
click at [728, 350] on div "Inputs Back Close Input type Short Text Long Text Single Select Multi Select JS…" at bounding box center [836, 237] width 216 height 422
click at [117, 404] on textarea at bounding box center [132, 409] width 180 height 11
paste textarea "I've added an input for the date. please incorporate it into section 1. Please …"
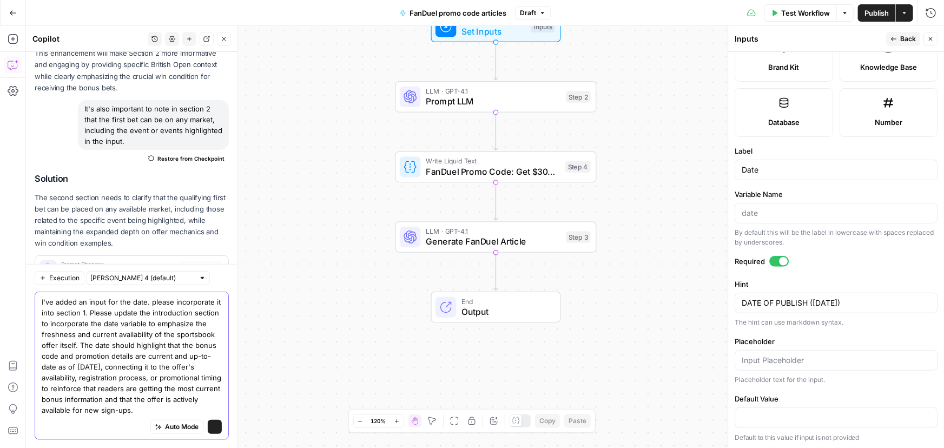
scroll to position [473, 0]
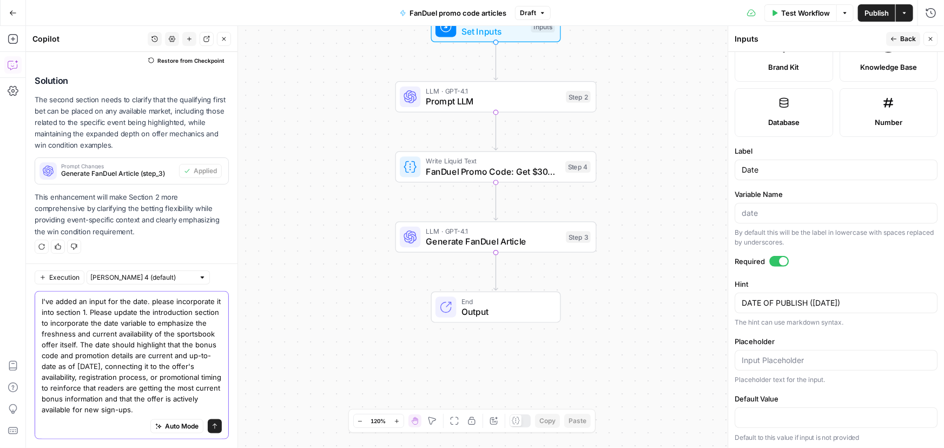
type textarea "I've added an input for the date. please incorporate it into section 1. Please …"
click at [208, 428] on button "Send" at bounding box center [215, 426] width 14 height 14
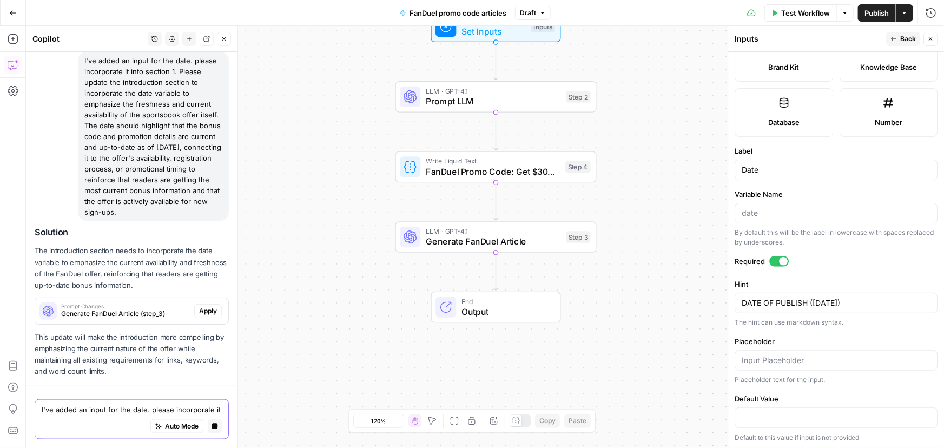
scroll to position [697, 0]
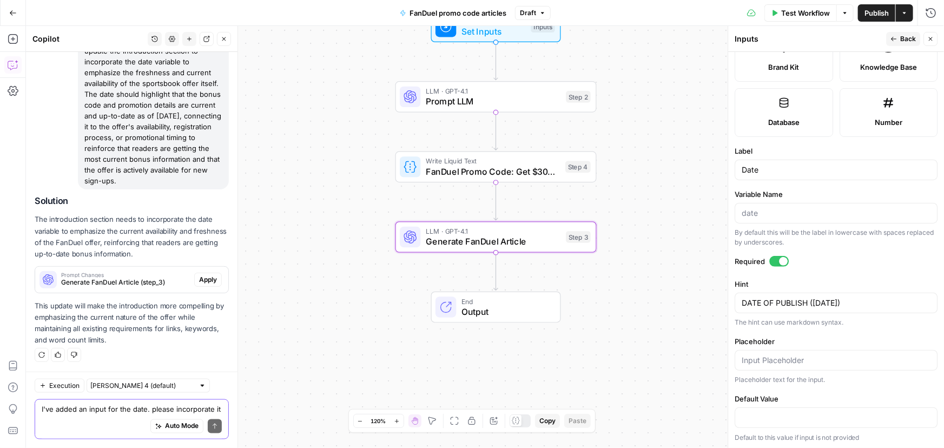
click at [201, 284] on span "Apply" at bounding box center [208, 280] width 18 height 10
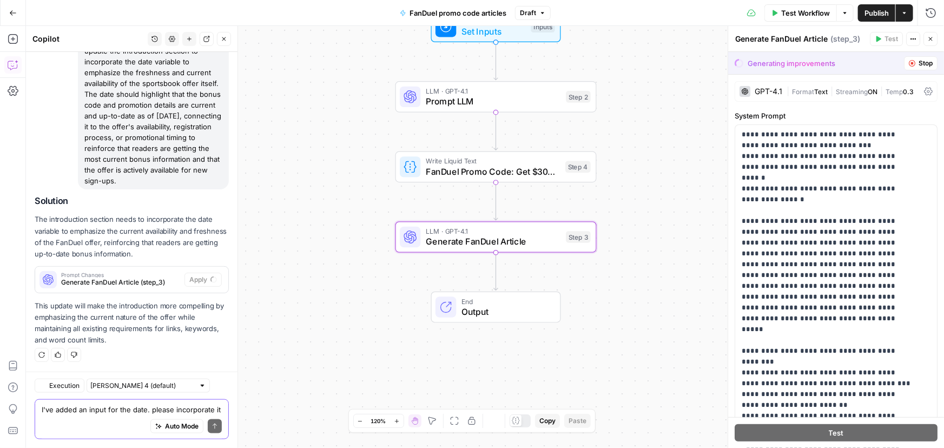
scroll to position [662, 0]
drag, startPoint x: 198, startPoint y: 282, endPoint x: 308, endPoint y: 17, distance: 286.7
click at [199, 282] on span "Accept" at bounding box center [206, 280] width 22 height 10
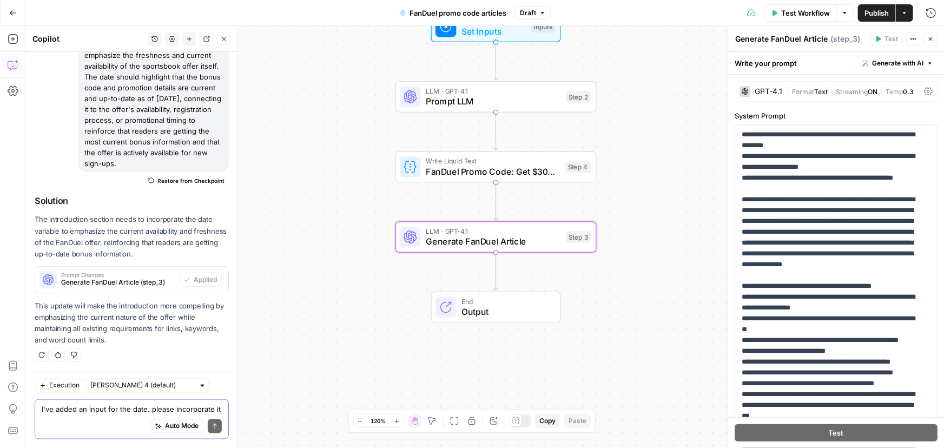
scroll to position [713, 0]
click at [877, 13] on span "Publish" at bounding box center [877, 13] width 24 height 11
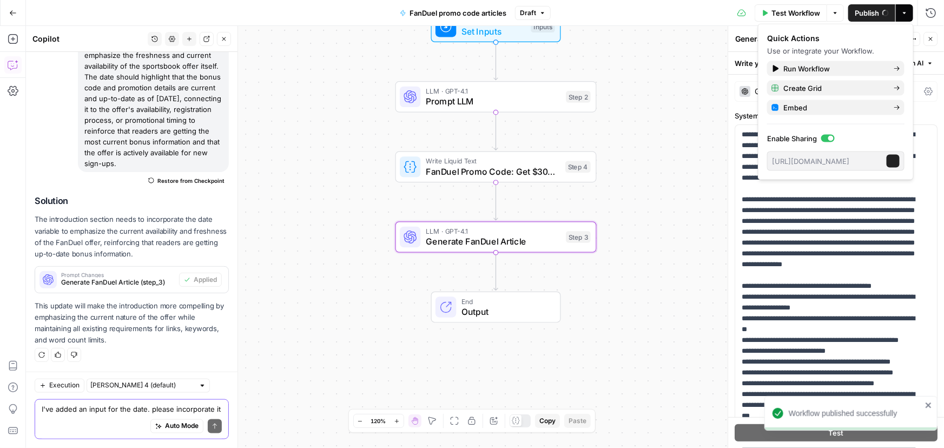
scroll to position [714, 0]
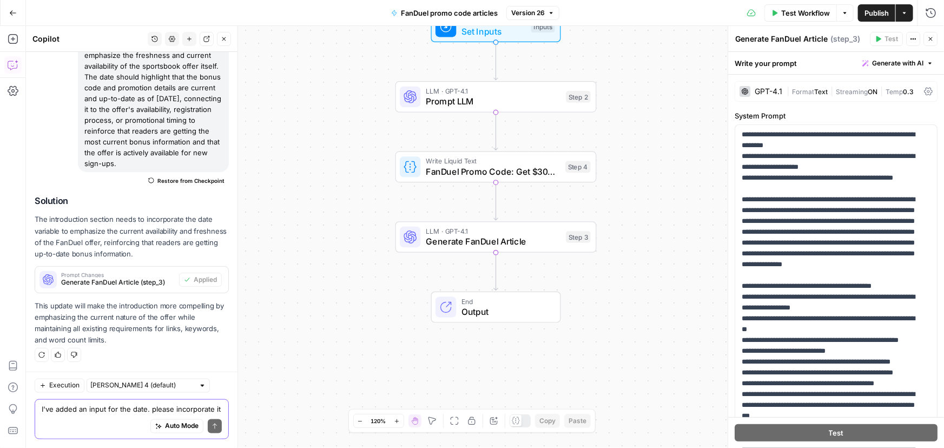
click at [10, 14] on icon "button" at bounding box center [13, 13] width 8 height 8
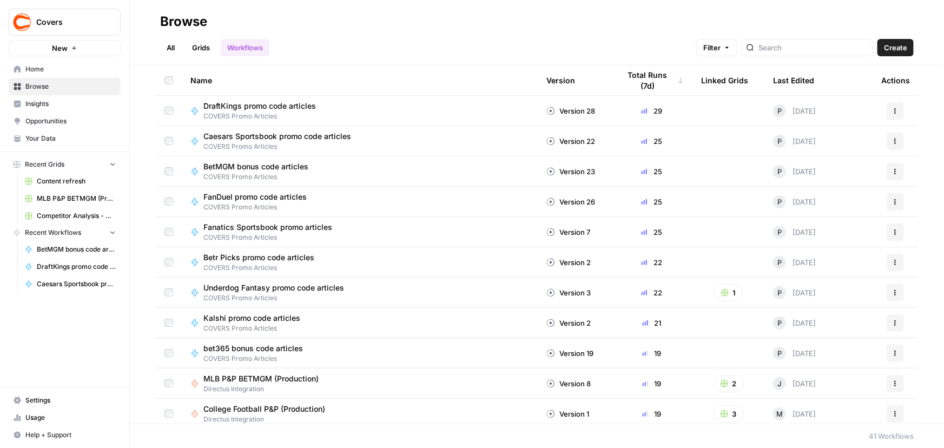
click at [244, 197] on span "FanDuel promo code articles" at bounding box center [254, 197] width 103 height 11
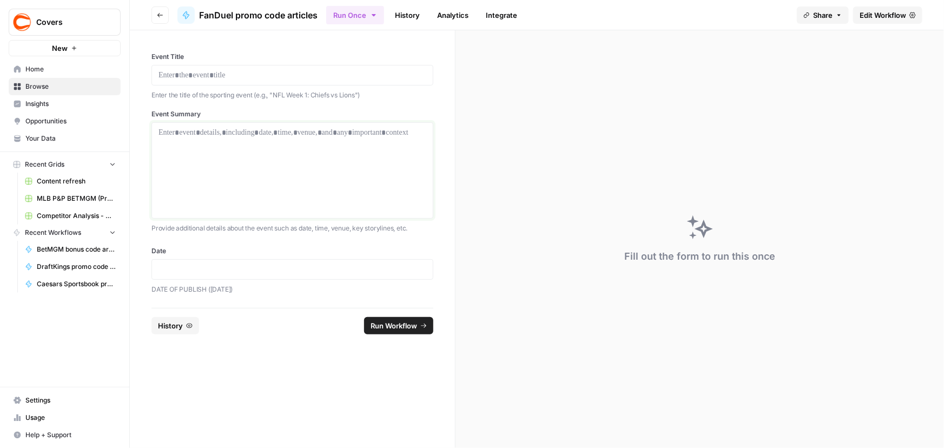
click at [220, 168] on div at bounding box center [293, 170] width 268 height 87
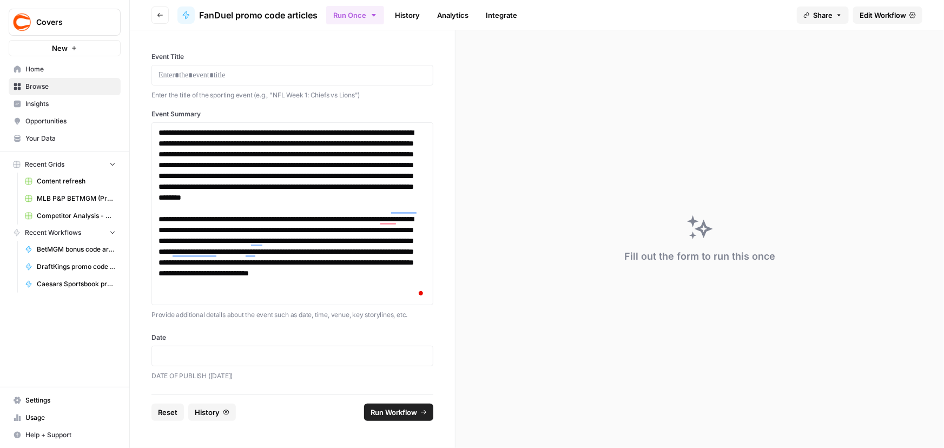
click at [211, 68] on div at bounding box center [293, 75] width 282 height 21
click at [259, 70] on p at bounding box center [293, 75] width 268 height 11
click at [222, 359] on p at bounding box center [293, 356] width 268 height 11
click at [390, 411] on span "Run Workflow" at bounding box center [394, 412] width 47 height 11
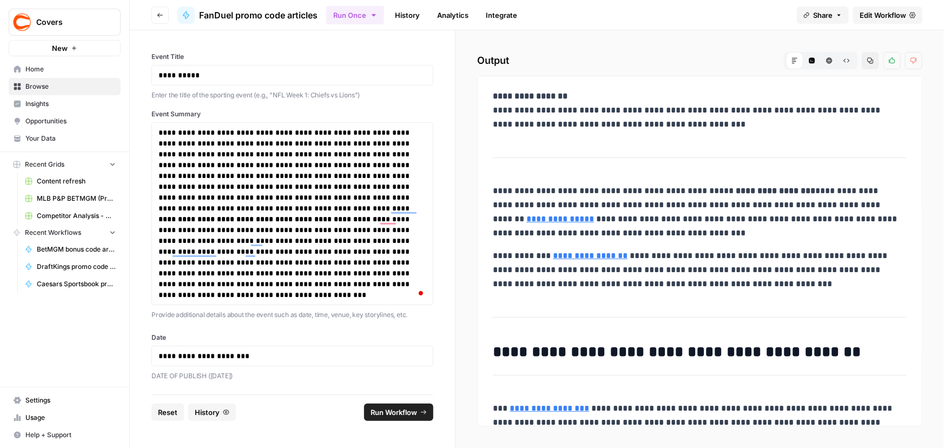
drag, startPoint x: 494, startPoint y: 111, endPoint x: 774, endPoint y: 130, distance: 281.0
click at [774, 130] on p "**********" at bounding box center [696, 110] width 407 height 42
copy p "**********"
drag, startPoint x: 496, startPoint y: 189, endPoint x: 837, endPoint y: 281, distance: 353.1
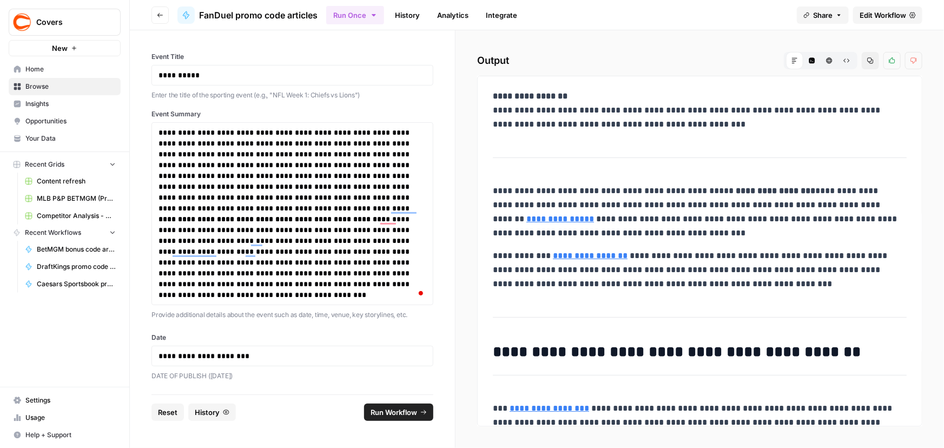
copy div "**********"
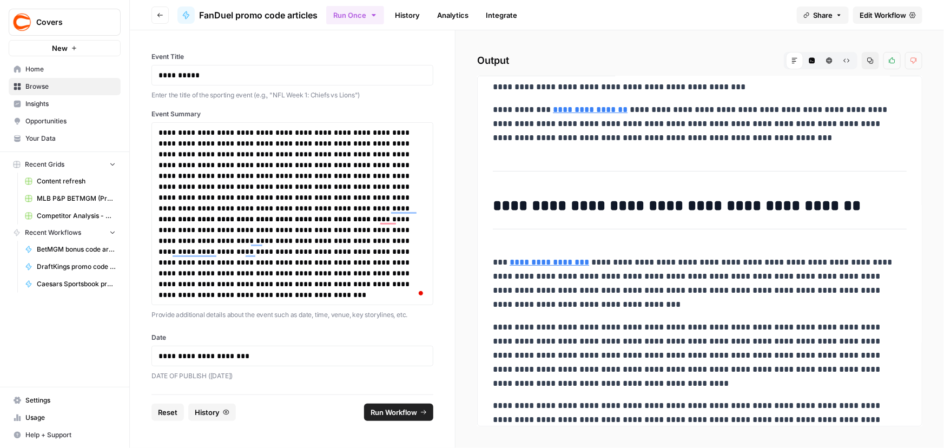
scroll to position [147, 0]
drag, startPoint x: 495, startPoint y: 201, endPoint x: 942, endPoint y: 187, distance: 446.7
click at [942, 187] on div "**********" at bounding box center [700, 239] width 489 height 418
copy h2 "**********"
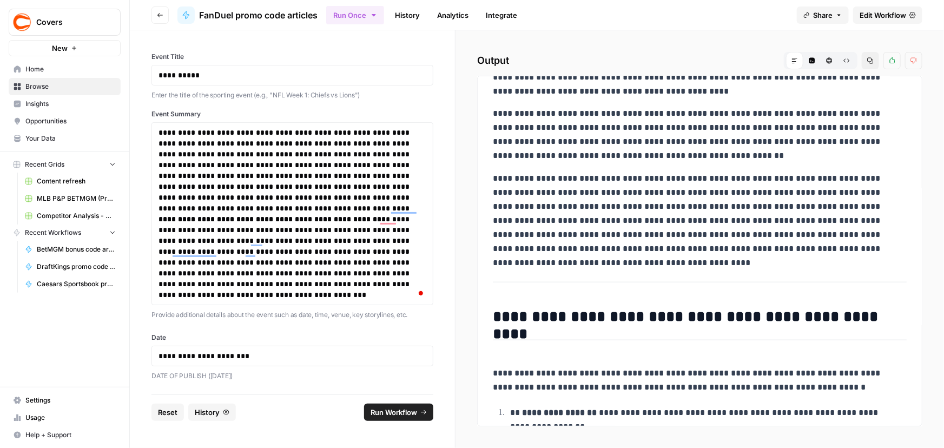
scroll to position [443, 0]
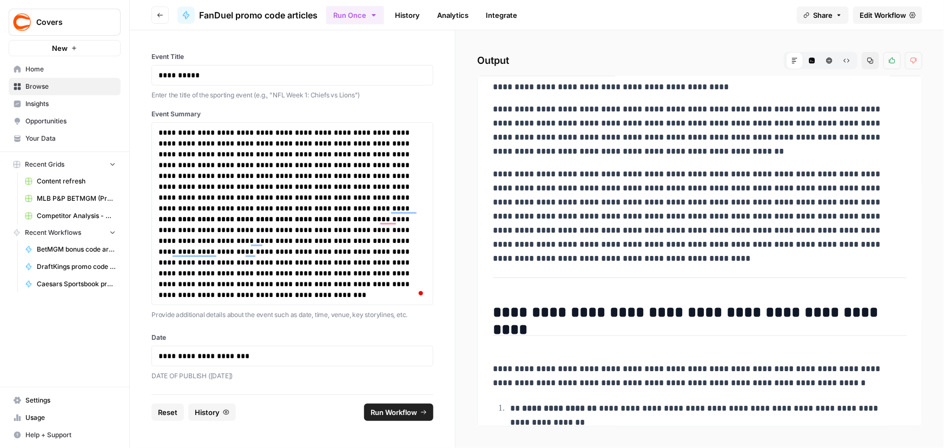
drag, startPoint x: 490, startPoint y: 259, endPoint x: 883, endPoint y: 239, distance: 394.0
click at [883, 239] on div "**********" at bounding box center [700, 131] width 427 height 979
copy div "**********"
drag, startPoint x: 495, startPoint y: 308, endPoint x: 910, endPoint y: 307, distance: 414.5
click at [910, 307] on div "**********" at bounding box center [699, 251] width 445 height 351
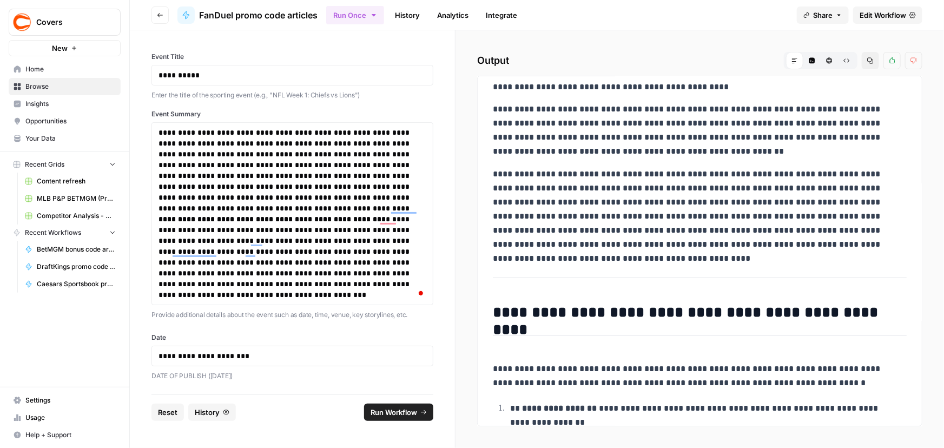
copy h2 "**********"
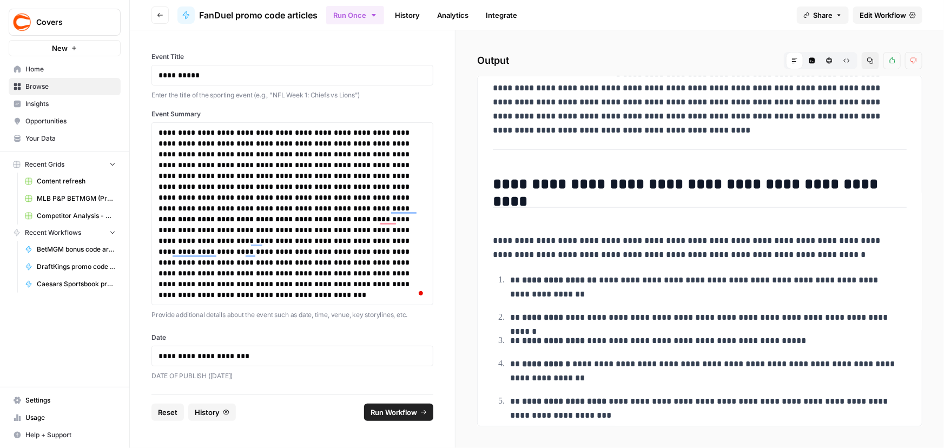
scroll to position [647, 0]
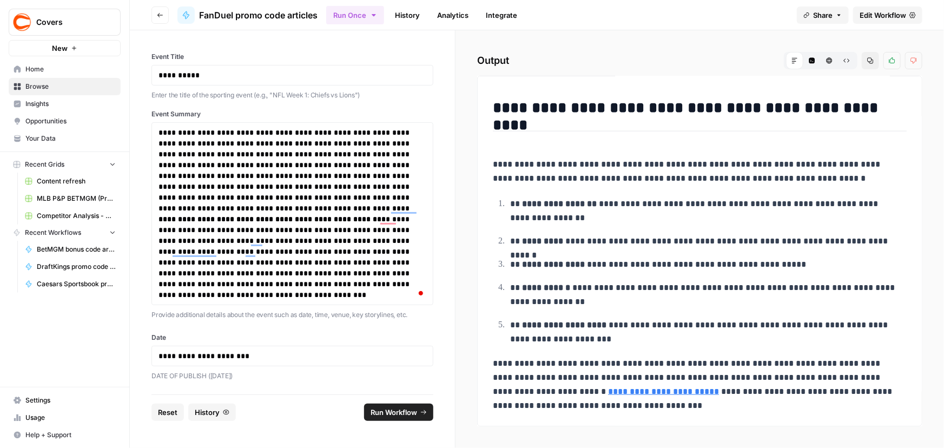
drag, startPoint x: 495, startPoint y: 270, endPoint x: 678, endPoint y: 401, distance: 225.4
copy div "**********"
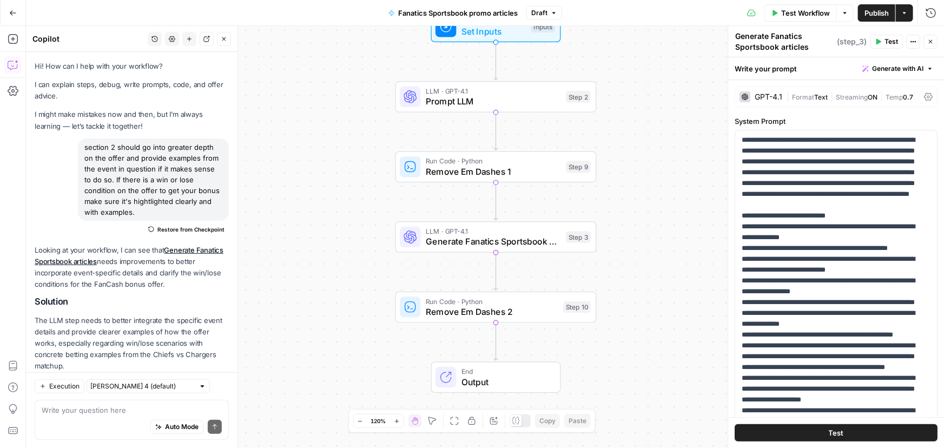
scroll to position [235, 0]
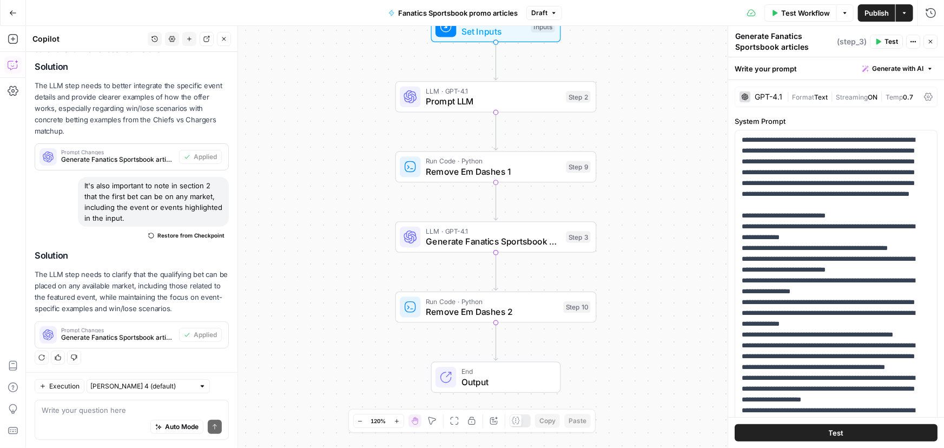
click at [481, 35] on span "Set Inputs" at bounding box center [494, 31] width 64 height 13
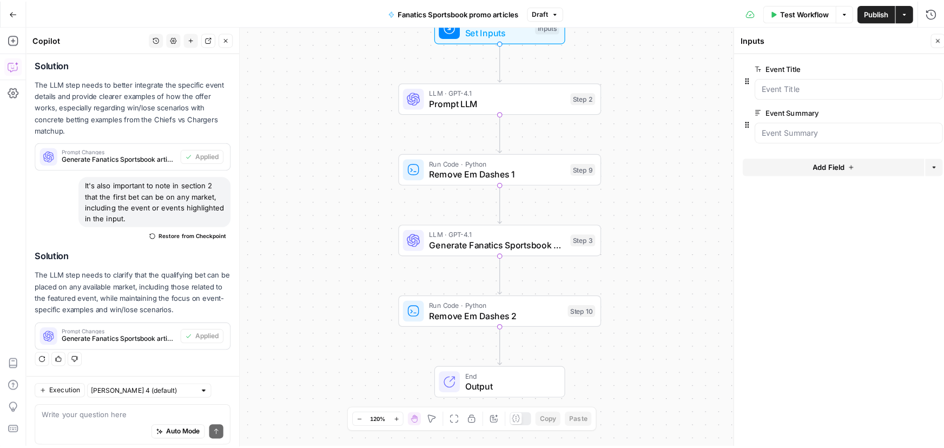
scroll to position [236, 0]
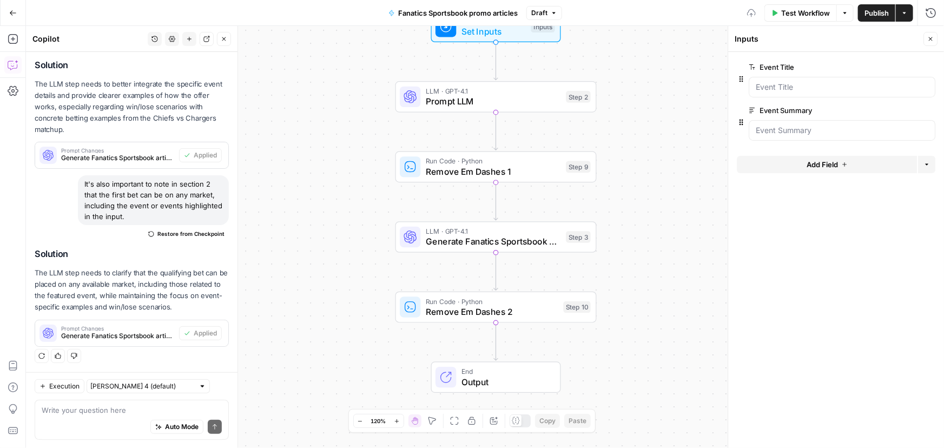
click at [834, 162] on span "Add Field" at bounding box center [822, 164] width 31 height 11
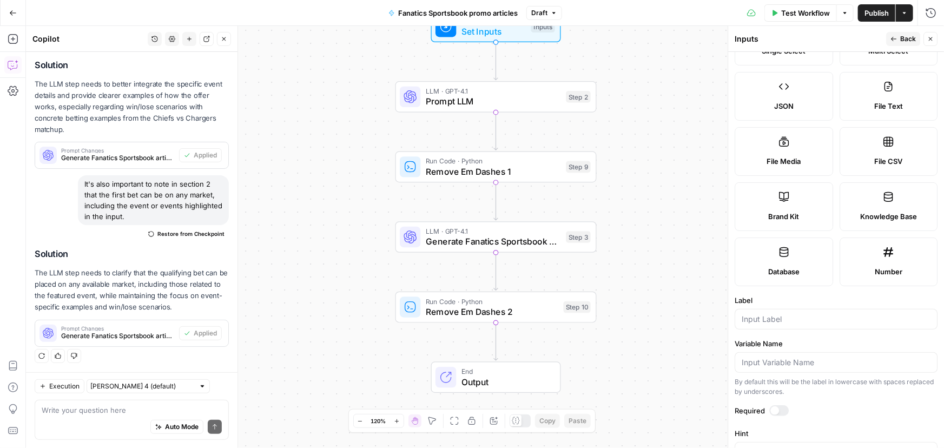
scroll to position [196, 0]
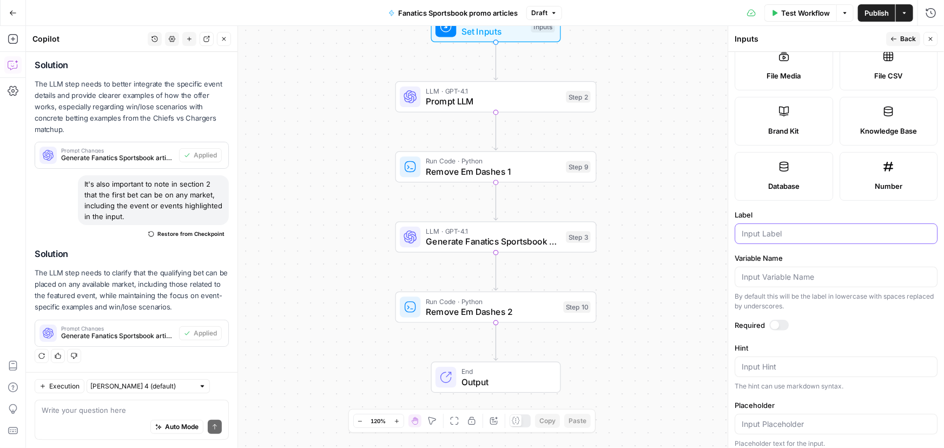
click at [777, 230] on input "Label" at bounding box center [836, 233] width 189 height 11
paste input "Date"
type input "Date"
click at [761, 361] on textarea "Hint" at bounding box center [836, 366] width 189 height 11
paste textarea "DATE OF PUBLISH"
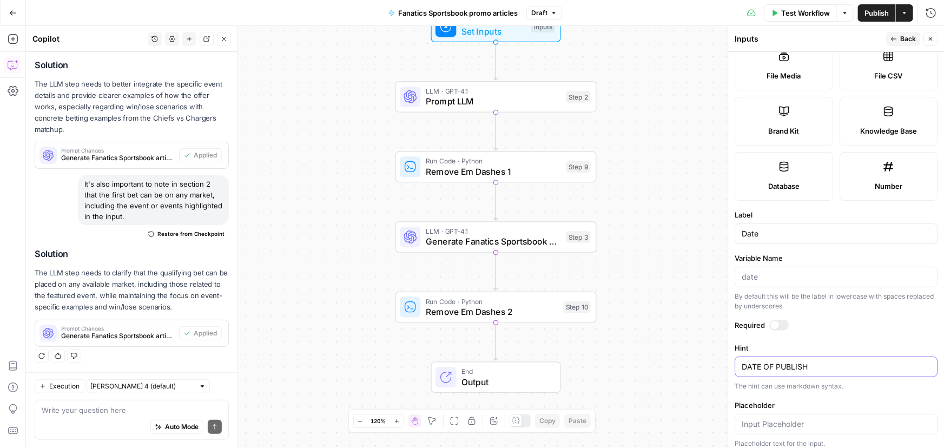
type textarea "DATE OF PUBLISH"
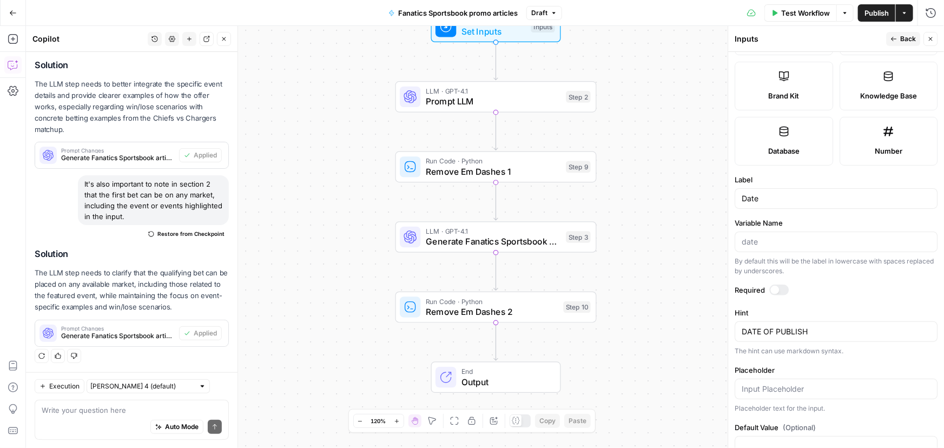
scroll to position [246, 0]
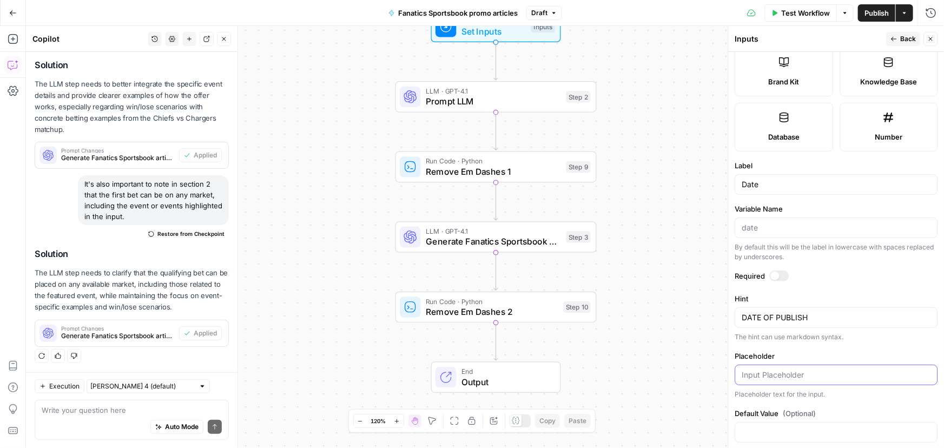
click at [860, 372] on input "Placeholder" at bounding box center [836, 375] width 189 height 11
paste input "[DATE]"
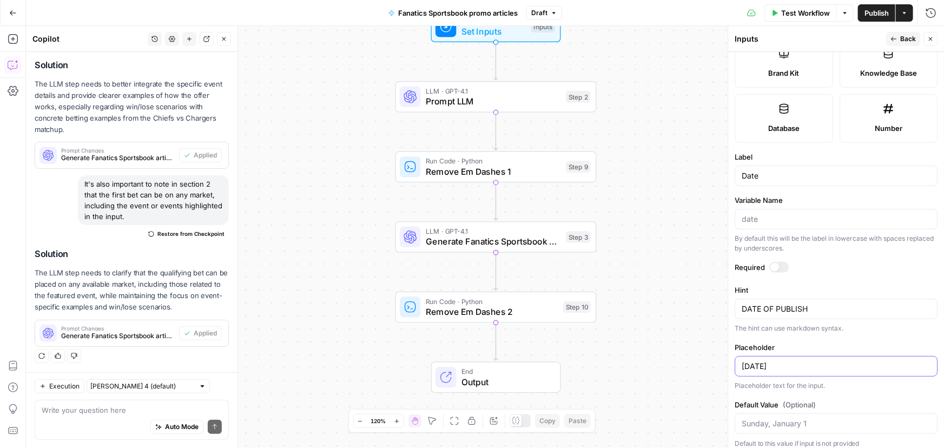
scroll to position [260, 0]
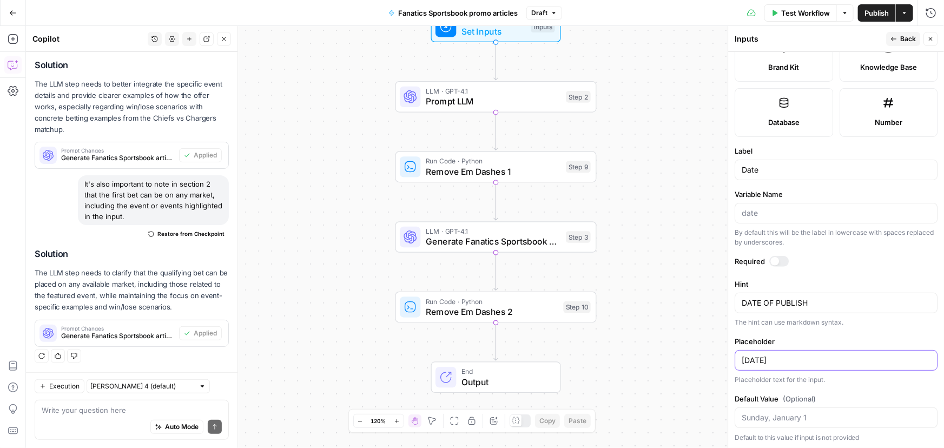
type input "[DATE]"
click at [782, 264] on div at bounding box center [779, 261] width 19 height 11
drag, startPoint x: 821, startPoint y: 302, endPoint x: 708, endPoint y: 301, distance: 113.6
click at [708, 301] on body "Covers New Home Browse Insights Opportunities Your Data Recent Grids Content re…" at bounding box center [472, 224] width 944 height 448
paste textarea "([DATE])"
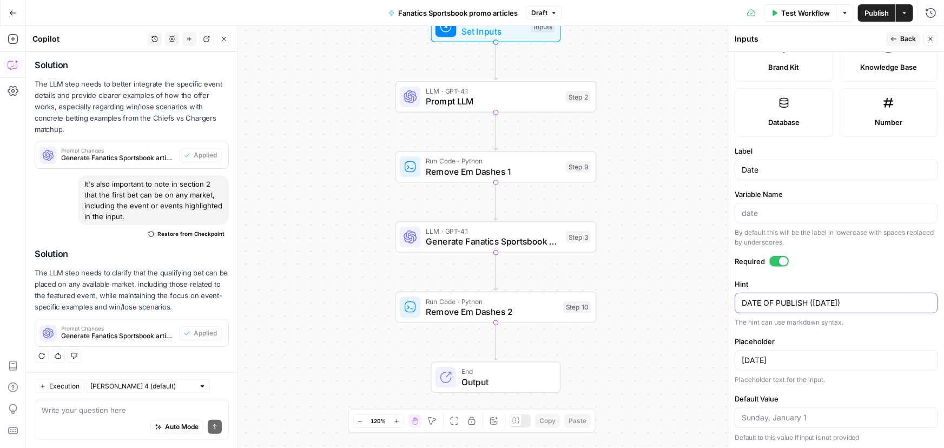
type textarea "DATE OF PUBLISH ([DATE])"
drag, startPoint x: 816, startPoint y: 358, endPoint x: 731, endPoint y: 354, distance: 85.0
click at [731, 354] on div "Inputs Back Close Input type Short Text Long Text Single Select Multi Select JS…" at bounding box center [836, 237] width 216 height 422
click at [93, 417] on div "Auto Mode Send" at bounding box center [132, 427] width 180 height 24
paste textarea "I've added an input for the date. please incorporate it into section 1. Please …"
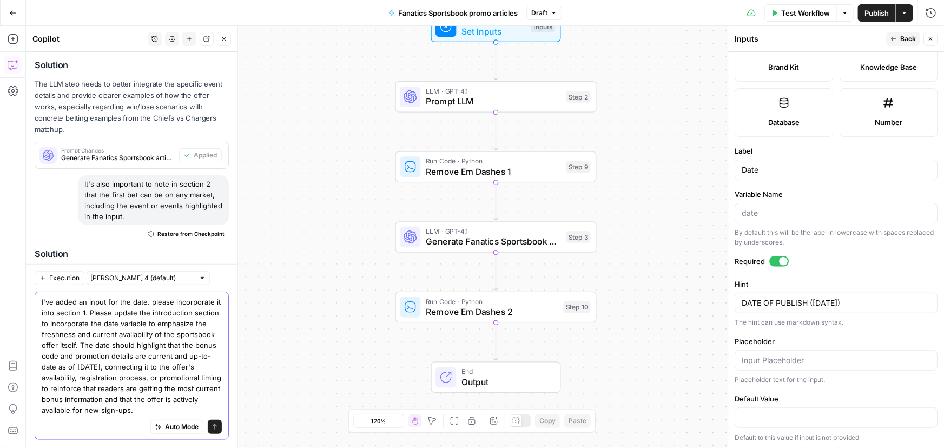
scroll to position [345, 0]
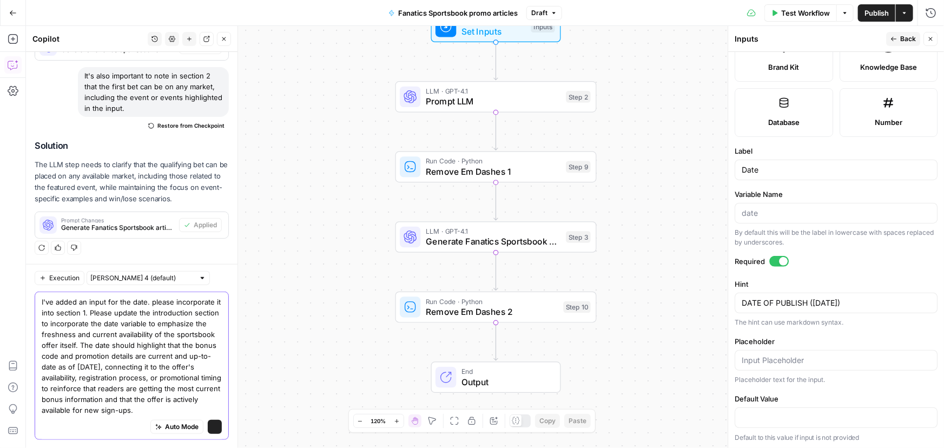
type textarea "I've added an input for the date. please incorporate it into section 1. Please …"
click at [212, 426] on icon "submit" at bounding box center [215, 426] width 6 height 6
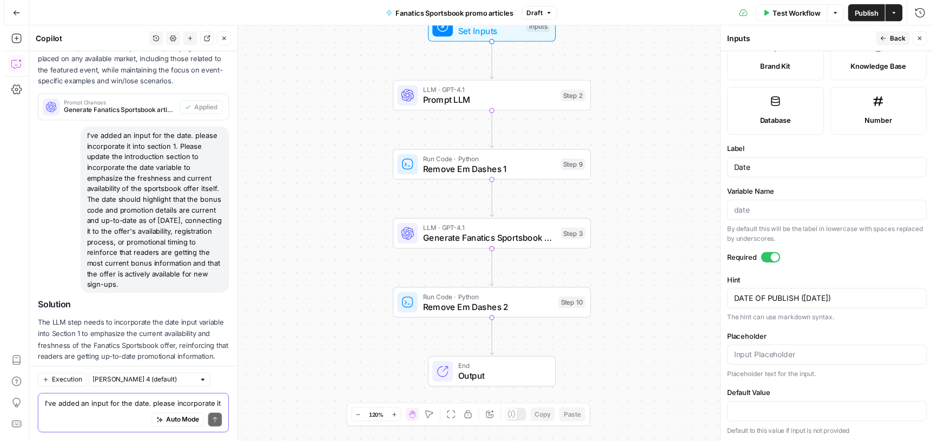
scroll to position [527, 0]
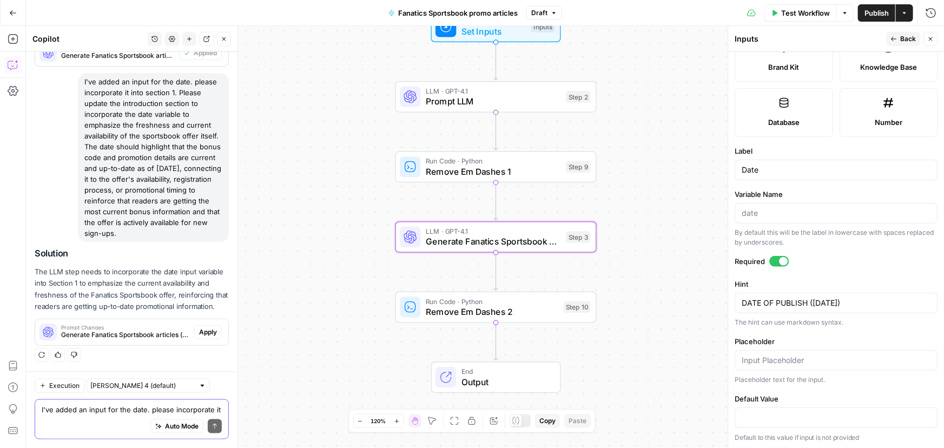
click at [201, 336] on span "Apply" at bounding box center [208, 332] width 18 height 10
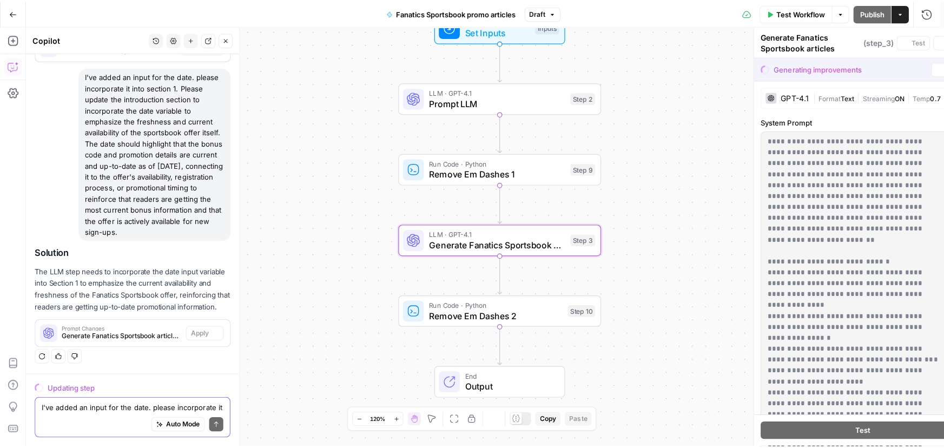
scroll to position [492, 0]
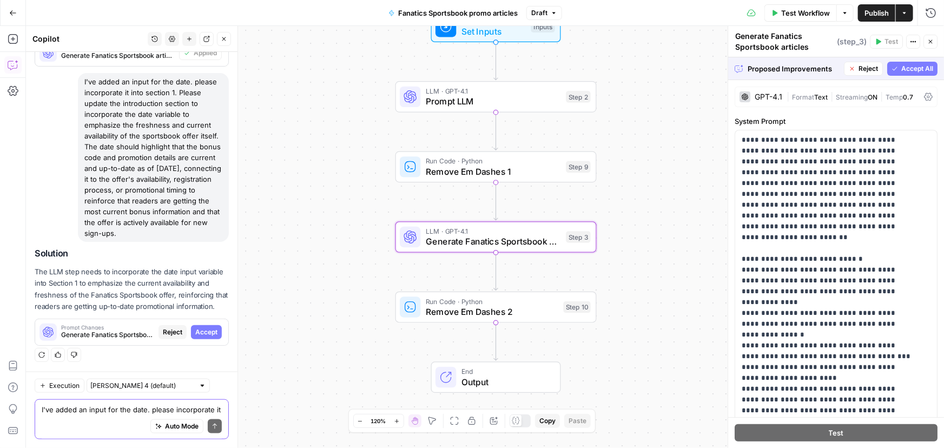
click at [195, 330] on span "Accept" at bounding box center [206, 332] width 22 height 10
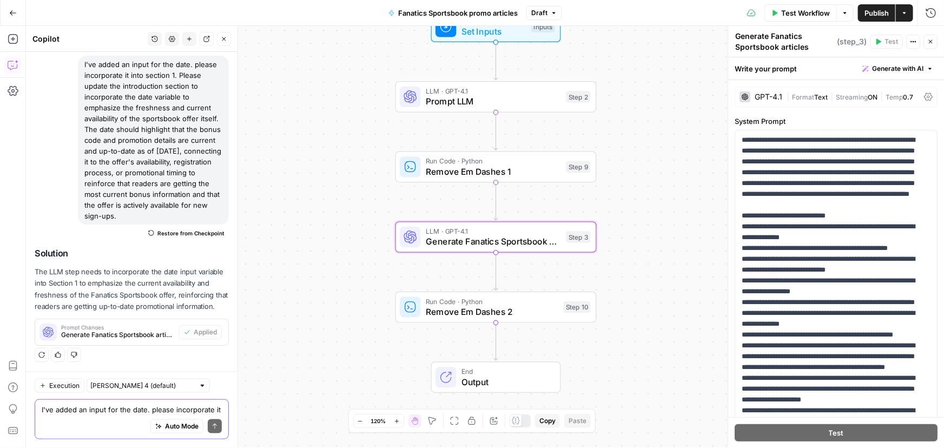
scroll to position [543, 0]
click at [871, 15] on span "Publish" at bounding box center [877, 13] width 24 height 11
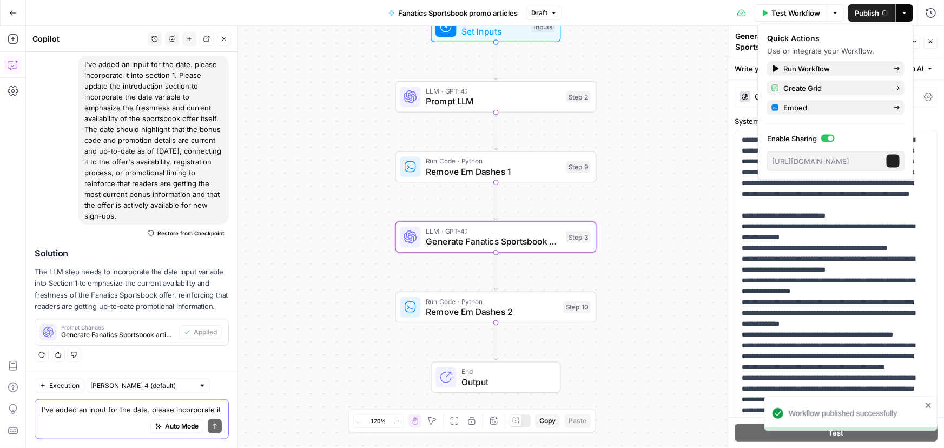
scroll to position [544, 0]
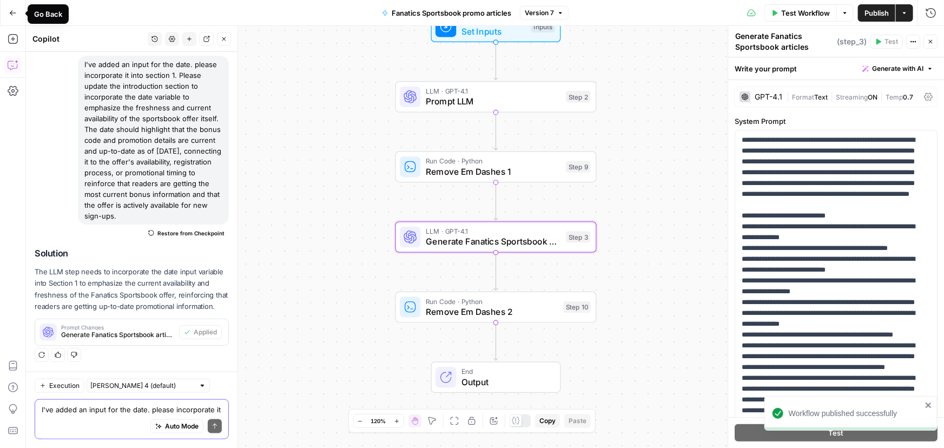
click at [14, 18] on button "Go Back" at bounding box center [12, 12] width 19 height 19
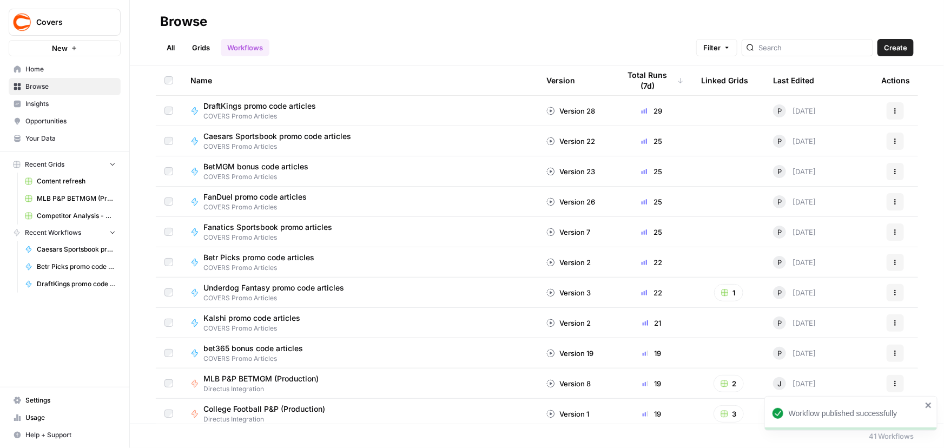
click at [244, 228] on span "Fanatics Sportsbook promo articles" at bounding box center [267, 227] width 129 height 11
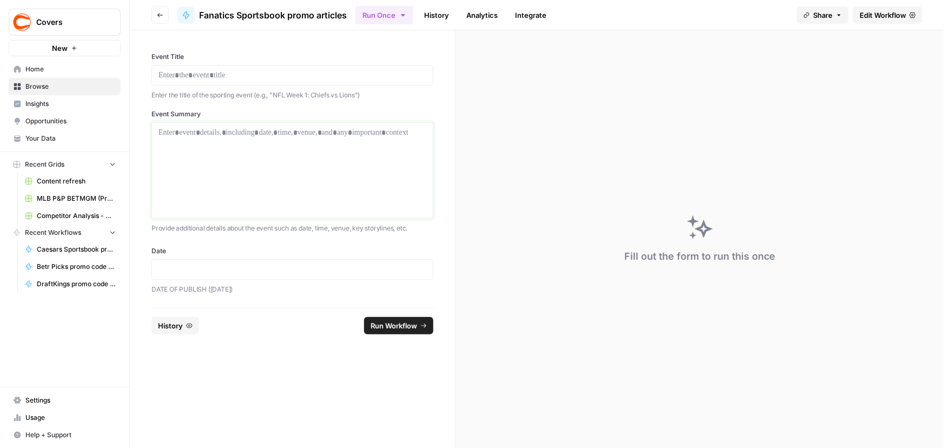
drag, startPoint x: 272, startPoint y: 165, endPoint x: 242, endPoint y: 130, distance: 45.7
click at [272, 165] on div at bounding box center [293, 170] width 268 height 87
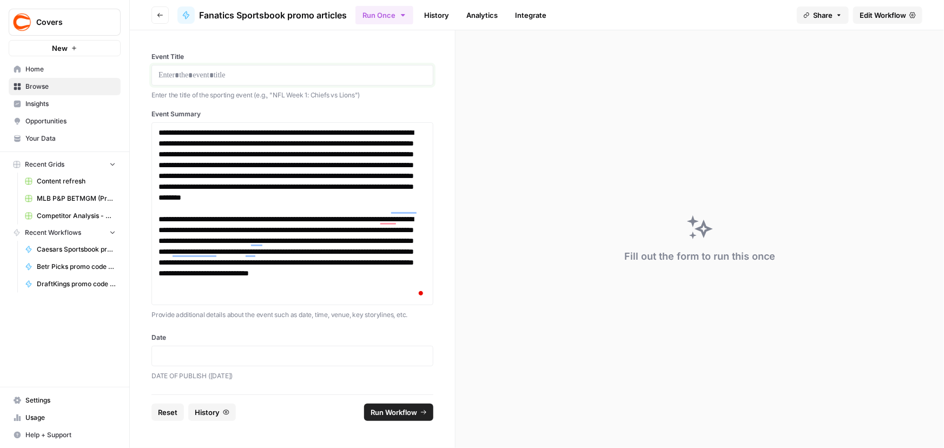
click at [270, 75] on p at bounding box center [293, 75] width 268 height 11
click at [192, 352] on p at bounding box center [293, 356] width 268 height 11
click at [394, 413] on span "Run Workflow" at bounding box center [394, 412] width 47 height 11
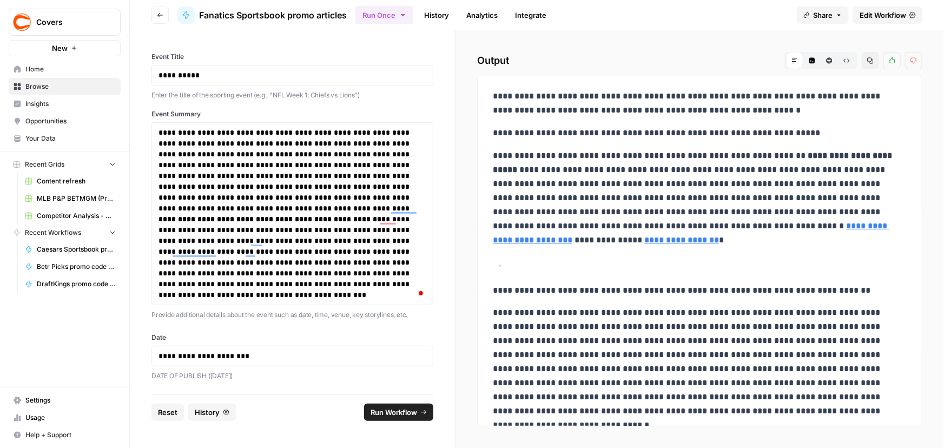
drag, startPoint x: 566, startPoint y: 95, endPoint x: 799, endPoint y: 112, distance: 233.3
click at [799, 112] on p "**********" at bounding box center [696, 103] width 407 height 28
copy p "**********"
click at [568, 95] on p "**********" at bounding box center [696, 103] width 407 height 28
drag, startPoint x: 566, startPoint y: 93, endPoint x: 844, endPoint y: 109, distance: 278.1
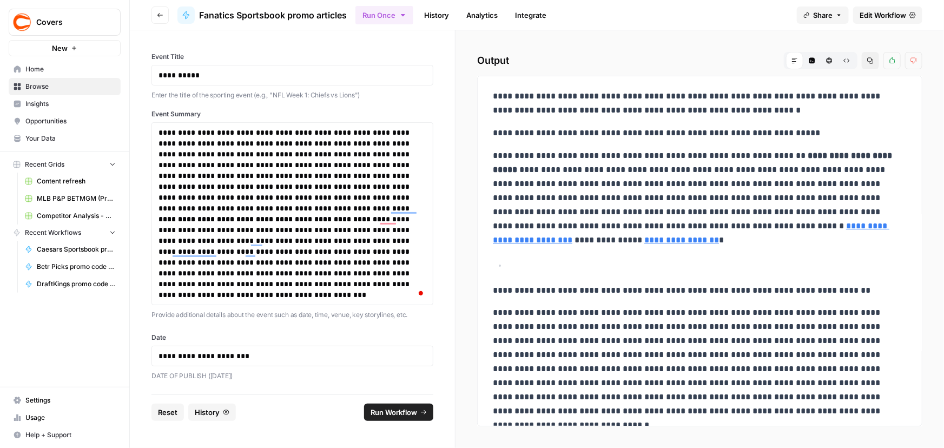
click at [844, 109] on p "**********" at bounding box center [696, 103] width 407 height 28
copy p "**********"
drag, startPoint x: 492, startPoint y: 156, endPoint x: 575, endPoint y: 239, distance: 117.1
copy p "**********"
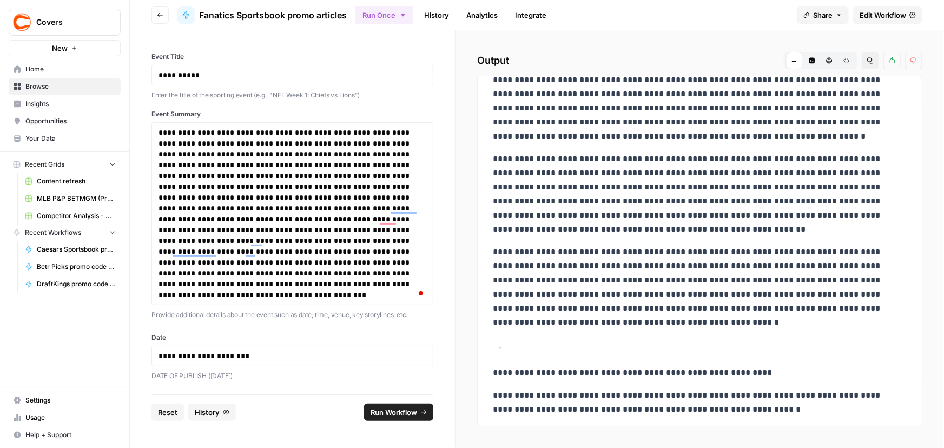
scroll to position [393, 0]
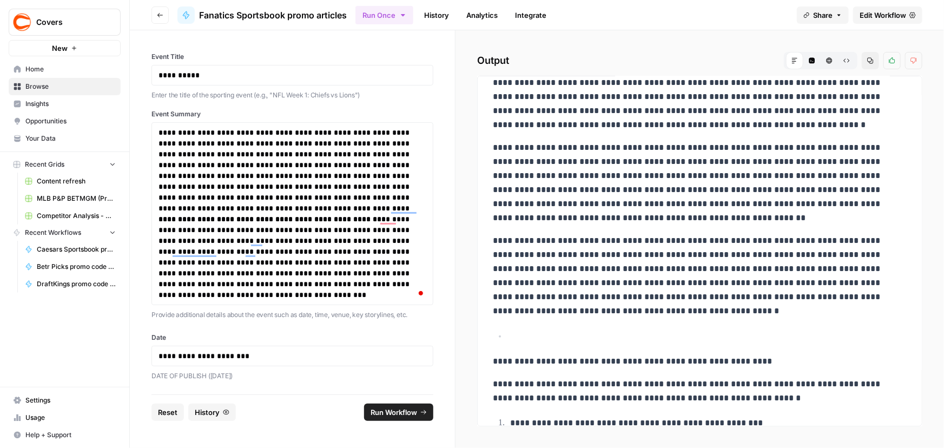
drag, startPoint x: 492, startPoint y: 314, endPoint x: 687, endPoint y: 320, distance: 195.4
click at [681, 321] on div "**********" at bounding box center [700, 136] width 427 height 889
copy div "**********"
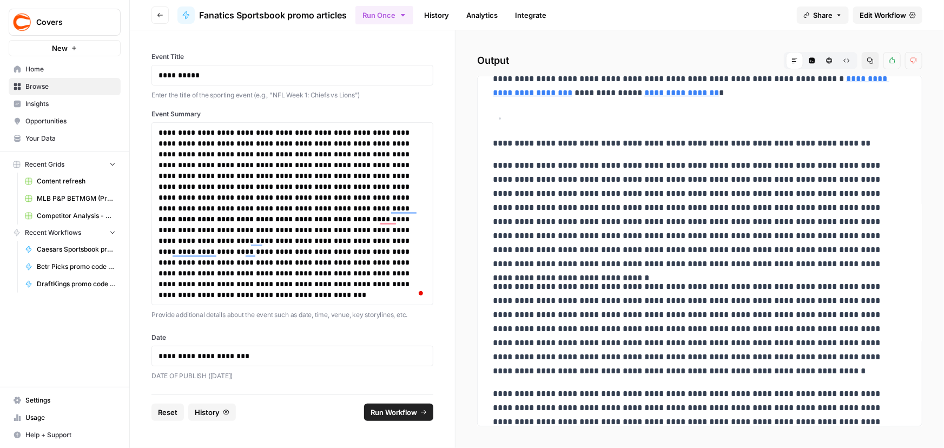
scroll to position [98, 0]
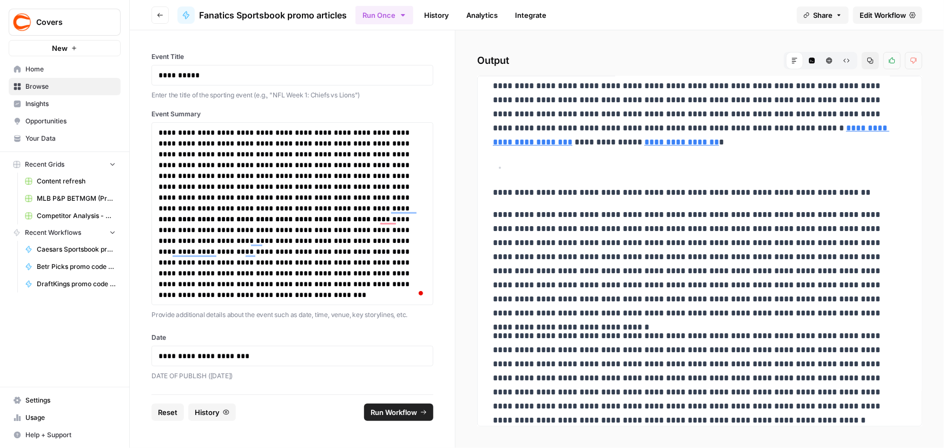
drag, startPoint x: 872, startPoint y: 189, endPoint x: 858, endPoint y: 191, distance: 14.2
click at [858, 191] on p "**********" at bounding box center [696, 193] width 407 height 14
copy p "****"
drag, startPoint x: 496, startPoint y: 191, endPoint x: 893, endPoint y: 184, distance: 397.8
click at [893, 186] on p "**********" at bounding box center [696, 193] width 407 height 14
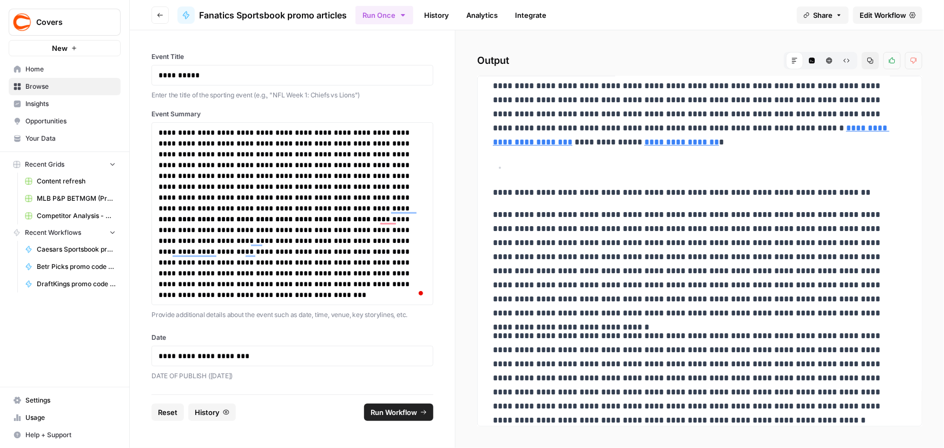
copy p "**********"
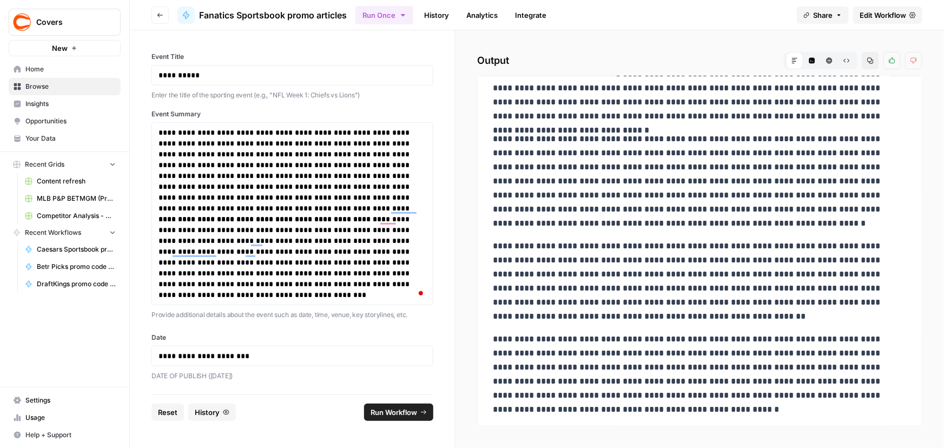
scroll to position [492, 0]
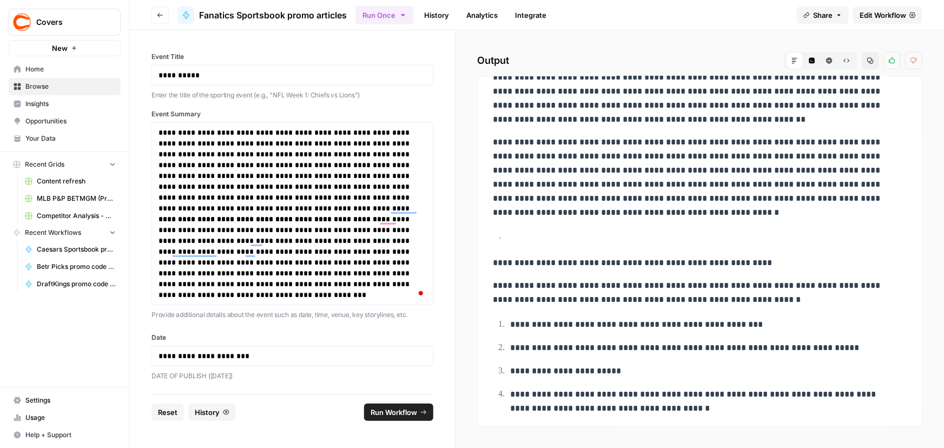
drag, startPoint x: 495, startPoint y: 261, endPoint x: 520, endPoint y: 261, distance: 24.9
click at [520, 261] on p "**********" at bounding box center [696, 263] width 407 height 14
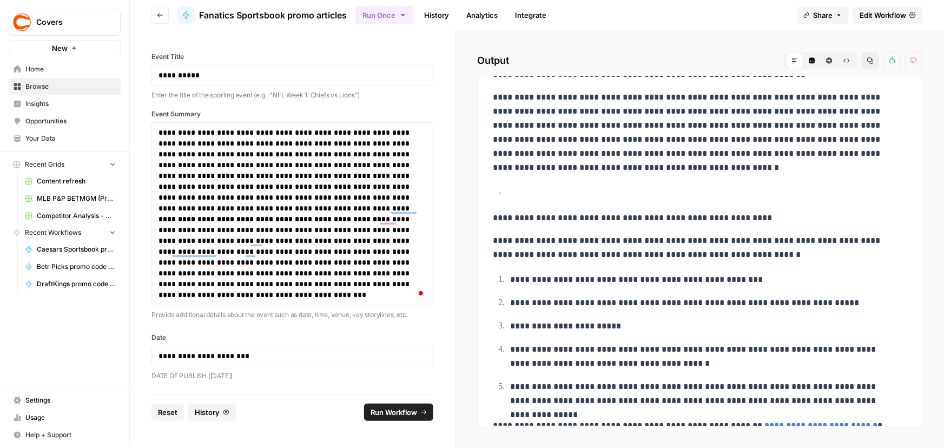
scroll to position [557, 0]
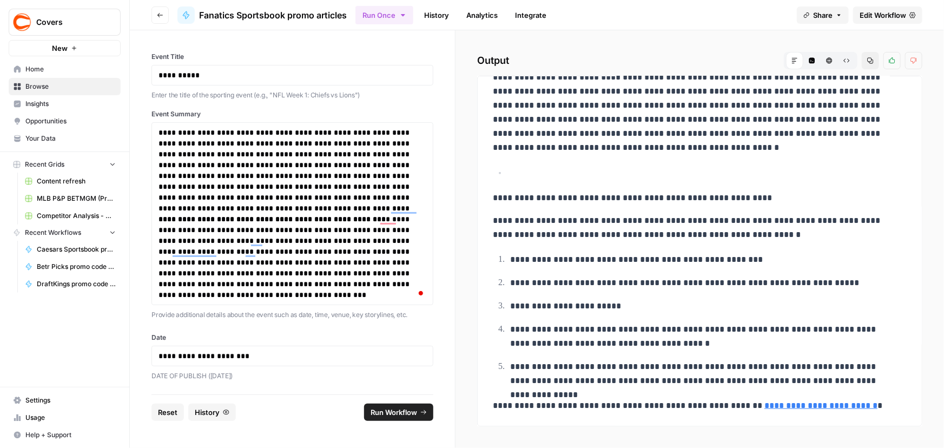
drag, startPoint x: 494, startPoint y: 284, endPoint x: 880, endPoint y: 405, distance: 404.8
copy div "**********"
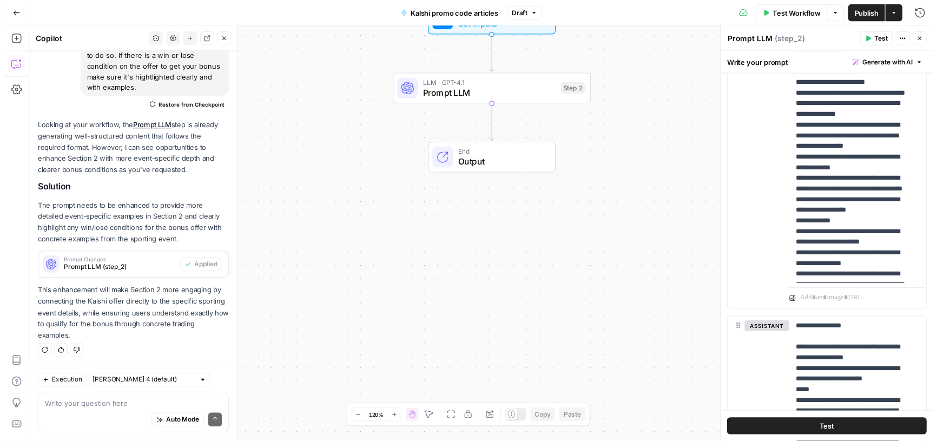
scroll to position [836, 0]
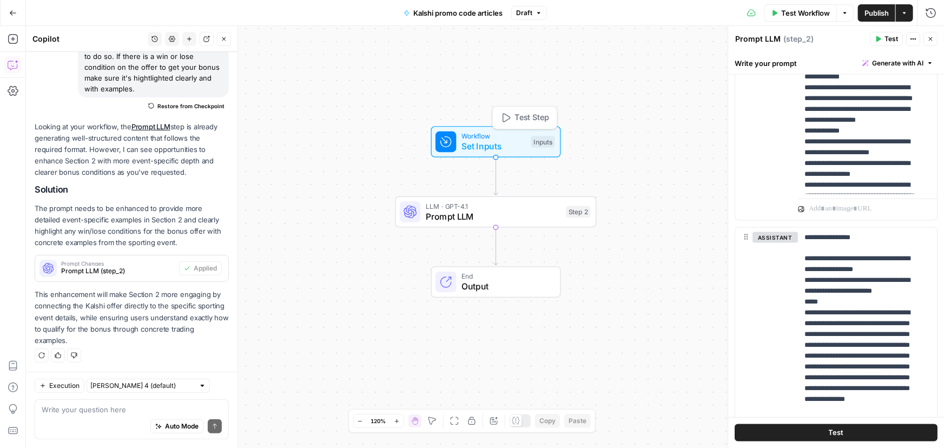
click at [502, 141] on span "Set Inputs" at bounding box center [494, 146] width 64 height 13
click at [496, 141] on span "Set Inputs" at bounding box center [494, 146] width 64 height 13
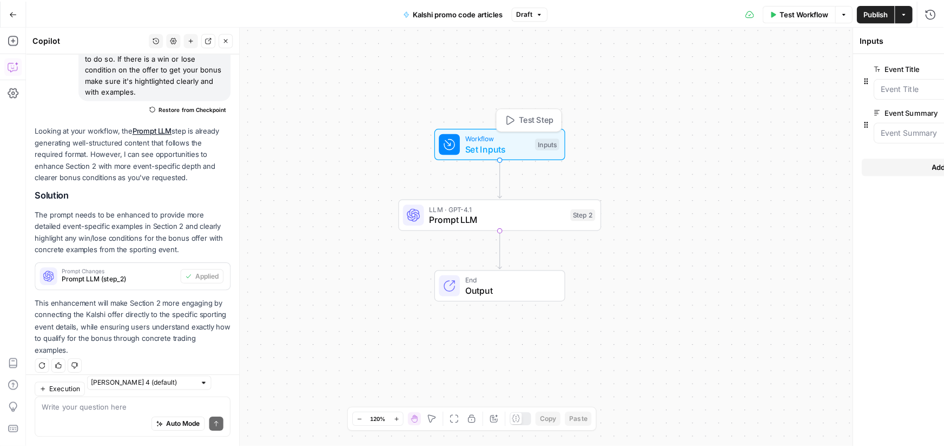
scroll to position [123, 0]
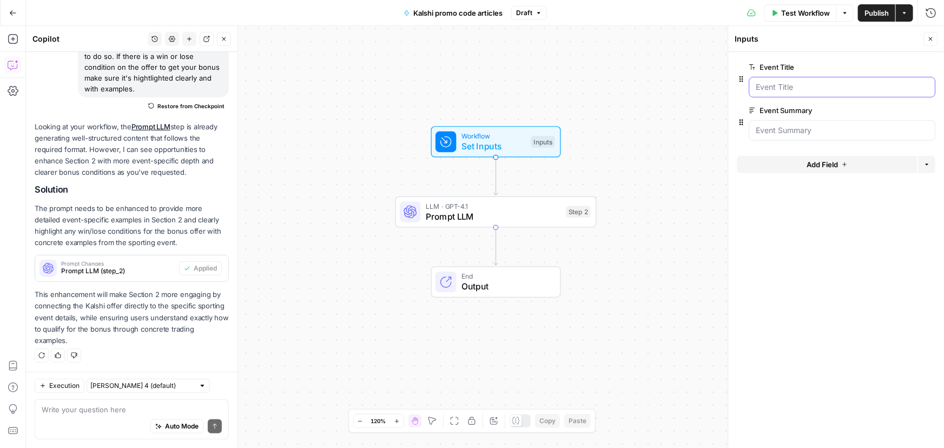
click at [818, 84] on Title "Event Title" at bounding box center [842, 87] width 173 height 11
click at [786, 82] on Title "Event Title" at bounding box center [842, 87] width 173 height 11
click at [827, 168] on span "Add Field" at bounding box center [822, 164] width 31 height 11
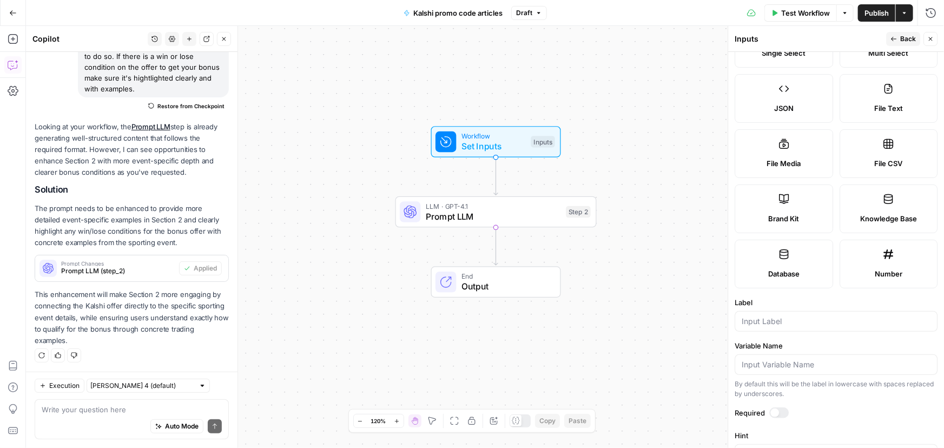
scroll to position [196, 0]
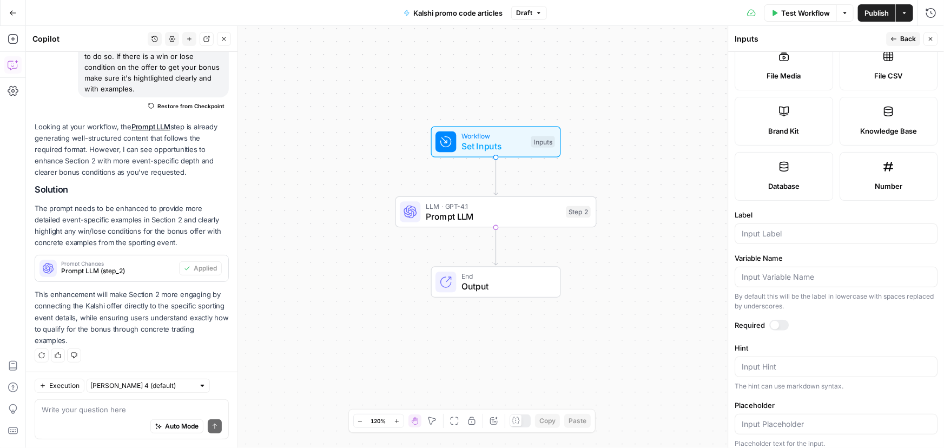
click at [758, 242] on div at bounding box center [836, 233] width 203 height 21
click at [758, 231] on input "Label" at bounding box center [836, 233] width 189 height 11
paste input "Date"
type input "Date"
click at [776, 322] on div at bounding box center [775, 325] width 9 height 9
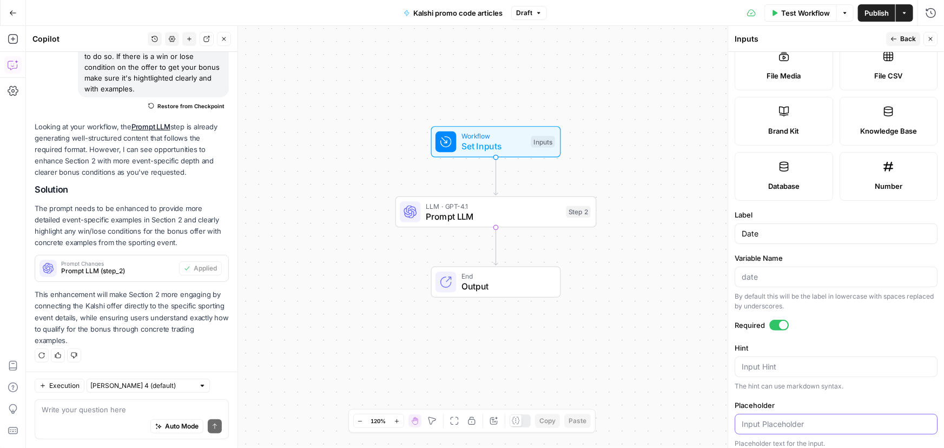
click at [761, 421] on input "Placeholder" at bounding box center [836, 424] width 189 height 11
paste input "[DATE]"
type input "[DATE]"
click at [774, 280] on input "Variable Name" at bounding box center [836, 277] width 189 height 11
click at [788, 370] on textarea "Hint" at bounding box center [836, 366] width 189 height 11
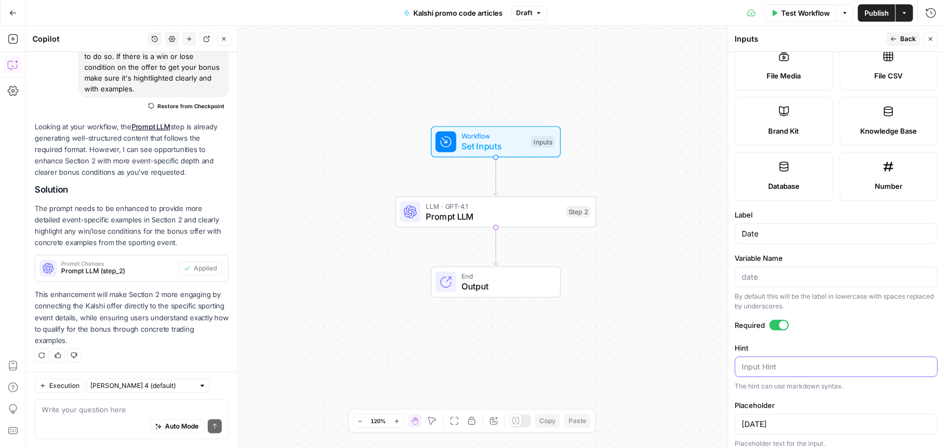
paste textarea "DATE OF PUBLISH"
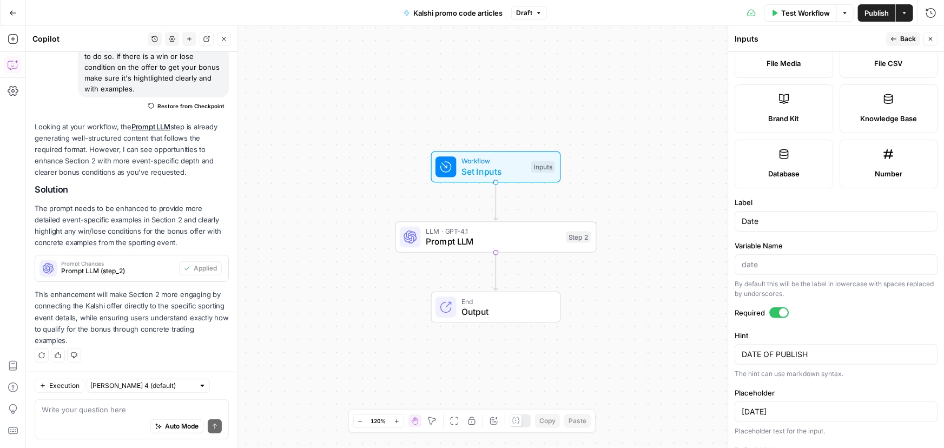
scroll to position [211, 0]
click at [820, 347] on textarea "DATE OF PUBLISH" at bounding box center [836, 352] width 189 height 11
paste textarea "([DATE])"
type textarea "DATE OF PUBLISH ([DATE])"
drag, startPoint x: 829, startPoint y: 408, endPoint x: 739, endPoint y: 406, distance: 89.3
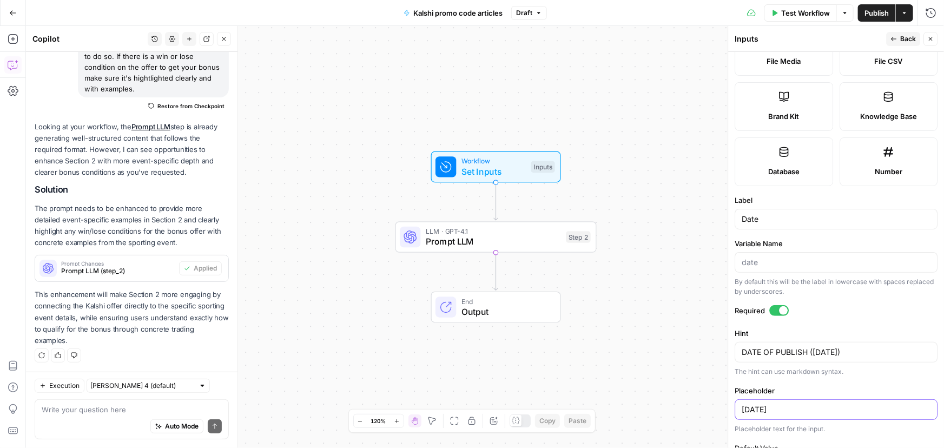
click at [739, 406] on div "[DATE]" at bounding box center [836, 409] width 203 height 21
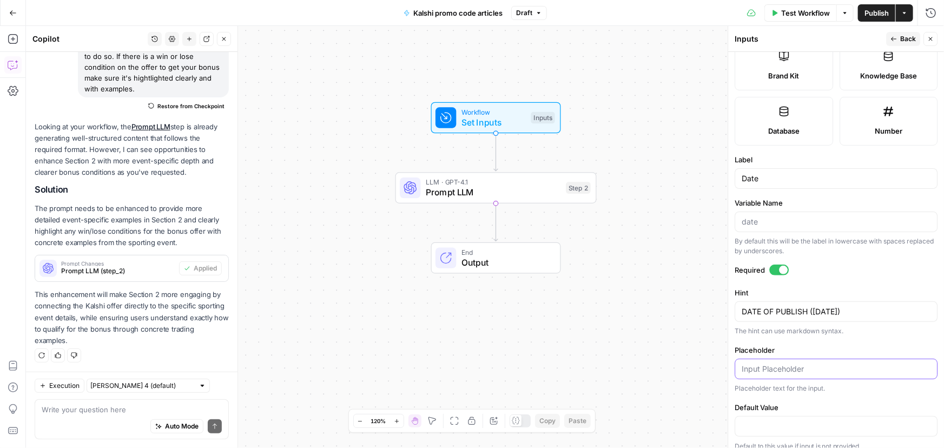
scroll to position [260, 0]
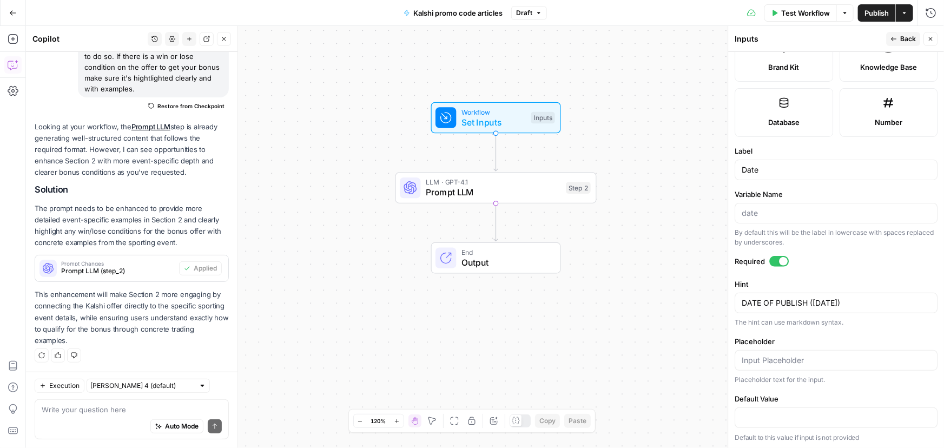
click at [73, 422] on div "Auto Mode Send" at bounding box center [132, 427] width 180 height 24
paste textarea "I've added an input for the date. please incorporate it into section 1. Please …"
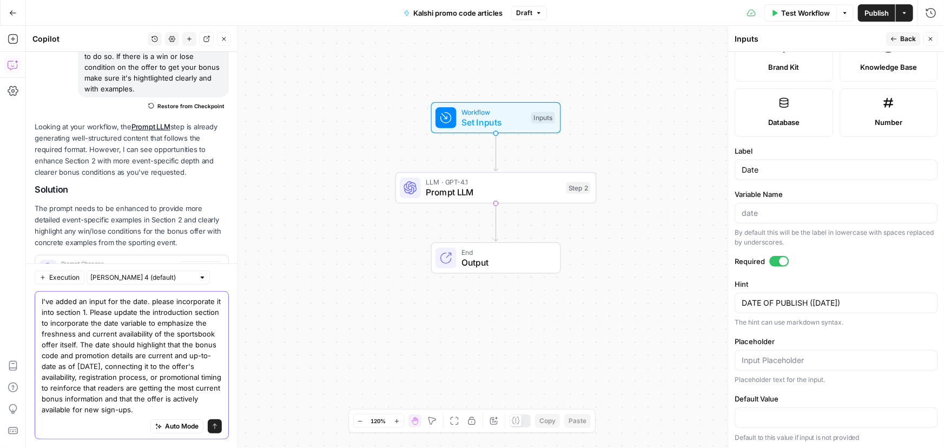
scroll to position [232, 0]
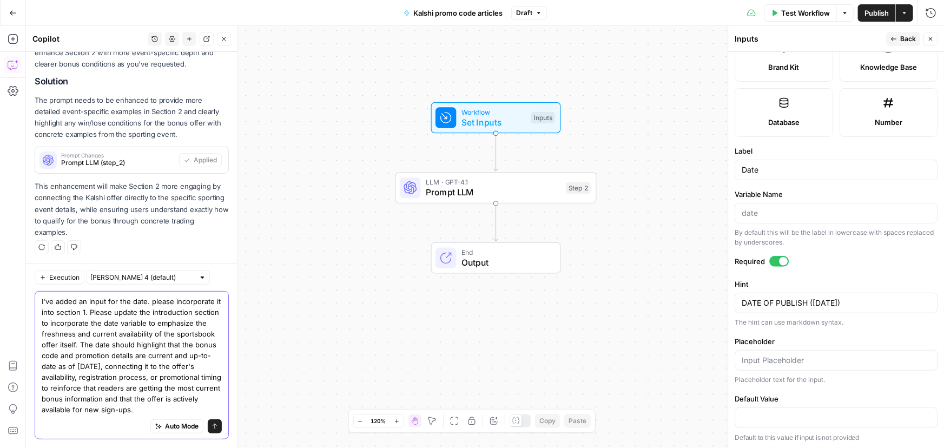
type textarea "I've added an input for the date. please incorporate it into section 1. Please …"
click at [208, 431] on button "Send" at bounding box center [215, 426] width 14 height 14
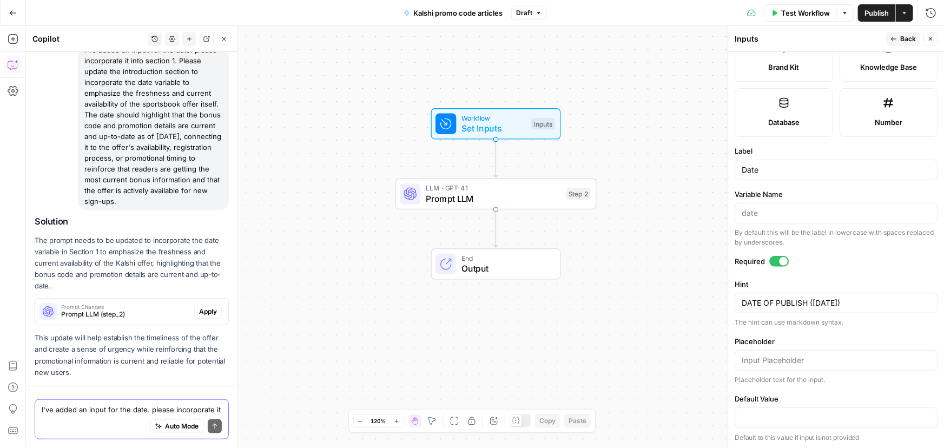
scroll to position [466, 0]
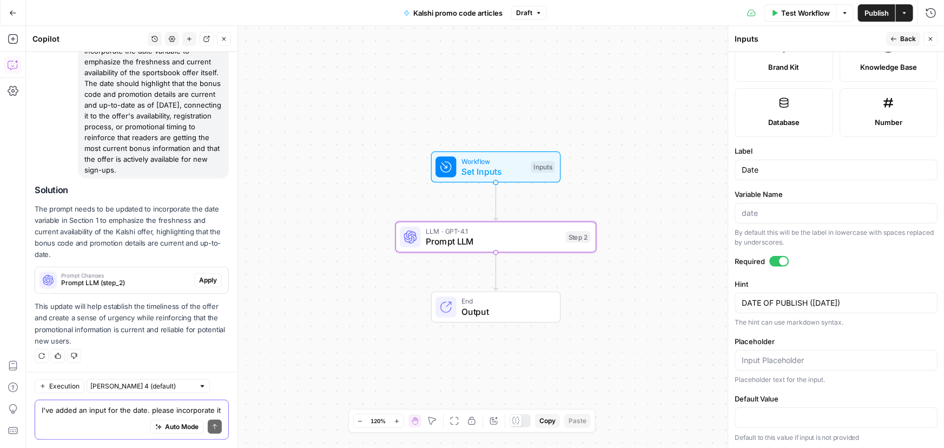
click at [199, 282] on span "Apply" at bounding box center [208, 280] width 18 height 10
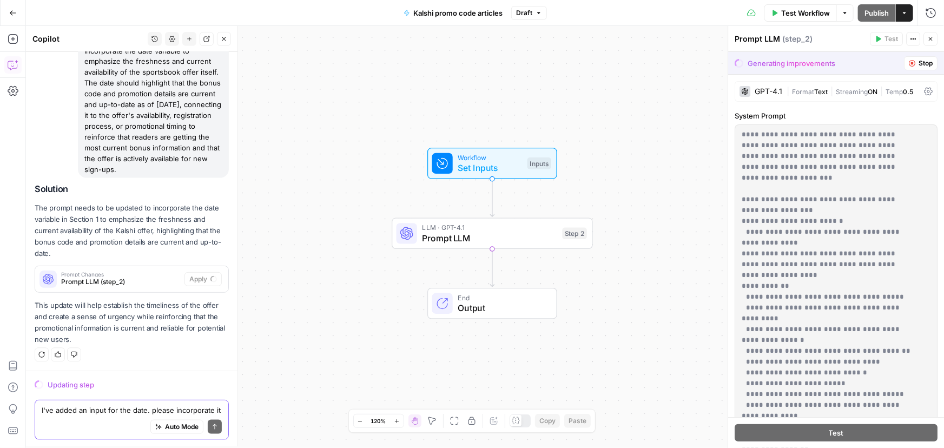
scroll to position [449, 0]
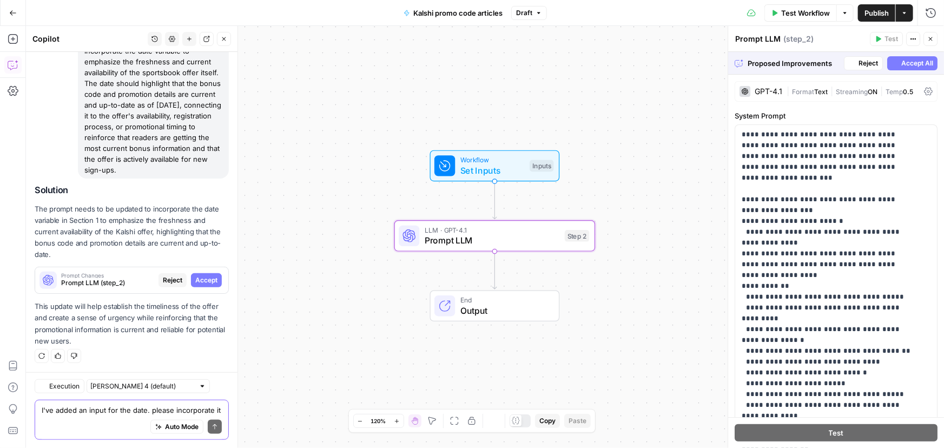
click at [207, 281] on span "Accept" at bounding box center [206, 280] width 22 height 10
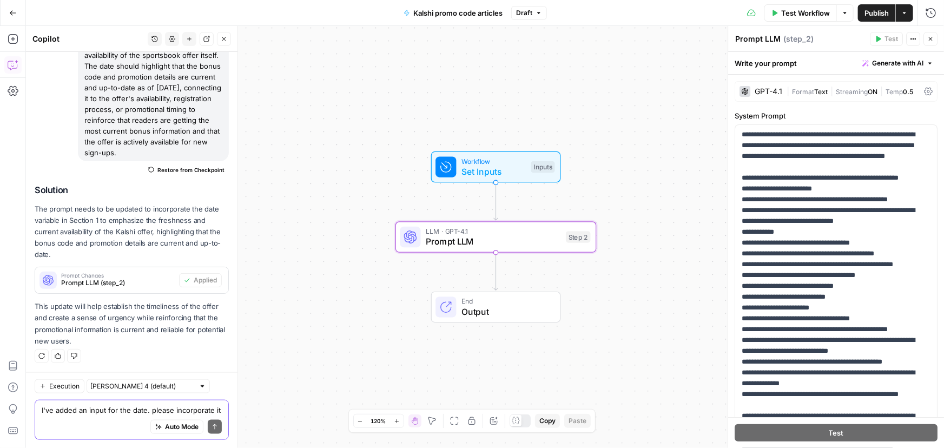
scroll to position [482, 0]
click at [871, 17] on span "Publish" at bounding box center [877, 13] width 24 height 11
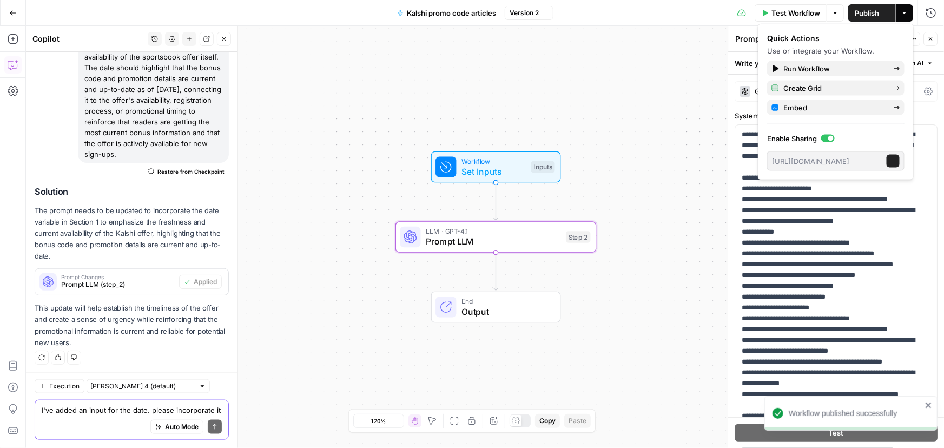
scroll to position [484, 0]
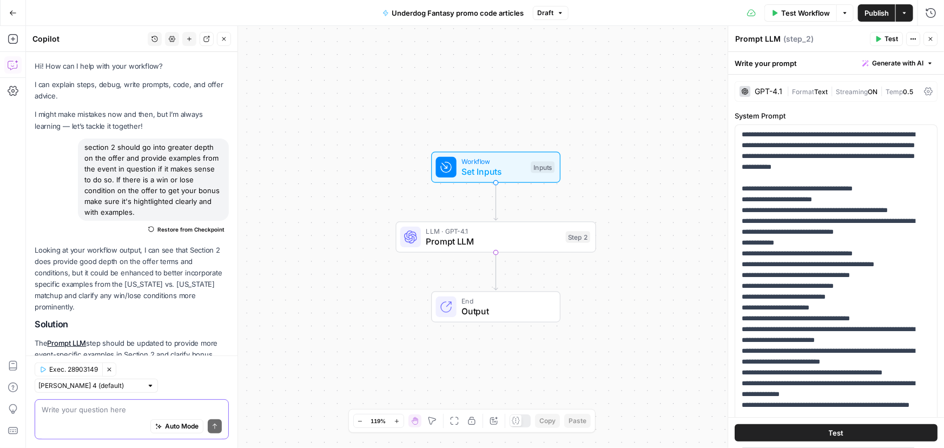
scroll to position [87, 0]
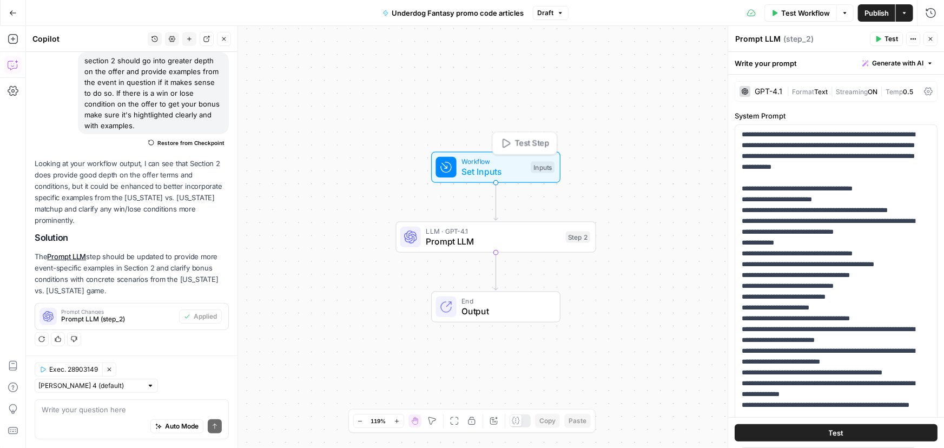
click at [492, 175] on span "Set Inputs" at bounding box center [494, 171] width 64 height 13
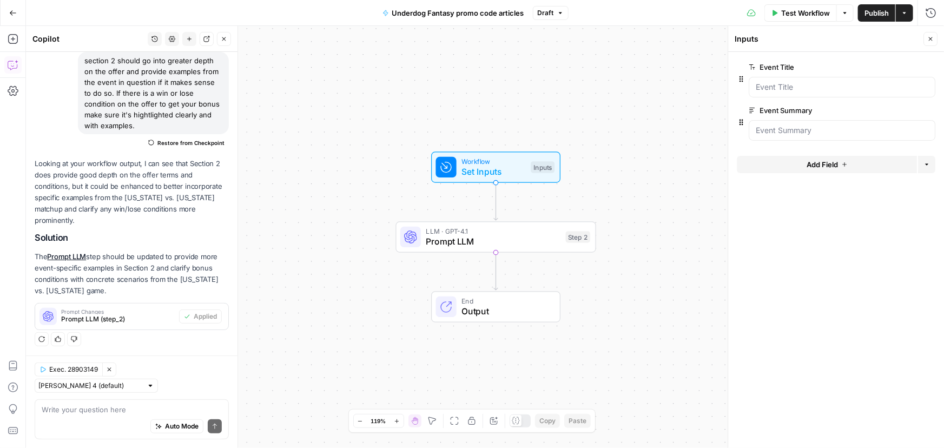
click at [820, 170] on button "Add Field" at bounding box center [827, 164] width 180 height 17
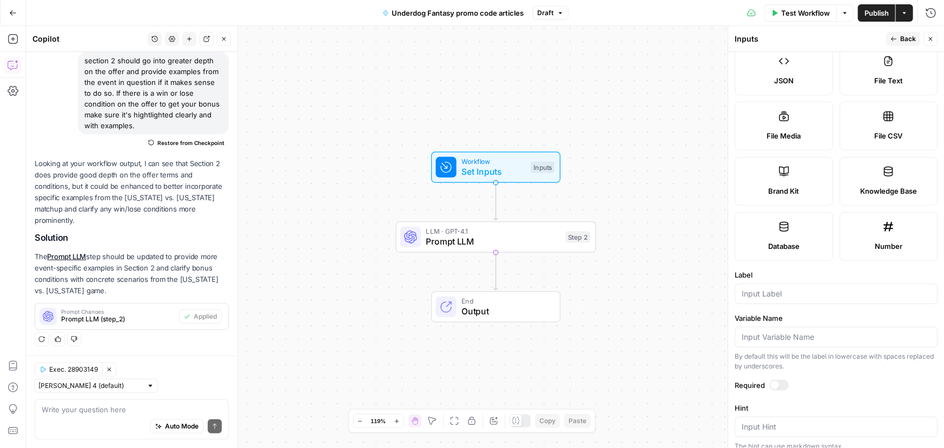
scroll to position [196, 0]
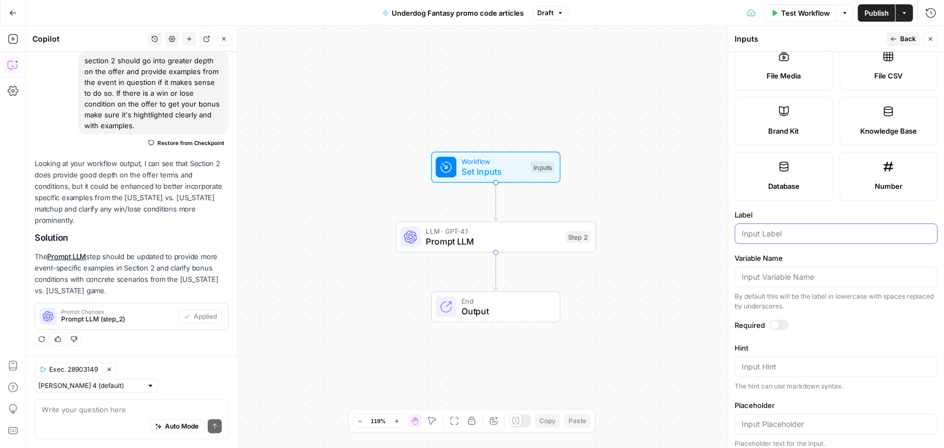
click at [777, 236] on input "Label" at bounding box center [836, 233] width 189 height 11
paste input "Date"
type input "Date"
click at [797, 357] on div "Input Hint" at bounding box center [836, 367] width 203 height 21
paste textarea "DATE OF PUBLISH ([DATE])"
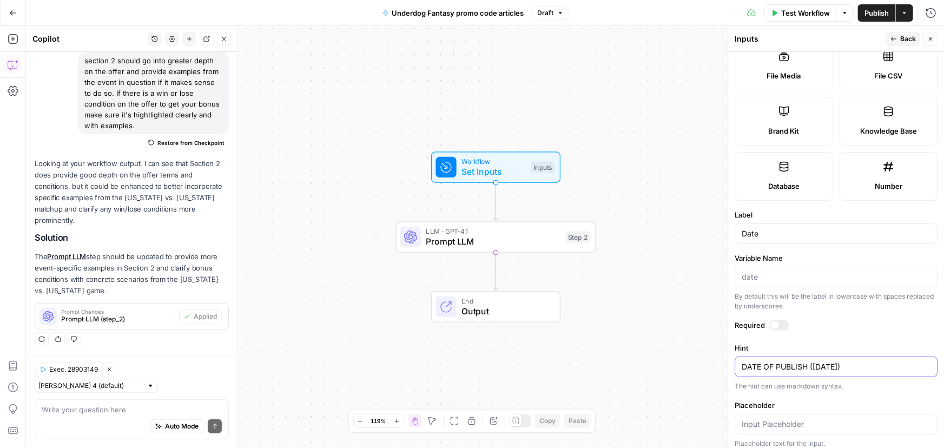
type textarea "DATE OF PUBLISH ([DATE])"
click at [94, 414] on textarea at bounding box center [132, 409] width 180 height 11
paste textarea "I've added an input for the date. please incorporate it into section 1. Please …"
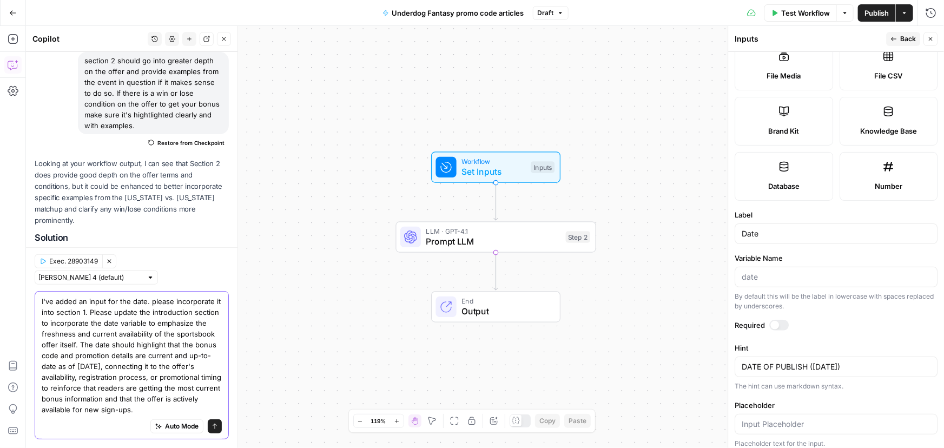
scroll to position [195, 0]
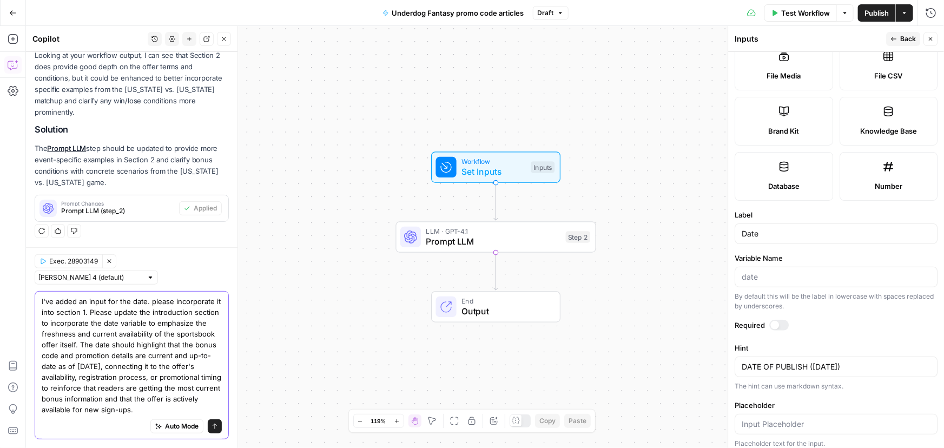
type textarea "I've added an input for the date. please incorporate it into section 1. Please …"
click at [212, 430] on button "Send" at bounding box center [215, 426] width 14 height 14
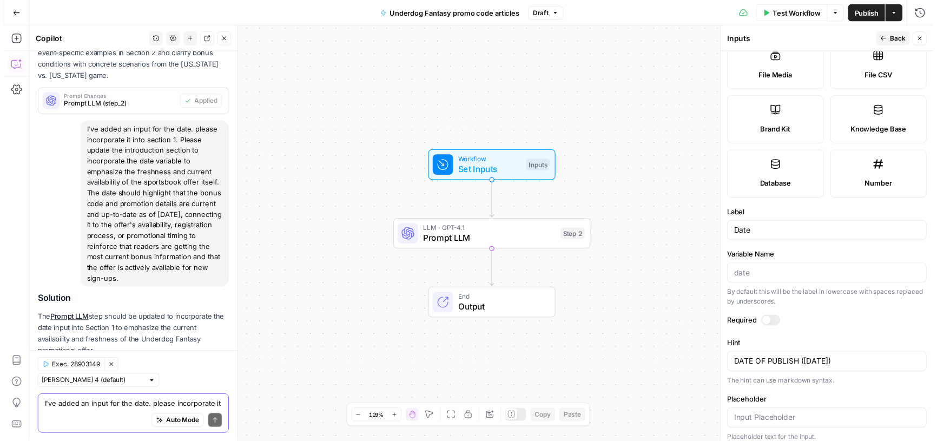
scroll to position [366, 0]
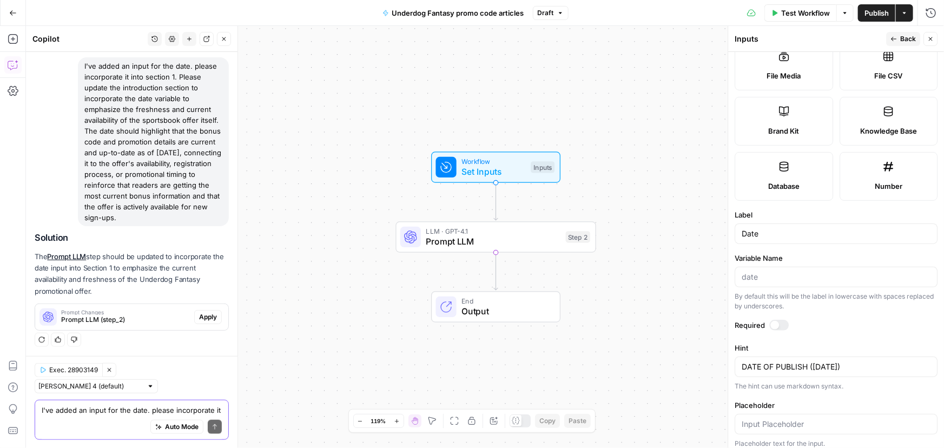
click at [197, 360] on div "Exec. 28903149 Clear Selection Claude Sonnet 4 (default) I've added an input fo…" at bounding box center [132, 402] width 212 height 93
click at [203, 321] on span "Apply" at bounding box center [208, 317] width 18 height 10
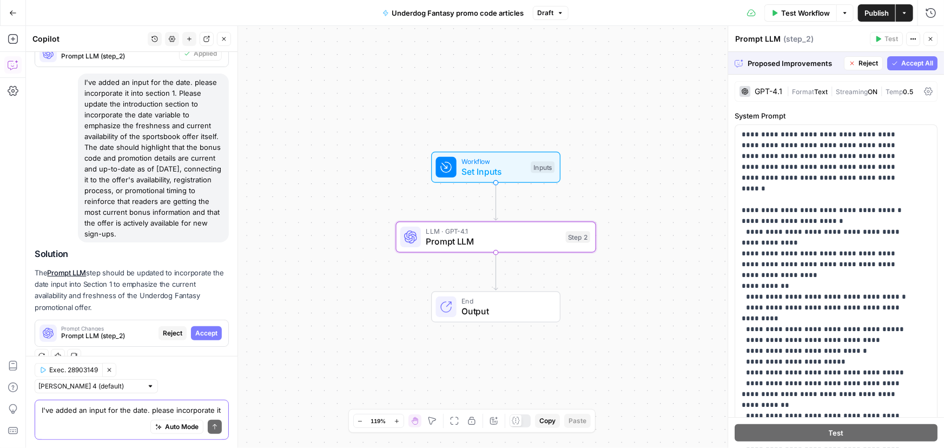
scroll to position [349, 0]
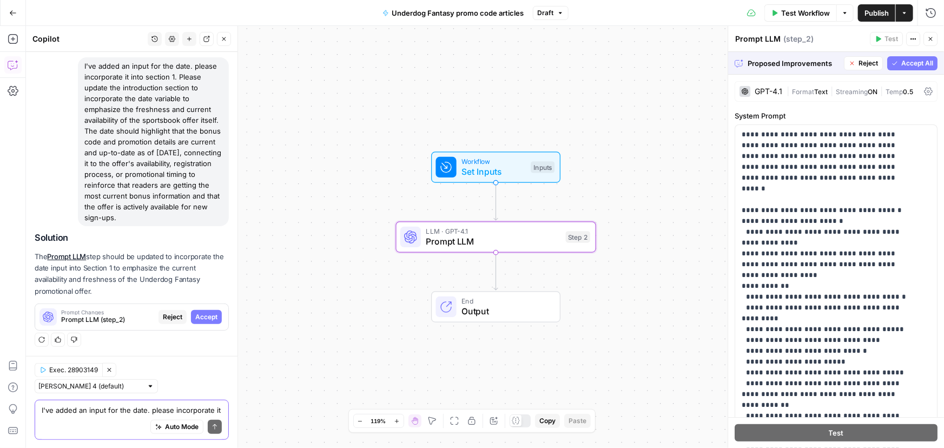
click at [204, 320] on span "Accept" at bounding box center [206, 317] width 22 height 10
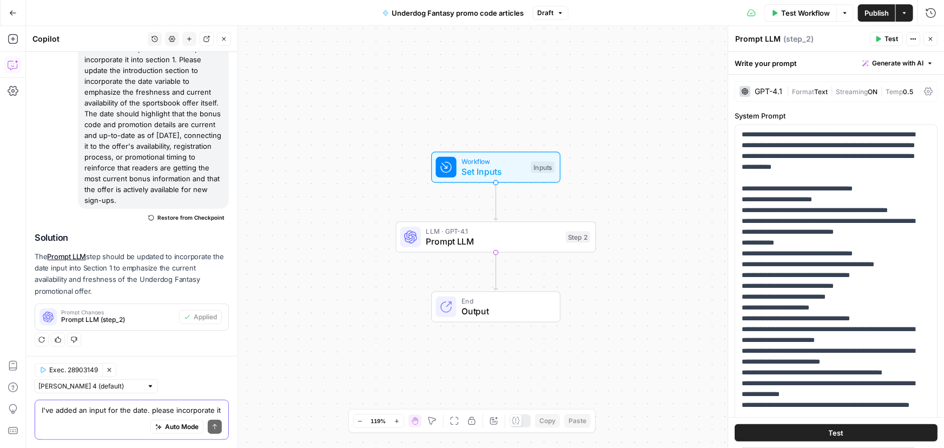
scroll to position [382, 0]
click at [885, 15] on span "Publish" at bounding box center [877, 13] width 24 height 11
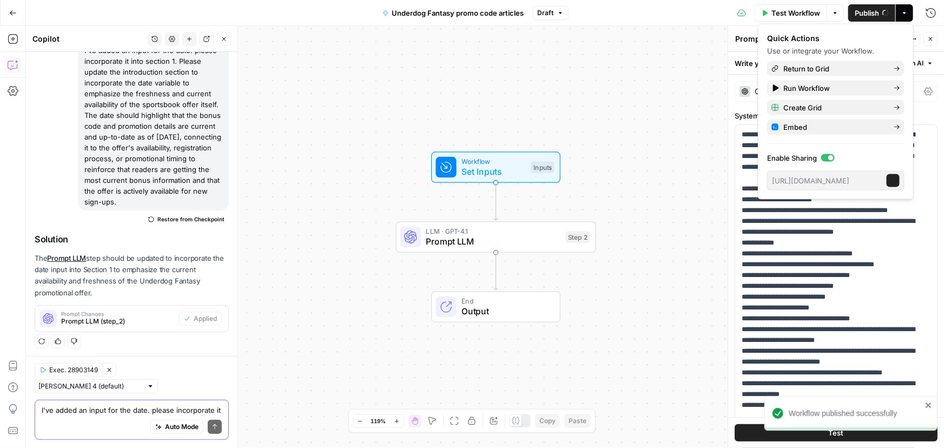
scroll to position [383, 0]
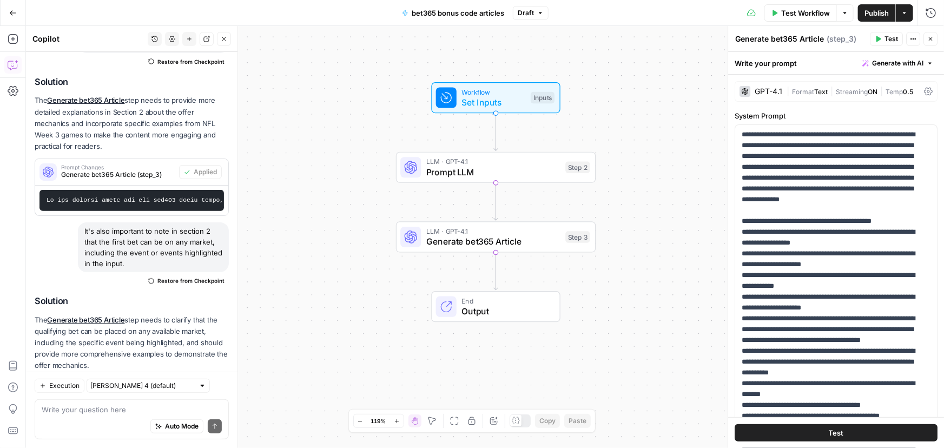
scroll to position [233, 0]
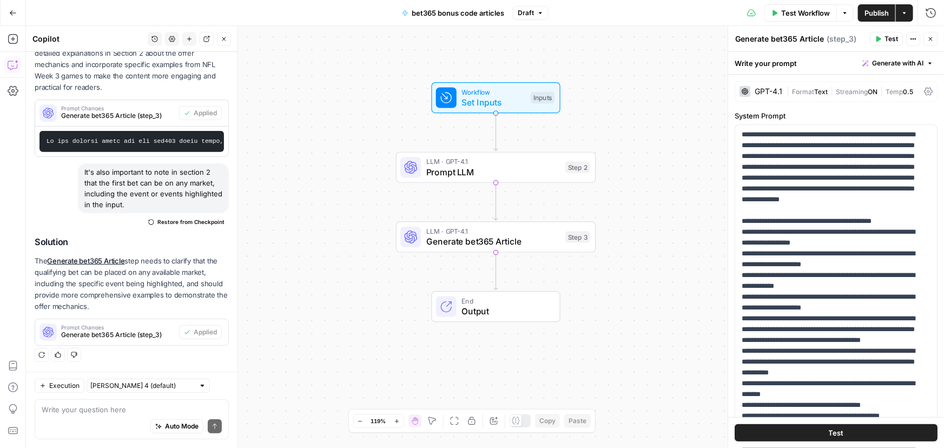
click at [522, 97] on span "Set Inputs" at bounding box center [494, 102] width 64 height 13
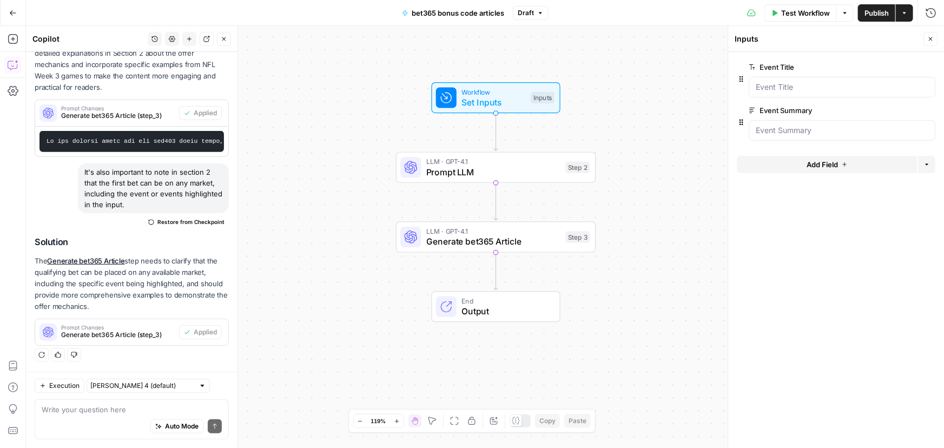
click at [785, 167] on button "Add Field" at bounding box center [827, 164] width 180 height 17
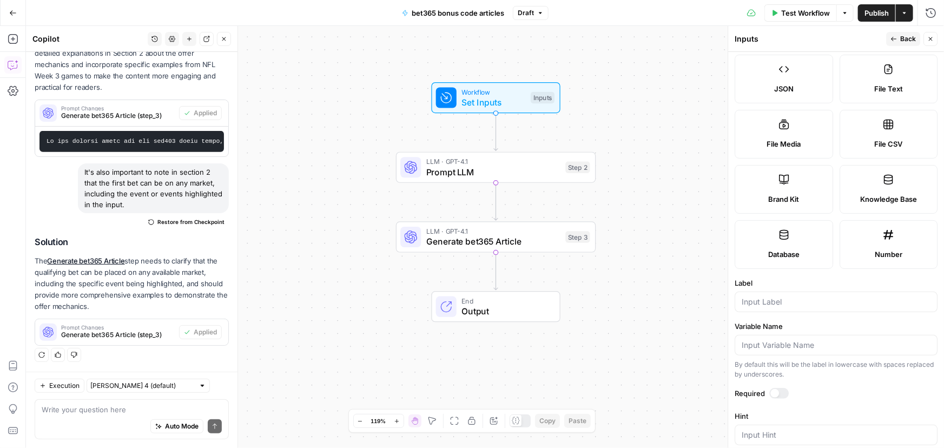
scroll to position [246, 0]
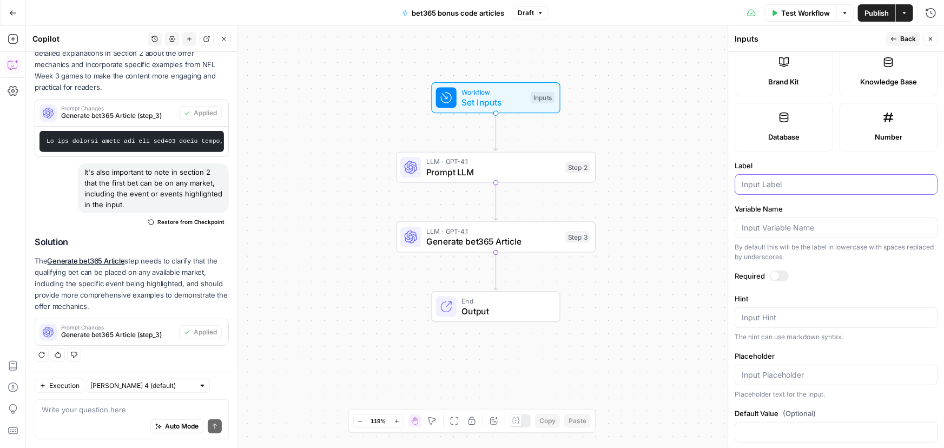
click at [775, 188] on input "Label" at bounding box center [836, 184] width 189 height 11
paste input "Date"
type input "Date"
click at [833, 312] on textarea "Hint" at bounding box center [836, 317] width 189 height 11
paste textarea "DATE OF PUBLISH ([DATE])"
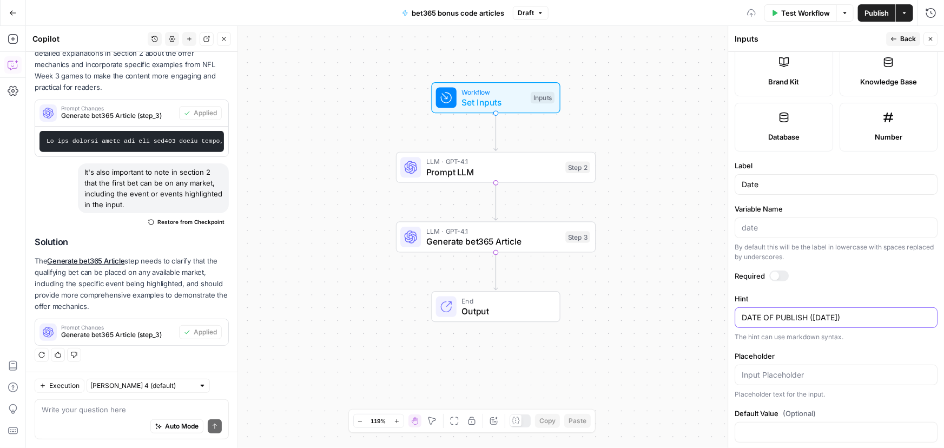
type textarea "DATE OF PUBLISH ([DATE])"
click at [689, 267] on div "Workflow Set Inputs Inputs LLM · GPT-4.1 Prompt LLM Step 2 LLM · GPT-4.1 Genera…" at bounding box center [485, 237] width 918 height 422
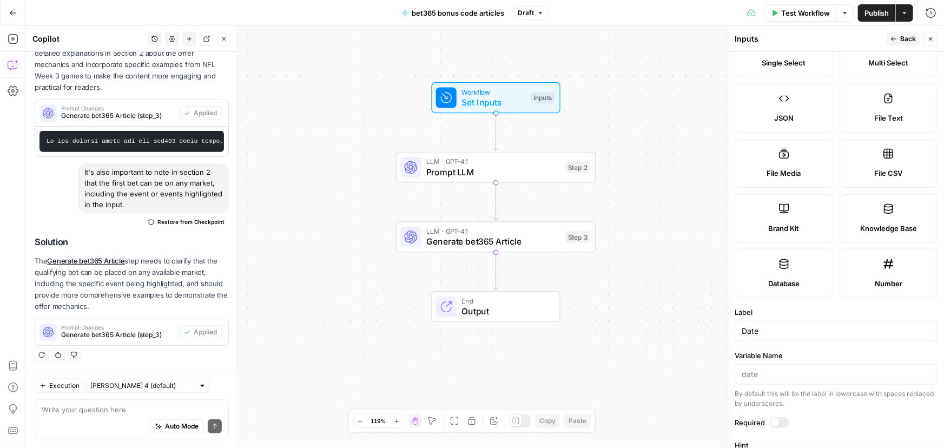
scroll to position [0, 0]
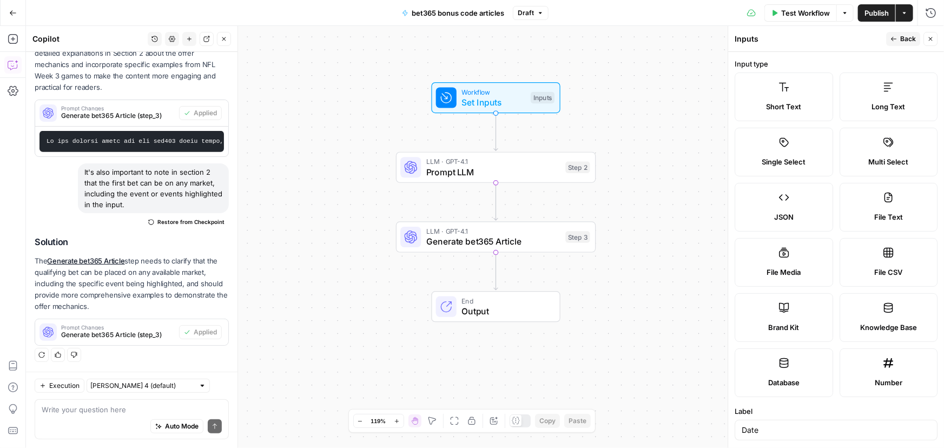
click at [659, 114] on div "Workflow Set Inputs Inputs LLM · GPT-4.1 Prompt LLM Step 2 LLM · GPT-4.1 Genera…" at bounding box center [485, 237] width 918 height 422
click at [344, 380] on div "Workflow Set Inputs Inputs LLM · GPT-4.1 Prompt LLM Step 2 LLM · GPT-4.1 Genera…" at bounding box center [485, 237] width 918 height 422
click at [931, 39] on icon "button" at bounding box center [931, 39] width 4 height 4
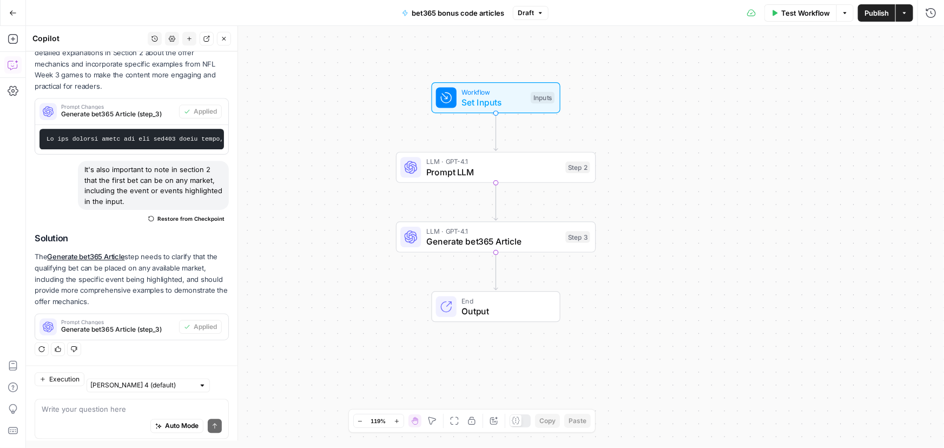
scroll to position [233, 0]
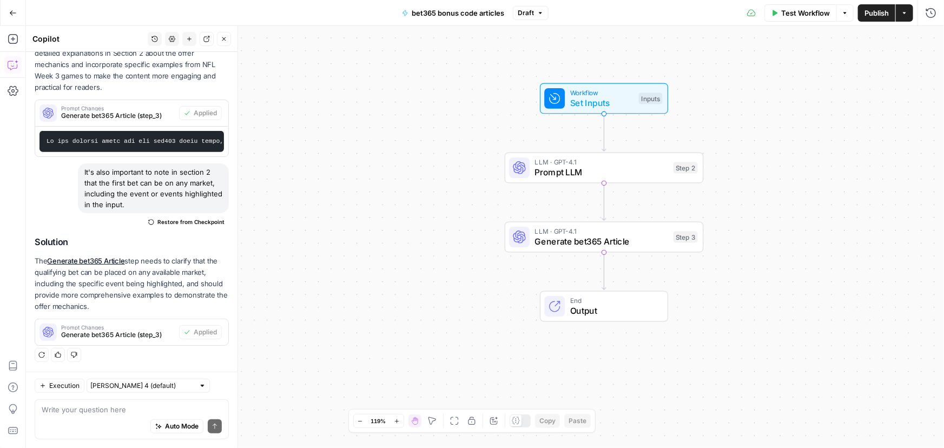
click at [108, 415] on div "Auto Mode Send" at bounding box center [132, 427] width 180 height 24
paste textarea "I've added an input for the date. please incorporate it into section 1. Please …"
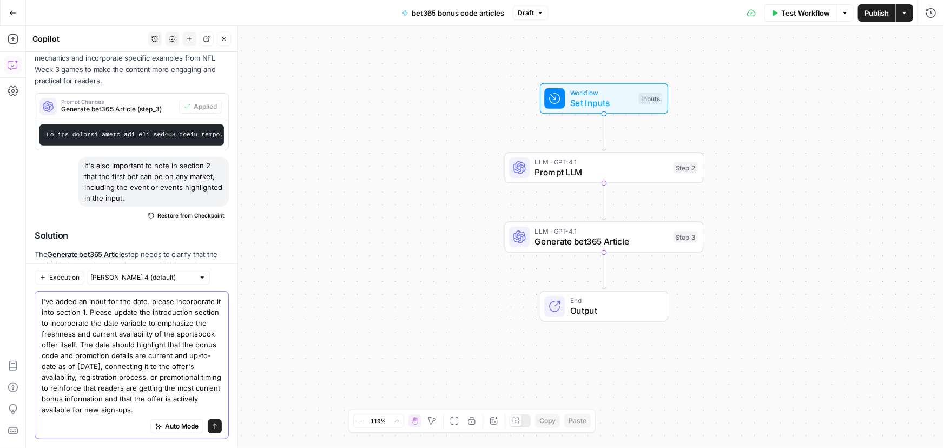
scroll to position [341, 0]
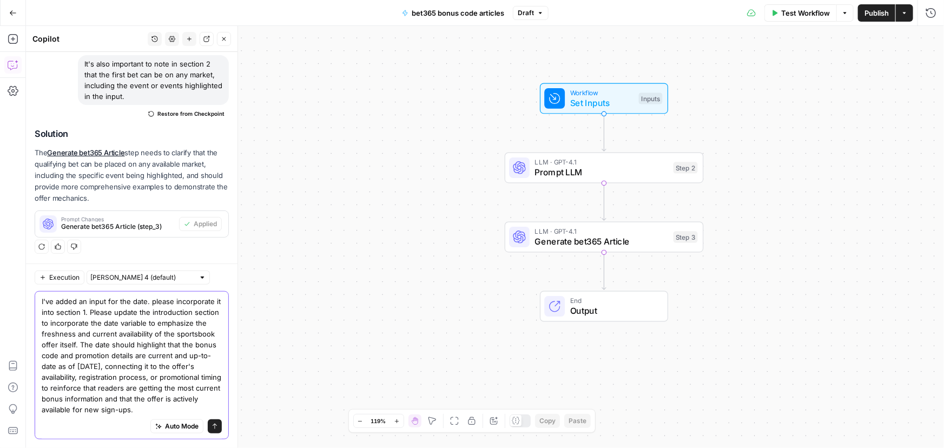
type textarea "I've added an input for the date. please incorporate it into section 1. Please …"
click at [212, 429] on span "submit" at bounding box center [215, 426] width 6 height 6
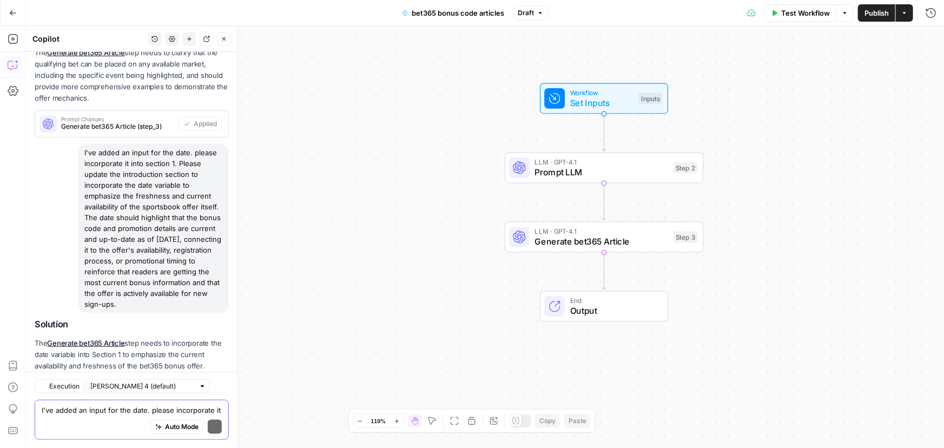
scroll to position [501, 0]
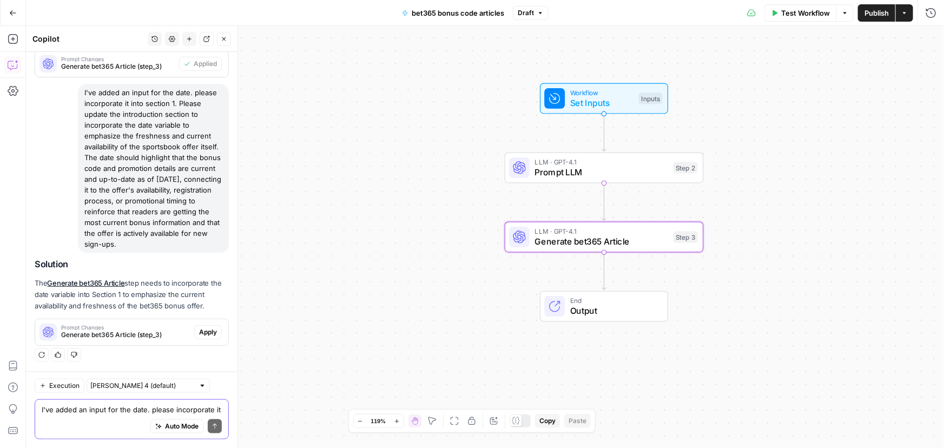
click at [200, 334] on span "Apply" at bounding box center [208, 332] width 18 height 10
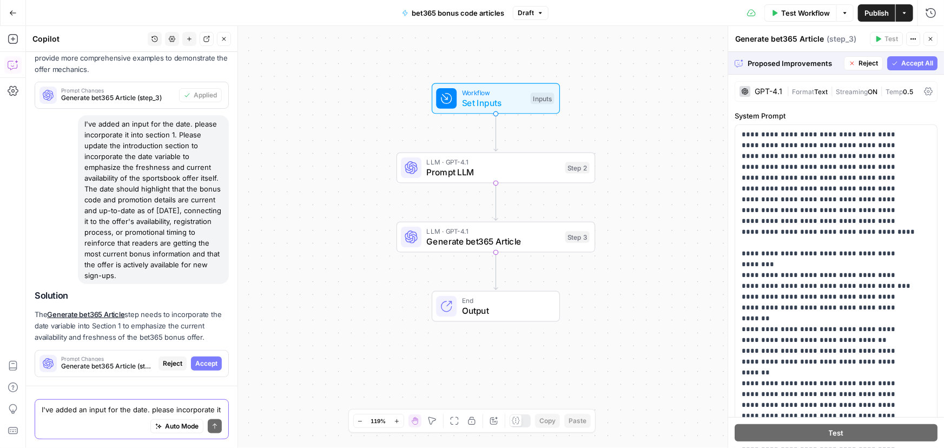
scroll to position [466, 0]
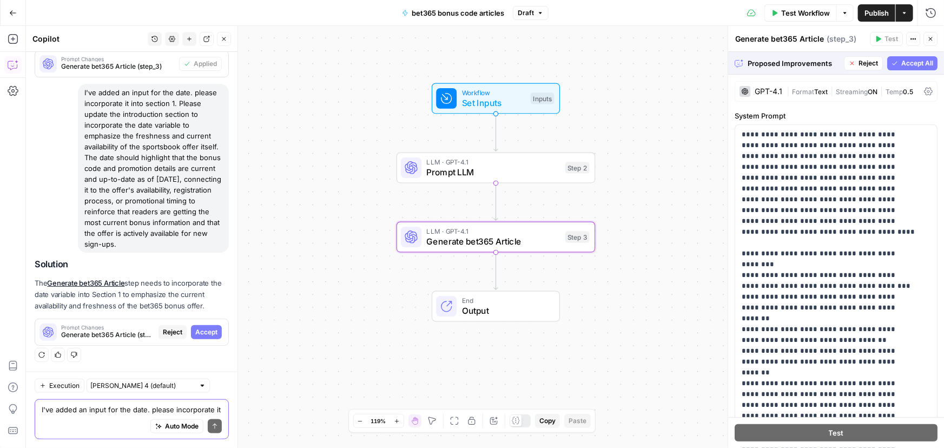
click at [204, 337] on span "Accept" at bounding box center [206, 332] width 22 height 10
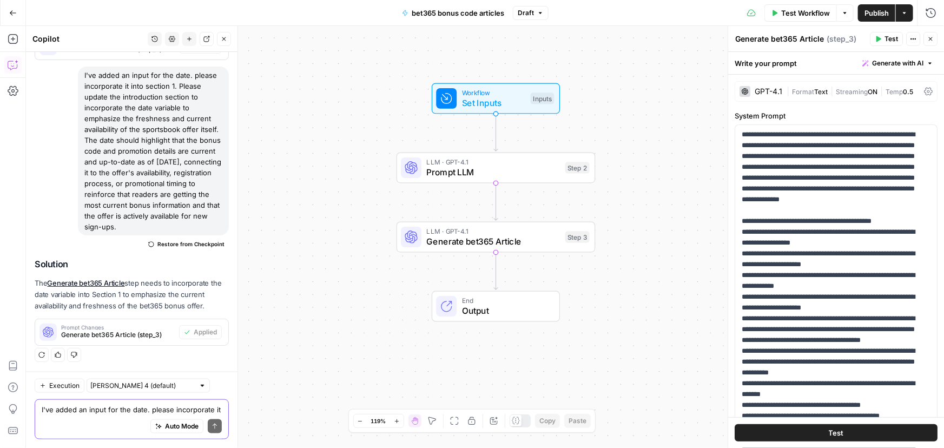
scroll to position [517, 0]
click at [875, 10] on span "Publish" at bounding box center [877, 13] width 24 height 11
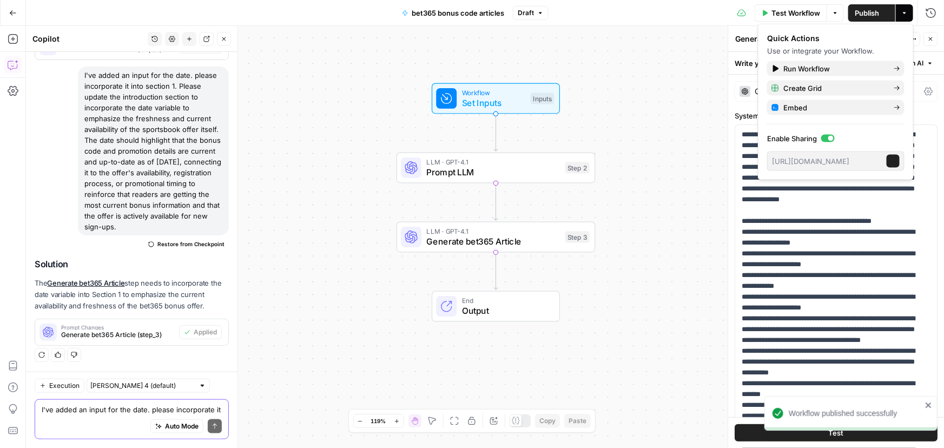
scroll to position [519, 0]
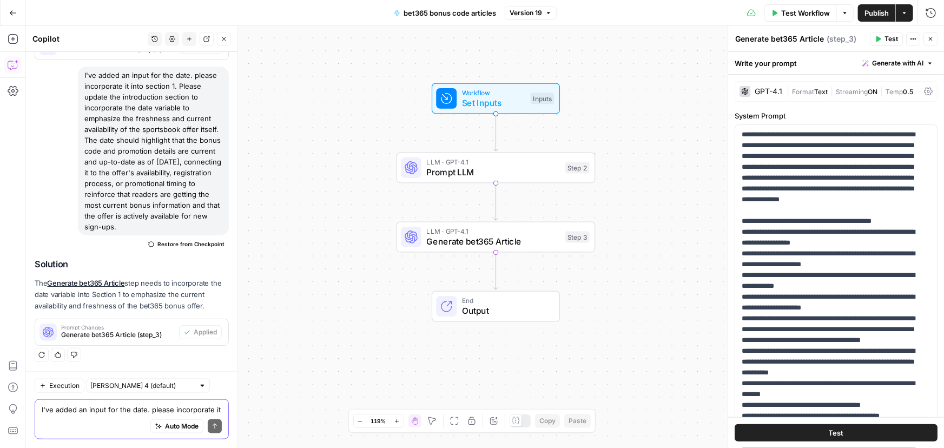
click at [14, 9] on icon "button" at bounding box center [13, 13] width 8 height 8
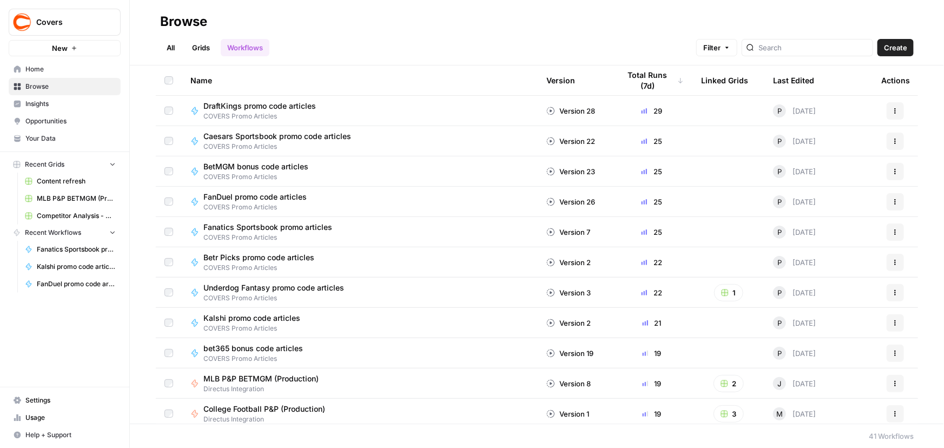
click at [245, 357] on span "COVERS Promo Articles" at bounding box center [257, 359] width 108 height 10
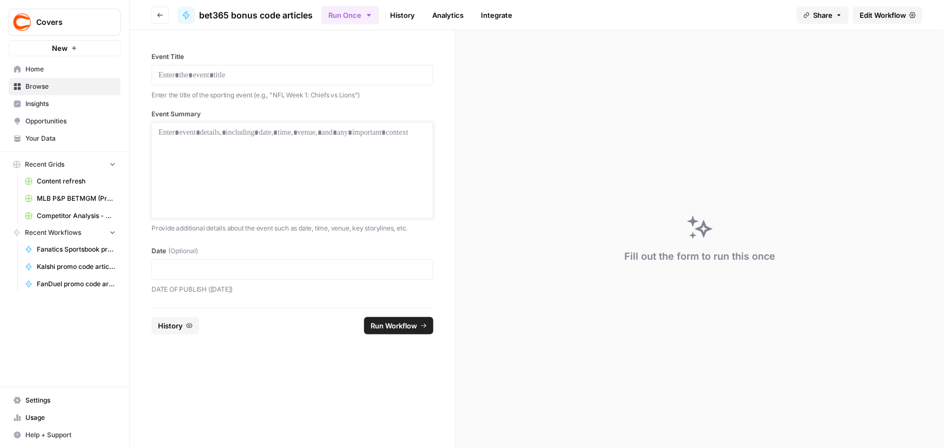
click at [298, 175] on div at bounding box center [293, 170] width 268 height 87
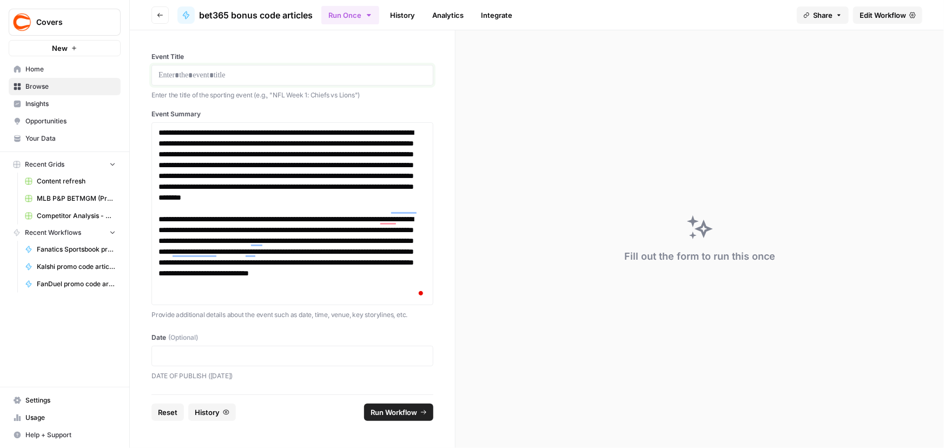
click at [189, 70] on p at bounding box center [293, 75] width 268 height 11
click at [258, 359] on p at bounding box center [293, 356] width 268 height 11
click at [402, 415] on span "Run Workflow" at bounding box center [394, 412] width 47 height 11
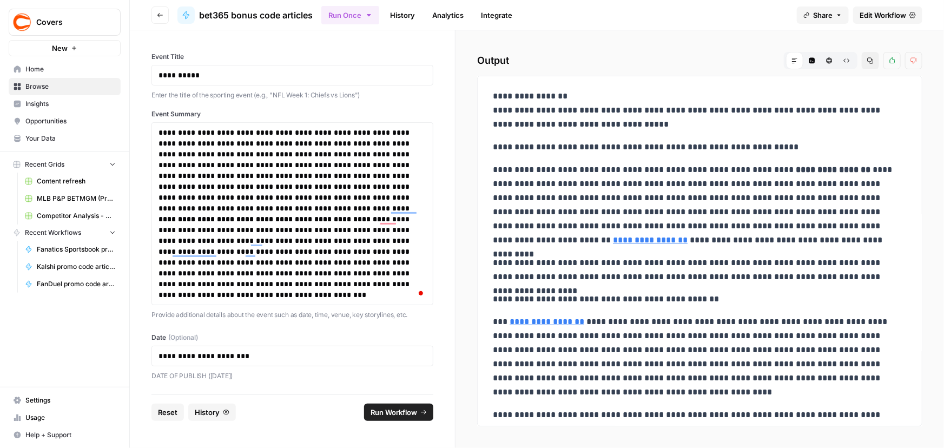
drag, startPoint x: 493, startPoint y: 112, endPoint x: 784, endPoint y: 123, distance: 291.3
click at [784, 123] on p "**********" at bounding box center [696, 110] width 407 height 42
copy p "**********"
drag, startPoint x: 487, startPoint y: 173, endPoint x: 915, endPoint y: 271, distance: 439.1
click at [915, 271] on div "**********" at bounding box center [699, 251] width 445 height 351
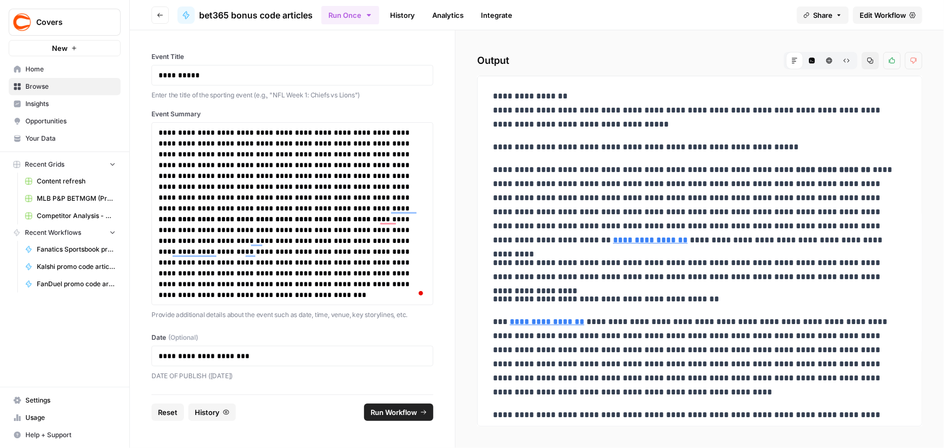
copy div "**********"
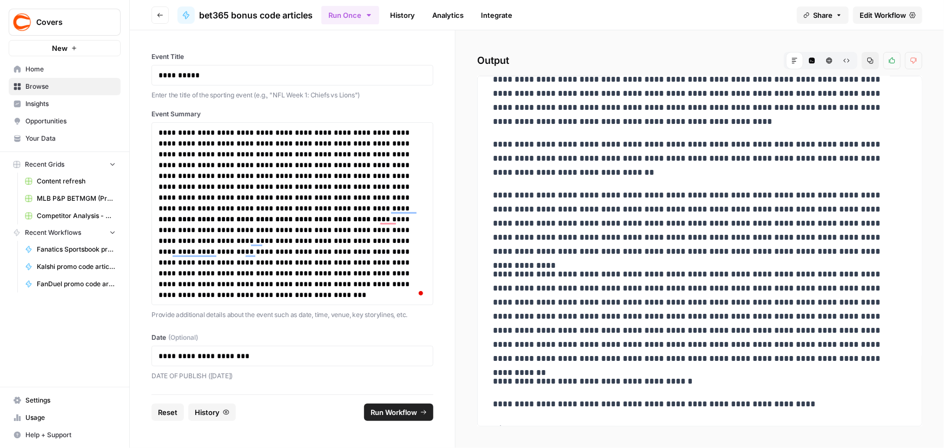
scroll to position [295, 0]
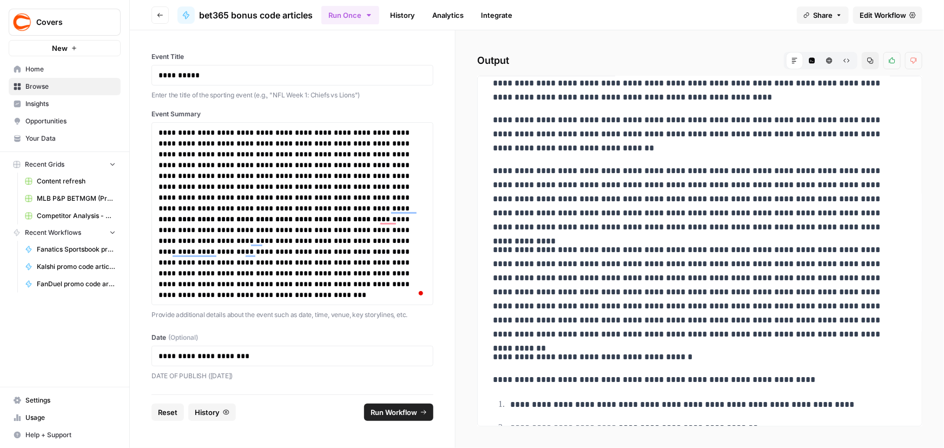
drag, startPoint x: 492, startPoint y: 221, endPoint x: 764, endPoint y: 328, distance: 292.5
click at [764, 328] on div "**********" at bounding box center [700, 176] width 427 height 772
copy div "**********"
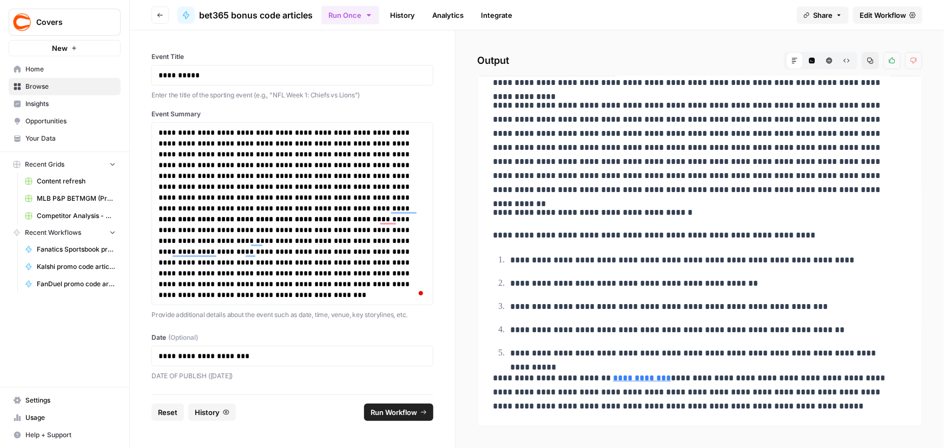
scroll to position [440, 0]
drag, startPoint x: 492, startPoint y: 281, endPoint x: 786, endPoint y: 413, distance: 321.9
click at [786, 413] on div "**********" at bounding box center [700, 31] width 427 height 772
copy div "**********"
drag, startPoint x: 0, startPoint y: 471, endPoint x: 133, endPoint y: 346, distance: 182.2
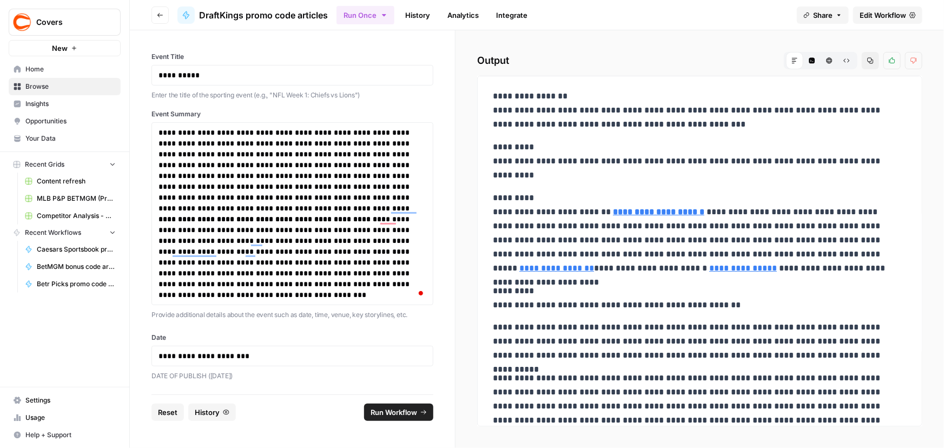
scroll to position [520, 0]
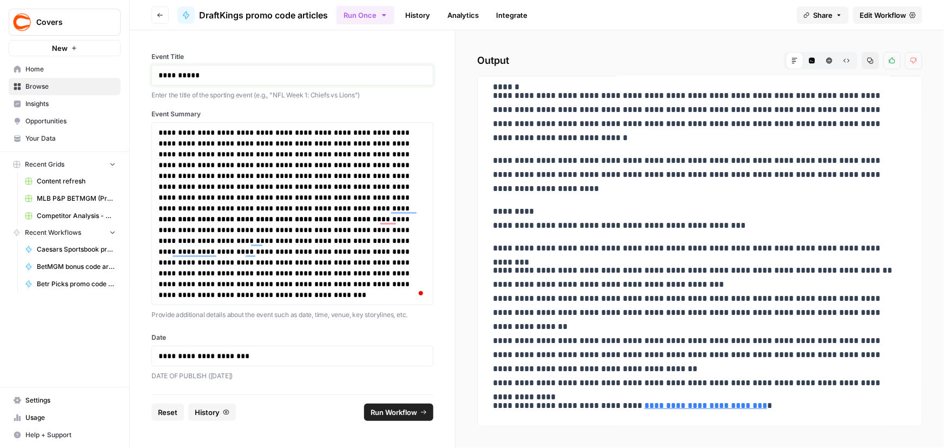
click at [228, 74] on p "**********" at bounding box center [293, 75] width 268 height 11
click at [273, 299] on p "**********" at bounding box center [293, 257] width 268 height 87
click at [277, 291] on p "**********" at bounding box center [293, 257] width 268 height 87
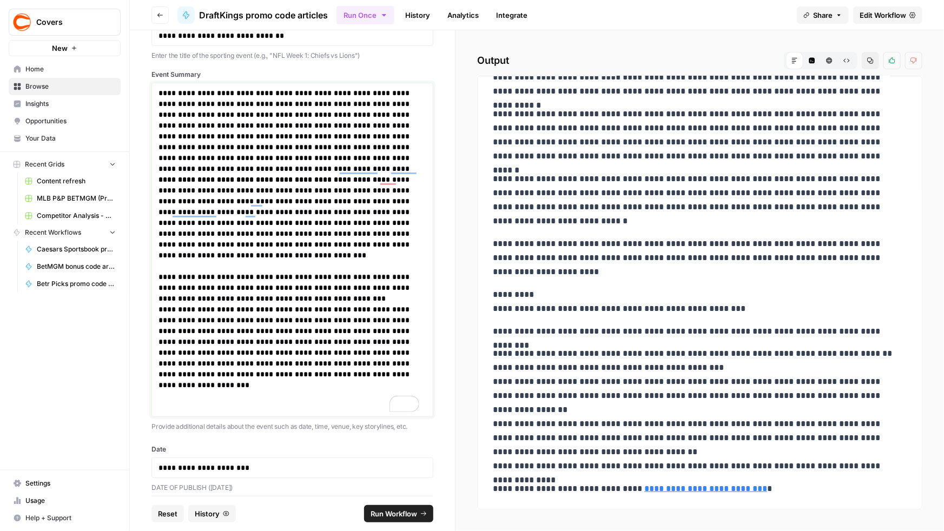
scroll to position [437, 0]
click at [183, 407] on p "To enrich screen reader interactions, please activate Accessibility in Grammarl…" at bounding box center [293, 402] width 268 height 22
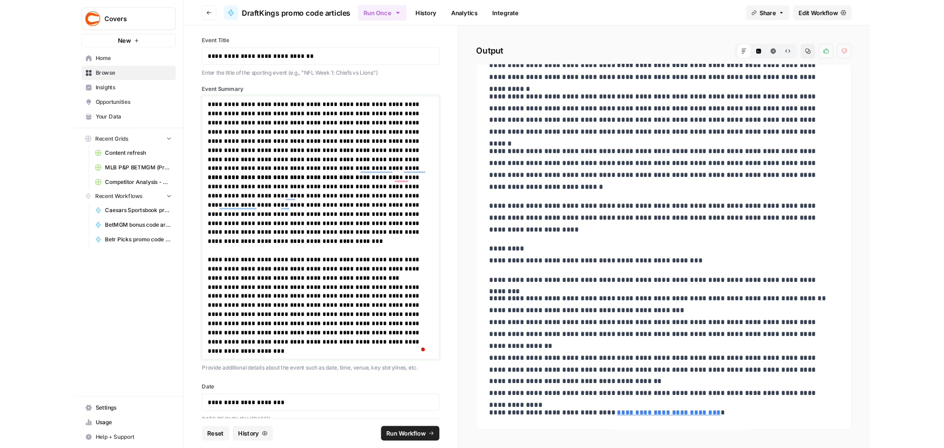
scroll to position [0, 0]
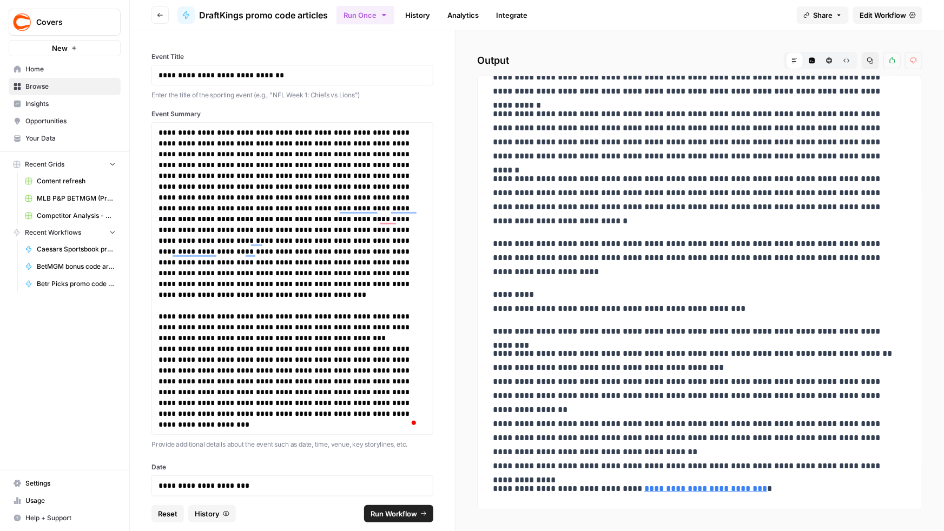
click at [415, 448] on span "Run Workflow" at bounding box center [394, 514] width 47 height 11
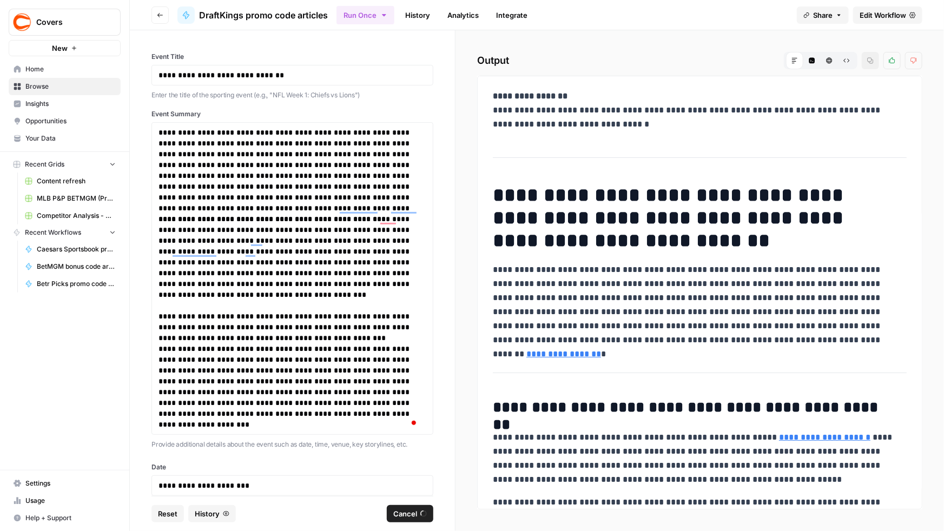
click at [733, 10] on div "Run Once History Analytics Integrate" at bounding box center [563, 14] width 452 height 21
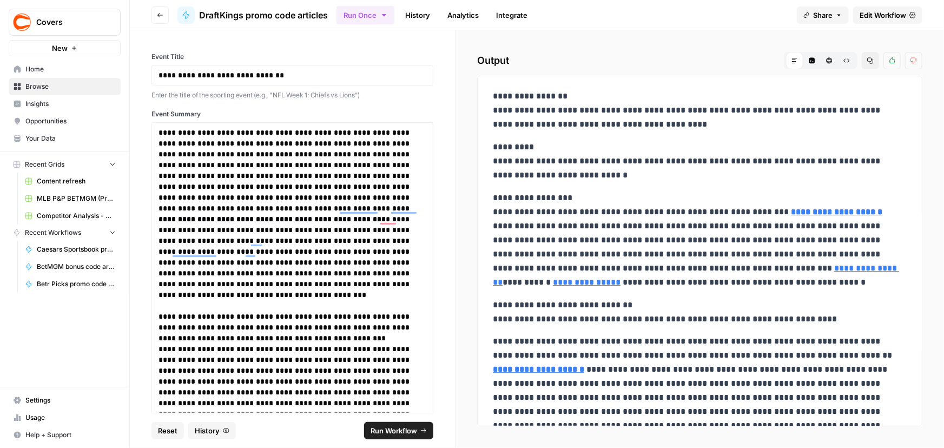
click at [137, 62] on div "**********" at bounding box center [292, 221] width 325 height 383
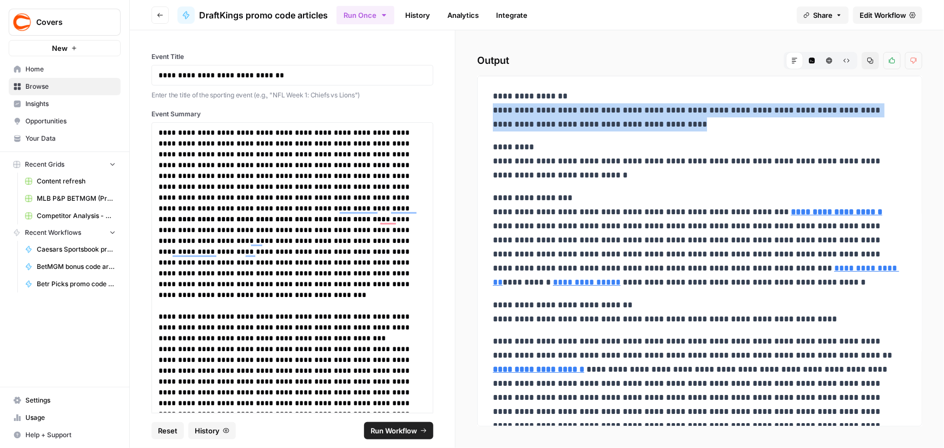
drag, startPoint x: 491, startPoint y: 109, endPoint x: 786, endPoint y: 120, distance: 295.1
copy p "**********"
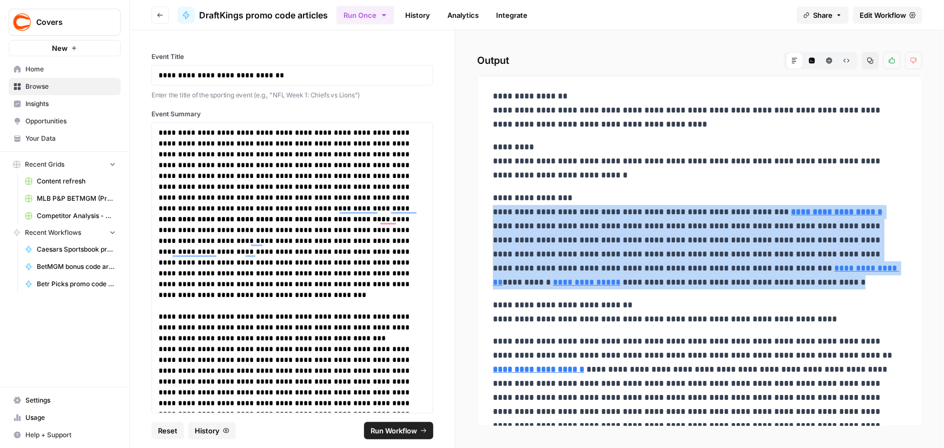
drag, startPoint x: 493, startPoint y: 210, endPoint x: 728, endPoint y: 284, distance: 246.8
click at [728, 284] on p "**********" at bounding box center [696, 240] width 407 height 98
copy div "**********"
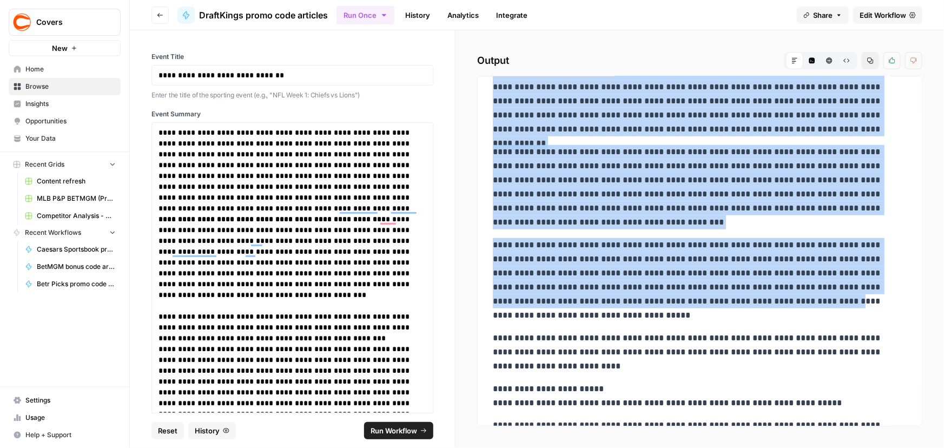
scroll to position [393, 0]
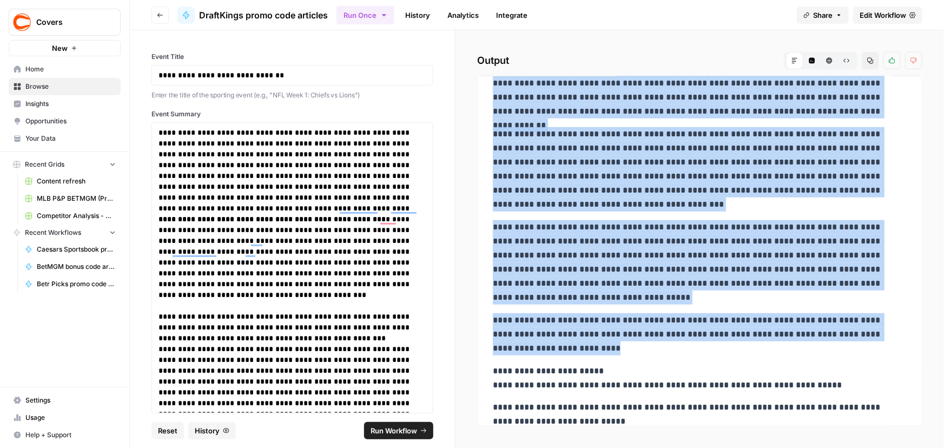
drag, startPoint x: 492, startPoint y: 292, endPoint x: 740, endPoint y: 352, distance: 254.4
click at [740, 352] on div "**********" at bounding box center [700, 155] width 427 height 927
copy div "**********"
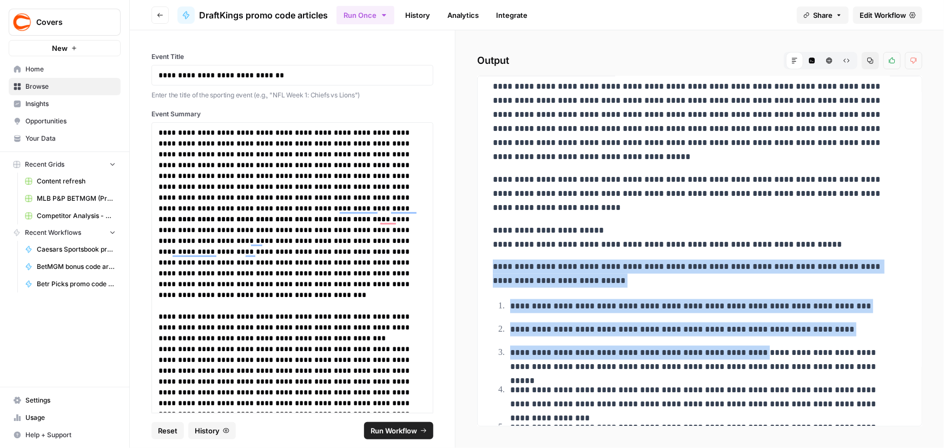
scroll to position [595, 0]
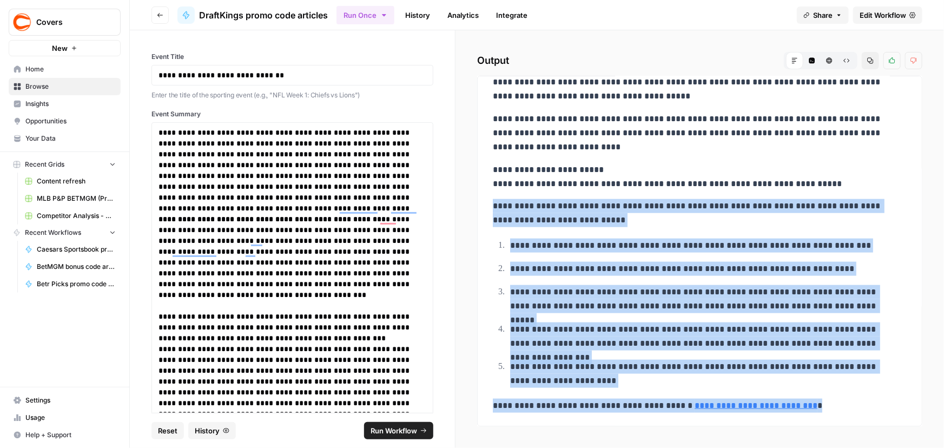
drag, startPoint x: 491, startPoint y: 309, endPoint x: 823, endPoint y: 402, distance: 343.9
copy div "**********"
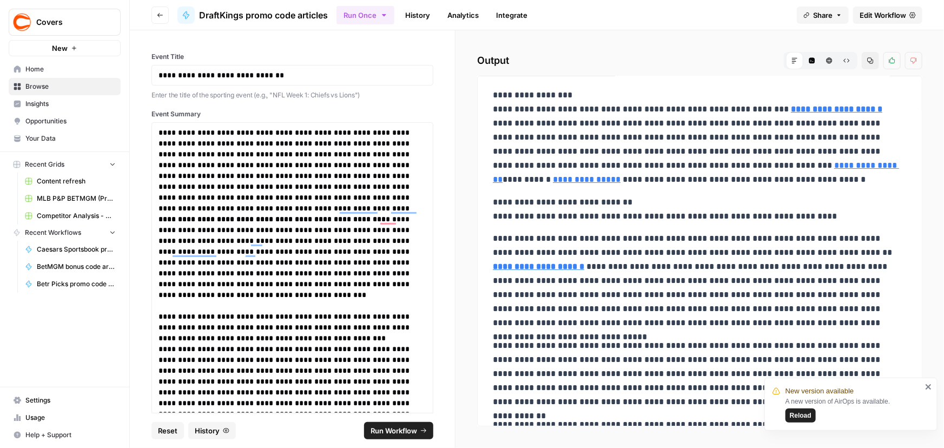
scroll to position [0, 0]
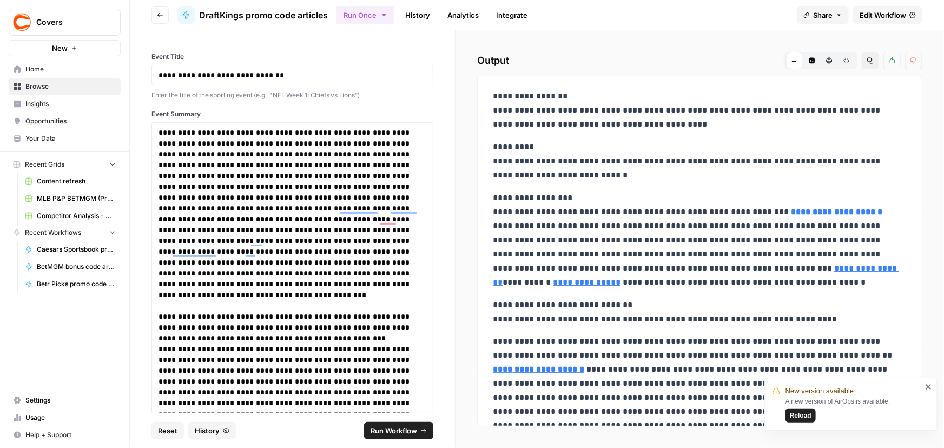
click at [507, 149] on p "**********" at bounding box center [696, 161] width 407 height 42
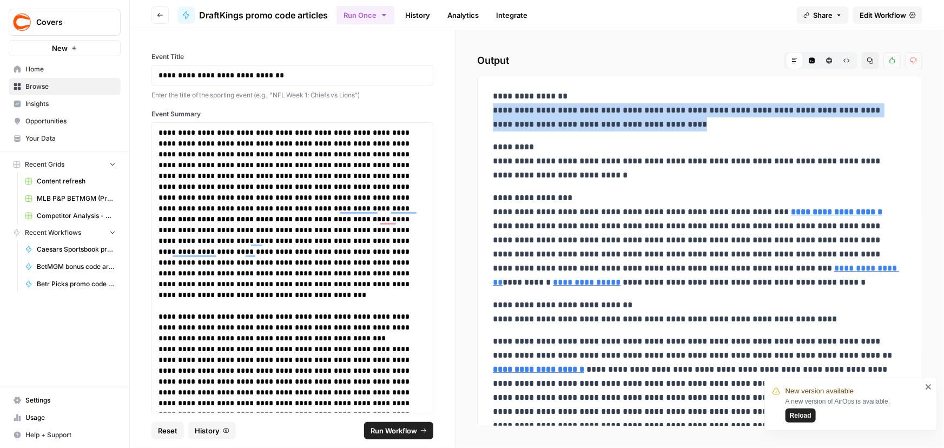
drag, startPoint x: 490, startPoint y: 111, endPoint x: 718, endPoint y: 128, distance: 227.9
copy p "**********"
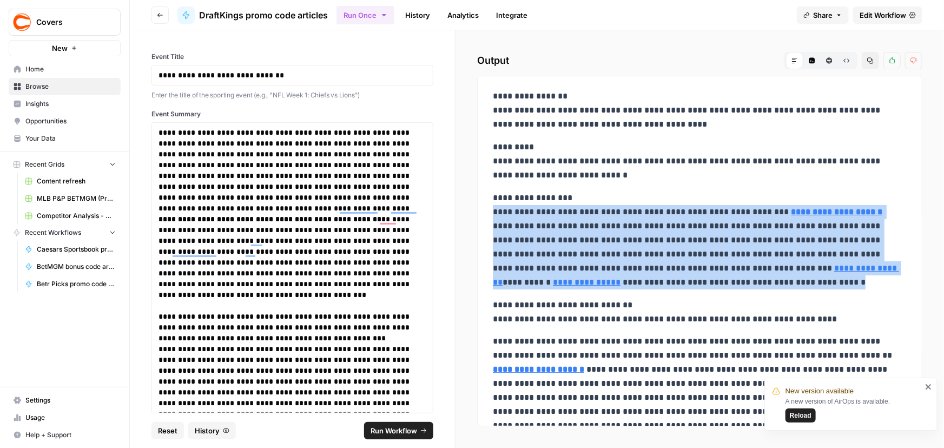
drag, startPoint x: 492, startPoint y: 212, endPoint x: 824, endPoint y: 286, distance: 339.8
click at [824, 286] on p "**********" at bounding box center [696, 240] width 407 height 98
copy p "**********"
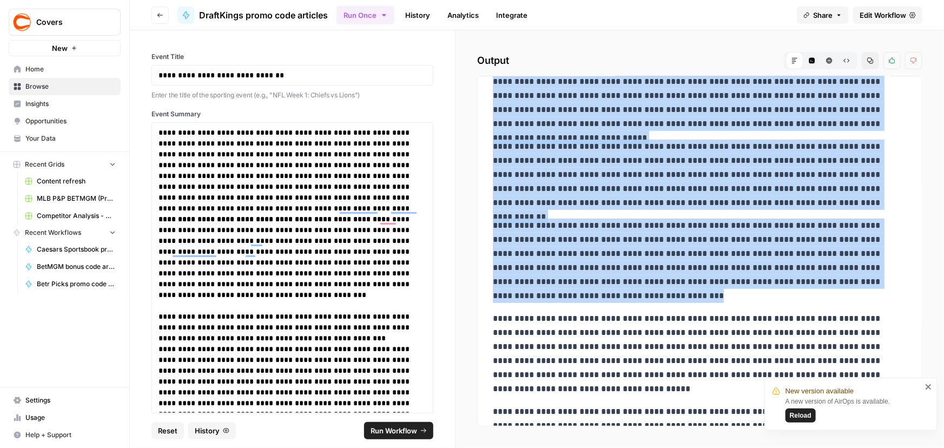
scroll to position [393, 0]
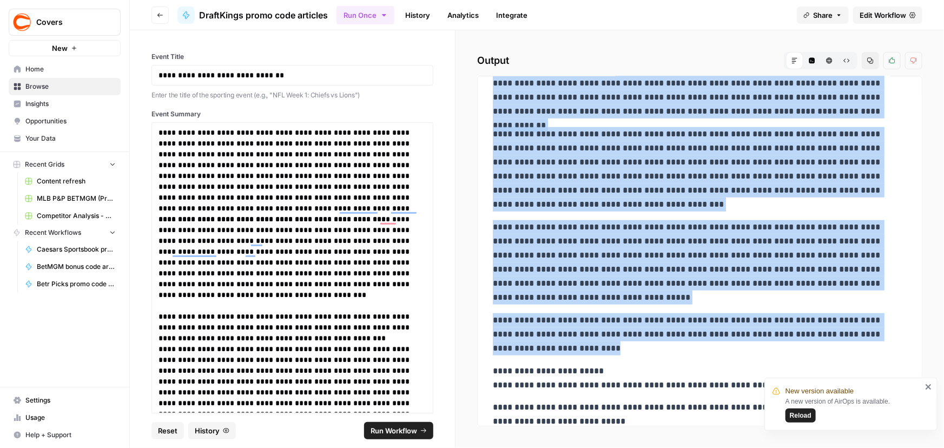
drag, startPoint x: 492, startPoint y: 140, endPoint x: 812, endPoint y: 349, distance: 381.7
click at [812, 349] on div "**********" at bounding box center [700, 155] width 427 height 927
copy div "**********"
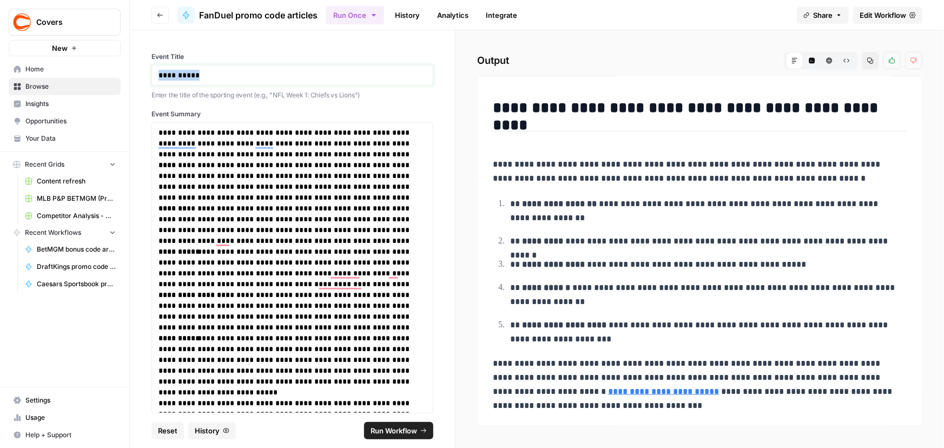
drag, startPoint x: 216, startPoint y: 77, endPoint x: 37, endPoint y: 60, distance: 180.5
click at [37, 60] on div "**********" at bounding box center [472, 224] width 944 height 448
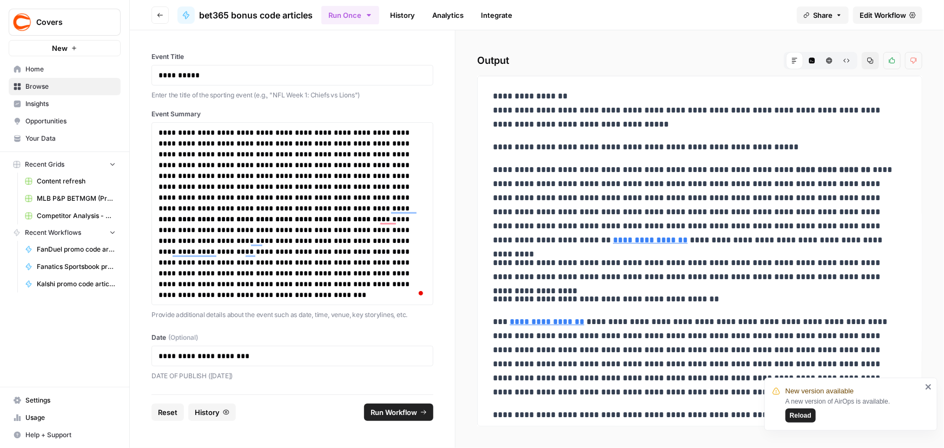
scroll to position [440, 0]
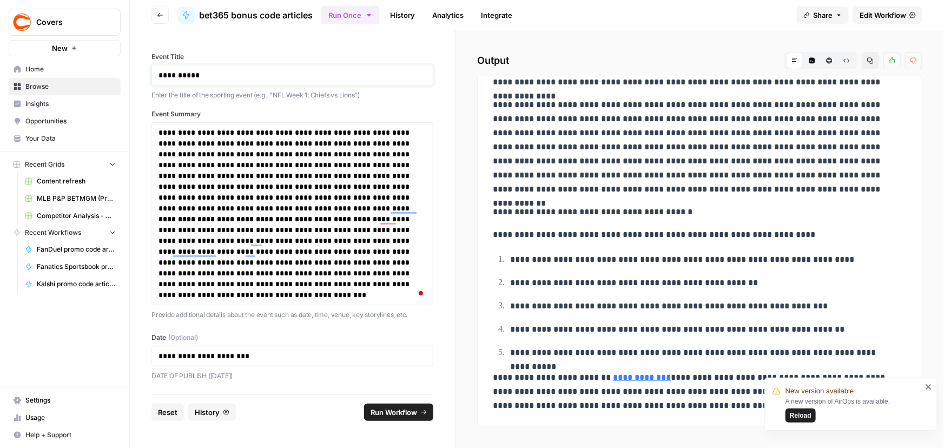
click at [229, 70] on p "**********" at bounding box center [293, 75] width 268 height 11
click at [797, 420] on span "Reload" at bounding box center [801, 416] width 22 height 10
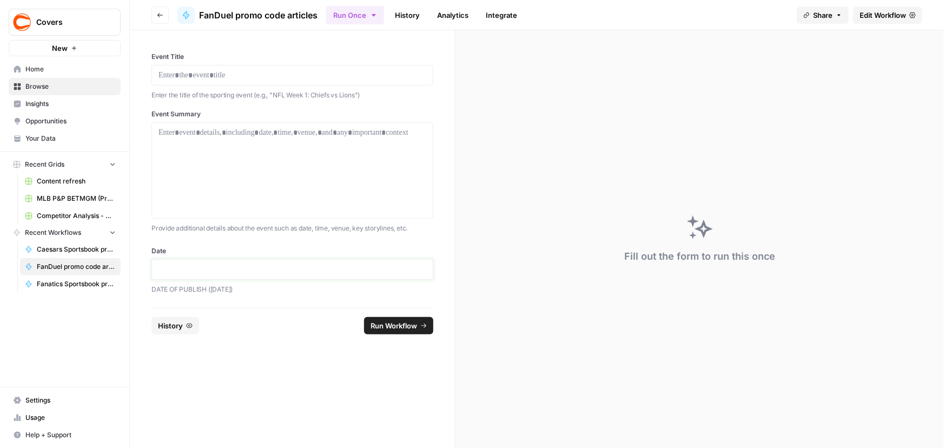
click at [188, 271] on p at bounding box center [293, 269] width 268 height 11
click at [187, 75] on p at bounding box center [293, 75] width 268 height 11
click at [256, 189] on div at bounding box center [293, 170] width 268 height 87
click at [177, 155] on div "To enrich screen reader interactions, please activate Accessibility in Grammarl…" at bounding box center [293, 170] width 268 height 87
click at [209, 166] on div "To enrich screen reader interactions, please activate Accessibility in Grammarl…" at bounding box center [293, 170] width 268 height 87
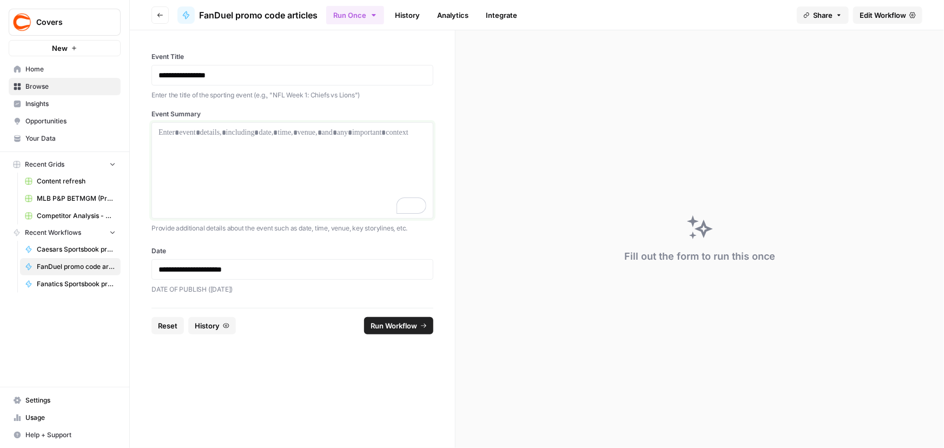
scroll to position [451, 0]
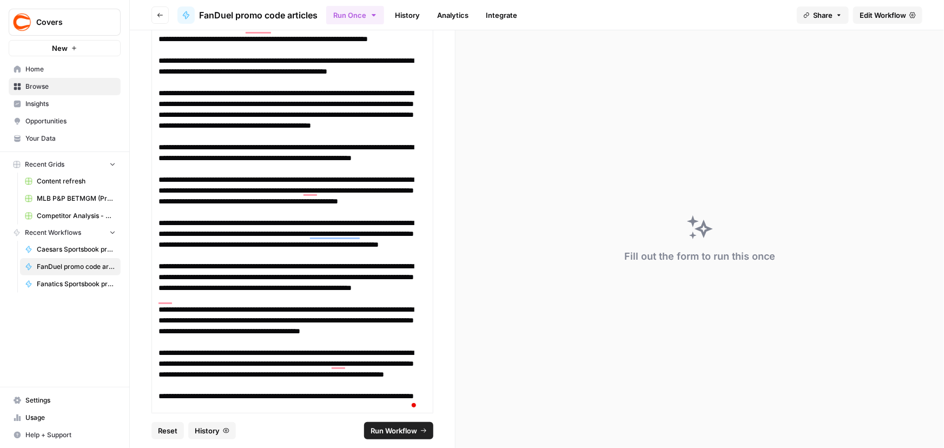
click at [380, 430] on span "Run Workflow" at bounding box center [394, 430] width 47 height 11
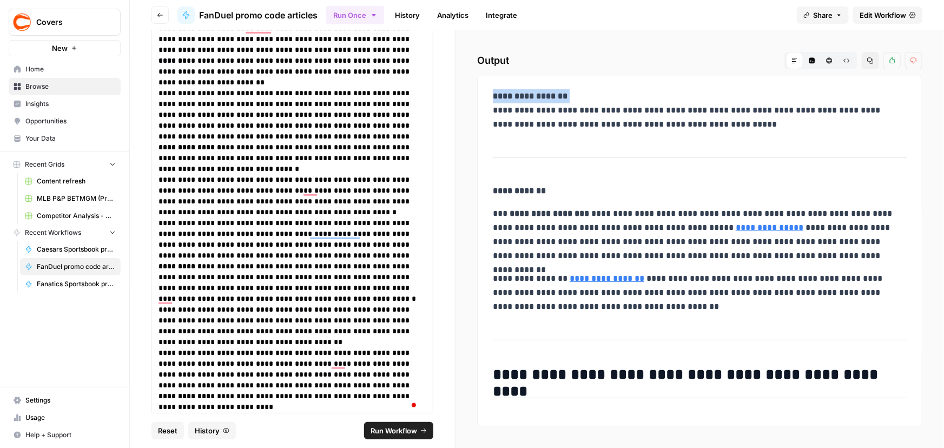
drag, startPoint x: 490, startPoint y: 110, endPoint x: 860, endPoint y: 140, distance: 371.3
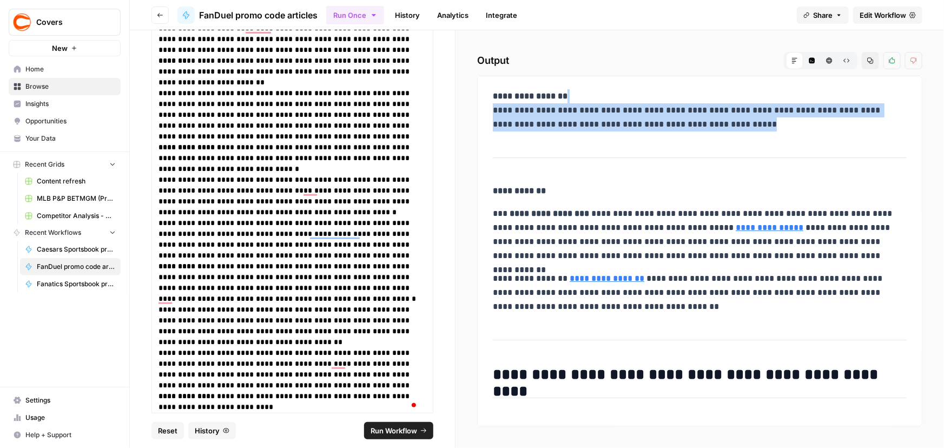
copy p "**********"
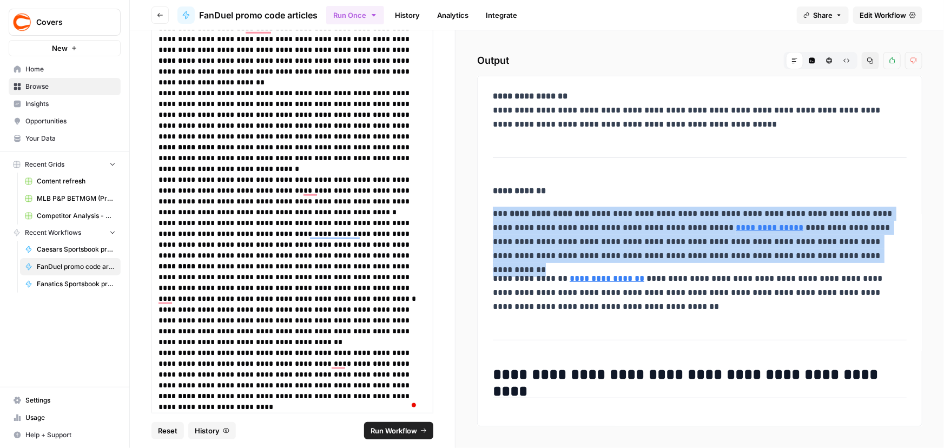
drag, startPoint x: 492, startPoint y: 209, endPoint x: 772, endPoint y: 320, distance: 301.7
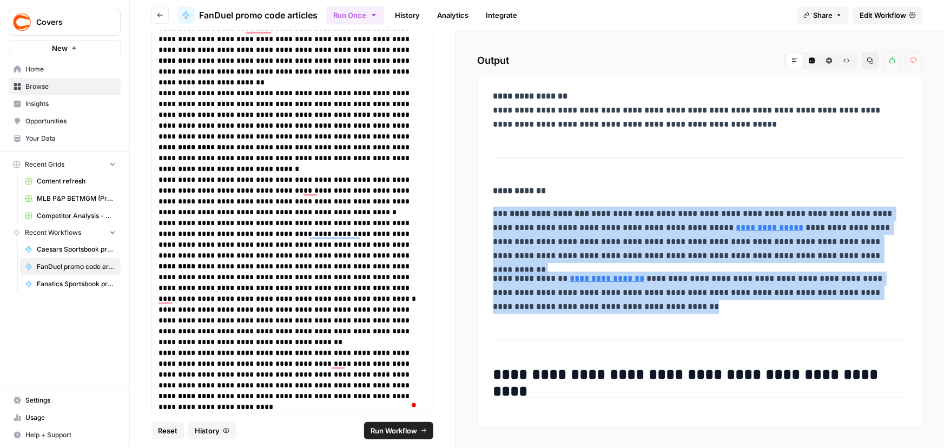
copy p "**********"
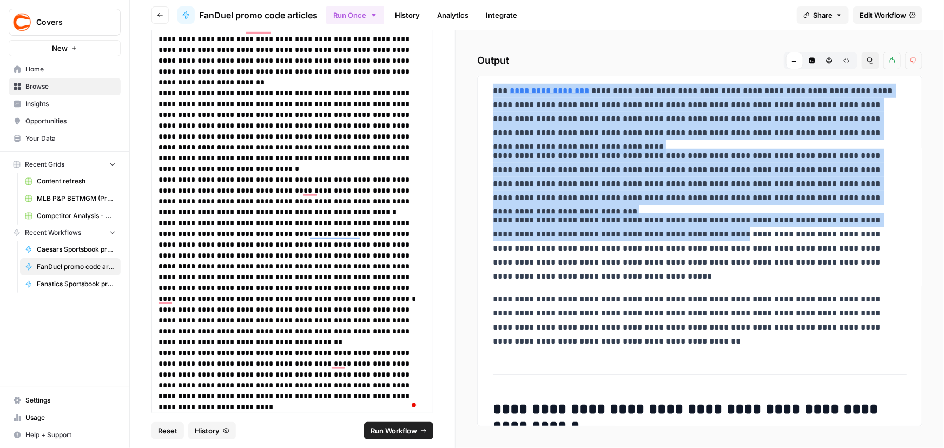
scroll to position [344, 0]
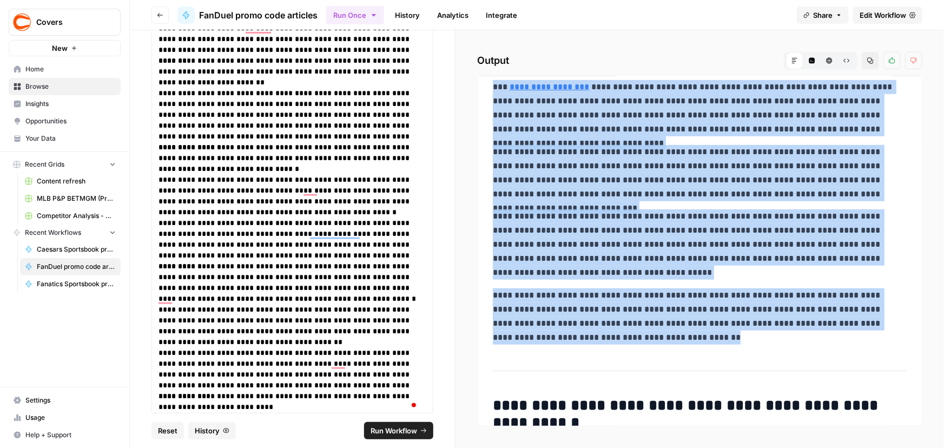
drag, startPoint x: 497, startPoint y: 222, endPoint x: 745, endPoint y: 334, distance: 272.0
click at [745, 334] on div "**********" at bounding box center [700, 236] width 427 height 991
copy div "**********"
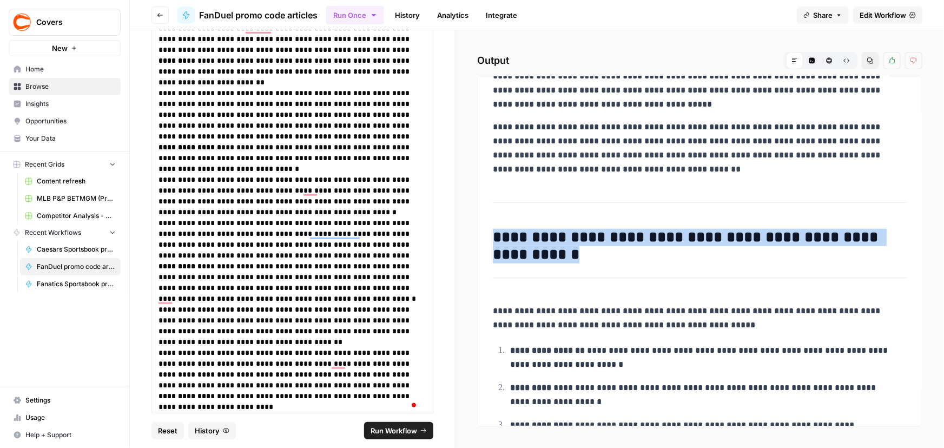
scroll to position [659, 0]
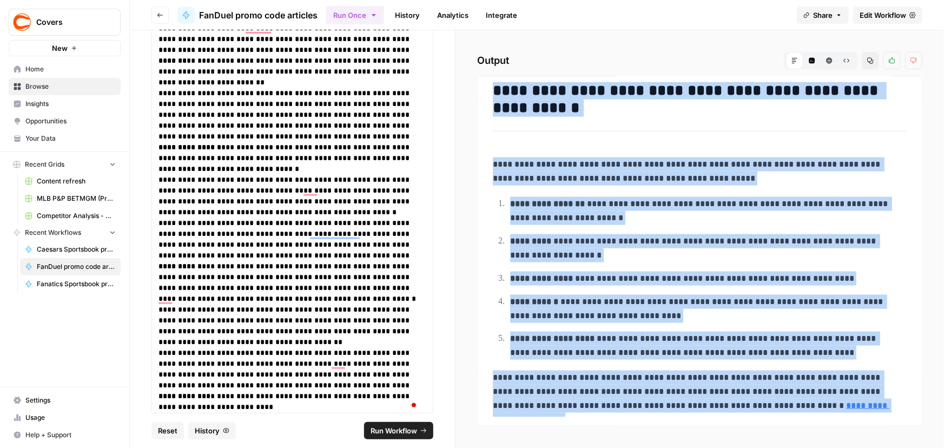
drag, startPoint x: 495, startPoint y: 252, endPoint x: 845, endPoint y: 416, distance: 387.3
copy div "**********"
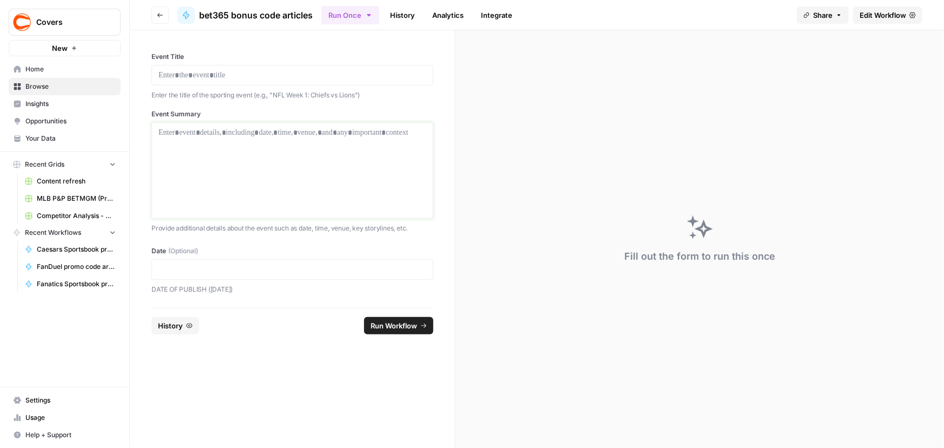
click at [227, 200] on div at bounding box center [293, 170] width 268 height 87
click at [207, 76] on p at bounding box center [293, 75] width 268 height 11
click at [194, 268] on p at bounding box center [293, 269] width 268 height 11
click at [212, 213] on div at bounding box center [293, 170] width 282 height 96
click at [195, 135] on p "To enrich screen reader interactions, please activate Accessibility in Grammarl…" at bounding box center [293, 132] width 268 height 11
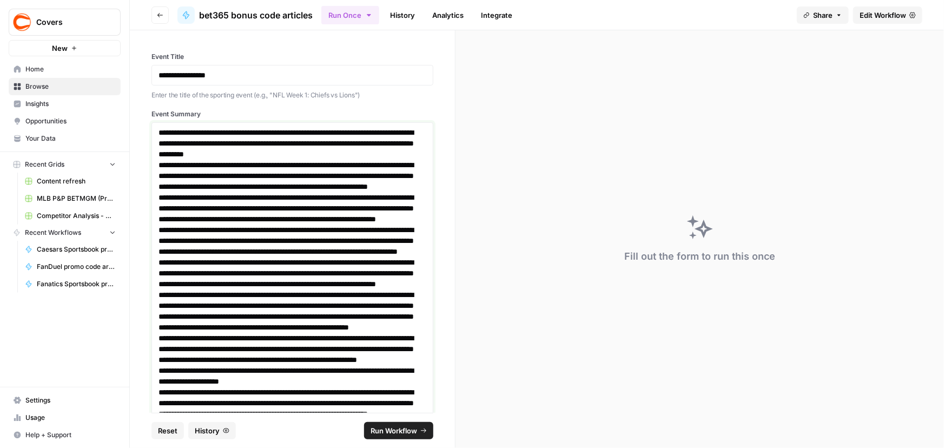
scroll to position [451, 0]
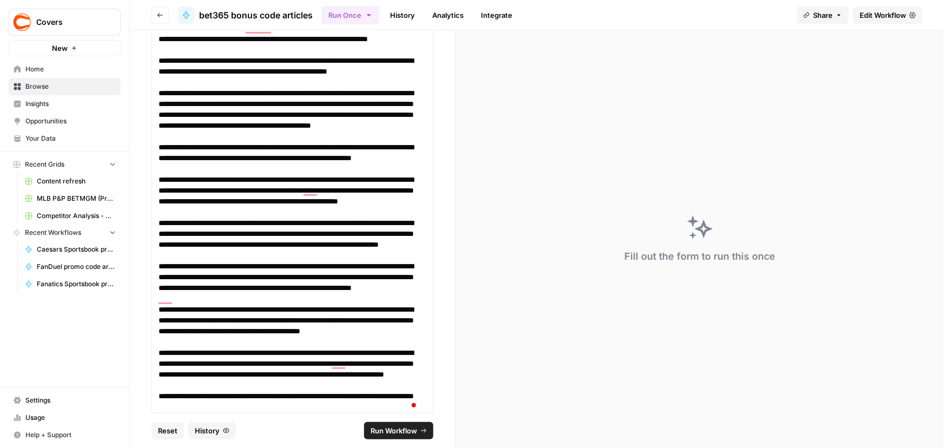
click at [386, 431] on span "Run Workflow" at bounding box center [394, 430] width 47 height 11
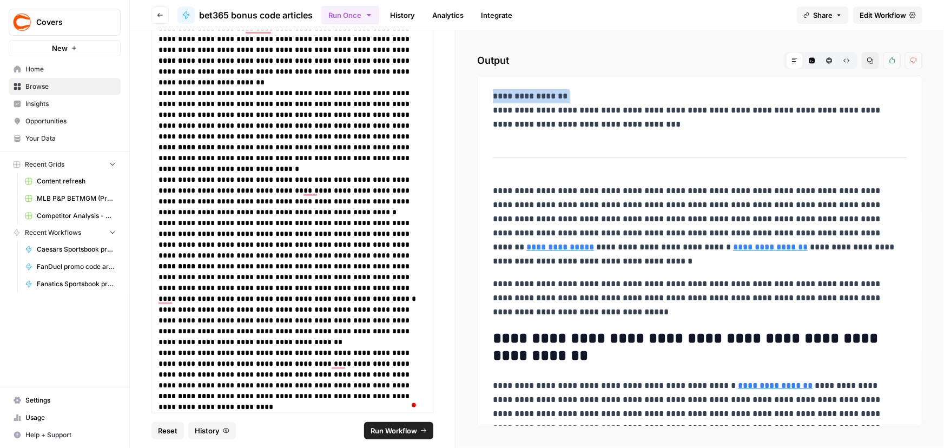
drag, startPoint x: 521, startPoint y: 118, endPoint x: 824, endPoint y: 133, distance: 303.4
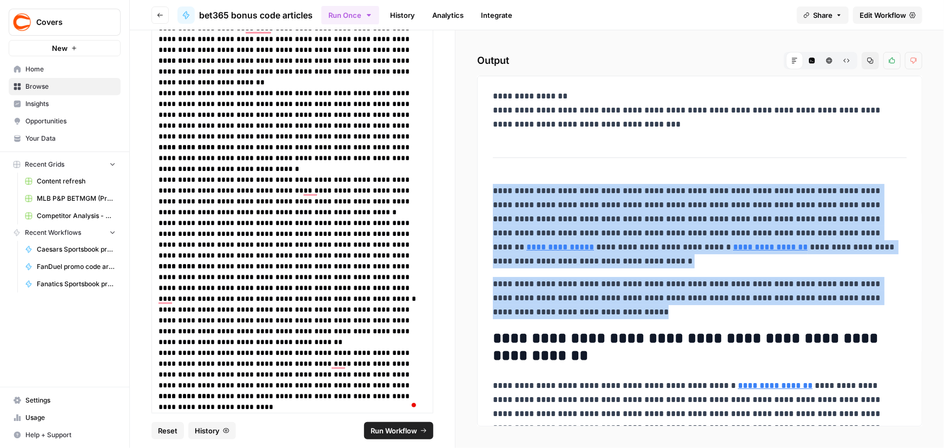
drag, startPoint x: 493, startPoint y: 187, endPoint x: 662, endPoint y: 312, distance: 210.4
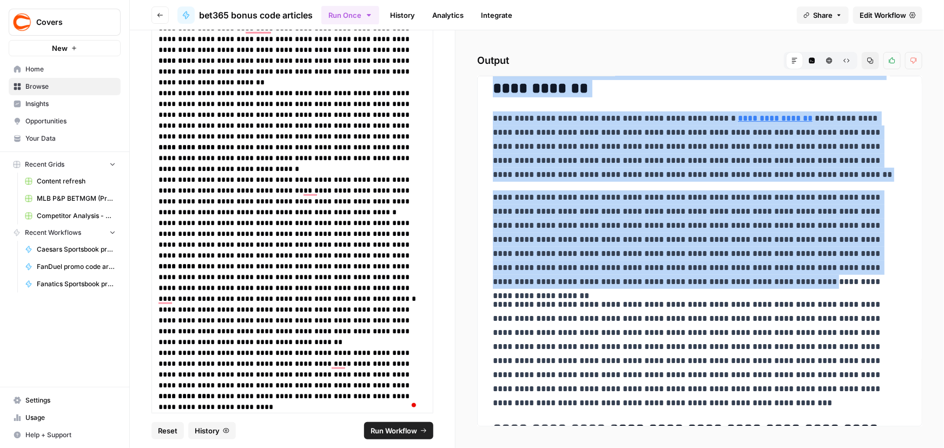
scroll to position [443, 0]
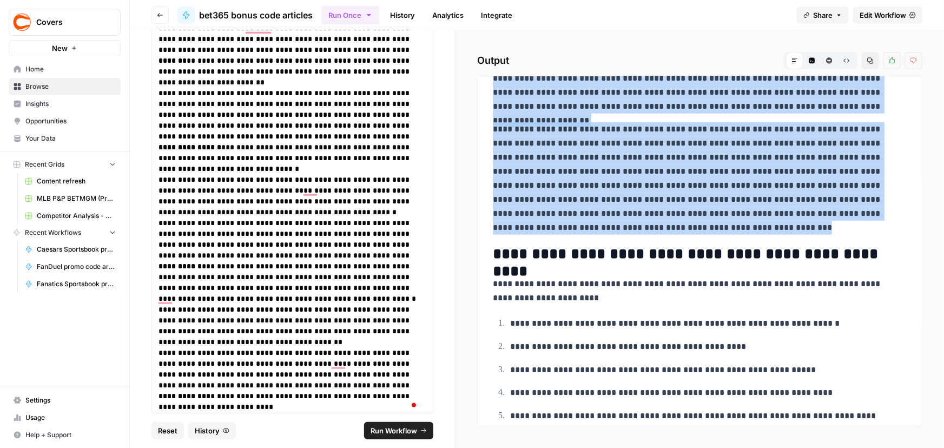
drag, startPoint x: 489, startPoint y: 139, endPoint x: 828, endPoint y: 227, distance: 350.1
click at [828, 227] on div "**********" at bounding box center [700, 61] width 427 height 838
copy div "**********"
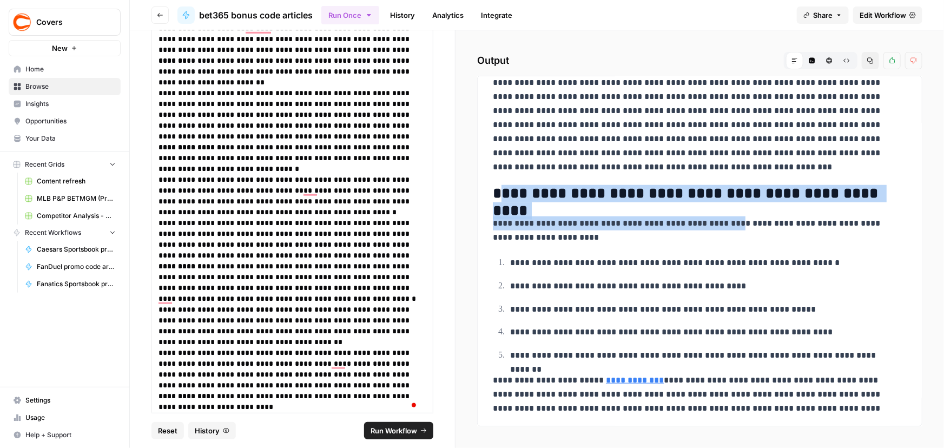
scroll to position [506, 0]
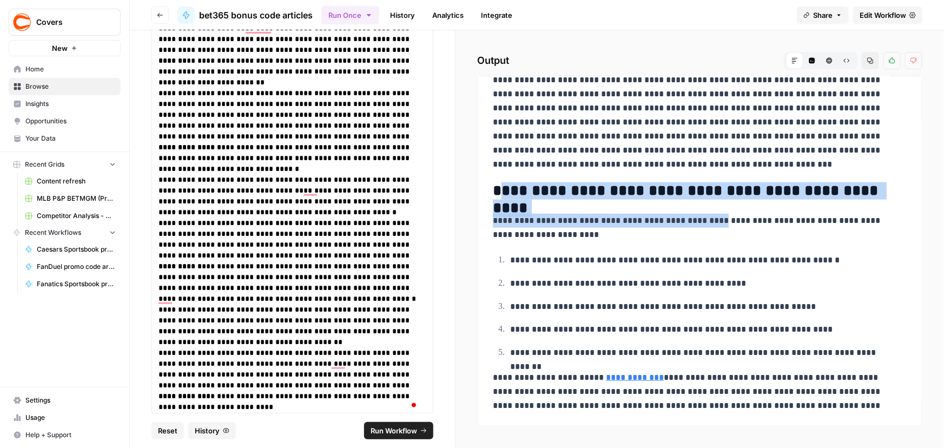
drag, startPoint x: 497, startPoint y: 206, endPoint x: 623, endPoint y: 195, distance: 126.5
click at [554, 184] on h2 "**********" at bounding box center [696, 190] width 407 height 17
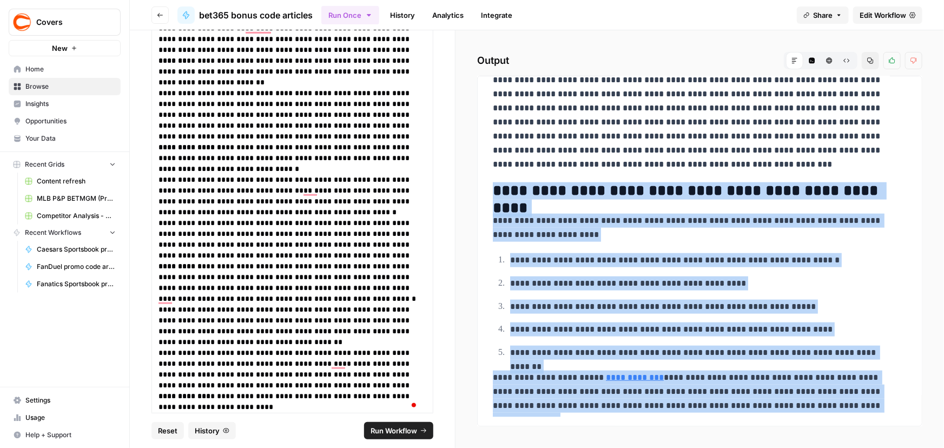
drag, startPoint x: 496, startPoint y: 192, endPoint x: 877, endPoint y: 406, distance: 437.6
copy div "**********"
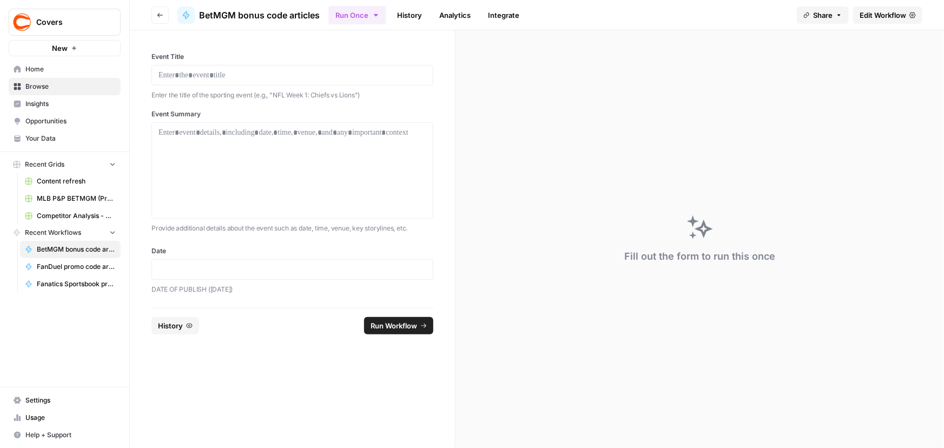
click at [258, 64] on div "Event Title Enter the title of the sporting event (e.g., "NFL Week 1: Chiefs vs…" at bounding box center [293, 76] width 282 height 49
click at [259, 71] on p at bounding box center [293, 75] width 268 height 11
click at [227, 269] on p at bounding box center [293, 269] width 268 height 11
click at [245, 163] on div at bounding box center [293, 170] width 268 height 87
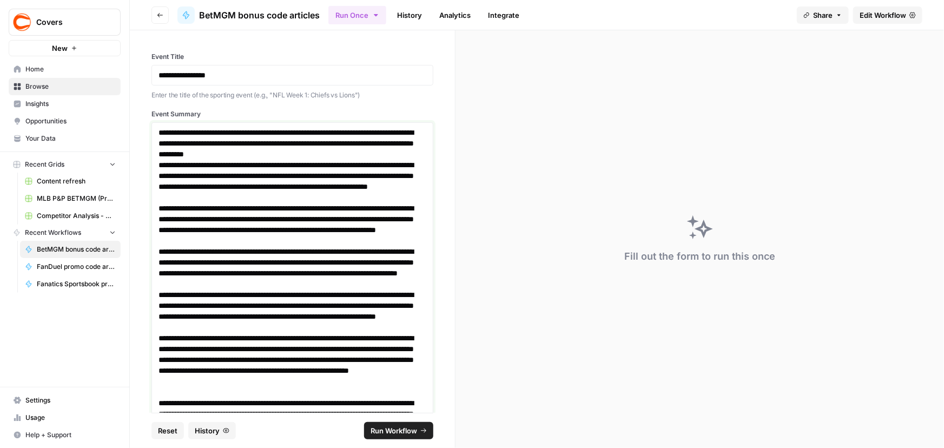
scroll to position [451, 0]
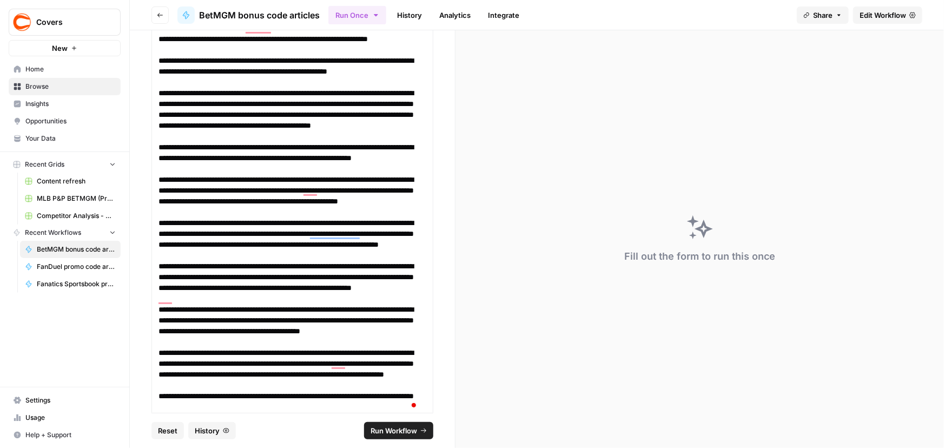
click at [387, 430] on span "Run Workflow" at bounding box center [394, 430] width 47 height 11
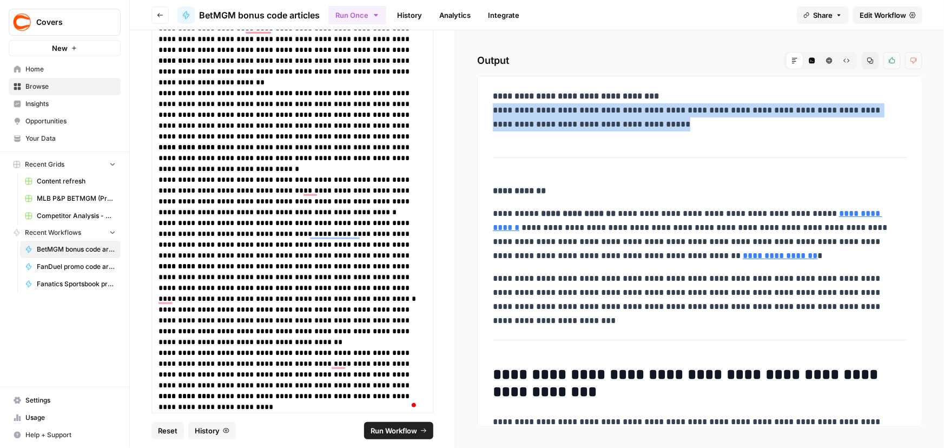
drag, startPoint x: 494, startPoint y: 113, endPoint x: 699, endPoint y: 124, distance: 206.0
click at [699, 124] on p "**********" at bounding box center [696, 110] width 407 height 42
copy p "**********"
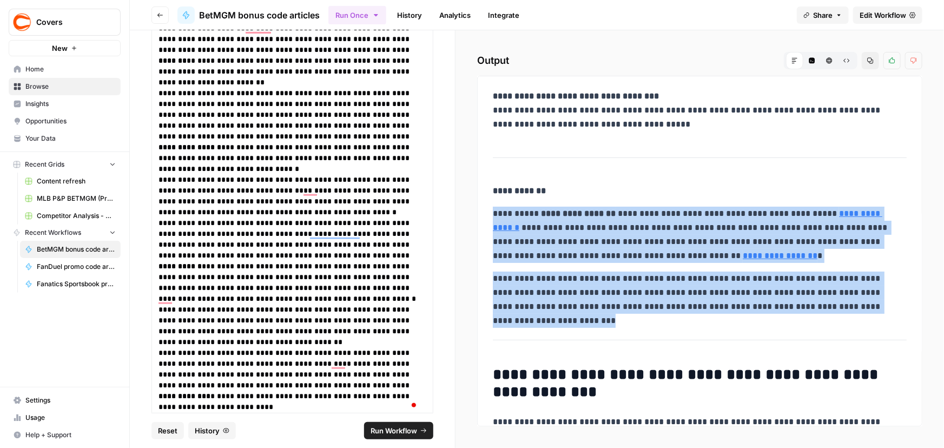
drag, startPoint x: 495, startPoint y: 214, endPoint x: 856, endPoint y: 303, distance: 371.3
copy div "**********"
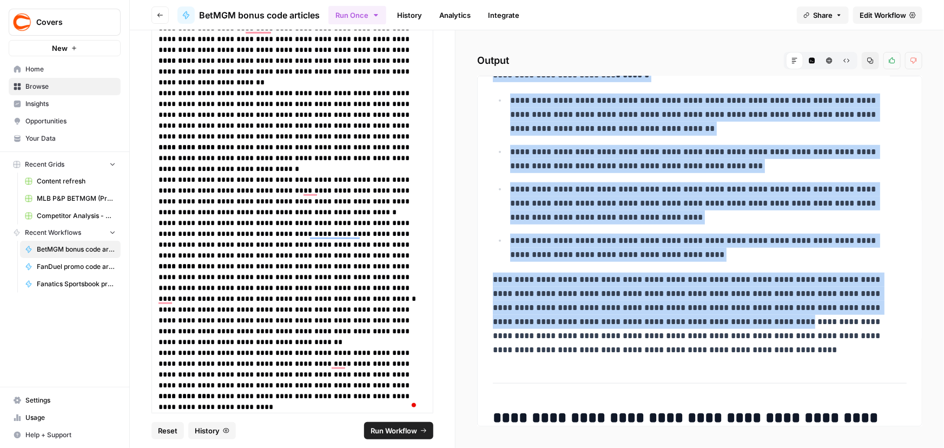
scroll to position [443, 0]
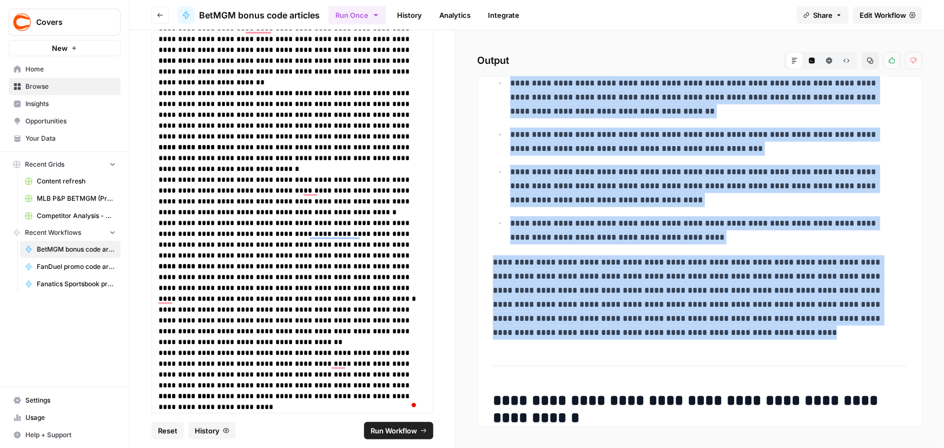
drag, startPoint x: 495, startPoint y: 176, endPoint x: 723, endPoint y: 327, distance: 273.6
click at [723, 327] on div "**********" at bounding box center [700, 161] width 427 height 1039
copy div "**********"
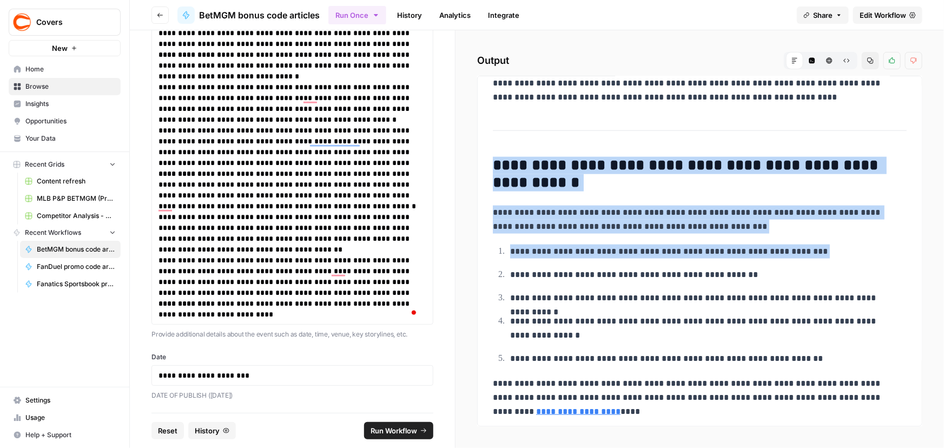
scroll to position [706, 0]
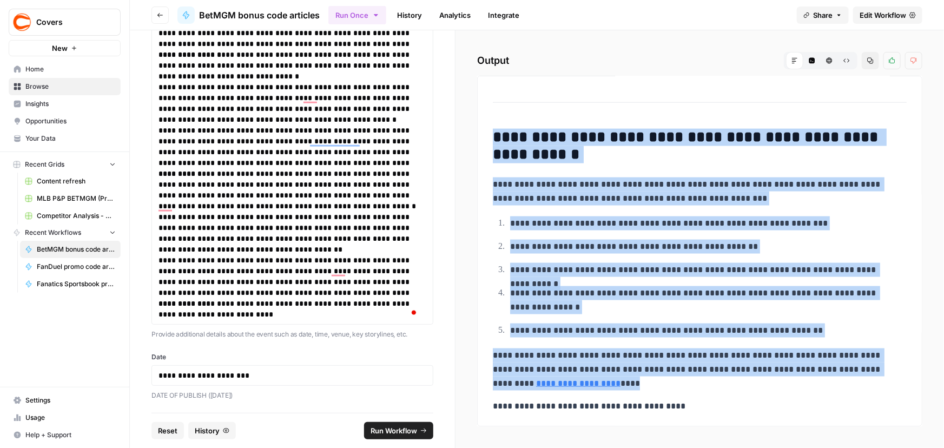
drag, startPoint x: 497, startPoint y: 207, endPoint x: 685, endPoint y: 379, distance: 254.7
copy div "**********"
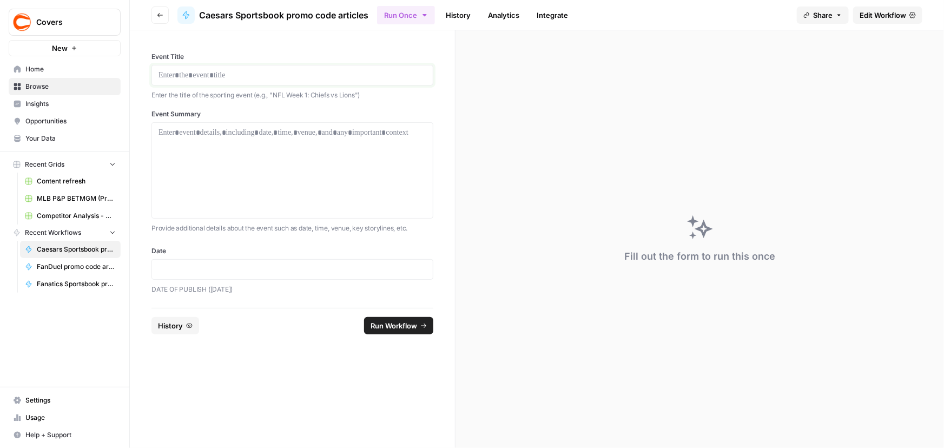
drag, startPoint x: 245, startPoint y: 71, endPoint x: 251, endPoint y: 65, distance: 8.5
click at [245, 71] on p at bounding box center [293, 75] width 268 height 11
click at [258, 262] on div at bounding box center [293, 269] width 282 height 21
click at [183, 266] on p at bounding box center [293, 269] width 268 height 11
click at [287, 178] on div at bounding box center [293, 170] width 268 height 87
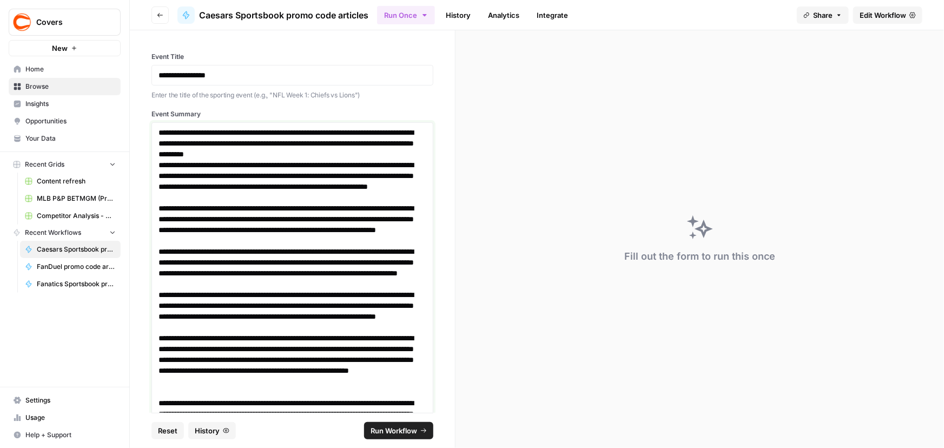
scroll to position [451, 0]
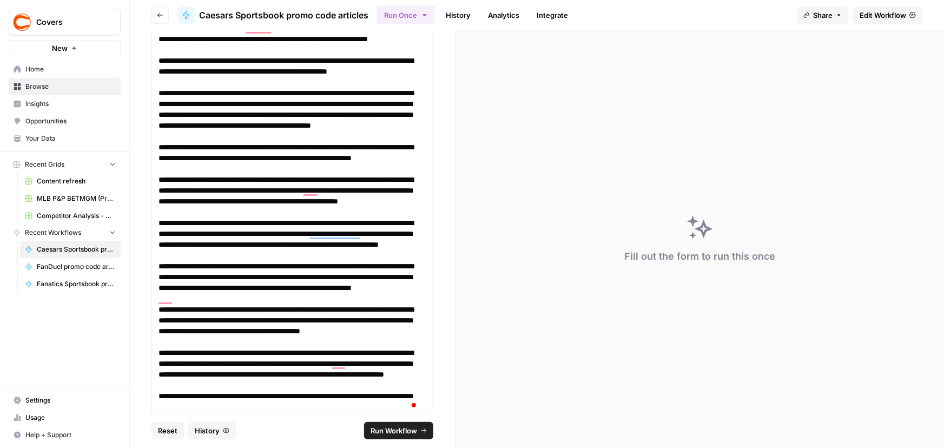
click at [383, 432] on span "Run Workflow" at bounding box center [394, 430] width 47 height 11
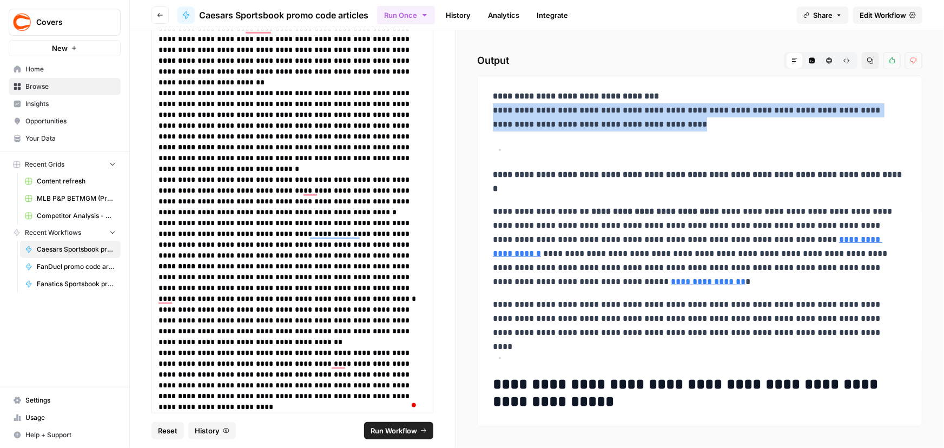
drag, startPoint x: 490, startPoint y: 109, endPoint x: 771, endPoint y: 123, distance: 280.7
copy p "**********"
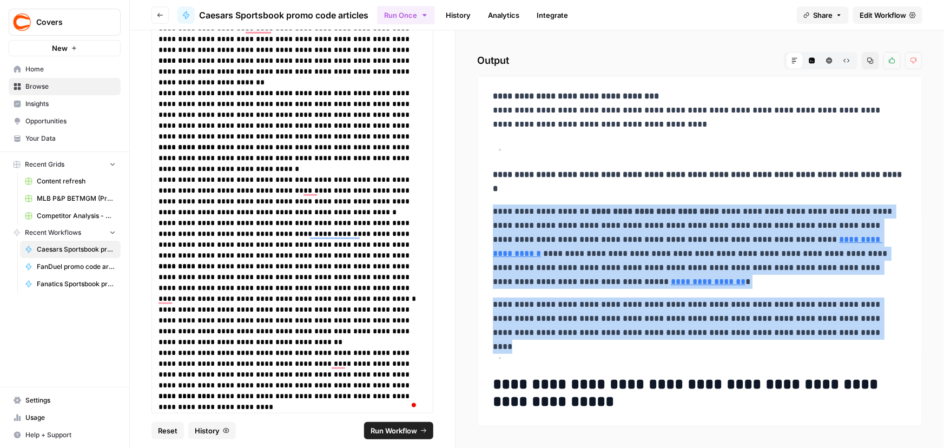
drag, startPoint x: 494, startPoint y: 212, endPoint x: 774, endPoint y: 331, distance: 304.1
copy div "**********"
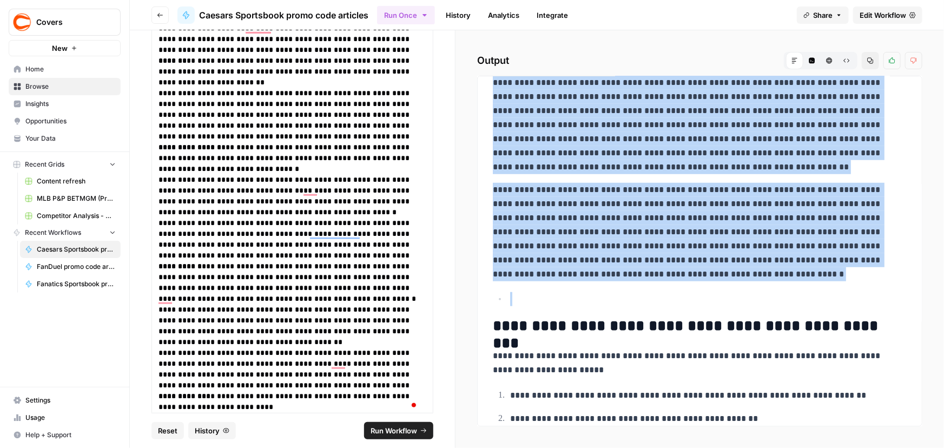
scroll to position [443, 0]
drag, startPoint x: 496, startPoint y: 240, endPoint x: 660, endPoint y: 271, distance: 166.8
click at [660, 271] on div "**********" at bounding box center [700, 157] width 427 height 1030
copy div "**********"
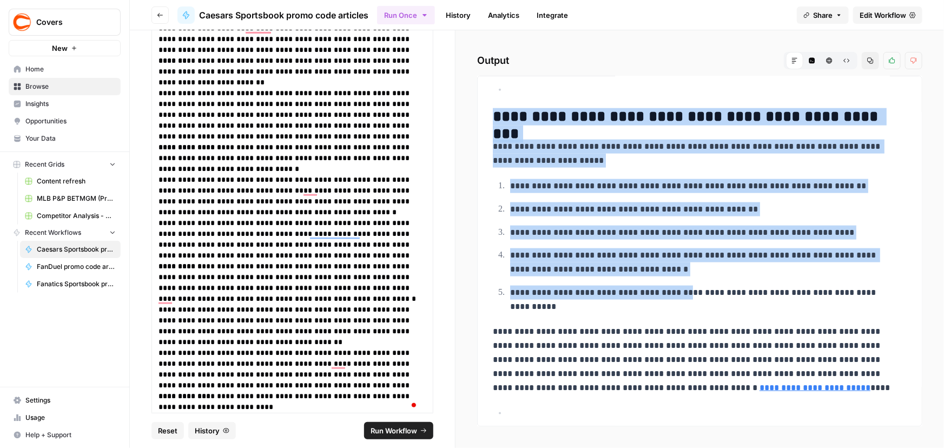
scroll to position [698, 0]
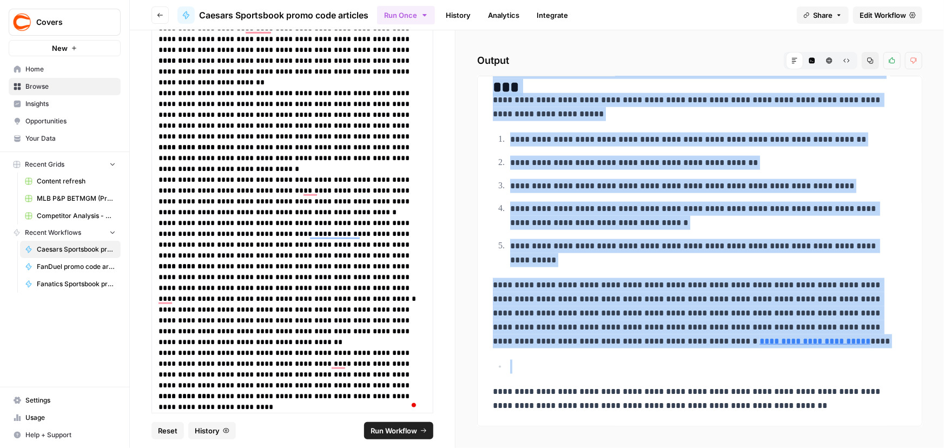
drag, startPoint x: 495, startPoint y: 229, endPoint x: 808, endPoint y: 352, distance: 336.6
copy div "**********"
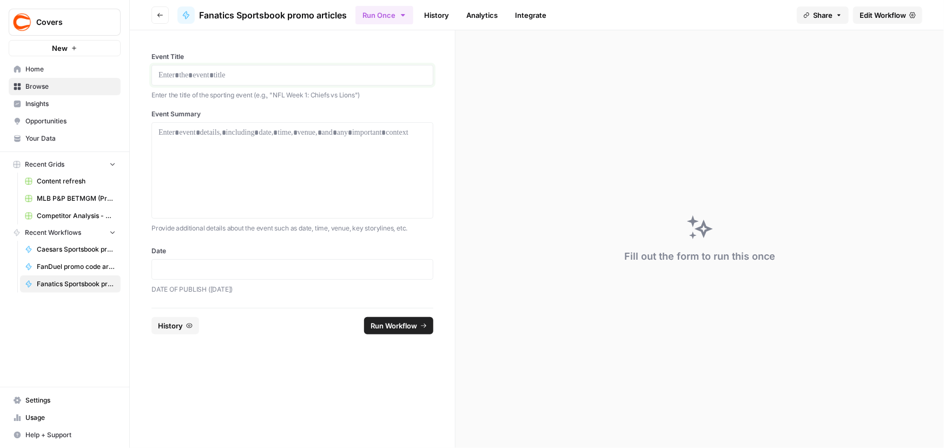
drag, startPoint x: 258, startPoint y: 70, endPoint x: 324, endPoint y: 10, distance: 89.6
click at [258, 70] on p at bounding box center [293, 75] width 268 height 11
click at [228, 265] on p at bounding box center [293, 269] width 268 height 11
drag, startPoint x: 211, startPoint y: 73, endPoint x: 0, endPoint y: 59, distance: 210.9
click at [0, 70] on div "**********" at bounding box center [472, 224] width 944 height 448
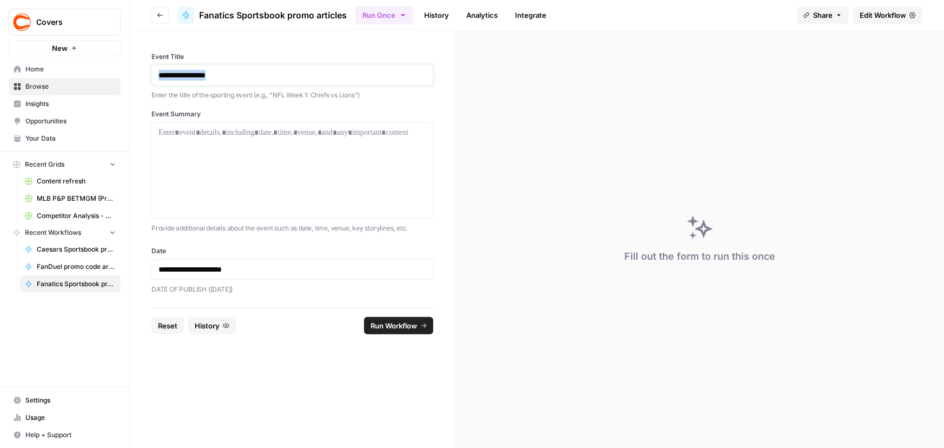
copy p "**********"
click at [304, 210] on div "To enrich screen reader interactions, please activate Accessibility in Grammarl…" at bounding box center [293, 170] width 268 height 87
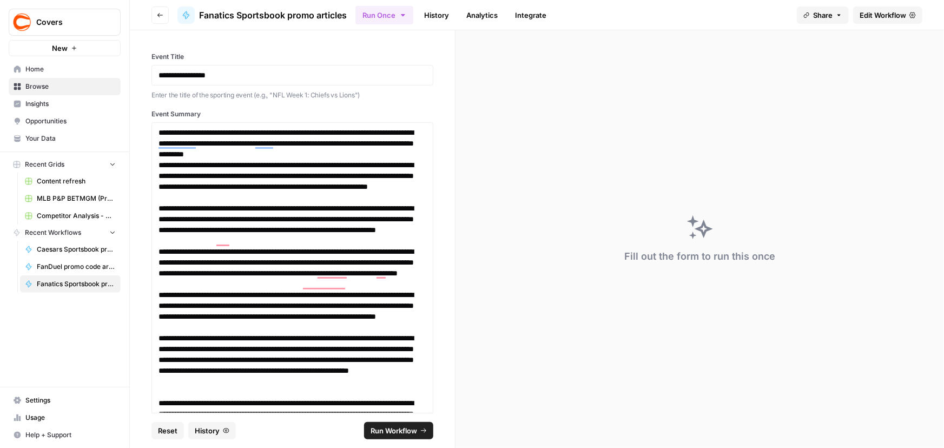
click at [387, 431] on span "Run Workflow" at bounding box center [394, 430] width 47 height 11
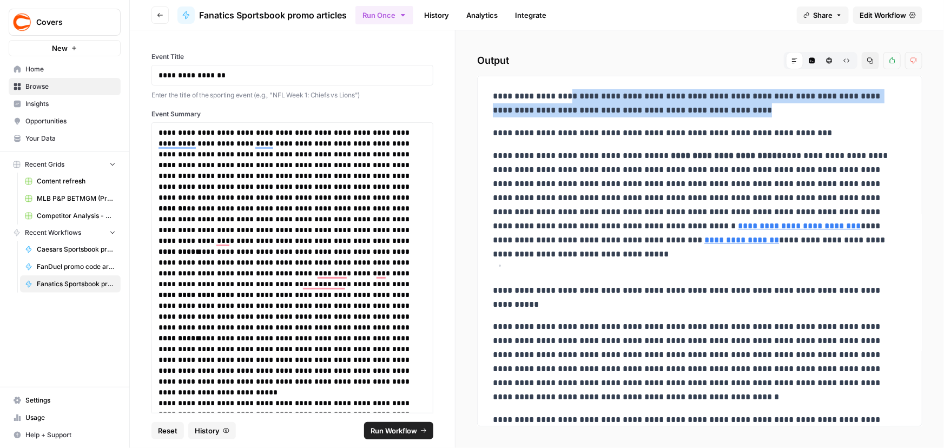
drag, startPoint x: 566, startPoint y: 93, endPoint x: 790, endPoint y: 103, distance: 224.3
click at [790, 103] on p "**********" at bounding box center [696, 103] width 407 height 28
copy p "**********"
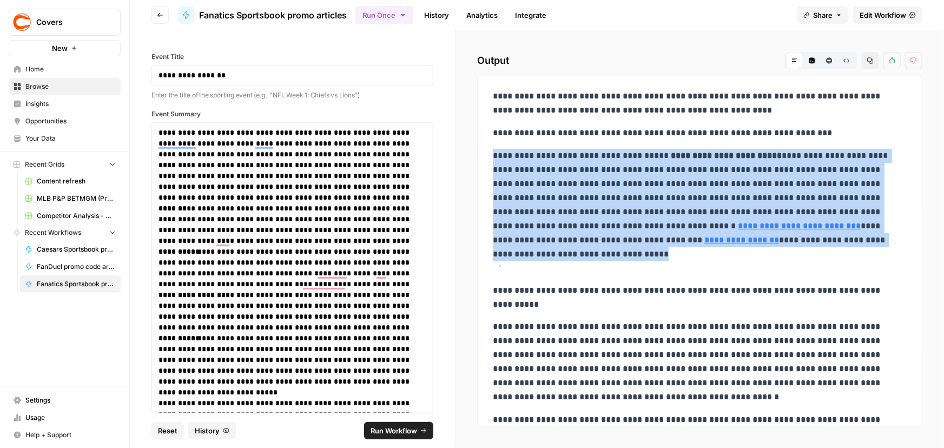
drag, startPoint x: 492, startPoint y: 154, endPoint x: 921, endPoint y: 243, distance: 437.8
click at [845, 242] on p "**********" at bounding box center [696, 198] width 407 height 98
copy p "**********"
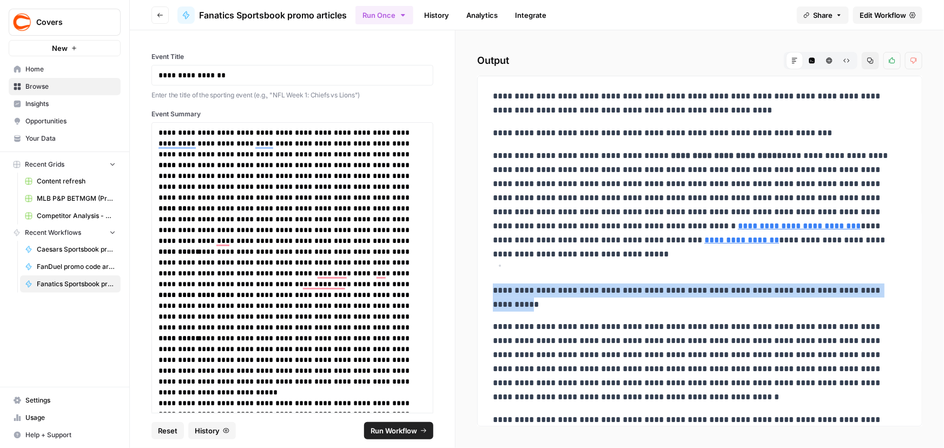
drag, startPoint x: 494, startPoint y: 290, endPoint x: 514, endPoint y: 307, distance: 26.1
click at [514, 307] on p "**********" at bounding box center [696, 298] width 407 height 28
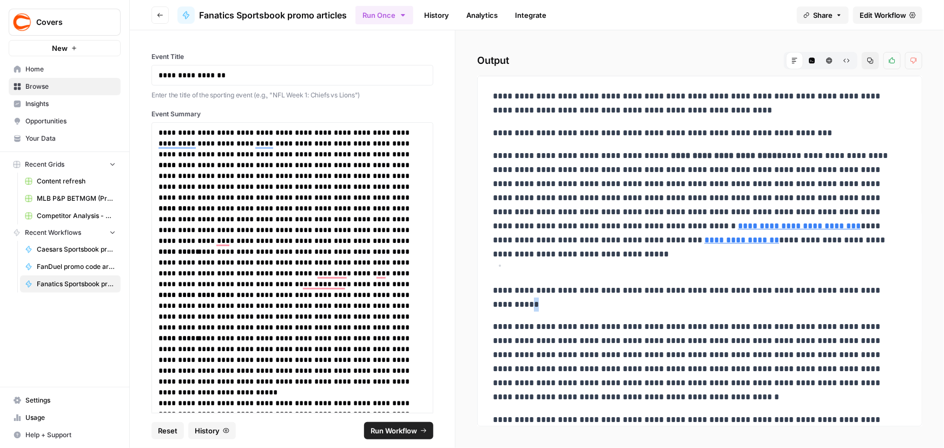
drag, startPoint x: 521, startPoint y: 307, endPoint x: 515, endPoint y: 303, distance: 6.6
click at [515, 303] on p "**********" at bounding box center [696, 298] width 407 height 28
click at [495, 291] on p "**********" at bounding box center [696, 298] width 407 height 28
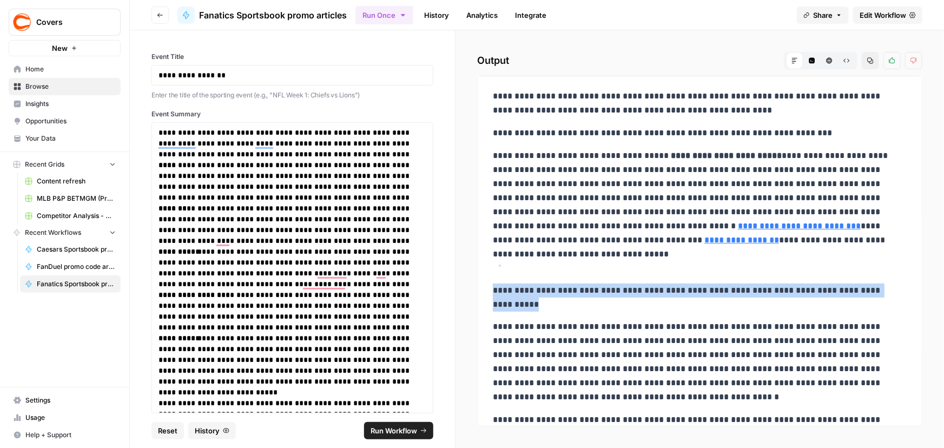
drag, startPoint x: 492, startPoint y: 290, endPoint x: 543, endPoint y: 300, distance: 51.3
click at [542, 300] on p "**********" at bounding box center [696, 298] width 407 height 28
copy p "**********"
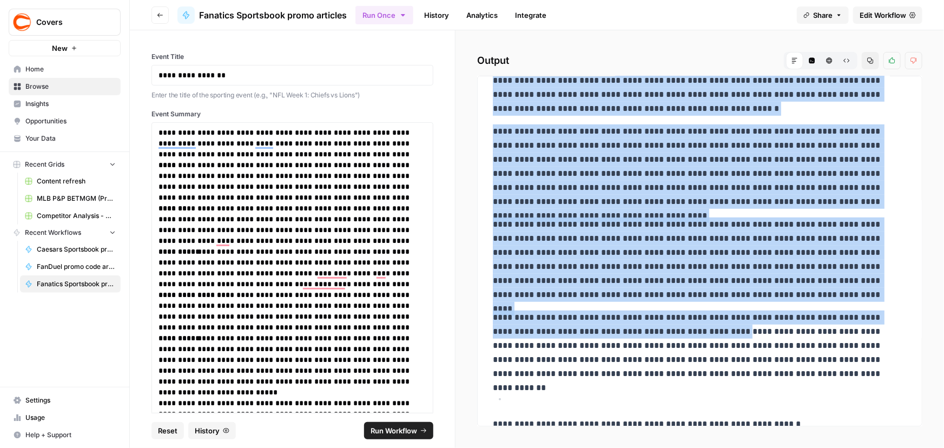
scroll to position [344, 0]
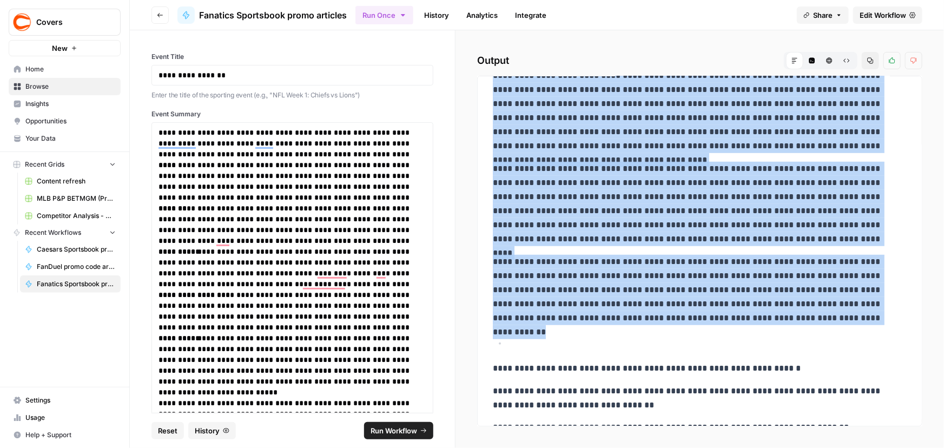
drag, startPoint x: 492, startPoint y: 227, endPoint x: 719, endPoint y: 323, distance: 245.6
click at [719, 323] on div "**********" at bounding box center [700, 176] width 427 height 870
copy div "**********"
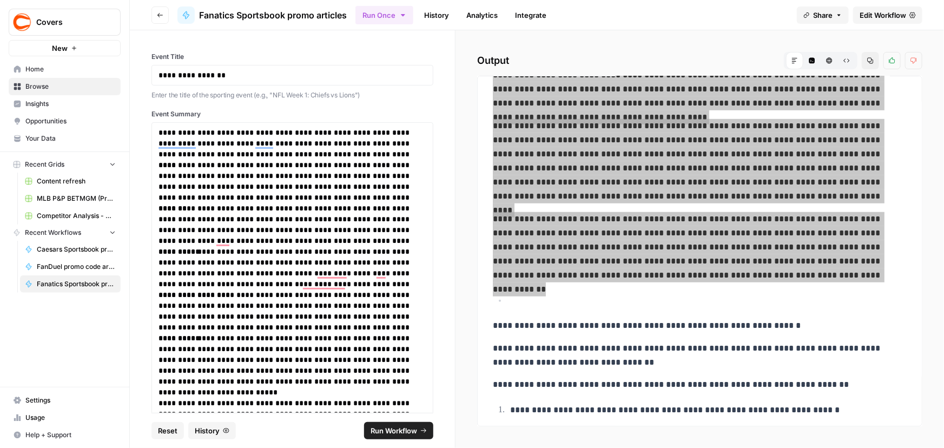
scroll to position [443, 0]
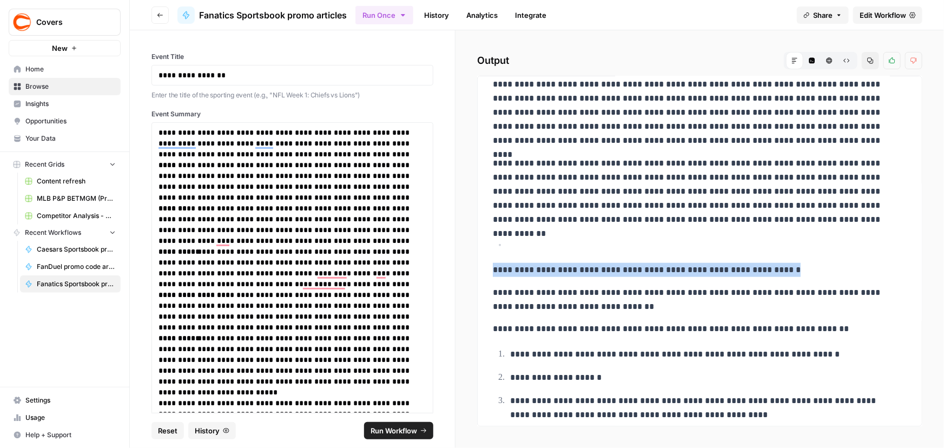
drag, startPoint x: 495, startPoint y: 272, endPoint x: 810, endPoint y: 263, distance: 315.6
click at [810, 263] on p "**********" at bounding box center [696, 270] width 407 height 14
copy p "**********"
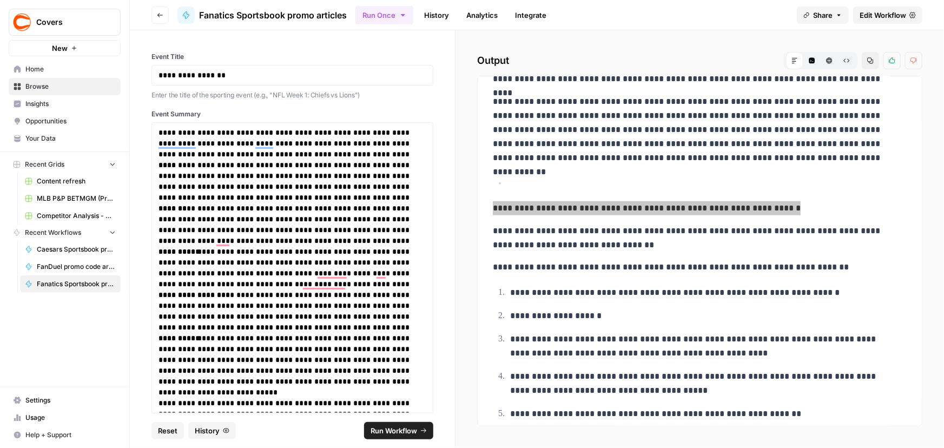
scroll to position [537, 0]
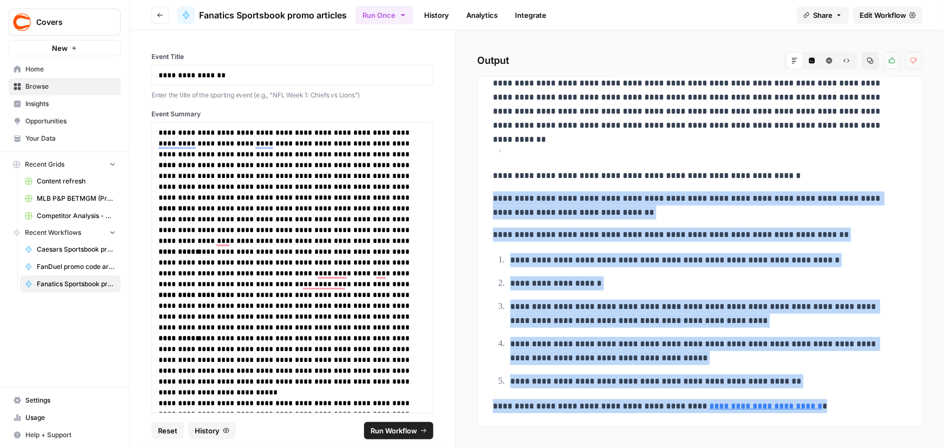
drag, startPoint x: 494, startPoint y: 199, endPoint x: 861, endPoint y: 387, distance: 412.9
copy div "**********"
